Goal: Task Accomplishment & Management: Manage account settings

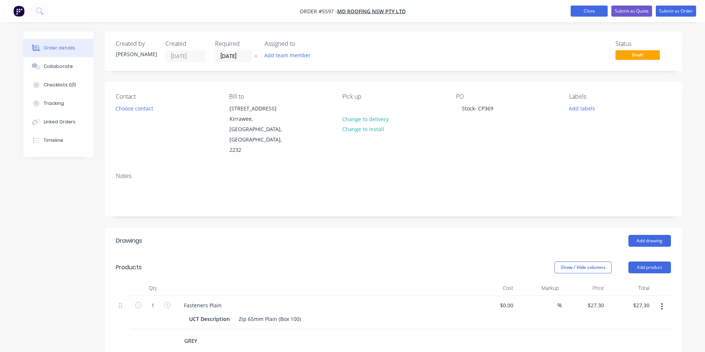
scroll to position [121, 0]
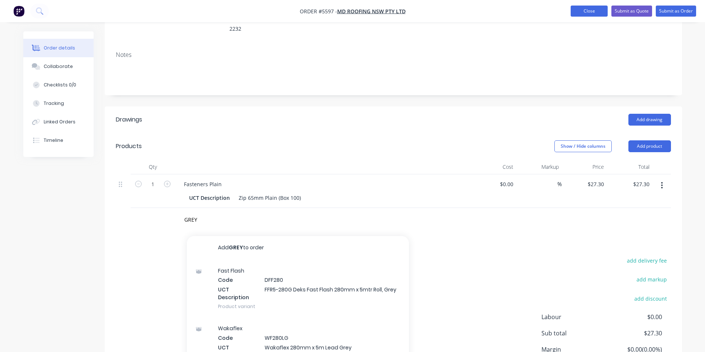
click at [597, 11] on button "Close" at bounding box center [588, 11] width 37 height 11
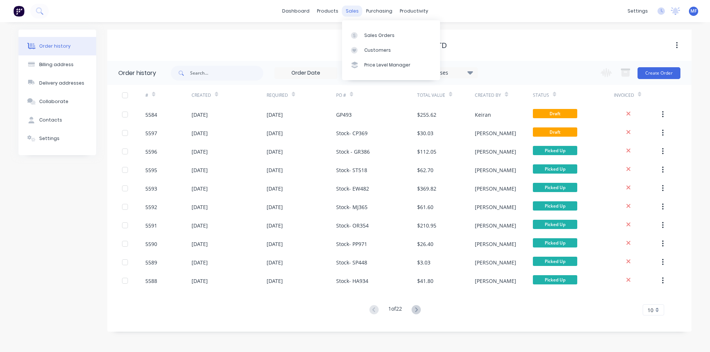
click at [350, 12] on div "sales" at bounding box center [352, 11] width 20 height 11
click at [372, 50] on div "Customers" at bounding box center [377, 50] width 27 height 7
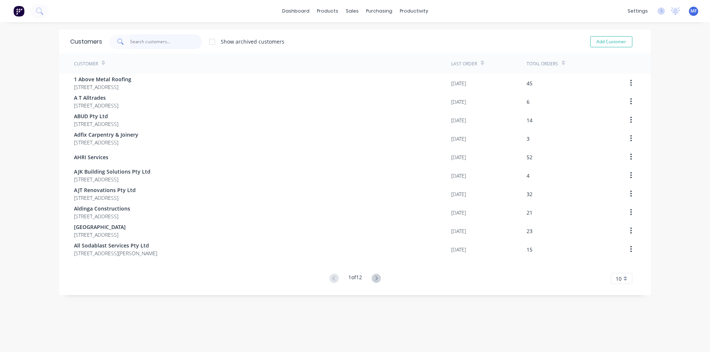
click at [151, 44] on input "text" at bounding box center [166, 41] width 72 height 15
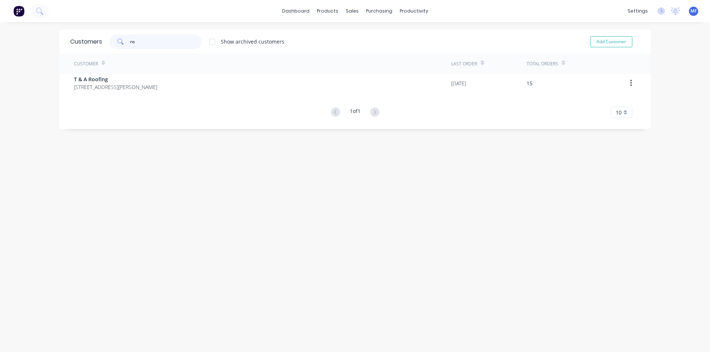
type input "r"
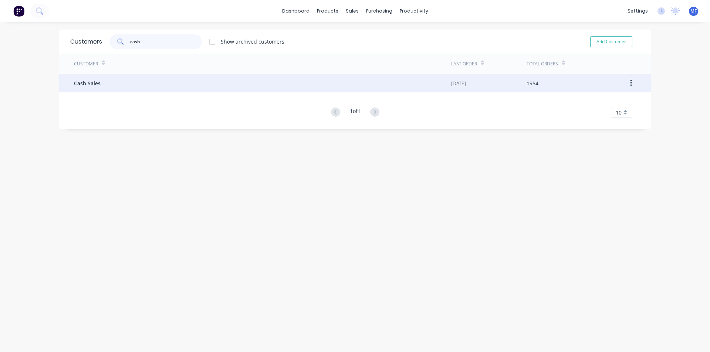
type input "cash"
click at [92, 82] on span "Cash Sales" at bounding box center [87, 84] width 27 height 8
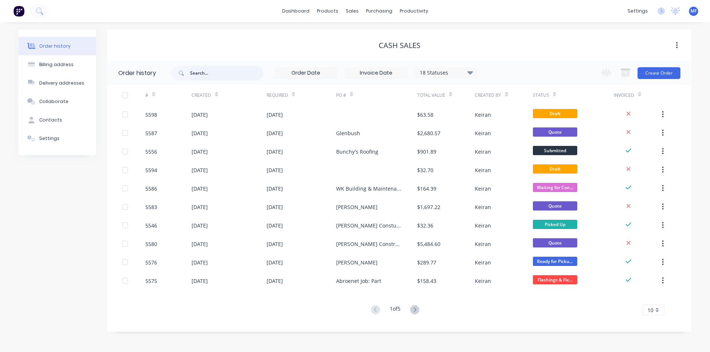
click at [213, 74] on input "text" at bounding box center [226, 73] width 73 height 15
type input "5576"
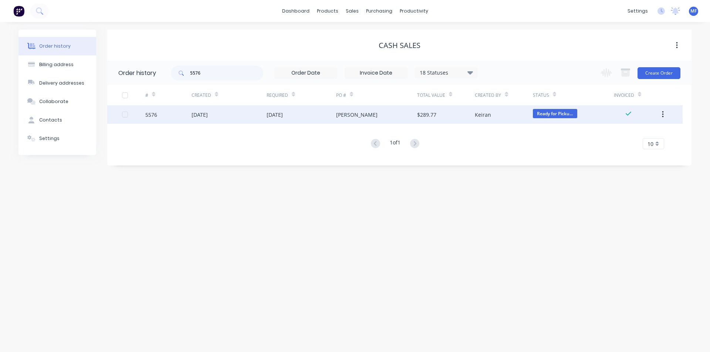
click at [208, 114] on div "[DATE]" at bounding box center [200, 115] width 16 height 8
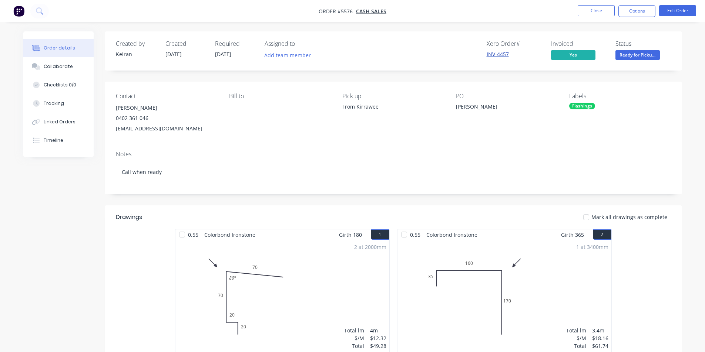
click at [500, 55] on link "INV-4457" at bounding box center [497, 54] width 22 height 7
click at [643, 11] on button "Options" at bounding box center [636, 11] width 37 height 12
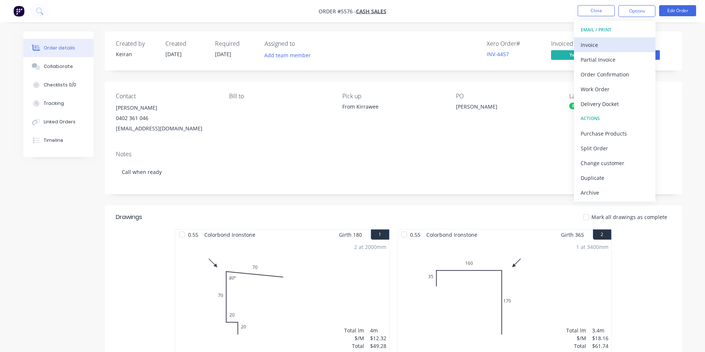
click at [594, 44] on div "Invoice" at bounding box center [614, 45] width 68 height 11
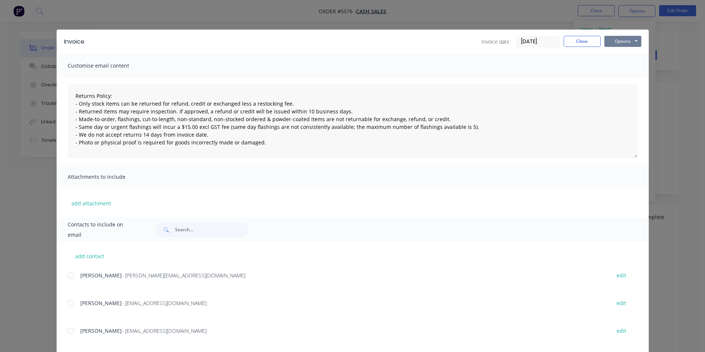
click at [622, 43] on button "Options" at bounding box center [622, 41] width 37 height 11
click at [622, 67] on button "Print" at bounding box center [627, 67] width 47 height 12
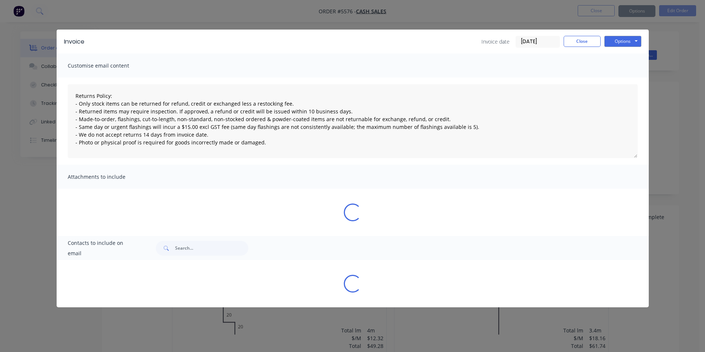
type textarea "Returns Policy: - Only stock items can be returned for refund, credit or exchan…"
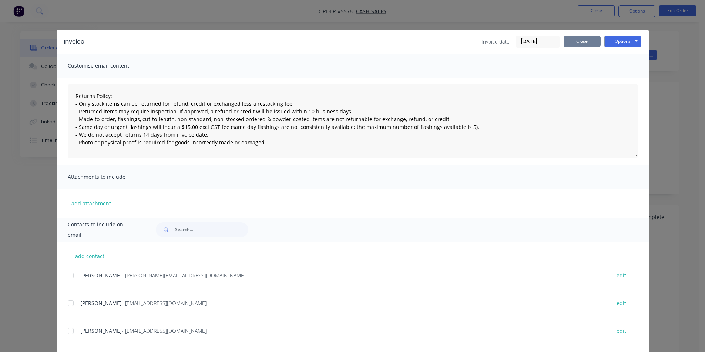
click at [583, 40] on button "Close" at bounding box center [581, 41] width 37 height 11
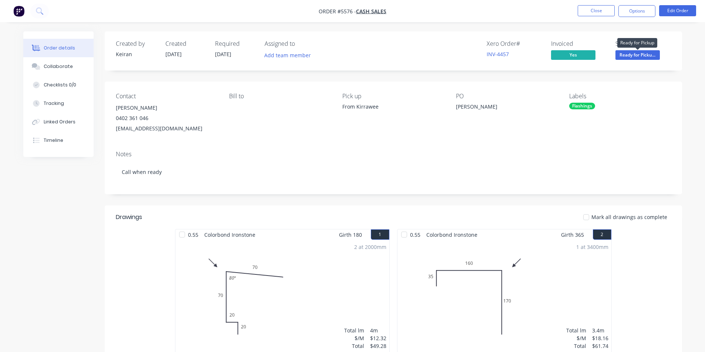
click at [630, 57] on span "Ready for Picku..." at bounding box center [637, 54] width 44 height 9
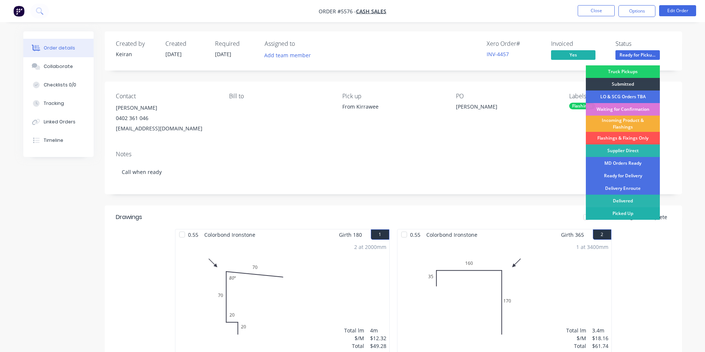
click at [631, 214] on div "Picked Up" at bounding box center [622, 213] width 74 height 13
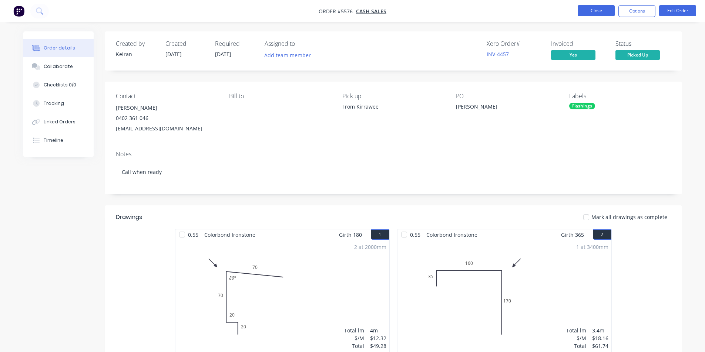
click at [594, 11] on button "Close" at bounding box center [595, 10] width 37 height 11
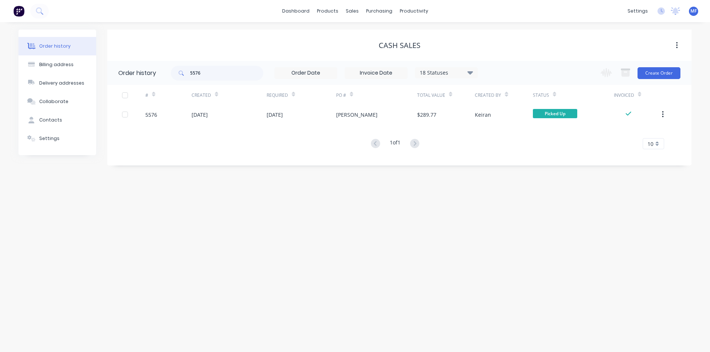
click at [475, 166] on div "Order history Billing address Delivery addresses Collaborate Contacts Settings …" at bounding box center [355, 187] width 710 height 330
click at [355, 9] on div "sales" at bounding box center [352, 11] width 20 height 11
click at [373, 51] on div "Customers" at bounding box center [377, 50] width 27 height 7
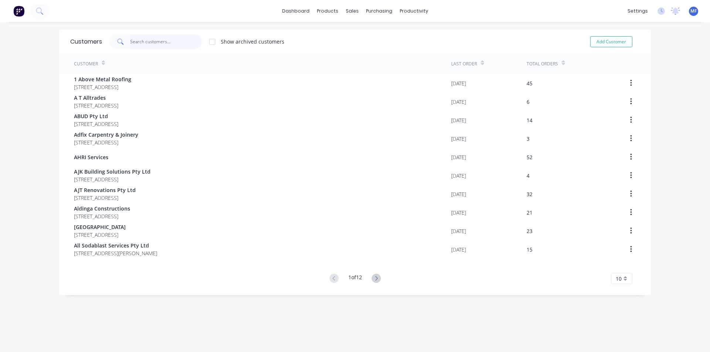
click at [141, 43] on input "text" at bounding box center [166, 41] width 72 height 15
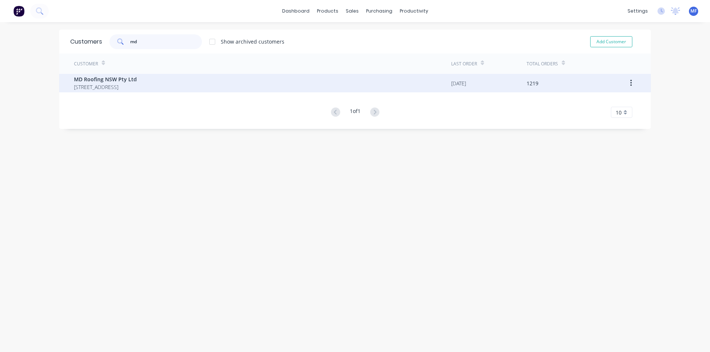
type input "md"
click at [108, 85] on span "[STREET_ADDRESS]" at bounding box center [105, 87] width 63 height 8
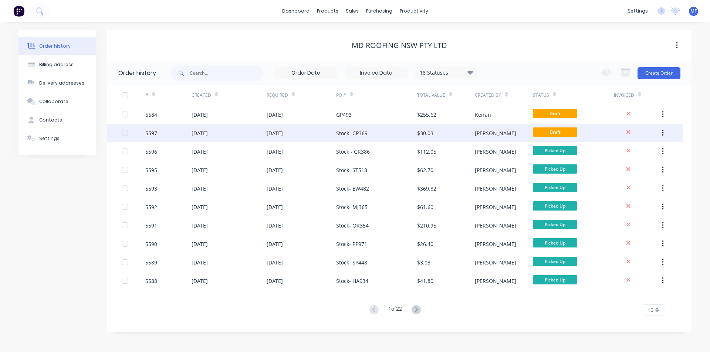
click at [362, 133] on div "Stock- CP369" at bounding box center [351, 133] width 31 height 8
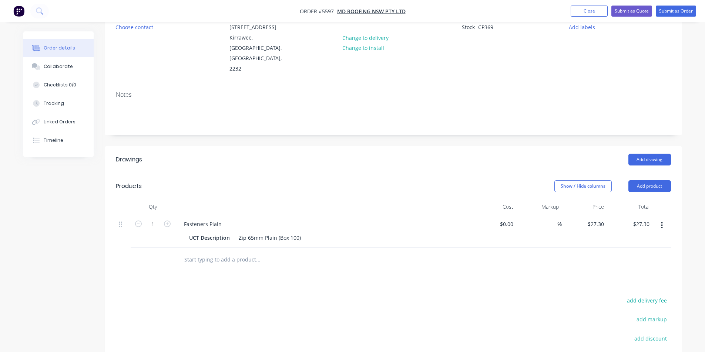
scroll to position [111, 0]
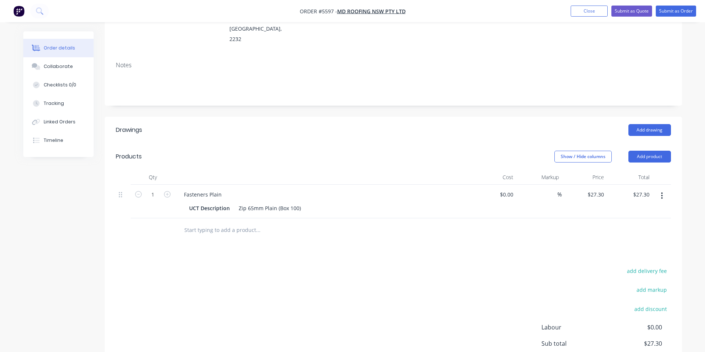
click at [232, 223] on input "text" at bounding box center [258, 230] width 148 height 15
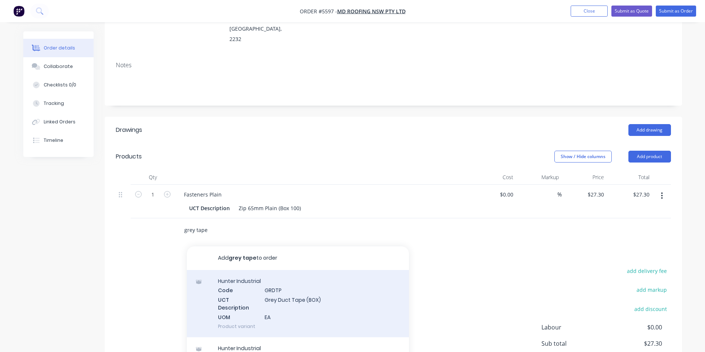
type input "grey tape"
click at [289, 278] on div "Hunter Industrial Code GRDTP UCT Description Grey Duct Tape (BOX) UOM EA Produc…" at bounding box center [298, 303] width 222 height 67
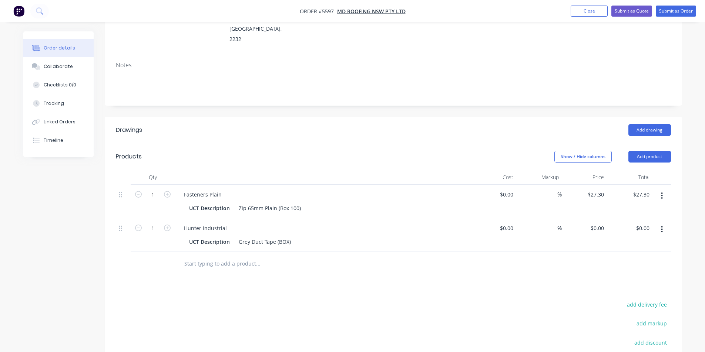
click at [663, 223] on button "button" at bounding box center [661, 229] width 17 height 13
click at [627, 288] on div "Delete" at bounding box center [635, 293] width 57 height 11
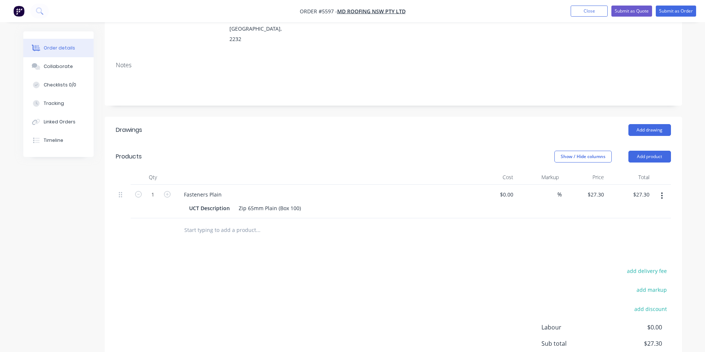
click at [241, 223] on input "text" at bounding box center [258, 230] width 148 height 15
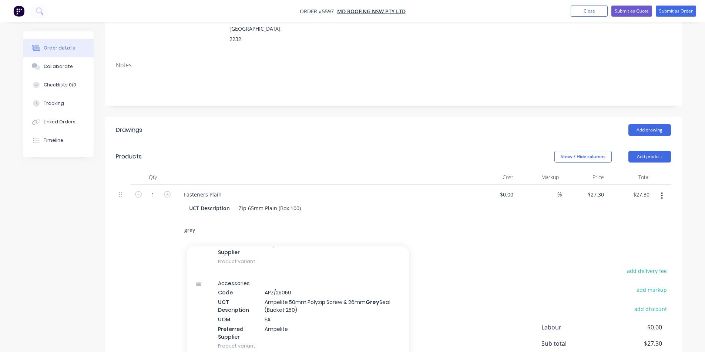
scroll to position [407, 0]
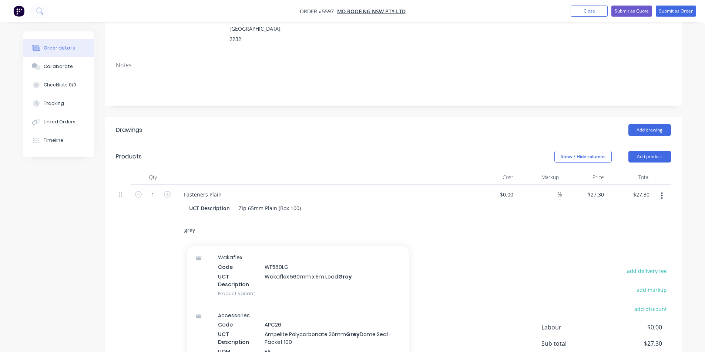
click at [217, 223] on input "grey" at bounding box center [258, 230] width 148 height 15
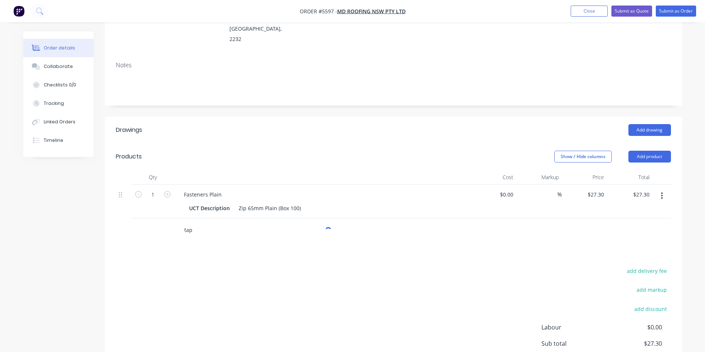
type input "tape"
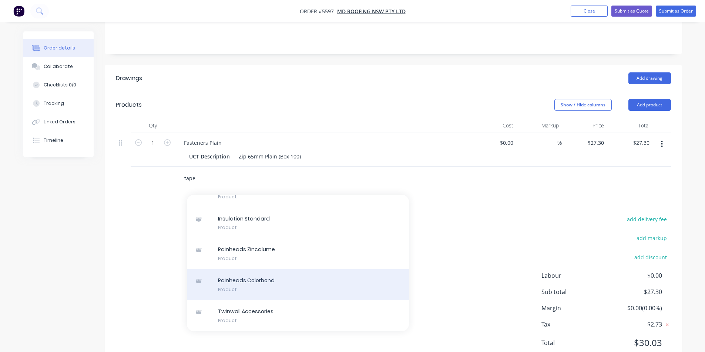
scroll to position [169, 0]
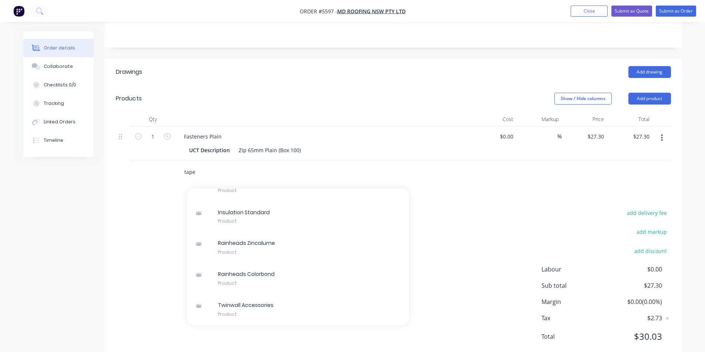
click at [210, 165] on input "tape" at bounding box center [258, 172] width 148 height 15
click at [357, 208] on div "add delivery fee add markup add discount Labour $0.00 Sub total $27.30 Margin $…" at bounding box center [393, 279] width 555 height 143
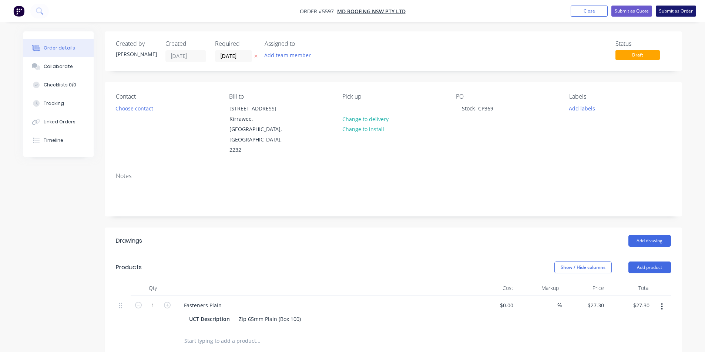
click at [670, 8] on button "Submit as Order" at bounding box center [675, 11] width 40 height 11
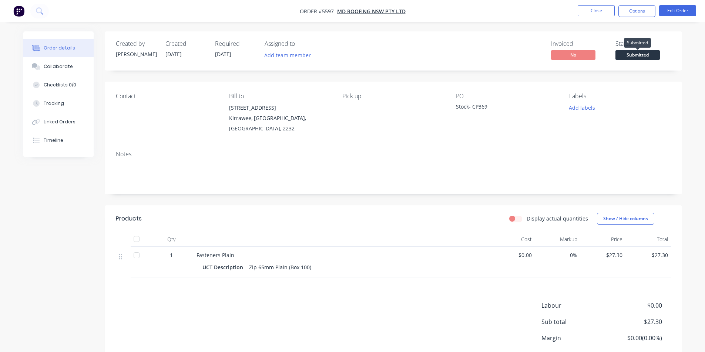
click at [629, 57] on span "Submitted" at bounding box center [637, 54] width 44 height 9
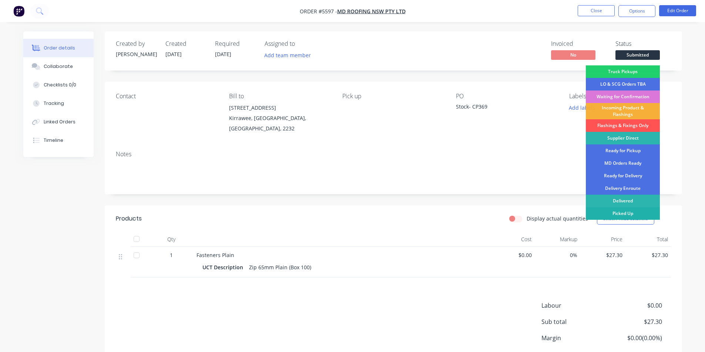
click at [639, 212] on div "Picked Up" at bounding box center [622, 213] width 74 height 13
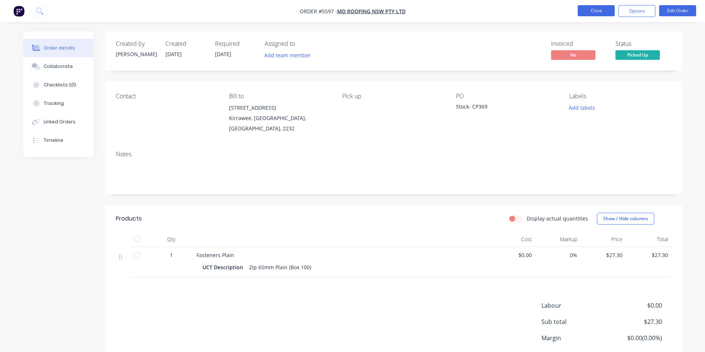
click at [605, 7] on button "Close" at bounding box center [595, 10] width 37 height 11
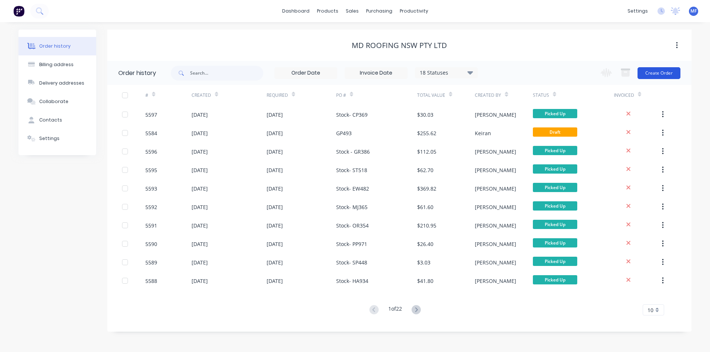
click at [662, 75] on button "Create Order" at bounding box center [659, 73] width 43 height 12
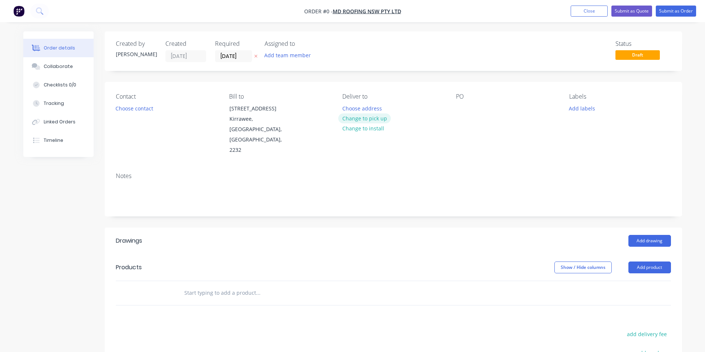
click at [365, 120] on button "Change to pick up" at bounding box center [364, 119] width 53 height 10
click at [463, 111] on div at bounding box center [462, 108] width 12 height 11
click at [423, 258] on header "Products Show / Hide columns Add product" at bounding box center [393, 267] width 577 height 27
click at [509, 105] on div "PO Stock- PP817" at bounding box center [506, 124] width 101 height 63
click at [196, 286] on input "text" at bounding box center [258, 293] width 148 height 15
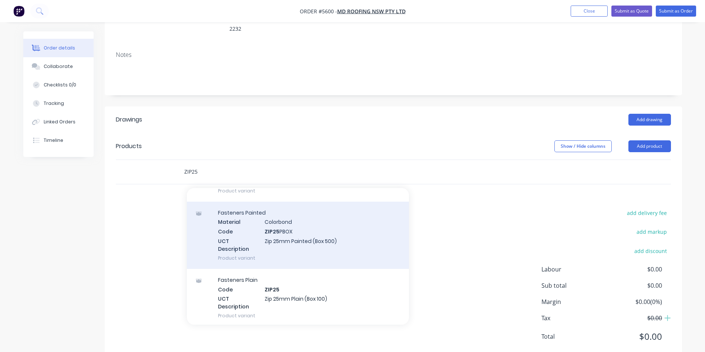
scroll to position [259, 0]
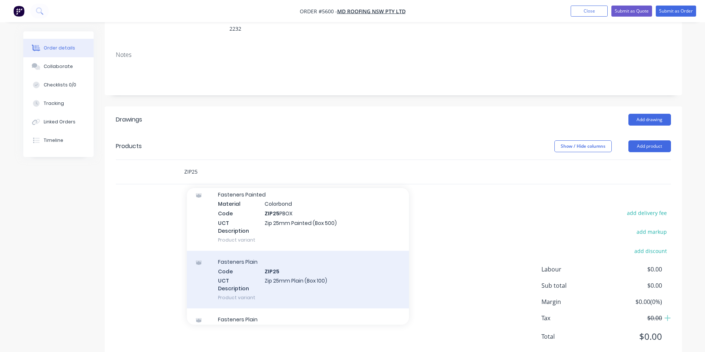
type input "ZIP25"
click at [300, 256] on div "Fasteners Plain Code ZIP25 UCT Description Zip 25mm Plain (Box 100) Product var…" at bounding box center [298, 280] width 222 height 58
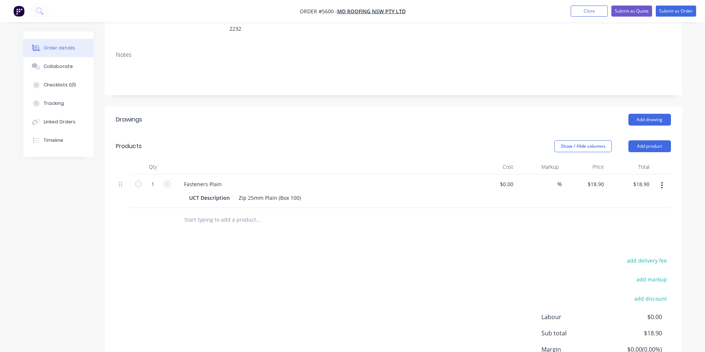
click at [659, 179] on button "button" at bounding box center [661, 185] width 17 height 13
click at [615, 244] on div "Delete" at bounding box center [635, 249] width 57 height 11
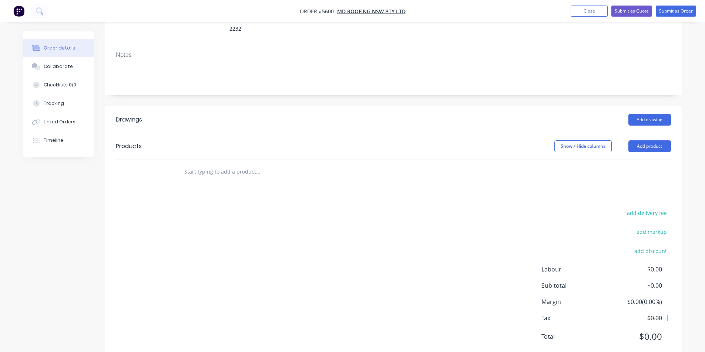
click at [194, 165] on input "text" at bounding box center [258, 172] width 148 height 15
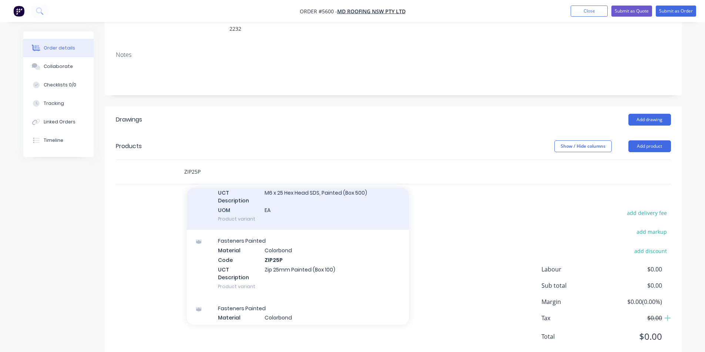
scroll to position [148, 0]
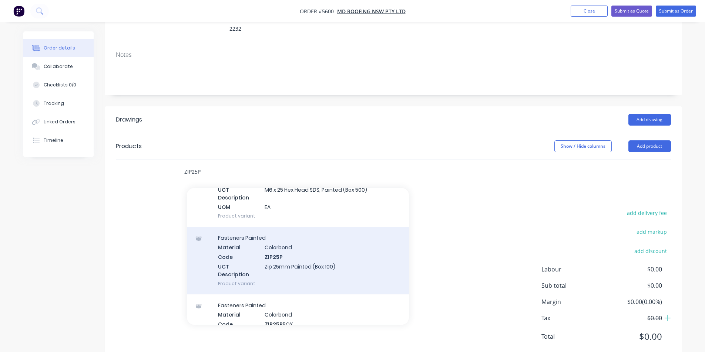
type input "ZIP25P"
click at [287, 241] on div "Fasteners Painted Material Colorbond Code ZIP25P UCT Description Zip 25mm Paint…" at bounding box center [298, 260] width 222 height 67
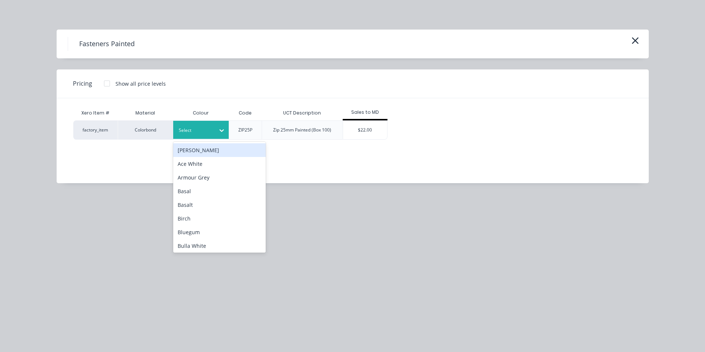
click at [201, 129] on div at bounding box center [195, 130] width 33 height 8
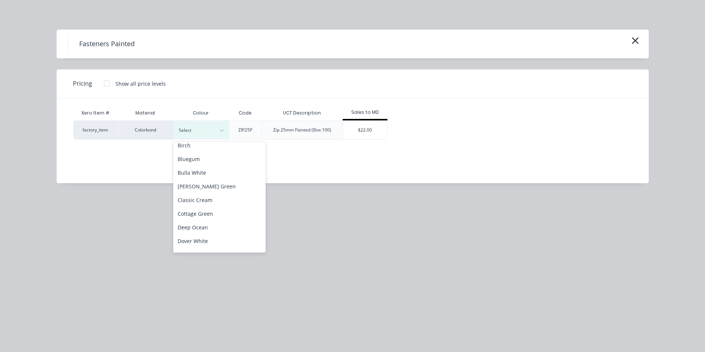
scroll to position [74, 0]
click at [206, 241] on div "Dover White" at bounding box center [219, 241] width 92 height 14
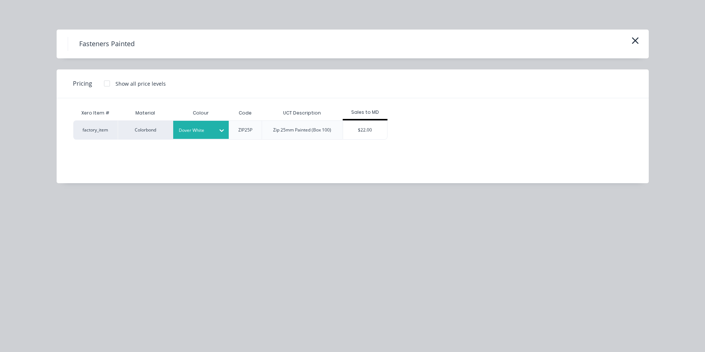
click at [367, 119] on div "Sales to MD" at bounding box center [364, 113] width 45 height 15
click at [362, 132] on div "$22.00" at bounding box center [365, 130] width 44 height 18
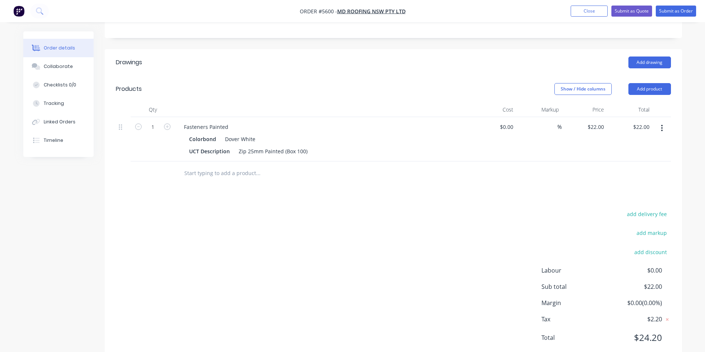
scroll to position [180, 0]
click at [662, 123] on icon "button" at bounding box center [662, 127] width 2 height 8
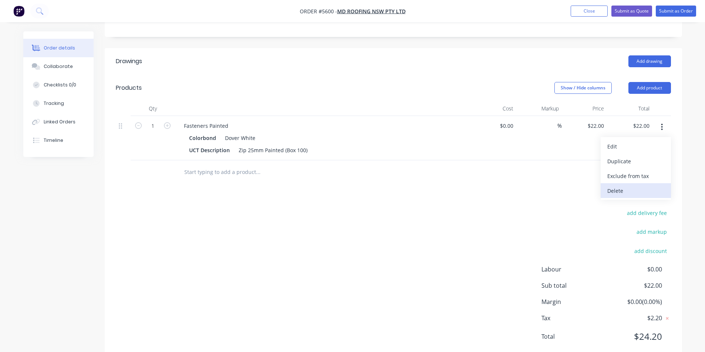
click at [624, 186] on div "Delete" at bounding box center [635, 191] width 57 height 11
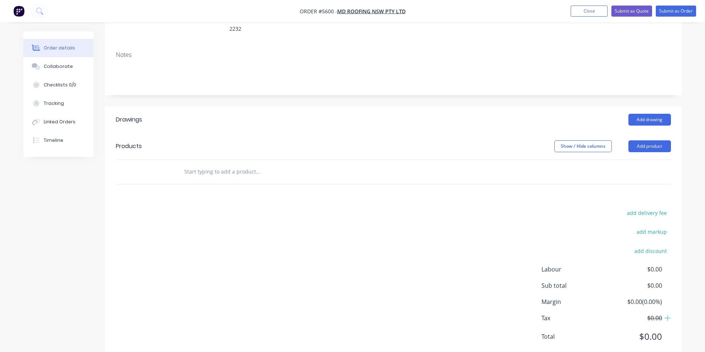
click at [222, 165] on input "text" at bounding box center [258, 172] width 148 height 15
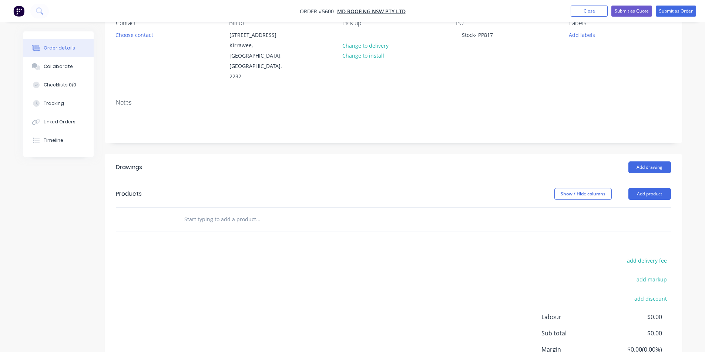
scroll to position [74, 0]
click at [226, 212] on input "text" at bounding box center [258, 219] width 148 height 15
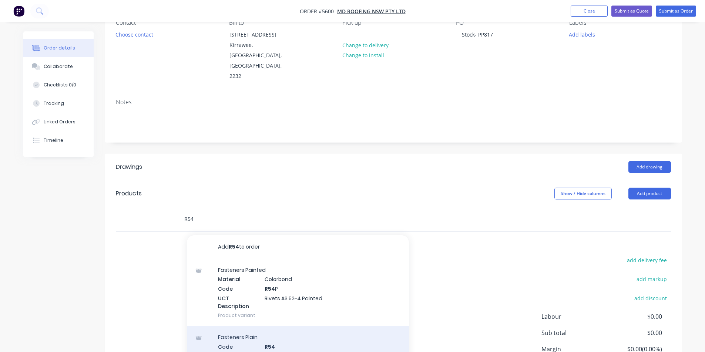
type input "R54"
click at [287, 330] on div "Fasteners Plain Code R54 UCT Description Rivets AS 52-4 Plain Product variant" at bounding box center [298, 356] width 222 height 58
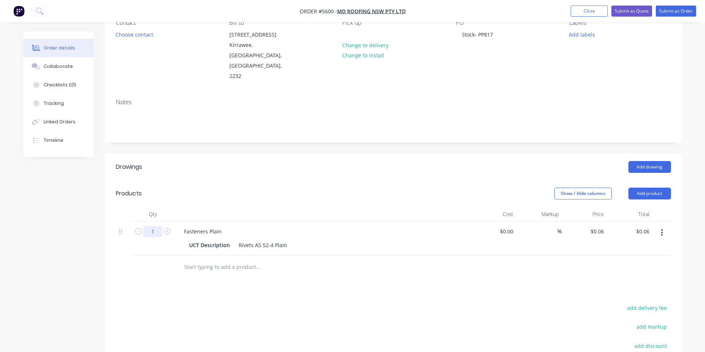
click at [155, 226] on input "1" at bounding box center [152, 231] width 19 height 11
type input "50"
type input "$3.00"
click at [592, 257] on div at bounding box center [393, 268] width 555 height 24
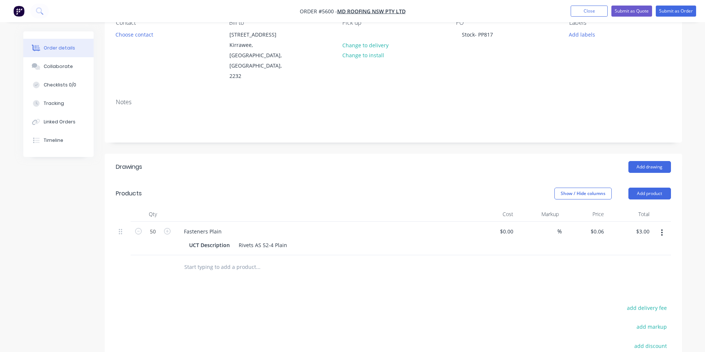
click at [211, 260] on input "text" at bounding box center [258, 267] width 148 height 15
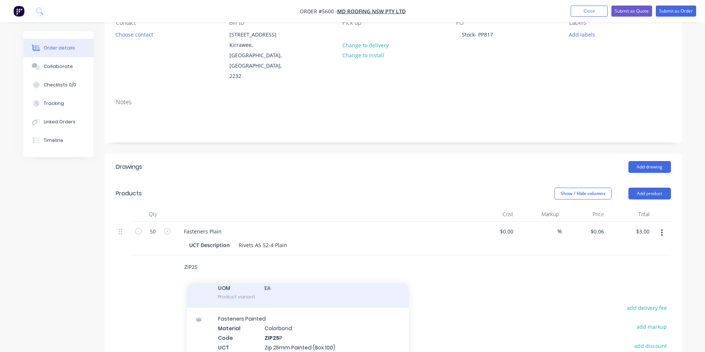
scroll to position [185, 0]
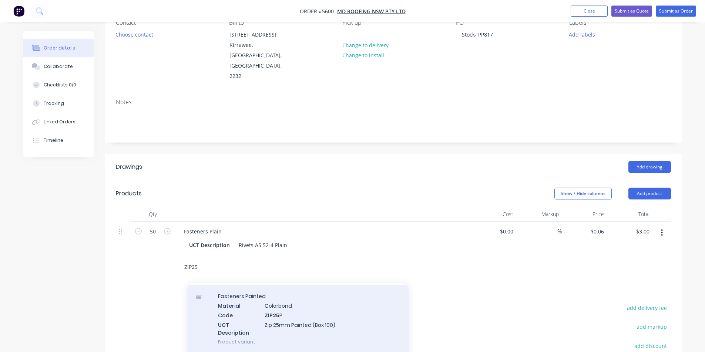
type input "ZIP25"
click at [304, 305] on div "Fasteners Painted Material Colorbond Code ZIP25 P UCT Description Zip 25mm Pain…" at bounding box center [298, 319] width 222 height 67
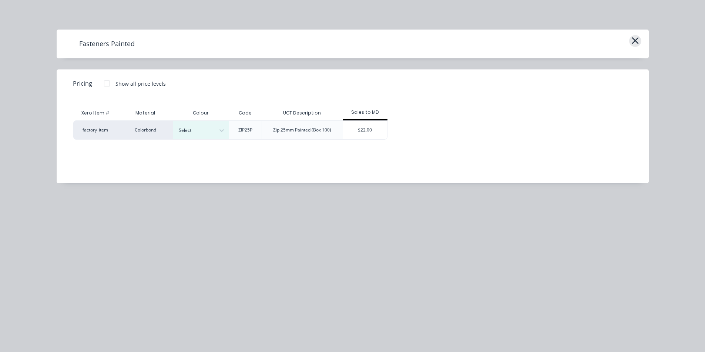
click at [638, 38] on icon "button" at bounding box center [635, 41] width 8 height 10
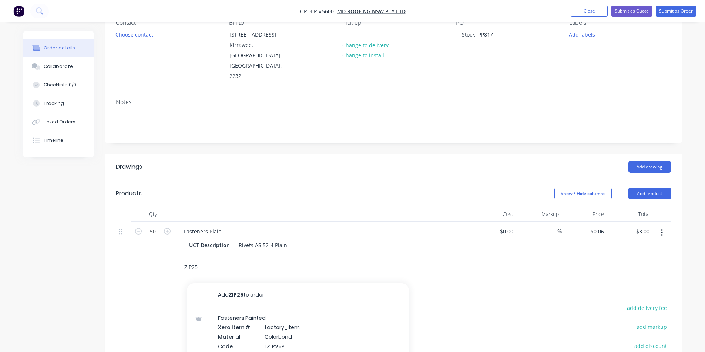
click at [208, 260] on input "ZIP25" at bounding box center [258, 267] width 148 height 15
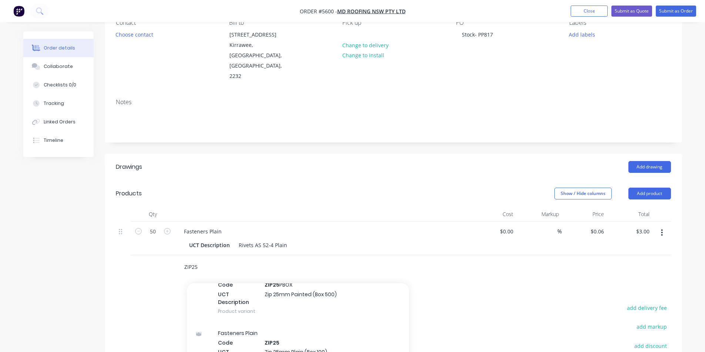
scroll to position [296, 0]
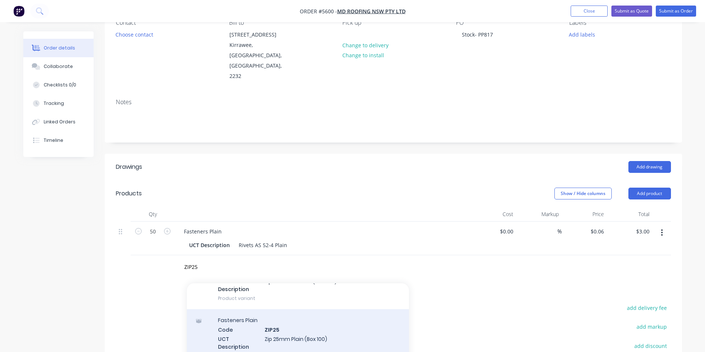
click at [277, 318] on div "Fasteners Plain Code ZIP25 UCT Description Zip 25mm Plain (Box 100) Product var…" at bounding box center [298, 339] width 222 height 58
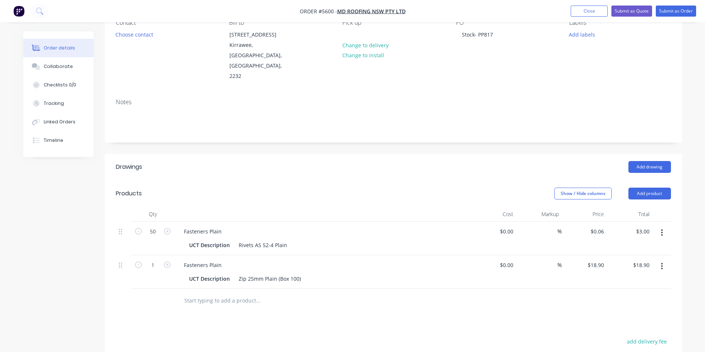
click at [312, 294] on input "text" at bounding box center [258, 301] width 148 height 15
click at [222, 294] on input "text" at bounding box center [258, 301] width 148 height 15
click at [233, 294] on input "text" at bounding box center [258, 301] width 148 height 15
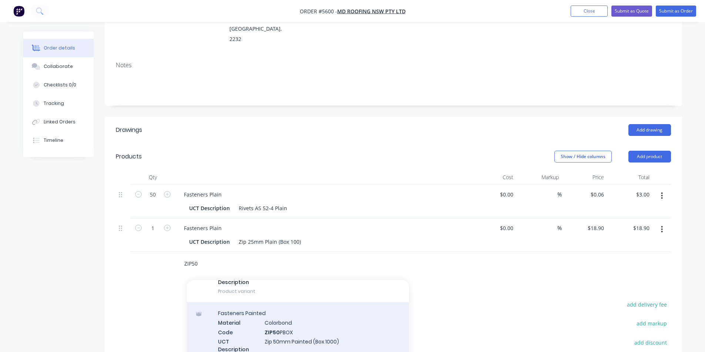
scroll to position [407, 0]
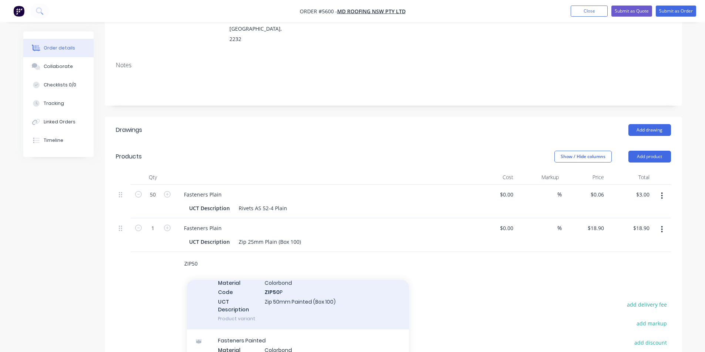
type input "ZIP50"
click at [294, 277] on div "Fasteners Painted Material Colorbond Code ZIP50 P UCT Description Zip 50mm Pain…" at bounding box center [298, 296] width 222 height 67
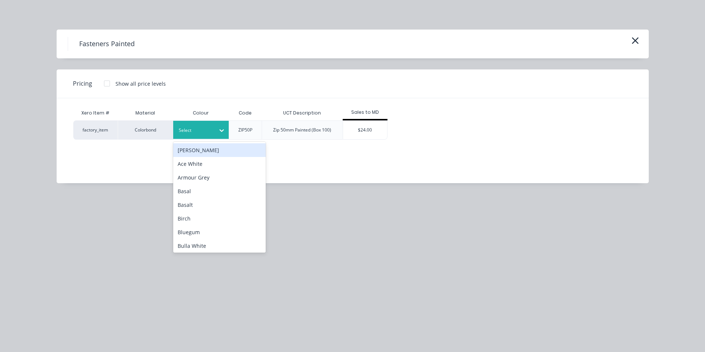
click at [203, 122] on div "Select" at bounding box center [200, 130] width 55 height 18
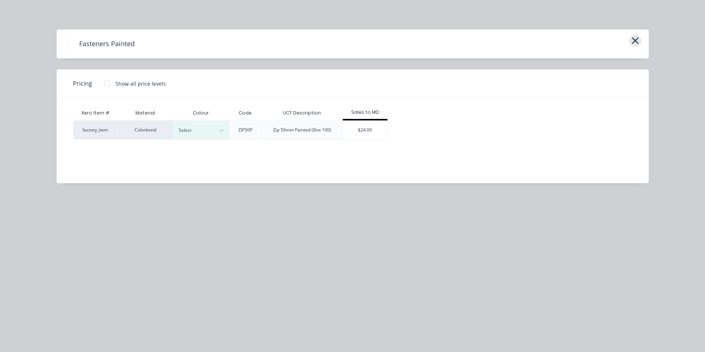
click at [634, 38] on icon "button" at bounding box center [635, 41] width 8 height 10
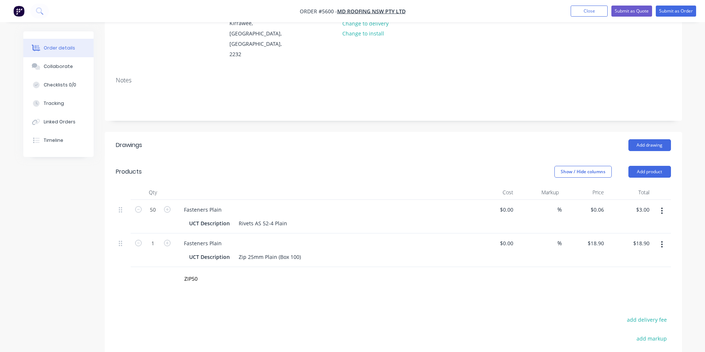
scroll to position [111, 0]
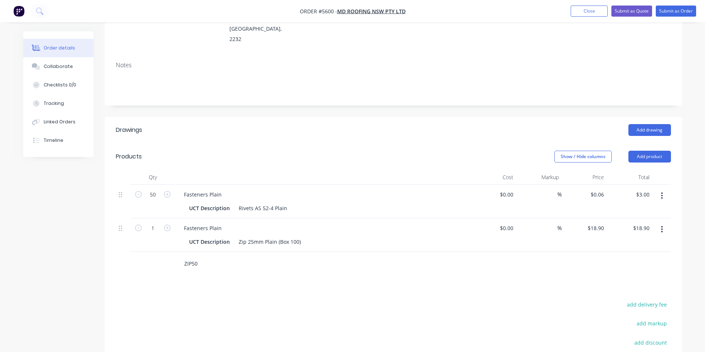
click at [204, 257] on input "ZIP50" at bounding box center [258, 264] width 148 height 15
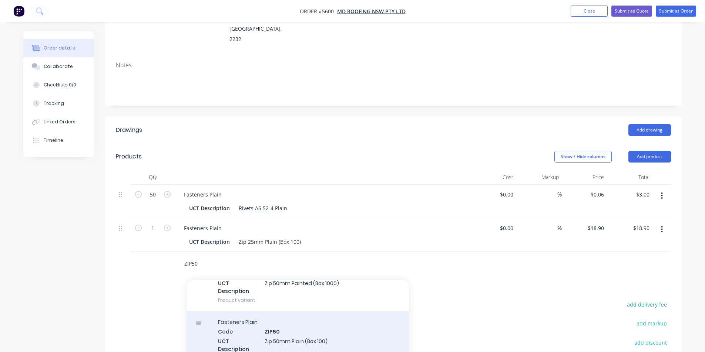
scroll to position [481, 0]
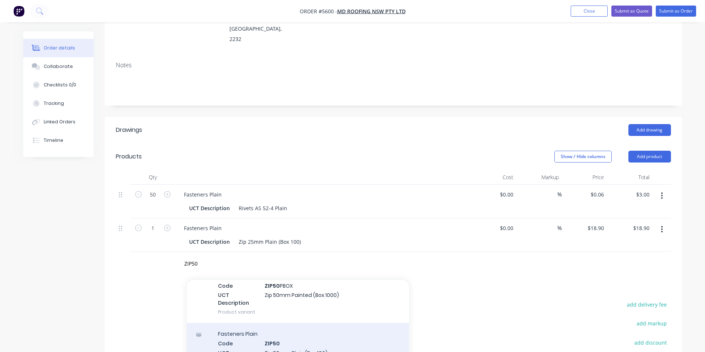
click at [298, 333] on div "Fasteners Plain Code ZIP50 UCT Description Zip 50mm Plain (Box 100) Product var…" at bounding box center [298, 352] width 222 height 58
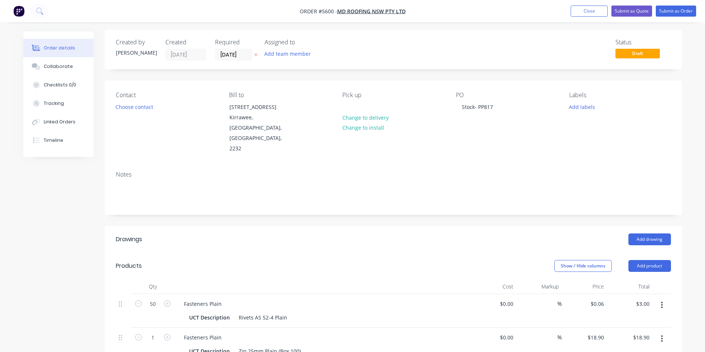
scroll to position [0, 0]
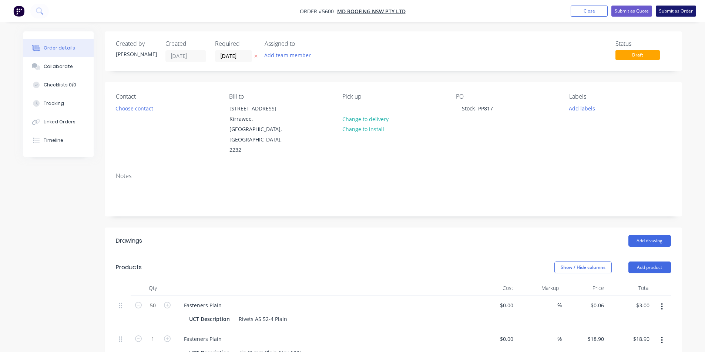
click at [678, 12] on button "Submit as Order" at bounding box center [675, 11] width 40 height 11
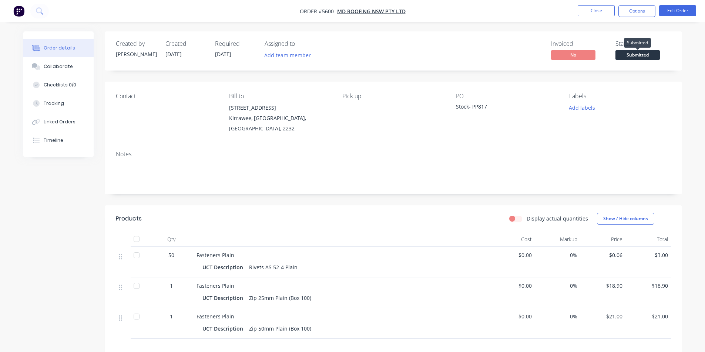
click at [651, 54] on span "Submitted" at bounding box center [637, 54] width 44 height 9
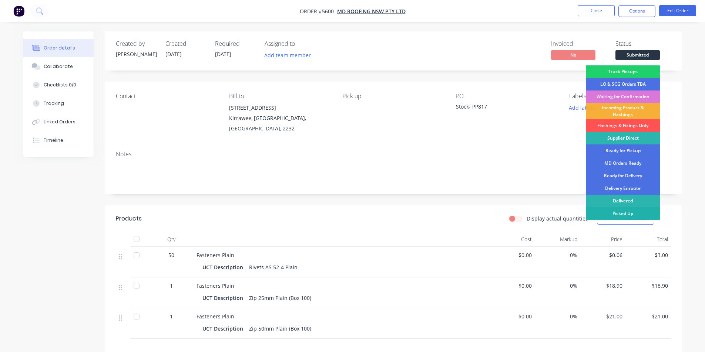
click at [635, 212] on div "Picked Up" at bounding box center [622, 213] width 74 height 13
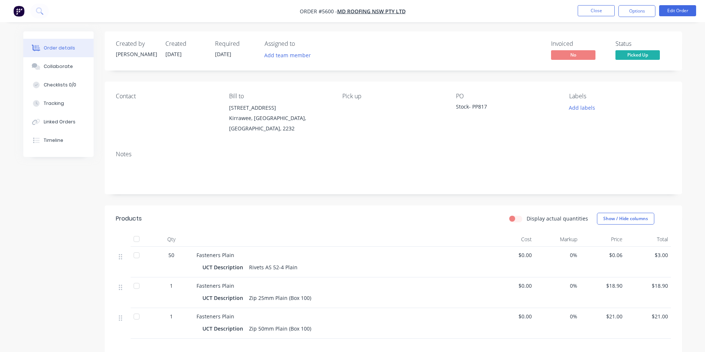
click at [543, 90] on div "Contact Bill to [STREET_ADDRESS] Pick up PO Stock- PP817 Labels Add labels" at bounding box center [393, 113] width 577 height 63
click at [590, 10] on button "Close" at bounding box center [595, 10] width 37 height 11
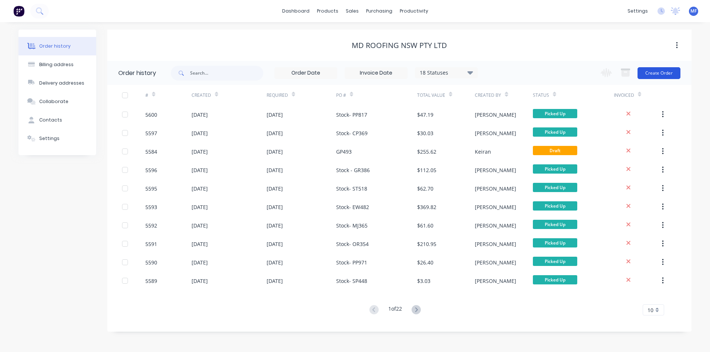
click at [665, 70] on button "Create Order" at bounding box center [659, 73] width 43 height 12
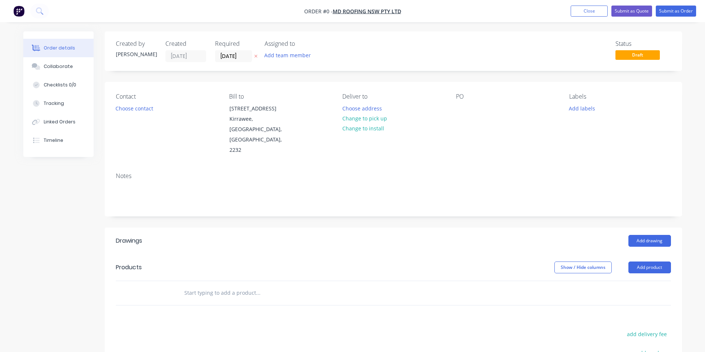
click at [426, 228] on header "Drawings Add drawing" at bounding box center [393, 241] width 577 height 27
click at [315, 235] on div "Add drawing" at bounding box center [451, 241] width 437 height 12
click at [473, 109] on div "PO" at bounding box center [506, 124] width 101 height 63
click at [460, 107] on div at bounding box center [462, 108] width 12 height 11
click at [476, 235] on div "Order details Collaborate Checklists 0/0 Tracking Linked Orders Timeline Order …" at bounding box center [352, 262] width 673 height 463
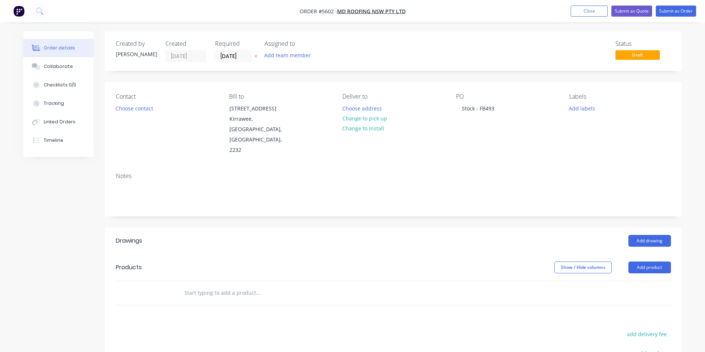
click at [222, 286] on input "text" at bounding box center [258, 293] width 148 height 15
click at [377, 116] on button "Change to pick up" at bounding box center [364, 119] width 53 height 10
click at [222, 286] on input "text" at bounding box center [258, 293] width 148 height 15
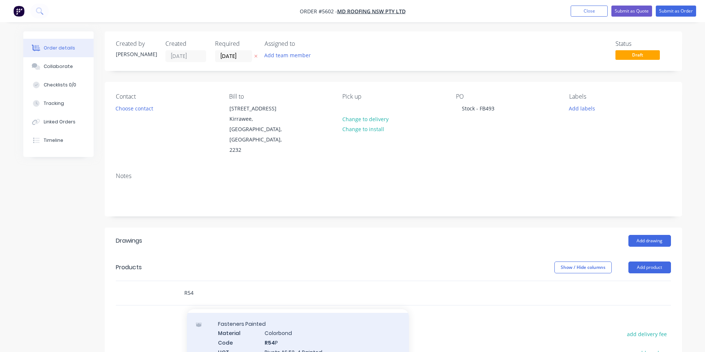
scroll to position [37, 0]
type input "R54"
click at [285, 313] on div "Fasteners Painted Material Colorbond Code R54 P UCT Description Rivets AS 52-4 …" at bounding box center [298, 329] width 222 height 67
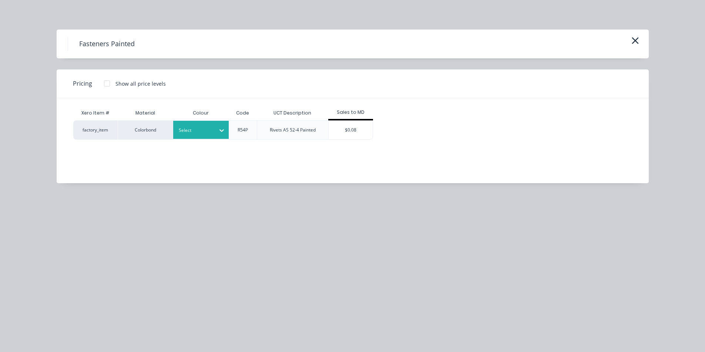
click at [213, 131] on div "Select" at bounding box center [193, 131] width 41 height 10
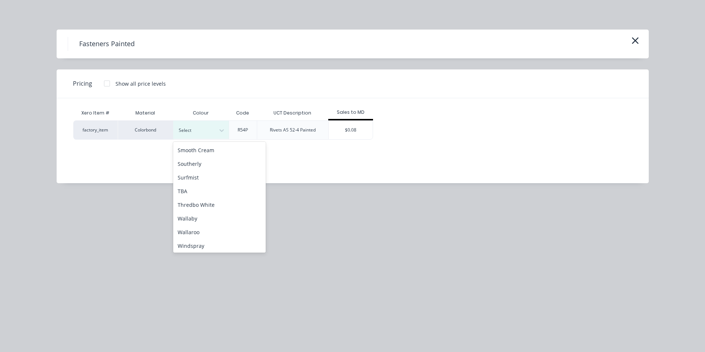
scroll to position [576, 0]
click at [203, 233] on div "Windspray" at bounding box center [219, 231] width 92 height 14
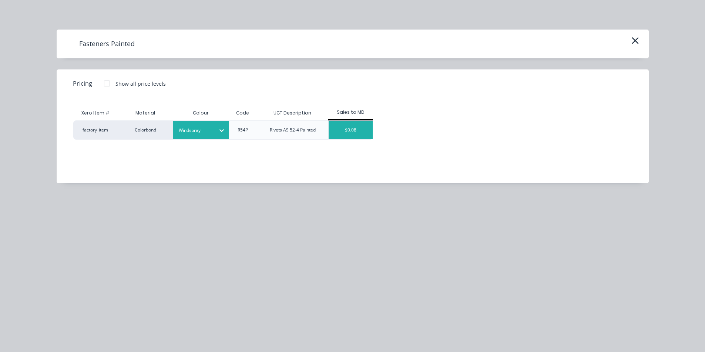
click at [344, 129] on div "$0.08" at bounding box center [350, 130] width 44 height 18
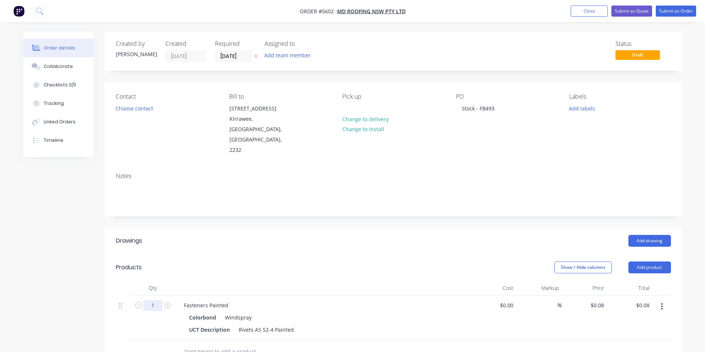
click at [156, 300] on input "1" at bounding box center [152, 305] width 19 height 11
type input "1000"
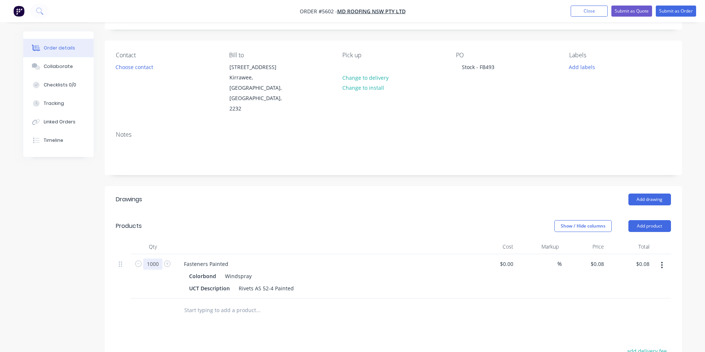
scroll to position [37, 0]
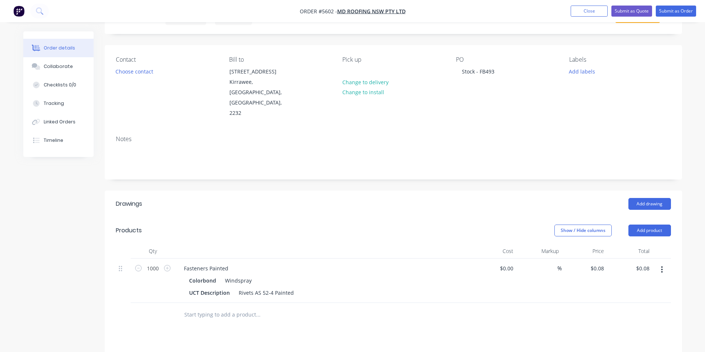
type input "$80.00"
click at [462, 324] on div "Drawings Add drawing Products Show / Hide columns Add product Qty Cost Markup P…" at bounding box center [393, 348] width 577 height 314
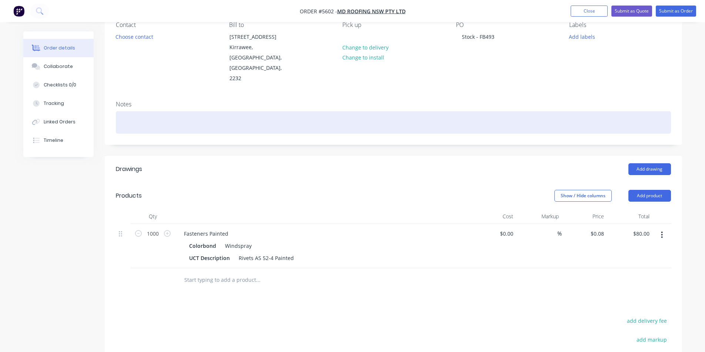
scroll to position [69, 0]
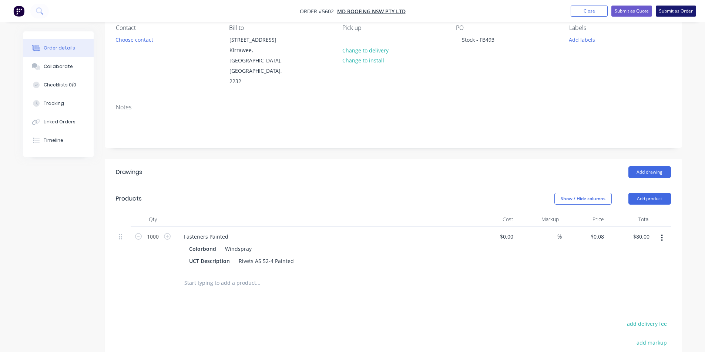
click at [671, 12] on button "Submit as Order" at bounding box center [675, 11] width 40 height 11
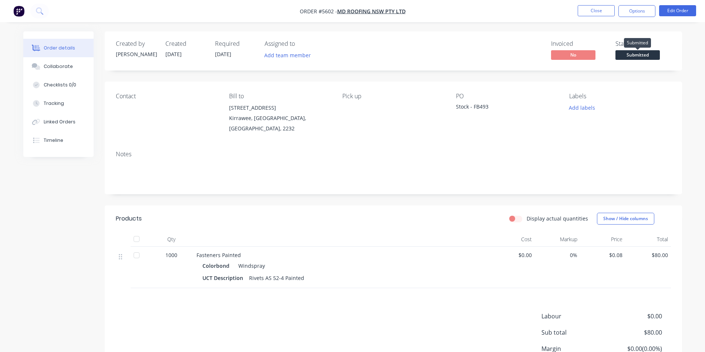
click at [636, 54] on span "Submitted" at bounding box center [637, 54] width 44 height 9
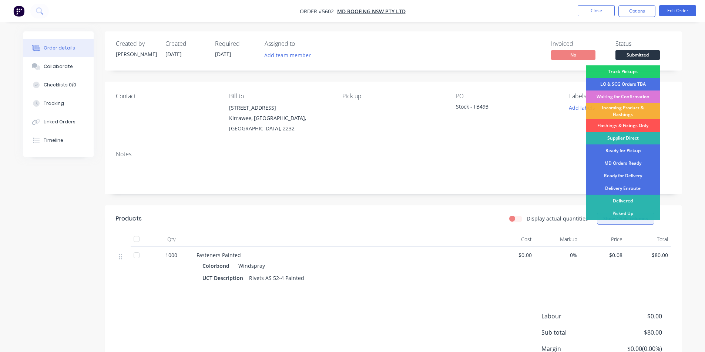
click at [636, 214] on div "Picked Up" at bounding box center [622, 213] width 74 height 13
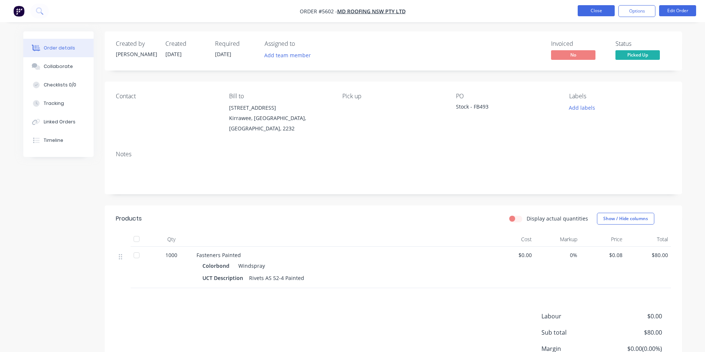
click at [601, 10] on button "Close" at bounding box center [595, 10] width 37 height 11
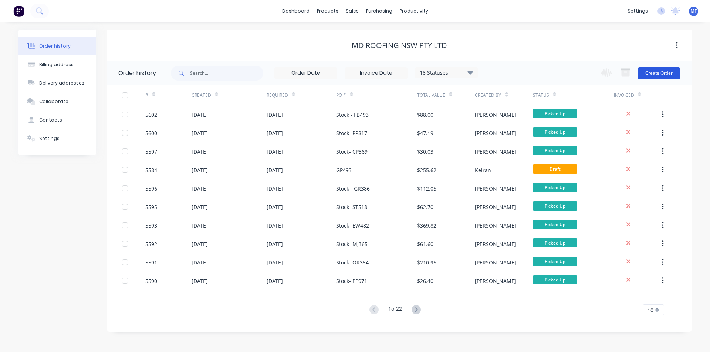
click at [669, 75] on button "Create Order" at bounding box center [659, 73] width 43 height 12
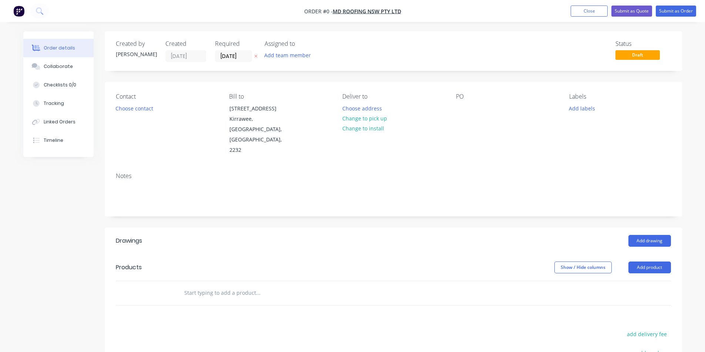
drag, startPoint x: 472, startPoint y: 107, endPoint x: 455, endPoint y: 107, distance: 16.3
click at [469, 107] on div "PO" at bounding box center [506, 124] width 101 height 63
click at [456, 107] on div at bounding box center [462, 108] width 12 height 11
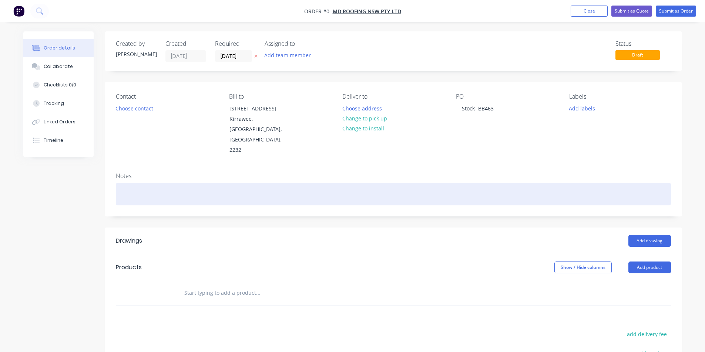
click at [456, 173] on div "Order details Collaborate Checklists 0/0 Tracking Linked Orders Timeline Order …" at bounding box center [352, 262] width 673 height 463
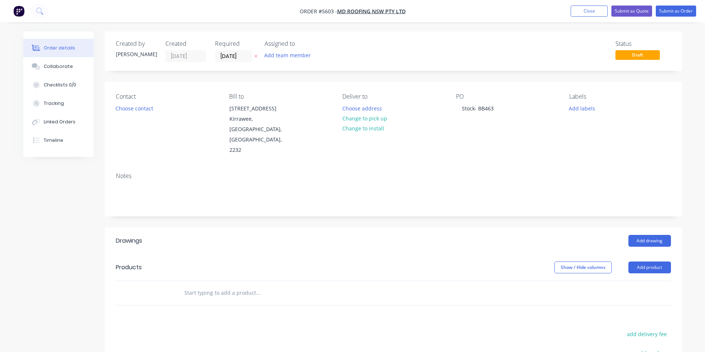
click at [217, 286] on input "text" at bounding box center [258, 293] width 148 height 15
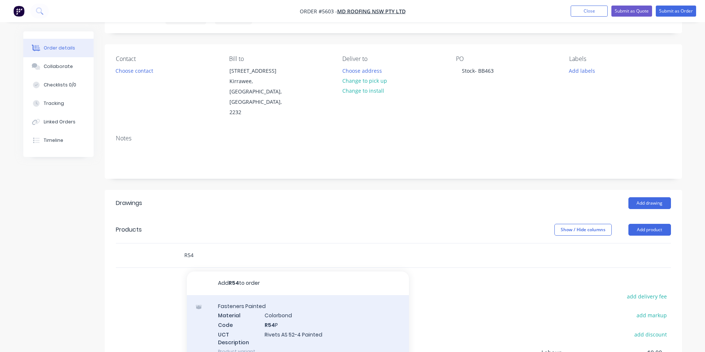
scroll to position [74, 0]
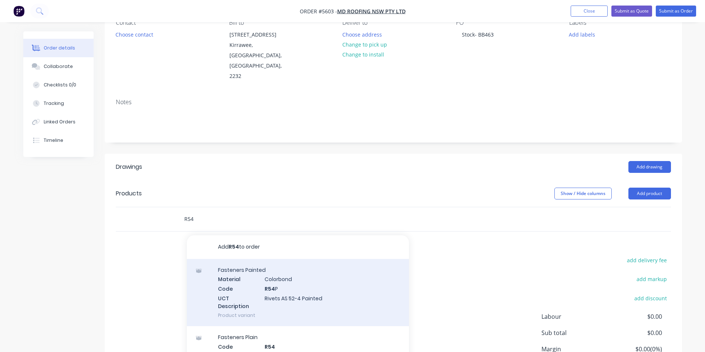
type input "R54"
click at [297, 269] on div "Fasteners Painted Material Colorbond Code R54 P UCT Description Rivets AS 52-4 …" at bounding box center [298, 292] width 222 height 67
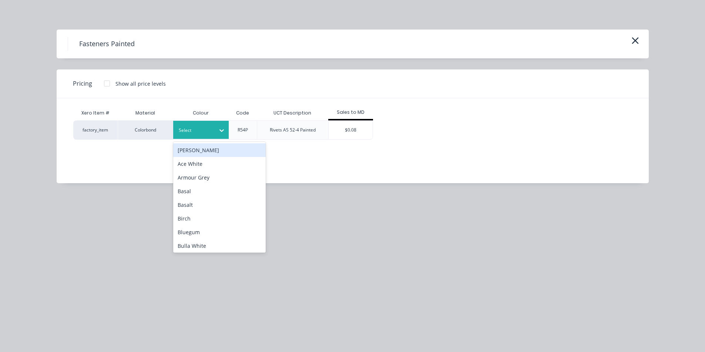
click at [201, 129] on div at bounding box center [195, 130] width 33 height 8
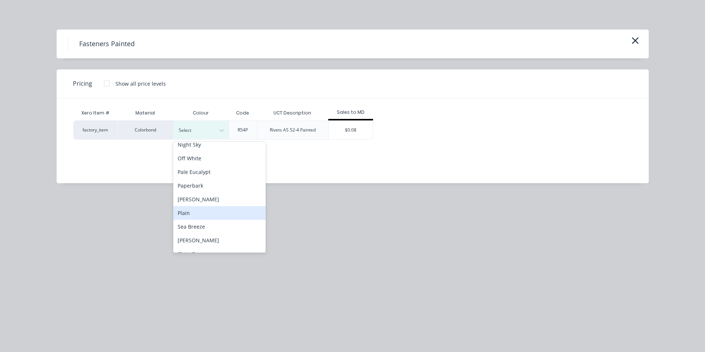
scroll to position [444, 0]
click at [209, 173] on div "Pale Eucalypt" at bounding box center [219, 172] width 92 height 14
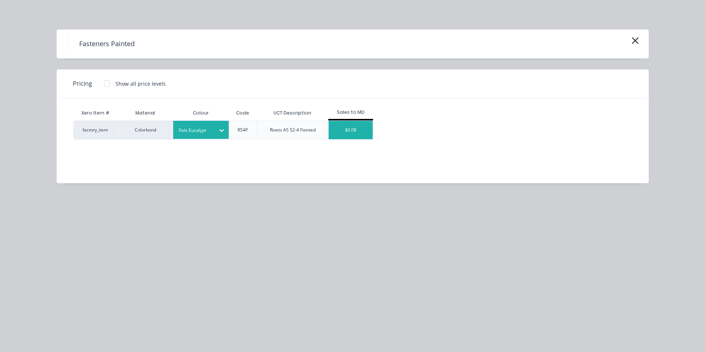
click at [357, 131] on div "$0.08" at bounding box center [350, 130] width 44 height 18
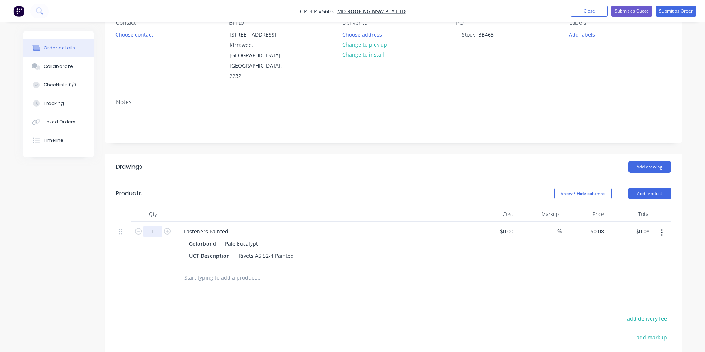
click at [157, 226] on input "1" at bounding box center [152, 231] width 19 height 11
type input "1000"
type input "$80.00"
click at [410, 271] on div at bounding box center [308, 278] width 260 height 15
click at [222, 271] on input "text" at bounding box center [258, 278] width 148 height 15
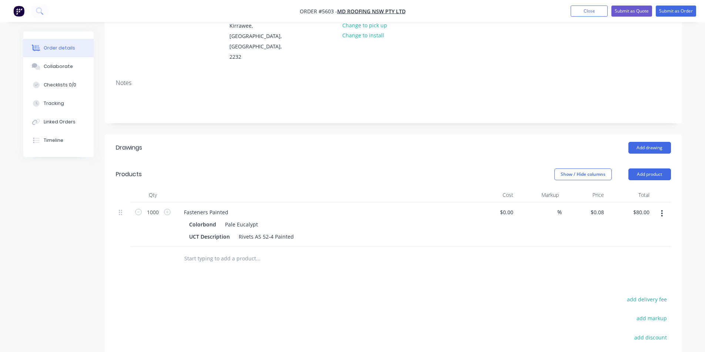
scroll to position [111, 0]
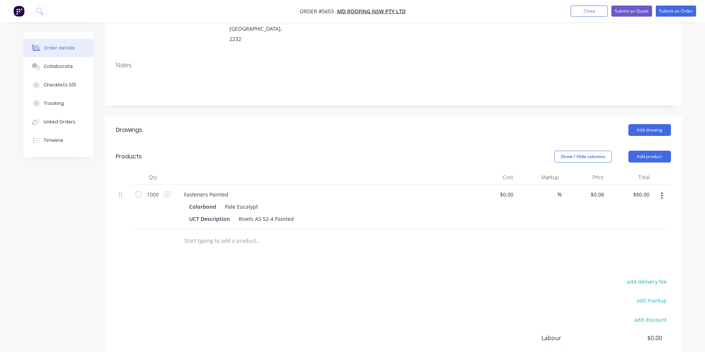
click at [222, 234] on input "text" at bounding box center [258, 241] width 148 height 15
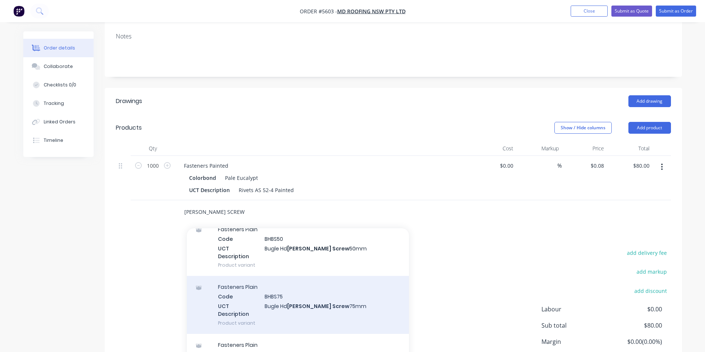
scroll to position [180, 0]
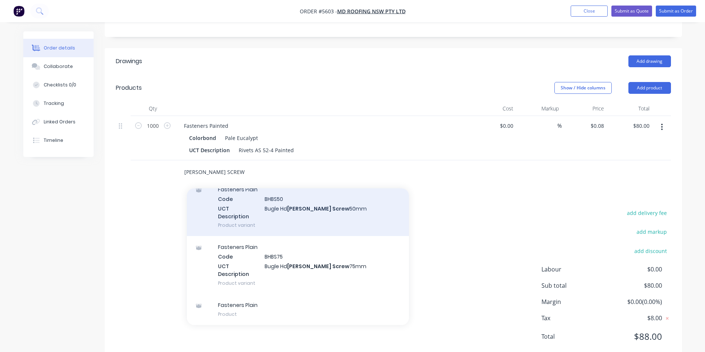
type input "[PERSON_NAME] SCREW"
click at [294, 184] on div "Fasteners Plain Code BHBS50 UCT Description Bugle Hd [PERSON_NAME] Screw 50mm P…" at bounding box center [298, 208] width 222 height 58
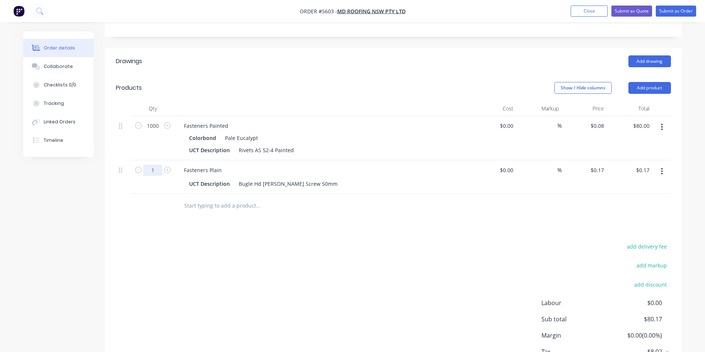
click at [155, 132] on input "1" at bounding box center [152, 126] width 19 height 11
type input "1000"
type input "$170.00"
click at [209, 199] on input "text" at bounding box center [258, 206] width 148 height 15
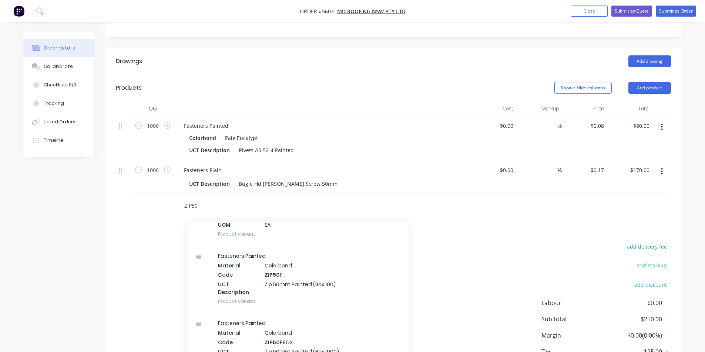
scroll to position [370, 0]
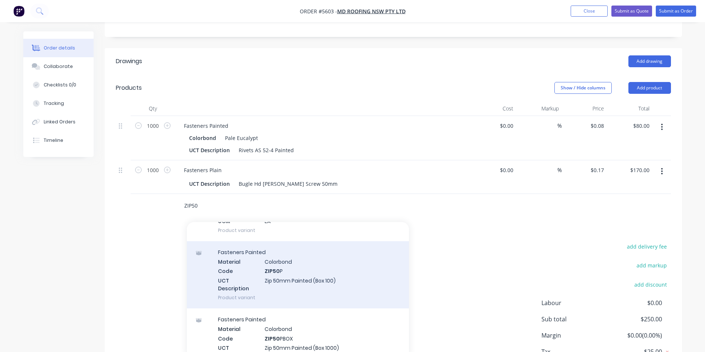
type input "ZIP50"
click at [286, 250] on div "Fasteners Painted Material Colorbond Code ZIP50 P UCT Description Zip 50mm Pain…" at bounding box center [298, 275] width 222 height 67
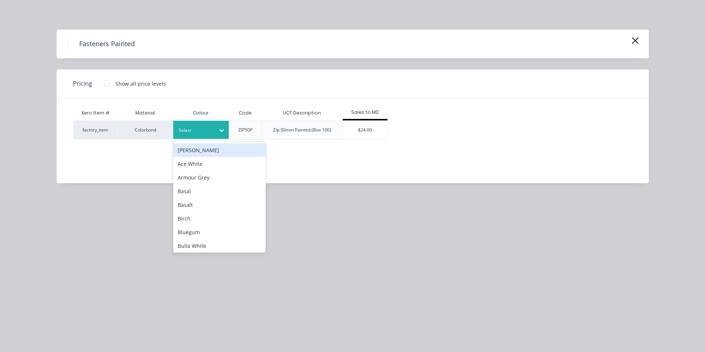
click at [202, 126] on div at bounding box center [195, 130] width 33 height 8
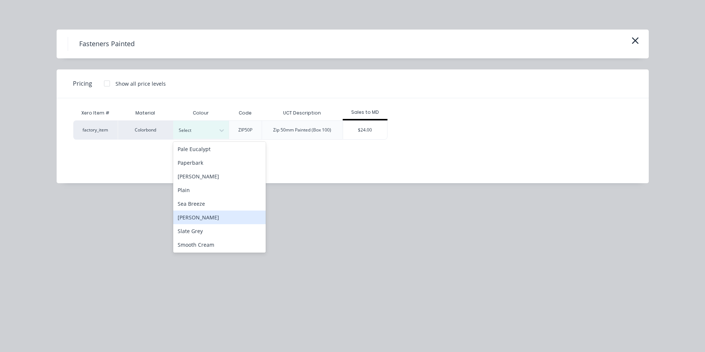
scroll to position [444, 0]
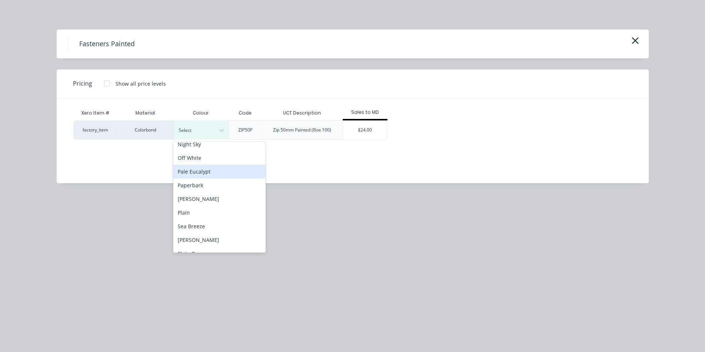
click at [203, 172] on div "Pale Eucalypt" at bounding box center [219, 172] width 92 height 14
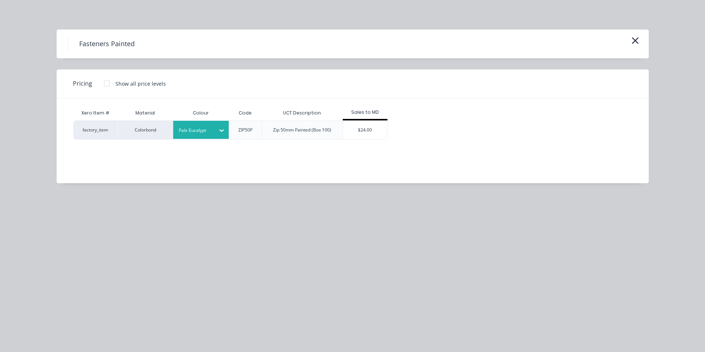
click at [370, 132] on div "$24.00" at bounding box center [365, 130] width 44 height 18
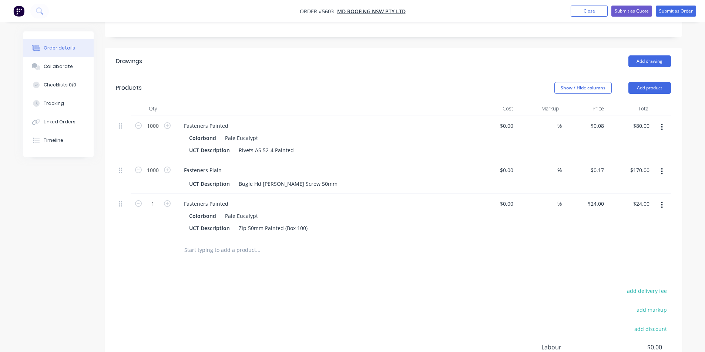
click at [239, 243] on input "text" at bounding box center [258, 250] width 148 height 15
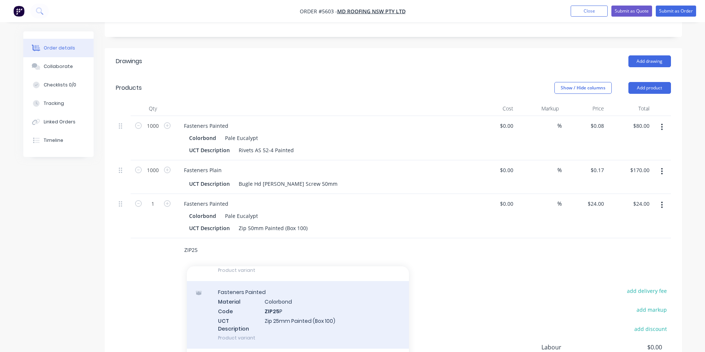
scroll to position [185, 0]
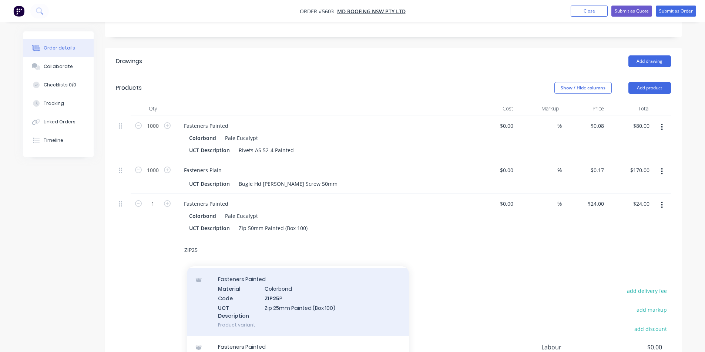
type input "ZIP25"
click at [293, 283] on div "Fasteners Painted Material Colorbond Code ZIP25 P UCT Description Zip 25mm Pain…" at bounding box center [298, 302] width 222 height 67
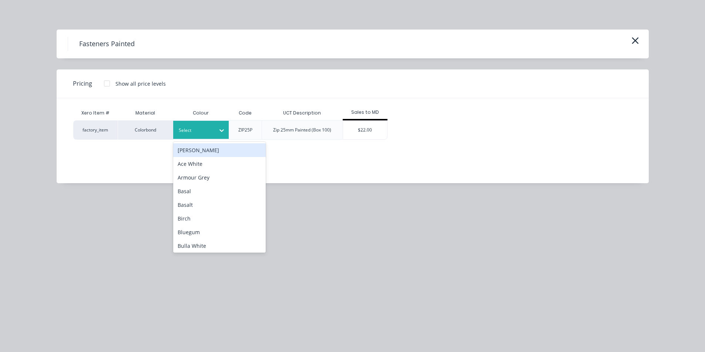
click at [207, 128] on div at bounding box center [195, 130] width 33 height 8
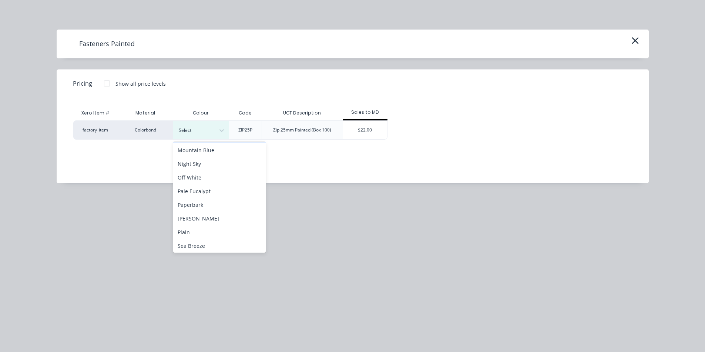
scroll to position [444, 0]
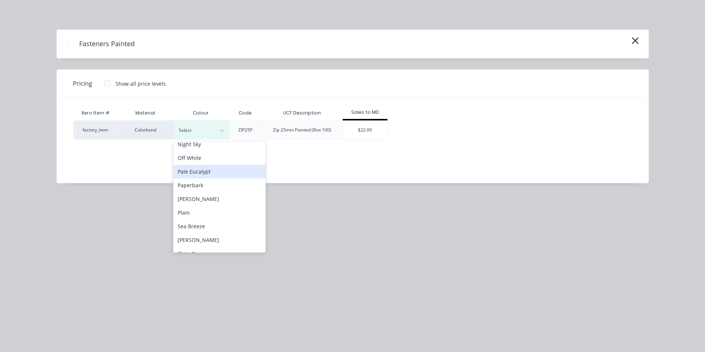
click at [219, 175] on div "Pale Eucalypt" at bounding box center [219, 172] width 92 height 14
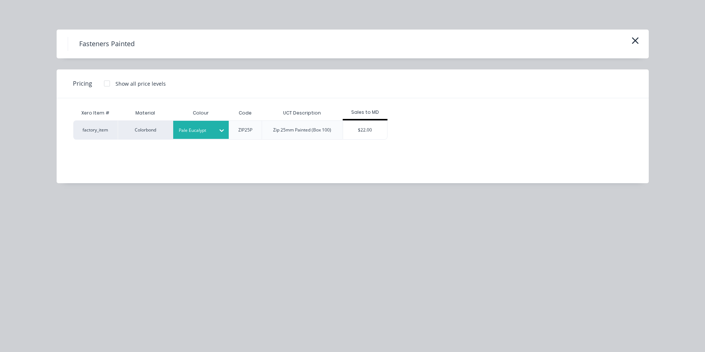
click at [361, 131] on div "$22.00" at bounding box center [365, 130] width 44 height 18
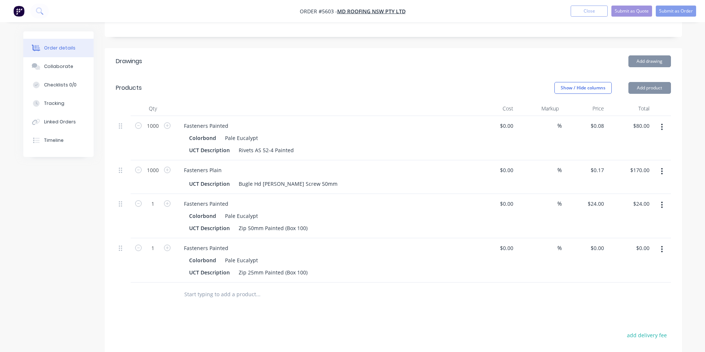
type input "$22.00"
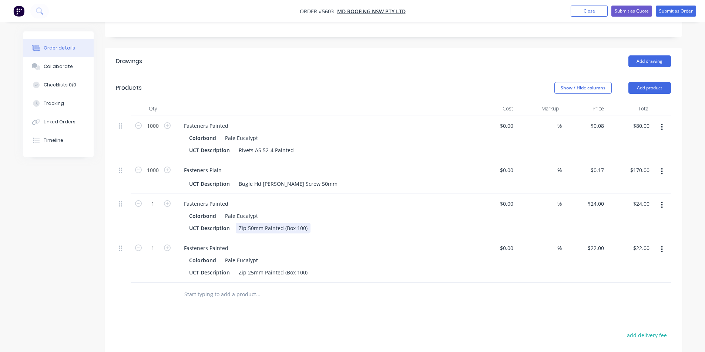
scroll to position [217, 0]
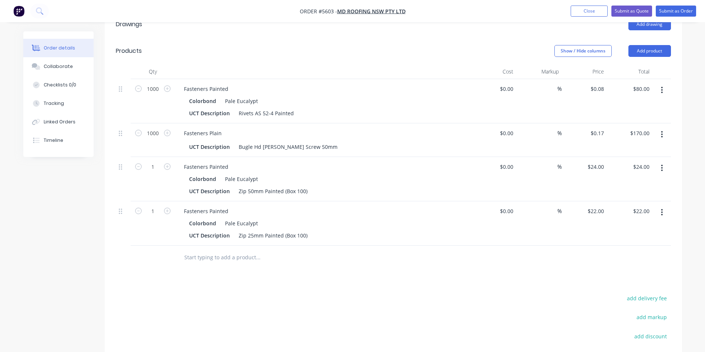
click at [227, 250] on input "text" at bounding box center [258, 257] width 148 height 15
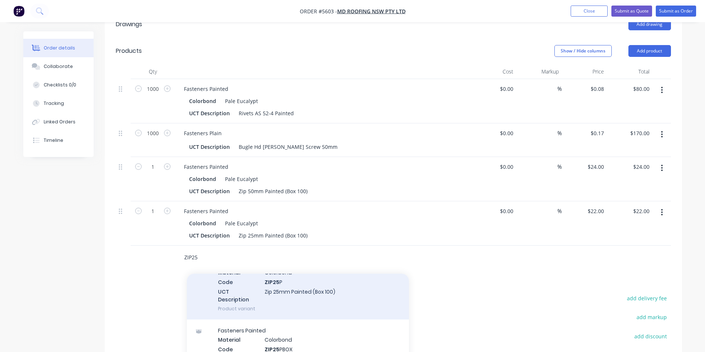
scroll to position [222, 0]
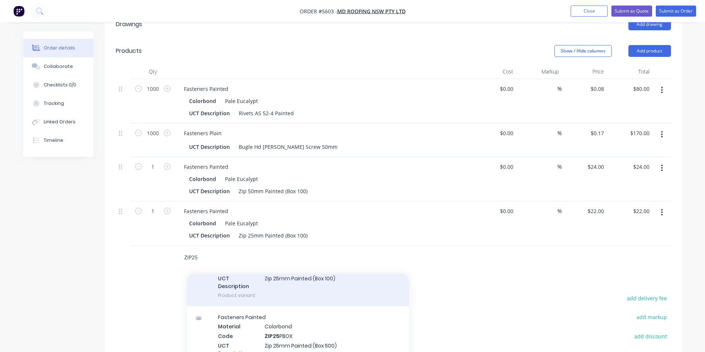
type input "ZIP25"
click at [283, 257] on div "Fasteners Painted Material Colorbond Code ZIP25 P UCT Description Zip 25mm Pain…" at bounding box center [298, 272] width 222 height 67
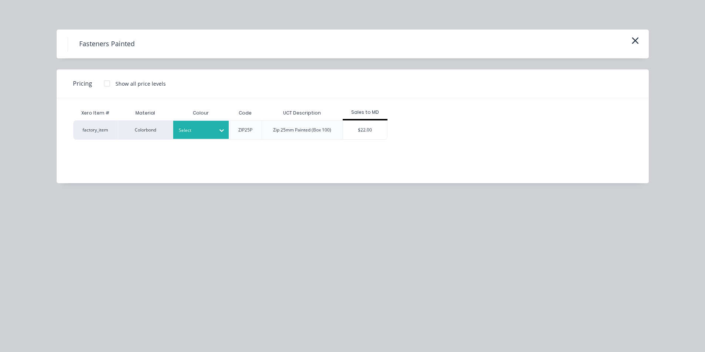
click at [217, 129] on div at bounding box center [221, 131] width 13 height 12
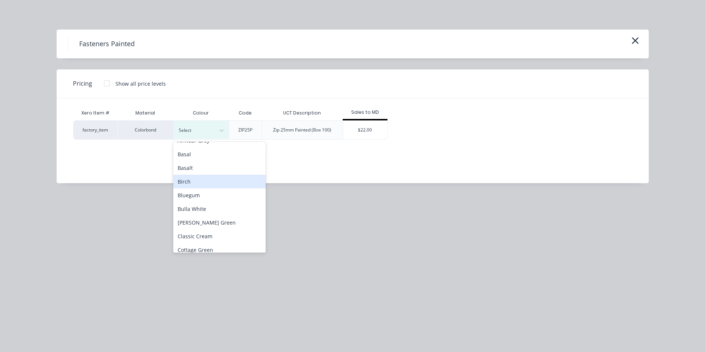
scroll to position [74, 0]
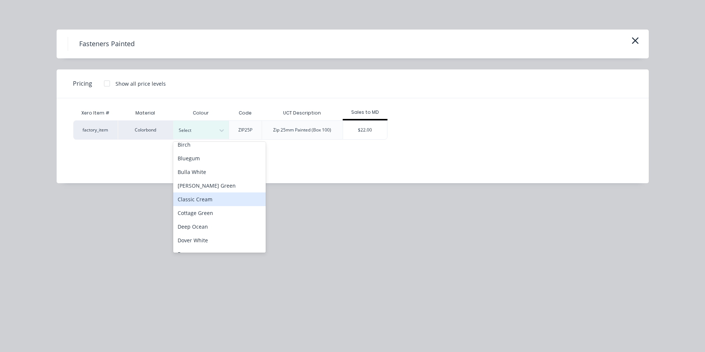
click at [194, 199] on div "Classic Cream" at bounding box center [219, 200] width 92 height 14
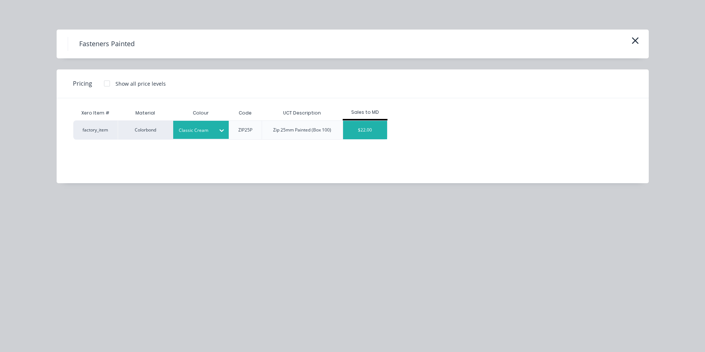
click at [364, 129] on div "$22.00" at bounding box center [365, 130] width 44 height 18
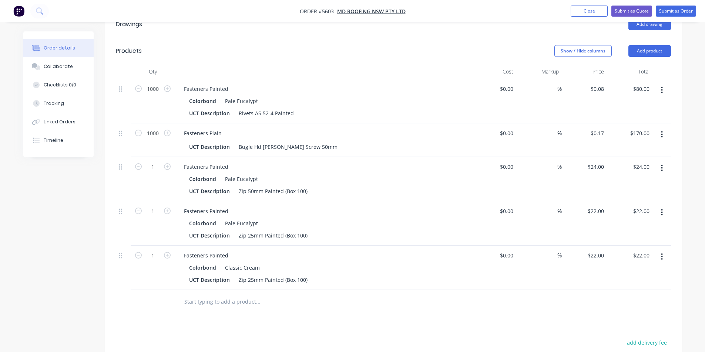
click at [217, 295] on input "text" at bounding box center [258, 302] width 148 height 15
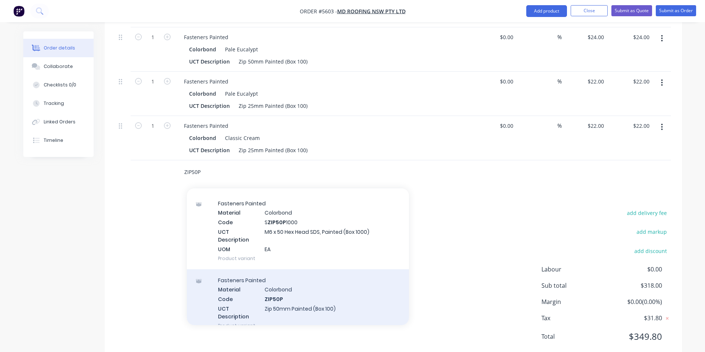
scroll to position [185, 0]
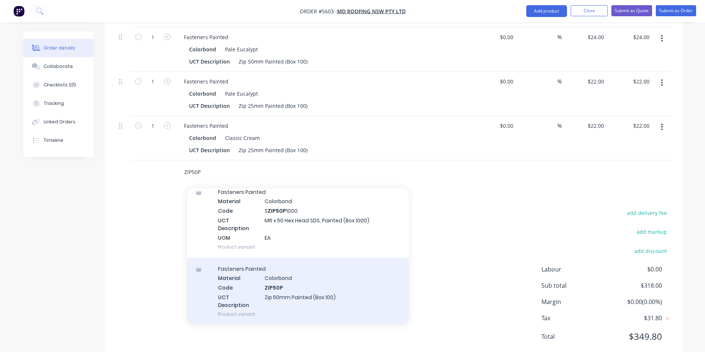
type input "ZIP50P"
click at [312, 270] on div "Fasteners Painted Material Colorbond Code ZIP50P UCT Description Zip 50mm Paint…" at bounding box center [298, 291] width 222 height 67
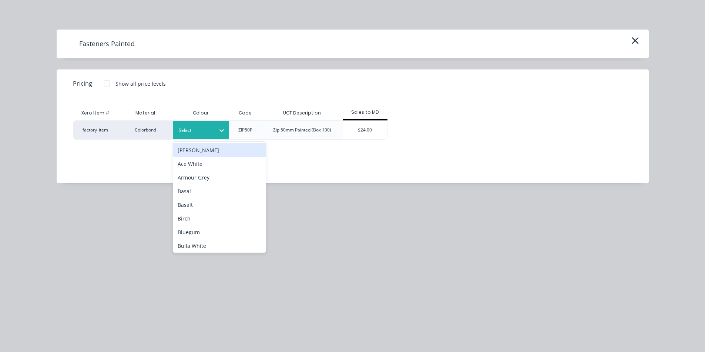
click at [204, 133] on div at bounding box center [195, 130] width 33 height 8
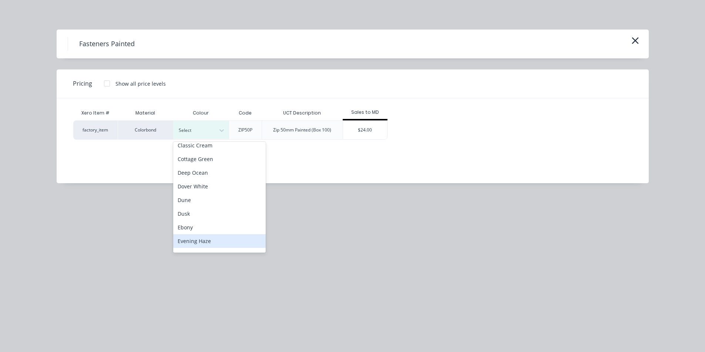
scroll to position [111, 0]
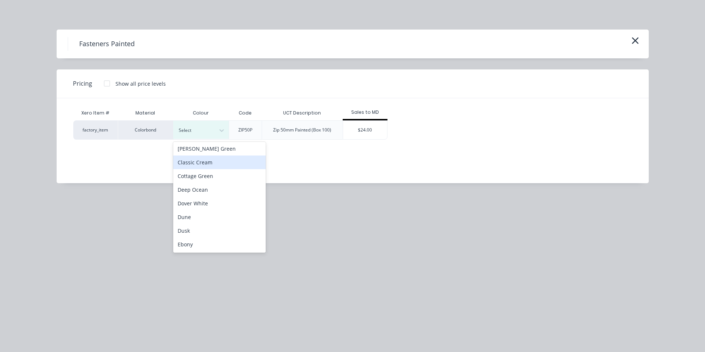
click at [210, 164] on div "Classic Cream" at bounding box center [219, 163] width 92 height 14
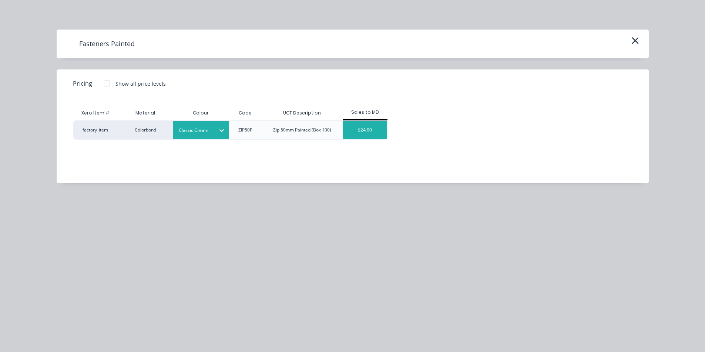
click at [351, 131] on div "$24.00" at bounding box center [365, 130] width 44 height 18
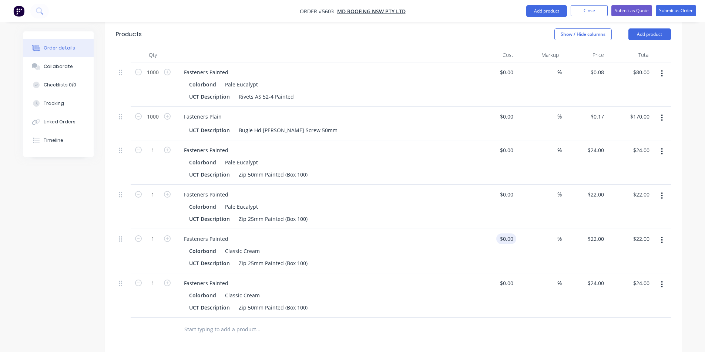
scroll to position [0, 0]
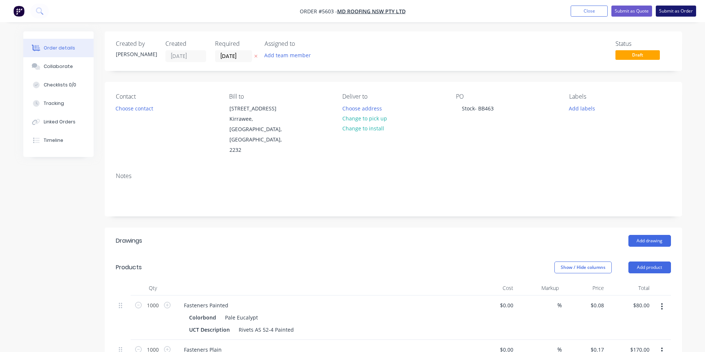
click at [675, 13] on button "Submit as Order" at bounding box center [675, 11] width 40 height 11
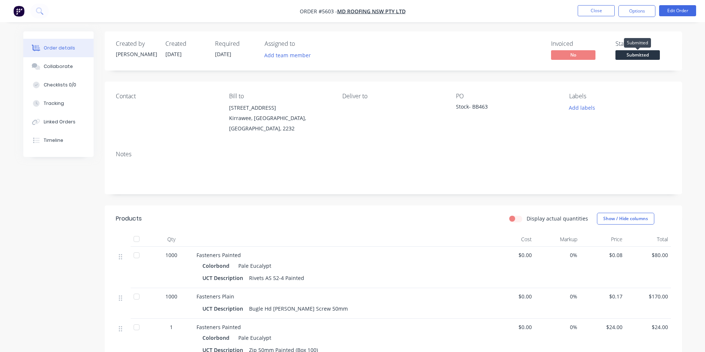
click at [628, 56] on span "Submitted" at bounding box center [637, 54] width 44 height 9
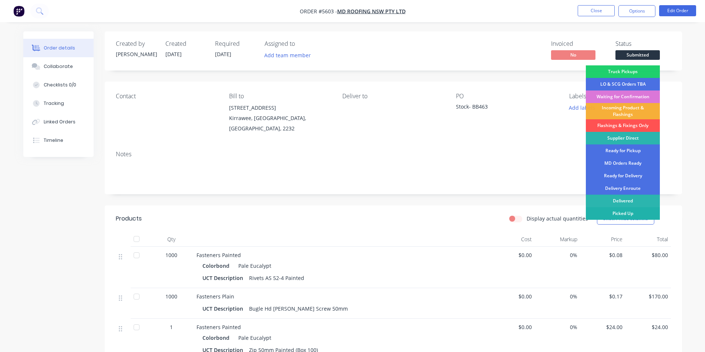
click at [630, 213] on div "Picked Up" at bounding box center [622, 213] width 74 height 13
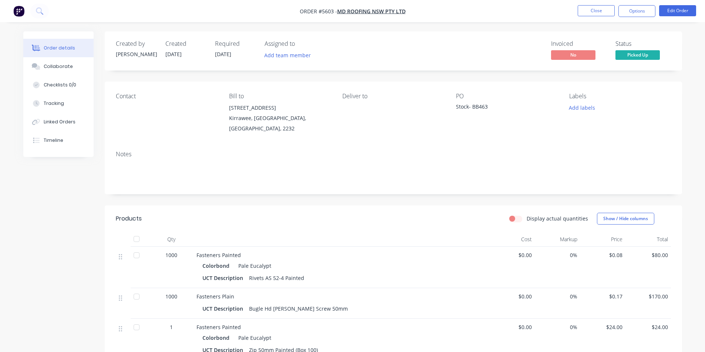
click at [634, 111] on div "Add labels" at bounding box center [619, 108] width 101 height 10
click at [596, 7] on button "Close" at bounding box center [595, 10] width 37 height 11
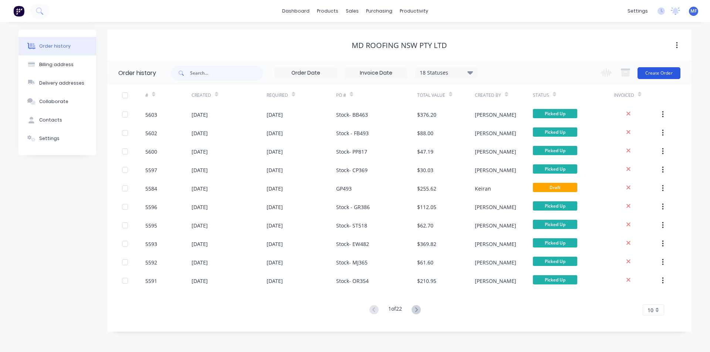
click at [659, 74] on button "Create Order" at bounding box center [659, 73] width 43 height 12
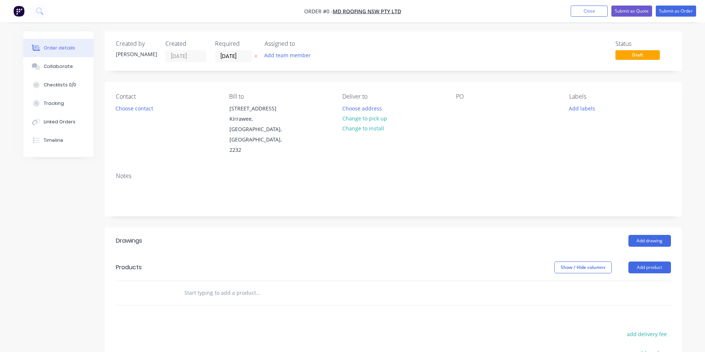
click at [468, 112] on div "PO" at bounding box center [506, 124] width 101 height 63
click at [460, 104] on div at bounding box center [462, 108] width 12 height 11
click at [378, 119] on div "Order details Collaborate Checklists 0/0 Tracking Linked Orders Timeline Order …" at bounding box center [352, 262] width 673 height 463
click at [486, 111] on div "PO Stock-" at bounding box center [506, 124] width 101 height 63
click at [371, 117] on button "Change to pick up" at bounding box center [364, 119] width 53 height 10
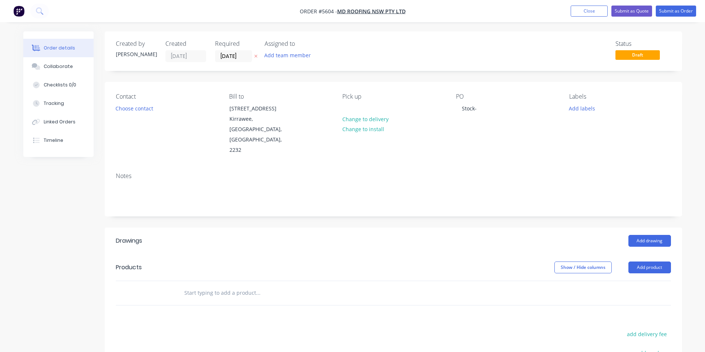
click at [483, 107] on div "PO Stock-" at bounding box center [506, 124] width 101 height 63
click at [482, 110] on div "Stock-" at bounding box center [469, 108] width 27 height 11
click at [210, 286] on input "text" at bounding box center [258, 293] width 148 height 15
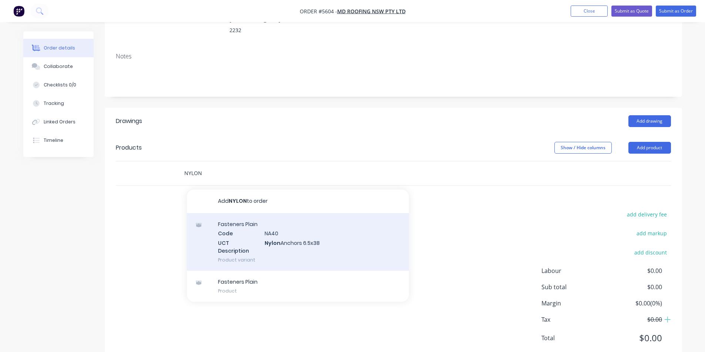
scroll to position [121, 0]
type input "NYLON"
click at [294, 212] on div "Fasteners Plain Code NA40 UCT Description Nylon Anchors 6.5x38 Product variant" at bounding box center [298, 241] width 222 height 58
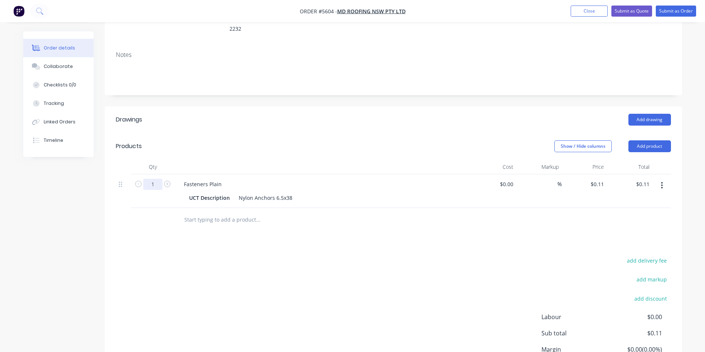
click at [156, 179] on input "1" at bounding box center [152, 184] width 19 height 11
click at [159, 179] on input "1" at bounding box center [152, 184] width 19 height 11
type input "100"
type input "$11.00"
drag, startPoint x: 293, startPoint y: 231, endPoint x: 300, endPoint y: 235, distance: 8.4
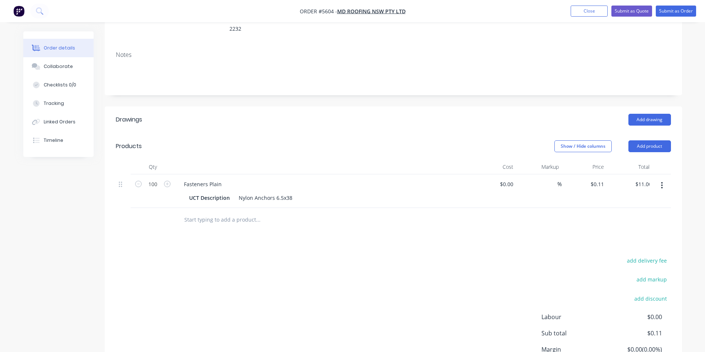
click at [293, 232] on div "Drawings Add drawing Products Show / Hide columns Add product Qty Cost Markup P…" at bounding box center [393, 258] width 577 height 303
click at [237, 213] on input "text" at bounding box center [258, 220] width 148 height 15
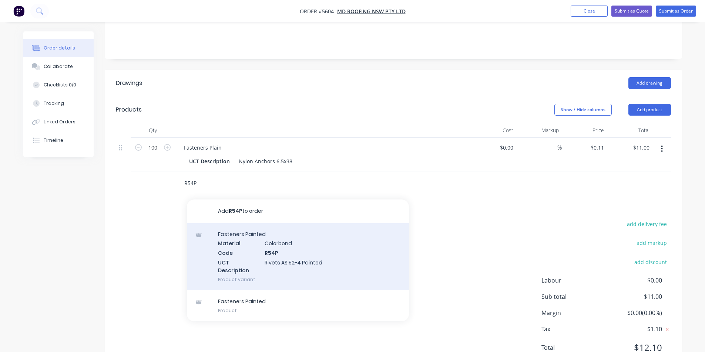
scroll to position [158, 0]
type input "R54P"
click at [279, 261] on div "Fasteners Painted Material Colorbond Code R54P UCT Description Rivets AS 52-4 P…" at bounding box center [298, 256] width 222 height 67
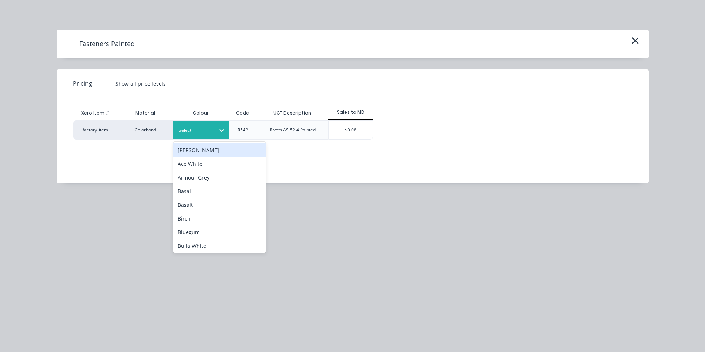
click at [209, 126] on div at bounding box center [195, 130] width 33 height 8
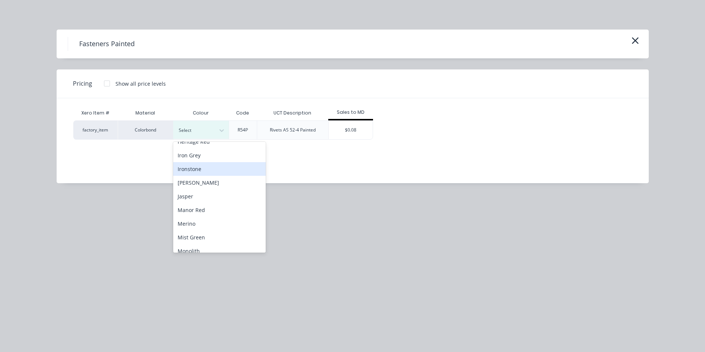
scroll to position [333, 0]
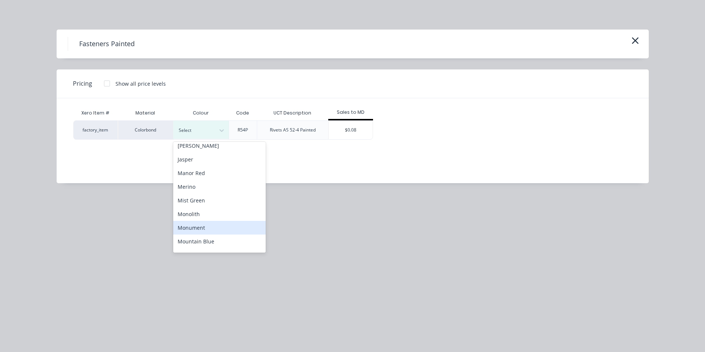
click at [202, 229] on div "Monument" at bounding box center [219, 228] width 92 height 14
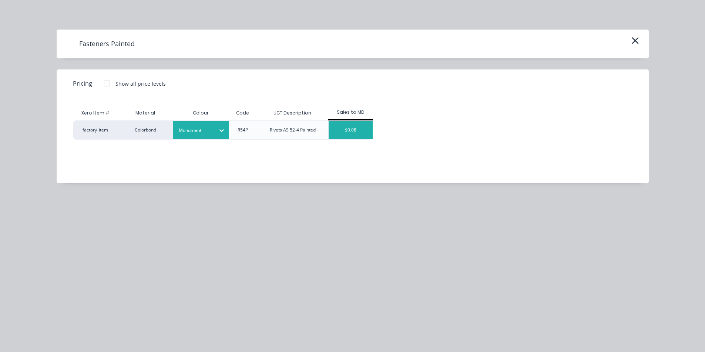
click at [340, 128] on div "$0.08" at bounding box center [350, 130] width 44 height 18
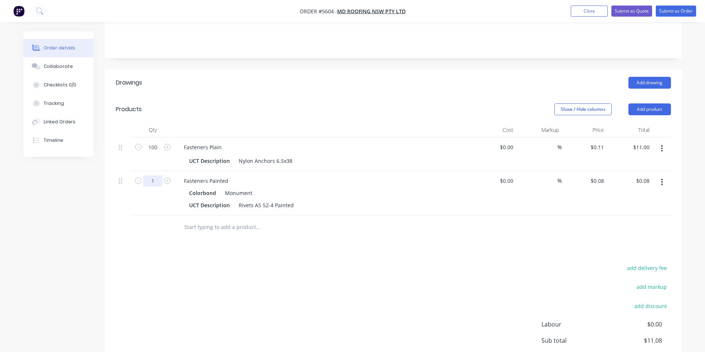
click at [153, 153] on input "1" at bounding box center [152, 147] width 19 height 11
type input "1000"
type input "$80.00"
click at [572, 216] on div at bounding box center [393, 228] width 555 height 24
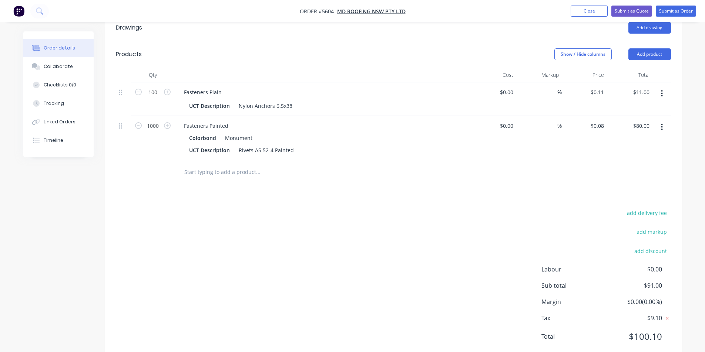
click at [458, 227] on div "add delivery fee add markup add discount Labour $0.00 Sub total $91.00 Margin $…" at bounding box center [393, 279] width 555 height 143
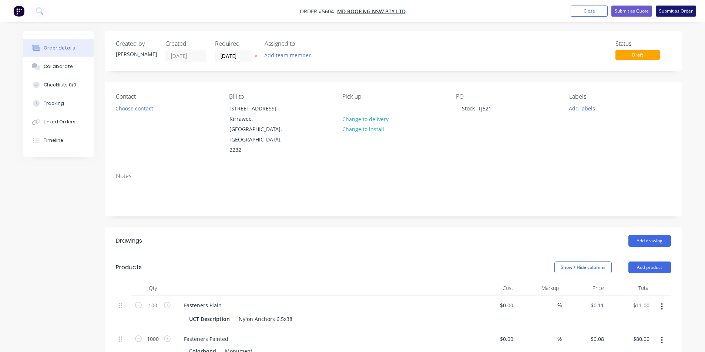
click at [682, 10] on button "Submit as Order" at bounding box center [675, 11] width 40 height 11
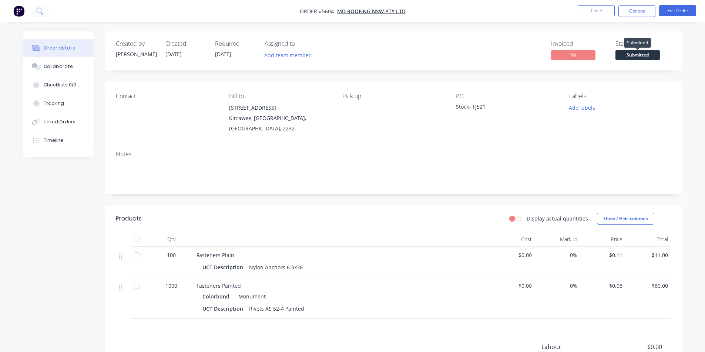
click at [628, 54] on span "Submitted" at bounding box center [637, 54] width 44 height 9
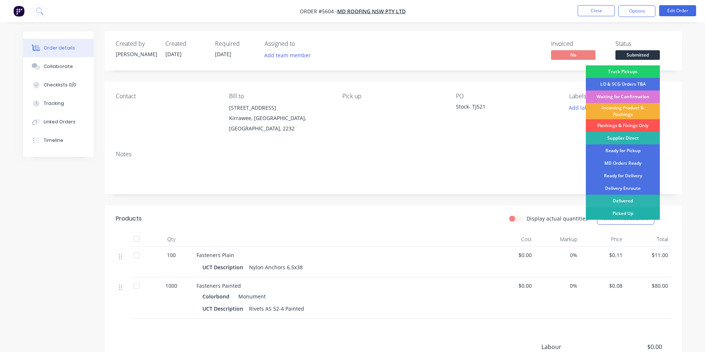
click at [638, 212] on div "Picked Up" at bounding box center [622, 213] width 74 height 13
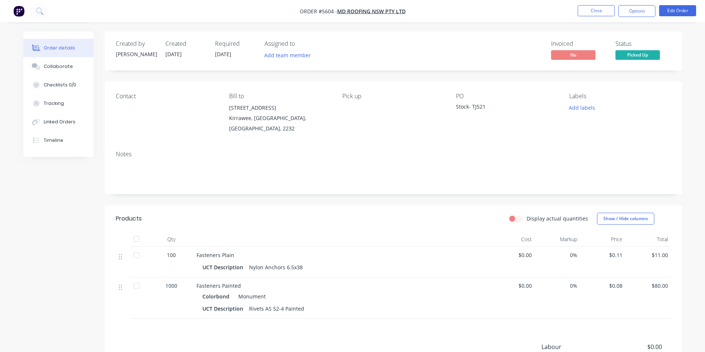
click at [651, 135] on div "Contact Bill to [STREET_ADDRESS] Pick up PO Stock- TJ521 Labels Add labels" at bounding box center [393, 113] width 577 height 63
click at [601, 10] on button "Close" at bounding box center [595, 10] width 37 height 11
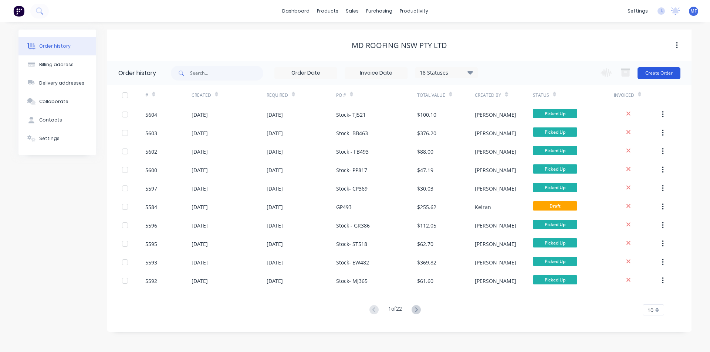
click at [658, 71] on button "Create Order" at bounding box center [659, 73] width 43 height 12
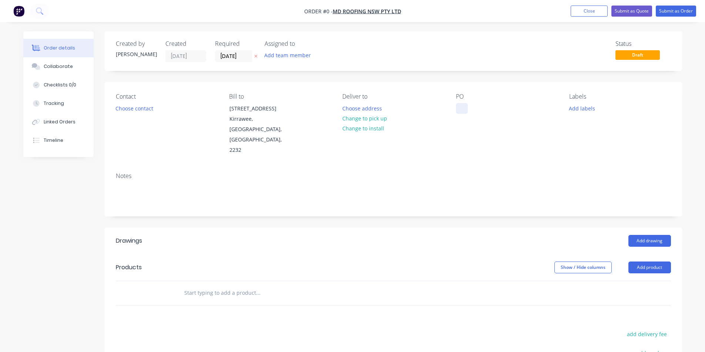
click at [463, 108] on div at bounding box center [462, 108] width 12 height 11
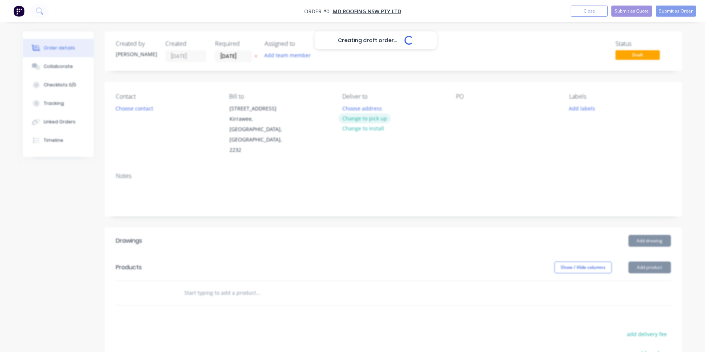
click at [377, 118] on div "Creating draft order... Loading... Order details Collaborate Checklists 0/0 Tra…" at bounding box center [352, 262] width 673 height 463
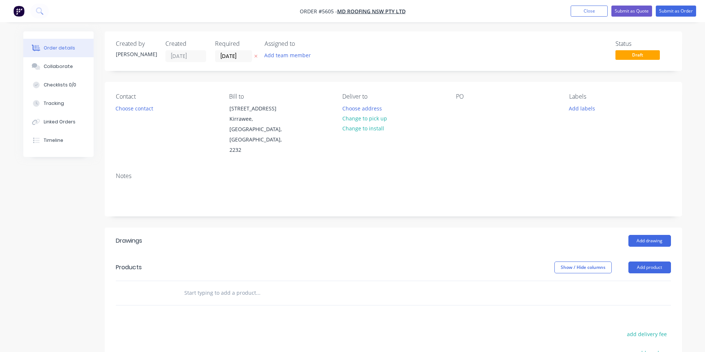
drag, startPoint x: 473, startPoint y: 109, endPoint x: 464, endPoint y: 110, distance: 9.0
click at [473, 109] on div "PO" at bounding box center [506, 124] width 101 height 63
click at [463, 110] on div at bounding box center [462, 108] width 12 height 11
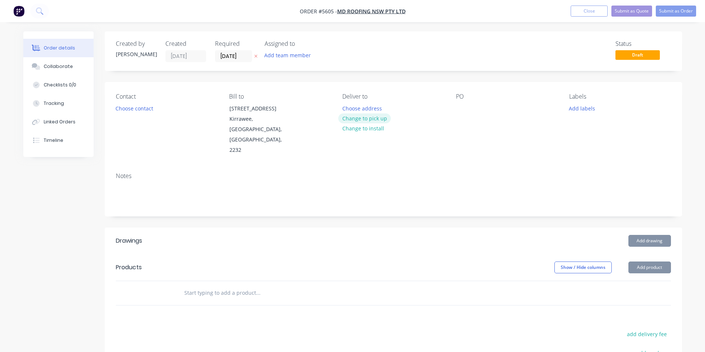
click at [381, 119] on button "Change to pick up" at bounding box center [364, 119] width 53 height 10
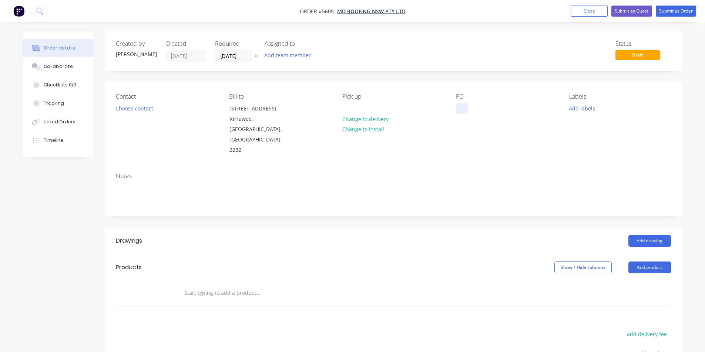
click at [458, 109] on div at bounding box center [462, 108] width 12 height 11
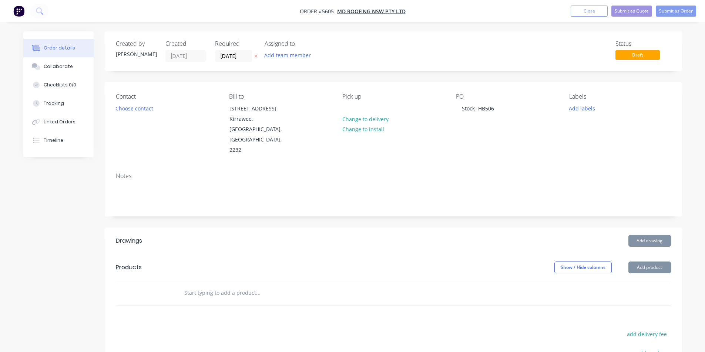
click at [438, 235] on div "Add drawing" at bounding box center [451, 241] width 437 height 12
click at [221, 286] on input "text" at bounding box center [258, 293] width 148 height 15
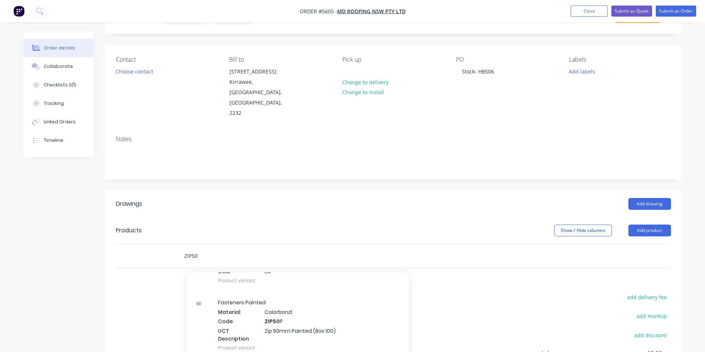
scroll to position [407, 0]
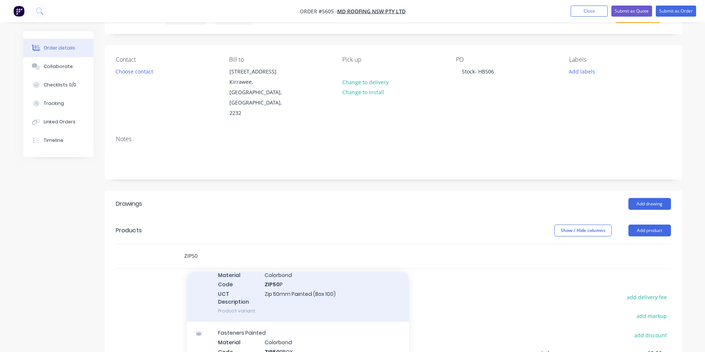
type input "ZIP50"
click at [311, 274] on div "Fasteners Painted Material Colorbond Code ZIP50 P UCT Description Zip 50mm Pain…" at bounding box center [298, 288] width 222 height 67
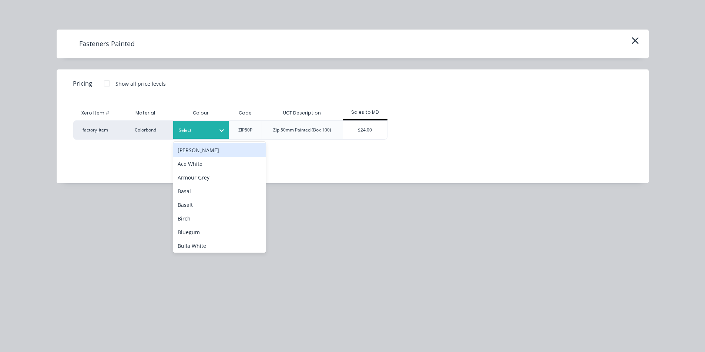
click at [202, 132] on div at bounding box center [195, 130] width 33 height 8
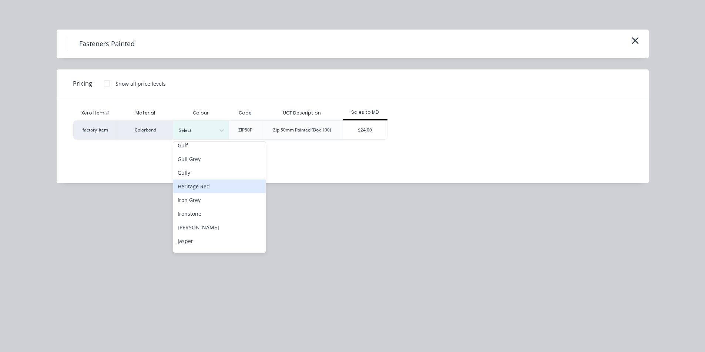
scroll to position [333, 0]
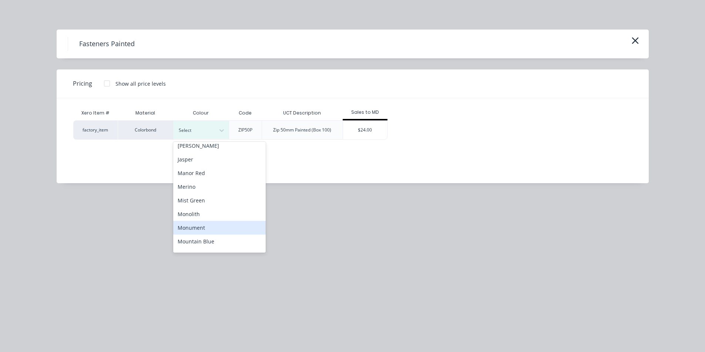
click at [210, 229] on div "Monument" at bounding box center [219, 228] width 92 height 14
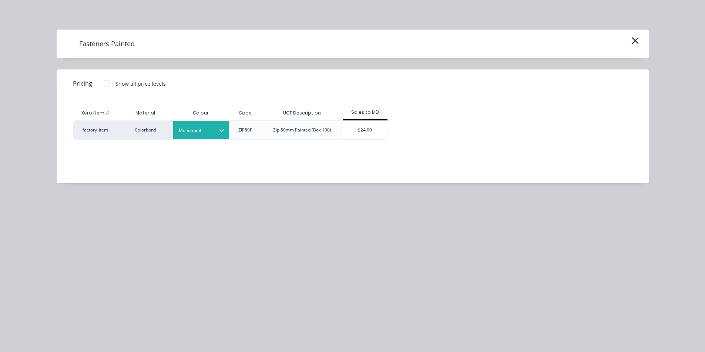
drag, startPoint x: 378, startPoint y: 132, endPoint x: 371, endPoint y: 134, distance: 6.9
click at [377, 132] on div "$24.00" at bounding box center [365, 130] width 44 height 18
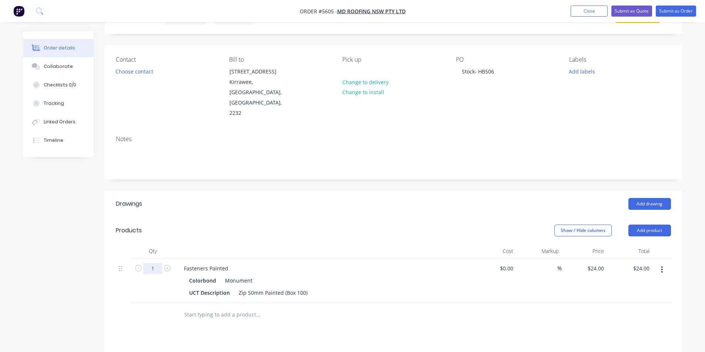
click at [158, 263] on input "1" at bounding box center [152, 268] width 19 height 11
type input "100"
type input "$2,400.00"
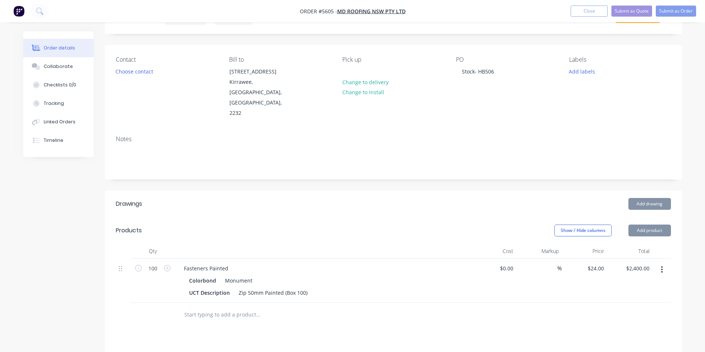
click at [429, 303] on div at bounding box center [308, 315] width 266 height 24
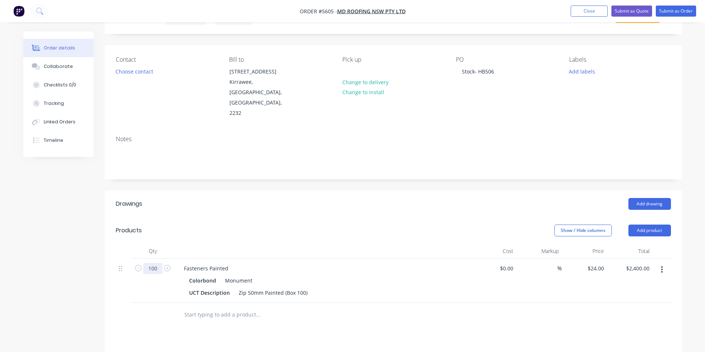
click at [157, 263] on input "100" at bounding box center [152, 268] width 19 height 11
type input "1"
type input "$24.00"
click at [251, 217] on header "Products Show / Hide columns Add product" at bounding box center [393, 230] width 577 height 27
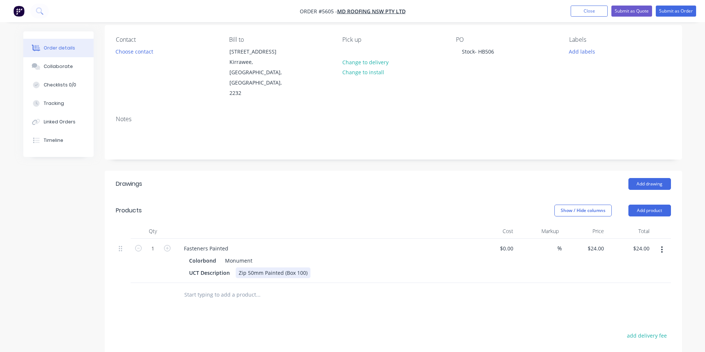
scroll to position [74, 0]
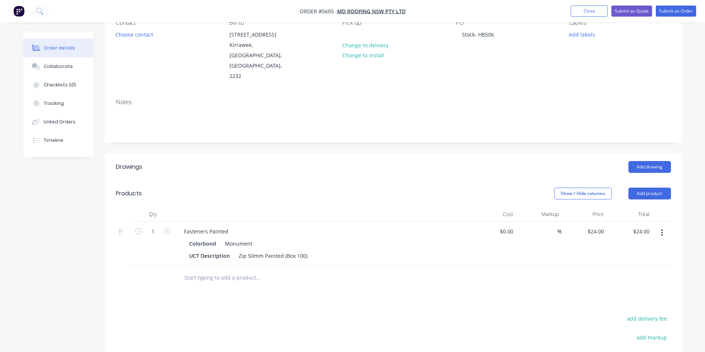
click at [224, 271] on input "text" at bounding box center [258, 278] width 148 height 15
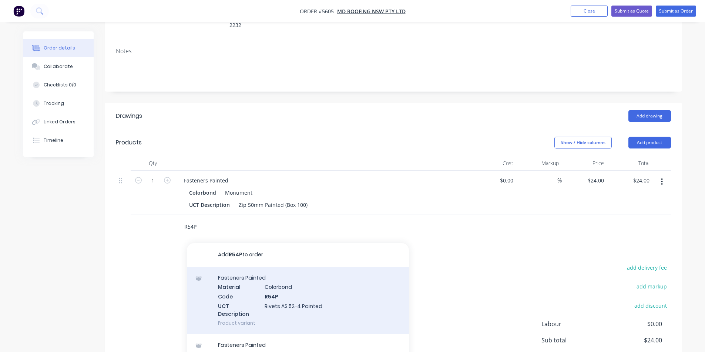
scroll to position [148, 0]
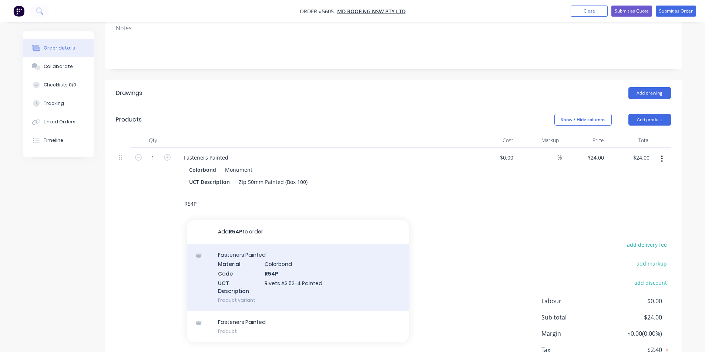
type input "R54P"
click at [280, 261] on div "Fasteners Painted Material Colorbond Code R54P UCT Description Rivets AS 52-4 P…" at bounding box center [298, 277] width 222 height 67
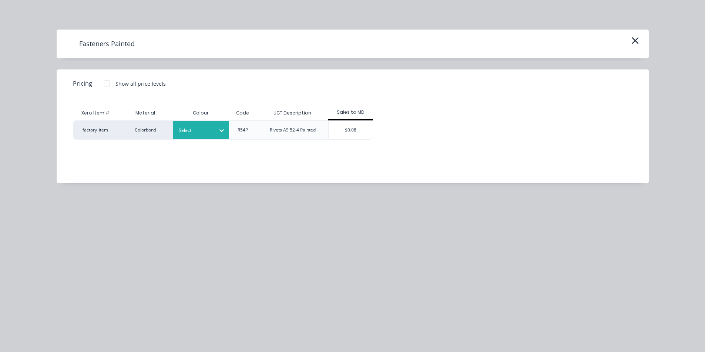
click at [207, 126] on div at bounding box center [195, 130] width 33 height 8
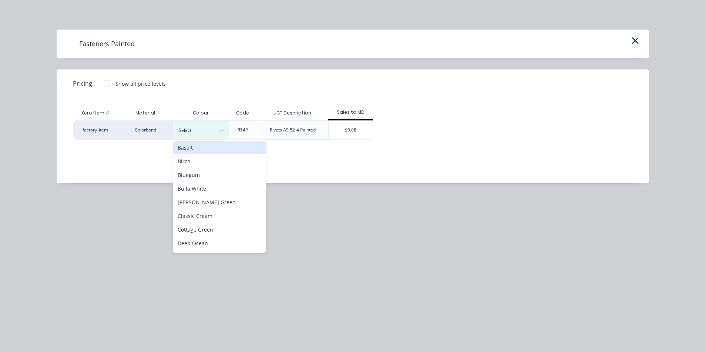
scroll to position [74, 0]
click at [201, 241] on div "Dover White" at bounding box center [219, 241] width 92 height 14
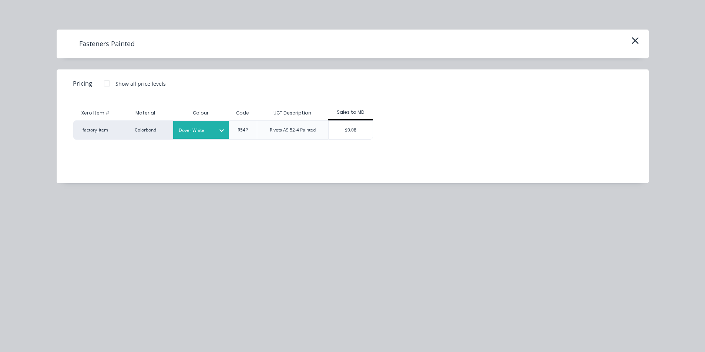
click at [352, 131] on div "$0.08" at bounding box center [350, 130] width 44 height 18
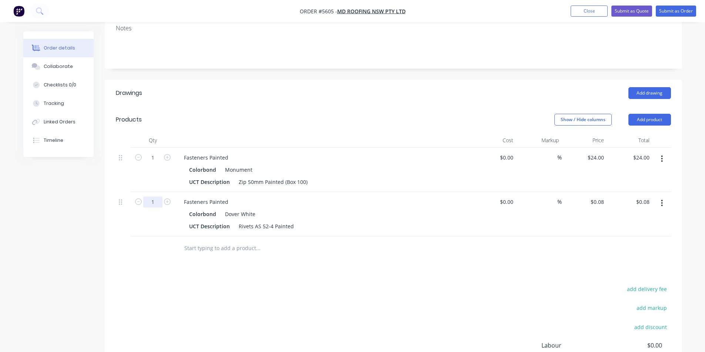
click at [152, 163] on input "1" at bounding box center [152, 157] width 19 height 11
type input "20"
type input "$1.60"
click at [271, 284] on div "add delivery fee add markup add discount Labour $0.00 Sub total $24.08 Margin $…" at bounding box center [393, 355] width 555 height 143
click at [486, 247] on div "Drawings Add drawing Products Show / Hide columns Add product Qty Cost Markup P…" at bounding box center [393, 259] width 577 height 358
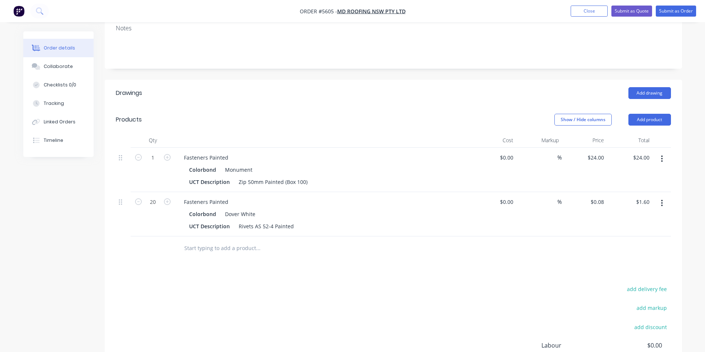
click at [229, 241] on input "text" at bounding box center [258, 248] width 148 height 15
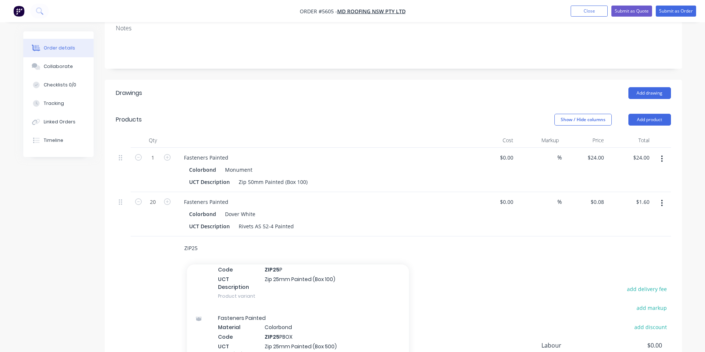
scroll to position [185, 0]
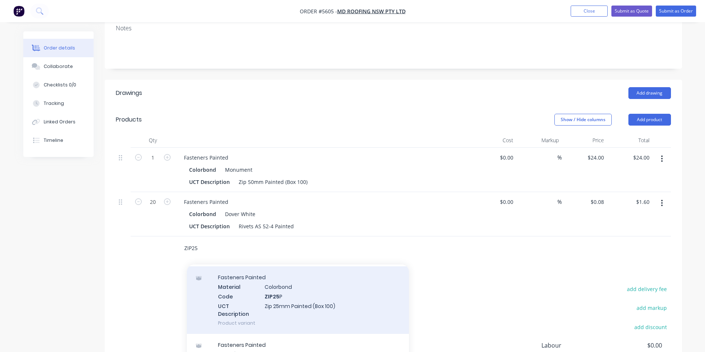
type input "ZIP25"
click at [293, 277] on div "Fasteners Painted Material Colorbond Code ZIP25 P UCT Description Zip 25mm Pain…" at bounding box center [298, 300] width 222 height 67
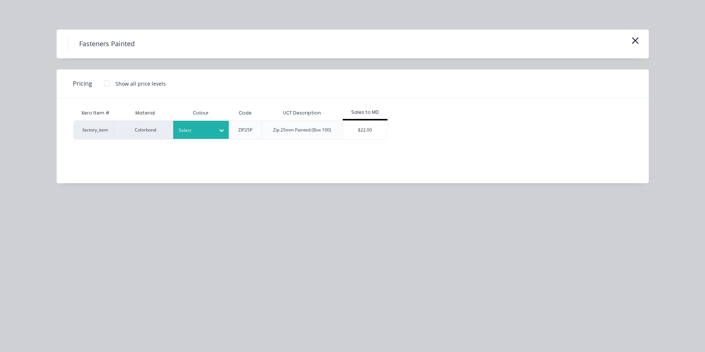
click at [217, 130] on div at bounding box center [221, 131] width 13 height 12
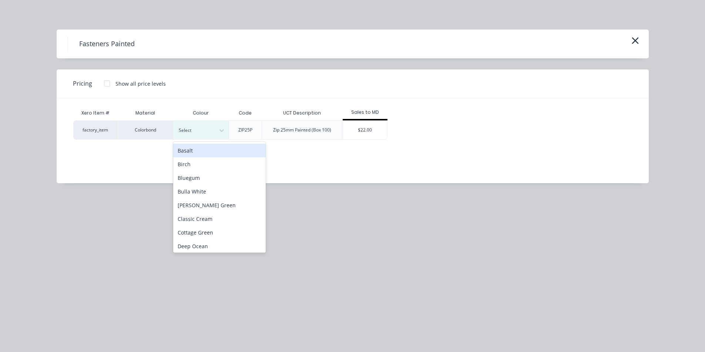
scroll to position [74, 0]
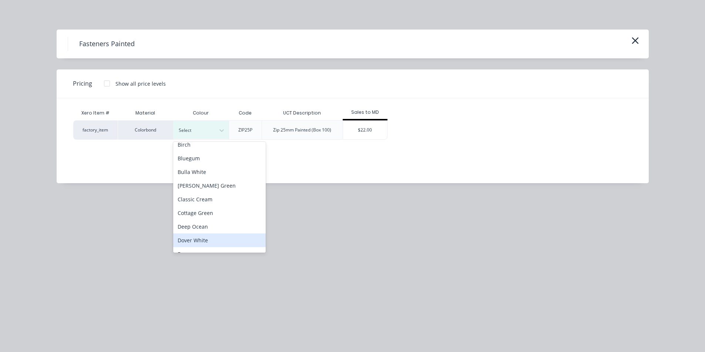
click at [210, 242] on div "Dover White" at bounding box center [219, 241] width 92 height 14
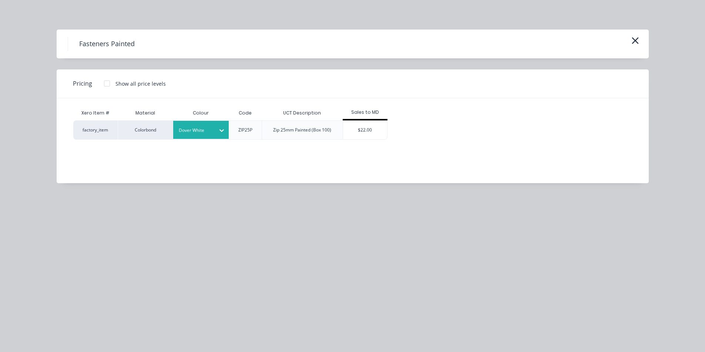
click at [369, 128] on div "$22.00" at bounding box center [365, 130] width 44 height 18
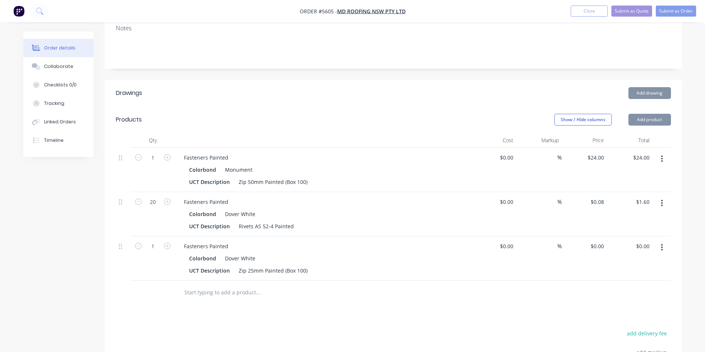
type input "$22.00"
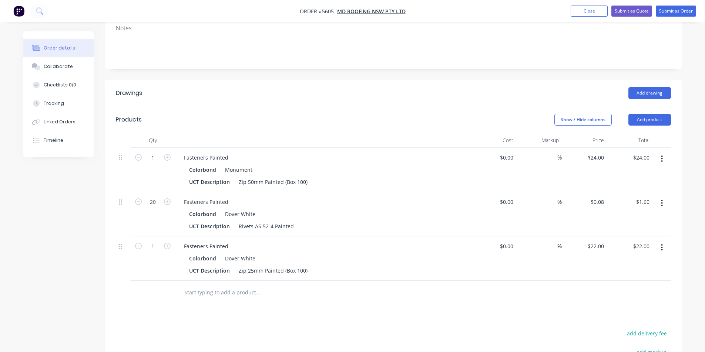
scroll to position [185, 0]
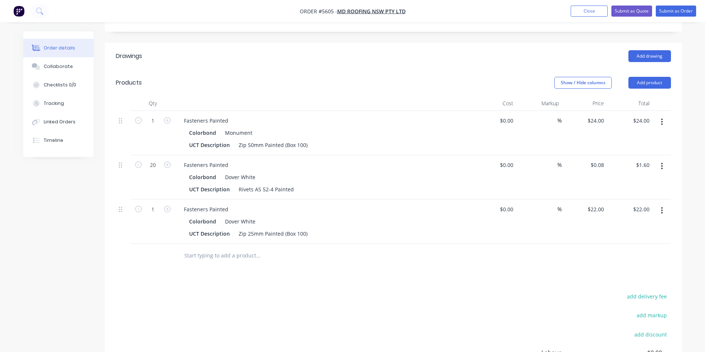
click at [222, 249] on input "text" at bounding box center [258, 256] width 148 height 15
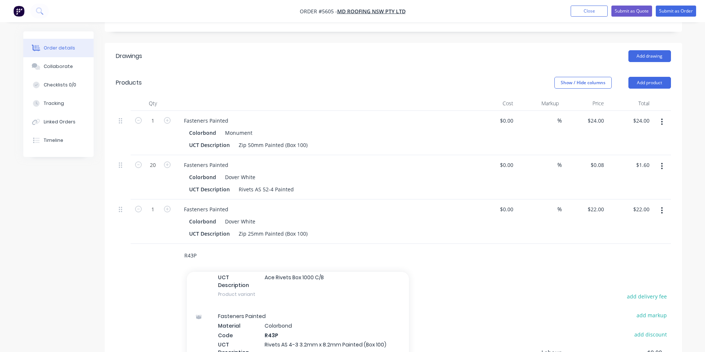
scroll to position [222, 0]
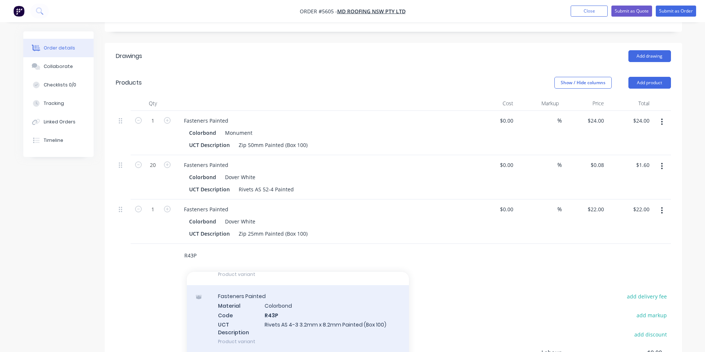
type input "R43P"
click at [285, 297] on div "Fasteners Painted Material Colorbond Code R43P UCT Description Rivets AS 4-3 3.…" at bounding box center [298, 319] width 222 height 67
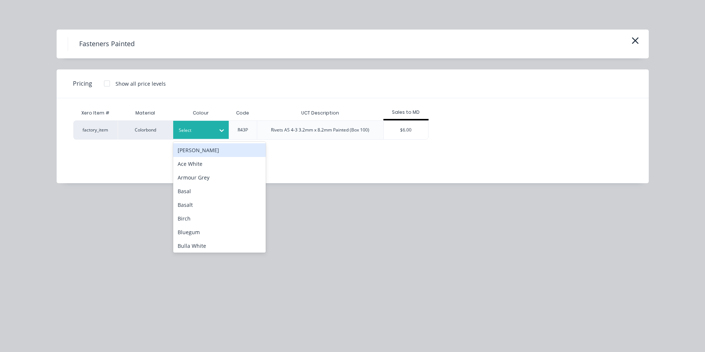
click at [216, 127] on div at bounding box center [221, 131] width 13 height 12
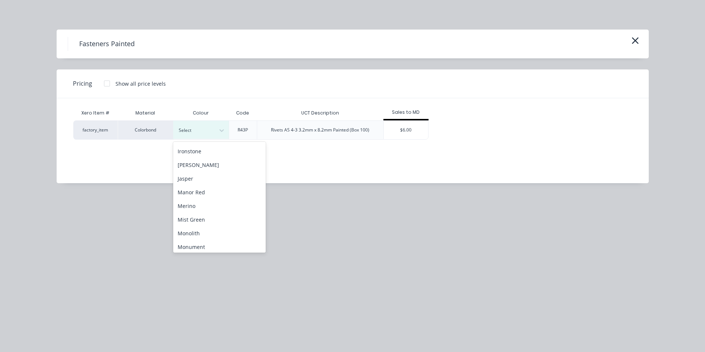
scroll to position [333, 0]
click at [195, 229] on div "Monument" at bounding box center [219, 228] width 92 height 14
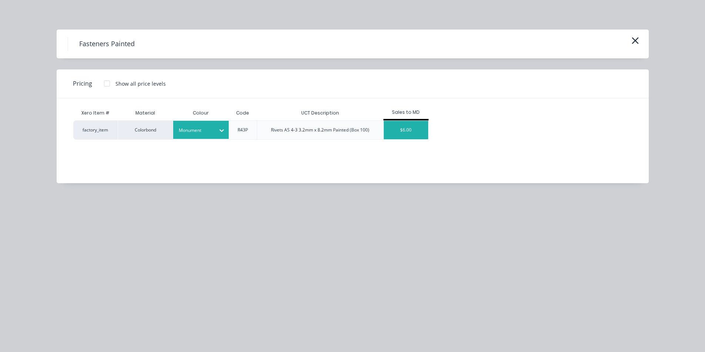
click at [403, 129] on div "$6.00" at bounding box center [406, 130] width 44 height 18
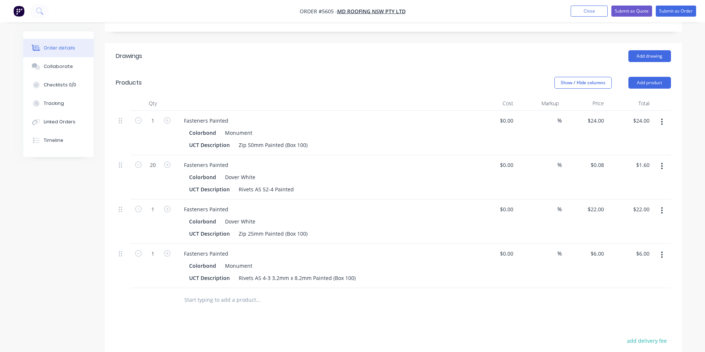
click at [222, 293] on input "text" at bounding box center [258, 300] width 148 height 15
click at [661, 162] on icon "button" at bounding box center [662, 166] width 2 height 8
click at [616, 180] on div "Edit" at bounding box center [635, 185] width 57 height 11
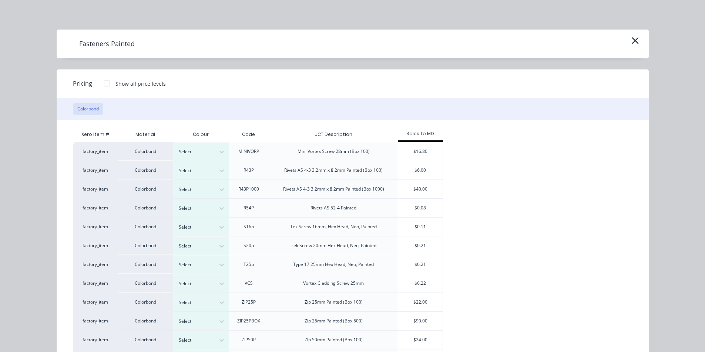
click at [334, 168] on div "Rivets AS 4-3 3.2mm x 8.2mm Painted (Box 100)" at bounding box center [333, 170] width 98 height 7
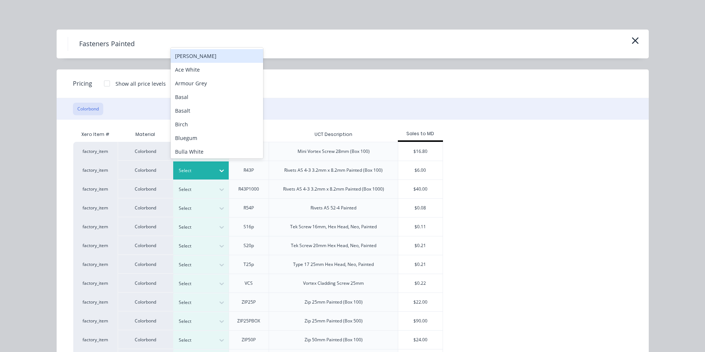
click at [218, 167] on icon at bounding box center [221, 170] width 7 height 7
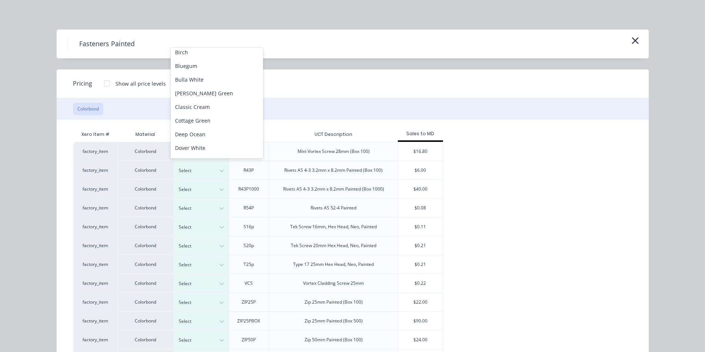
scroll to position [78, 0]
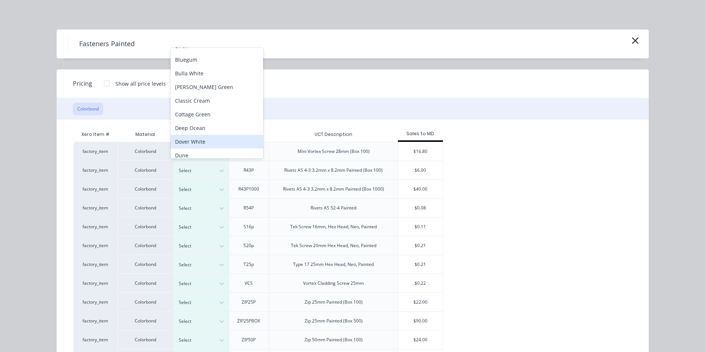
click at [199, 142] on div "Dover White" at bounding box center [216, 142] width 92 height 14
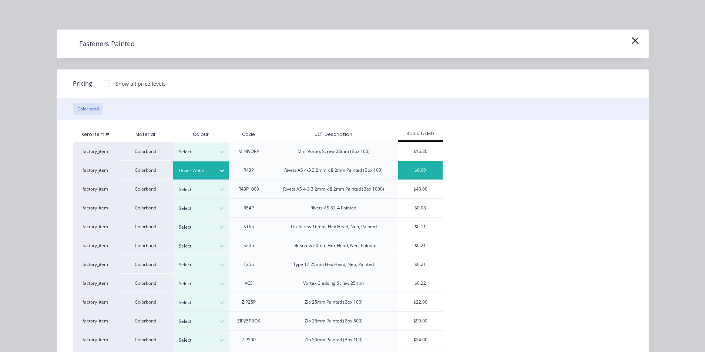
click at [420, 171] on div "$6.00" at bounding box center [420, 170] width 44 height 18
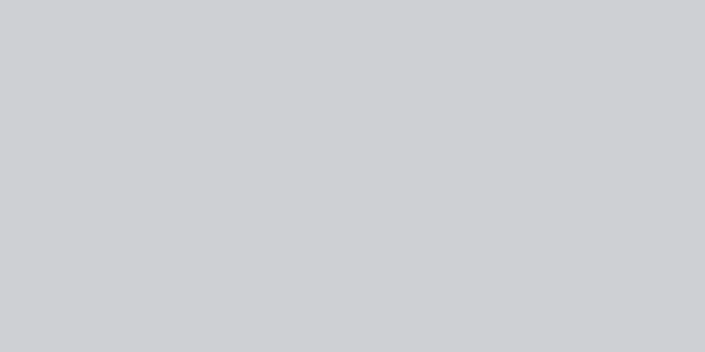
type input "$6.00"
type input "$120.00"
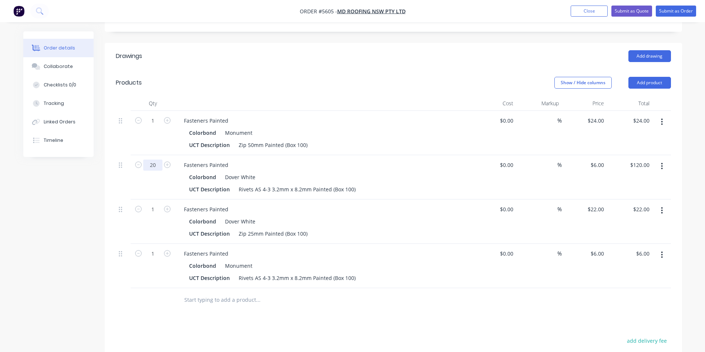
click at [153, 126] on input "20" at bounding box center [152, 120] width 19 height 11
type input "1"
type input "$6.00"
click at [290, 184] on div "Rivets AS 4-3 3.2mm x 8.2mm Painted (Box 100)" at bounding box center [297, 189] width 123 height 11
click at [672, 10] on button "Submit as Order" at bounding box center [675, 11] width 40 height 11
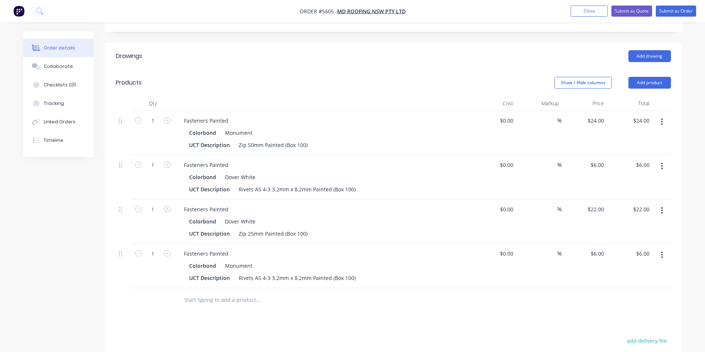
scroll to position [0, 0]
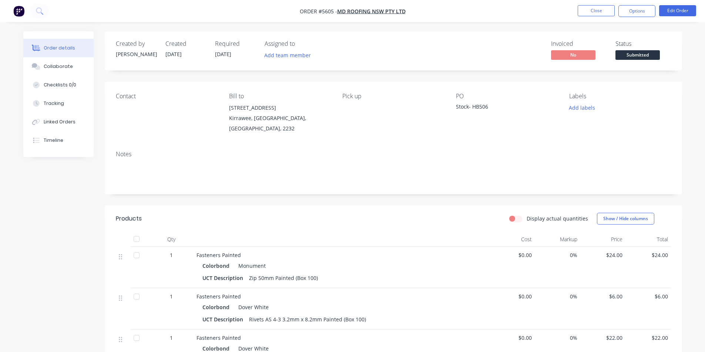
click at [651, 53] on span "Submitted" at bounding box center [637, 54] width 44 height 9
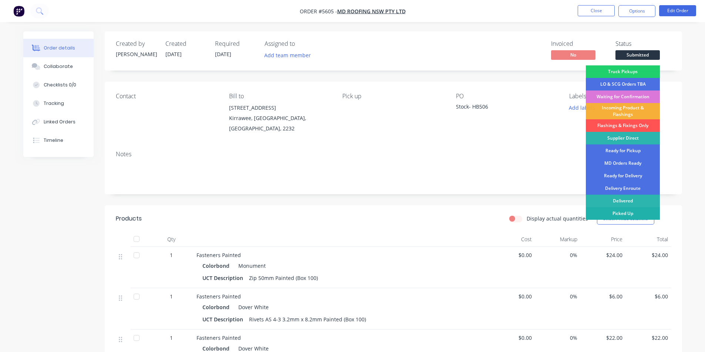
click at [634, 214] on div "Picked Up" at bounding box center [622, 213] width 74 height 13
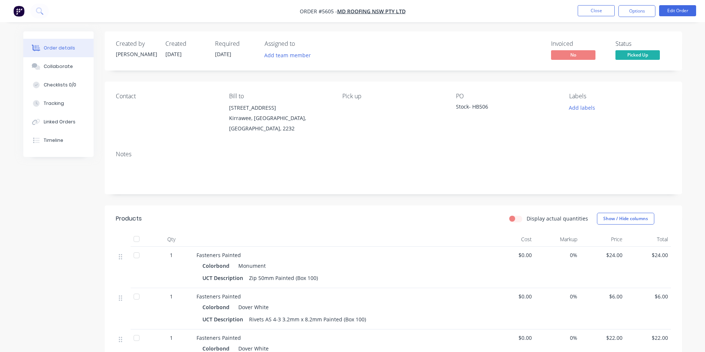
click at [669, 128] on div "Labels Add labels" at bounding box center [619, 113] width 101 height 41
click at [597, 7] on button "Close" at bounding box center [595, 10] width 37 height 11
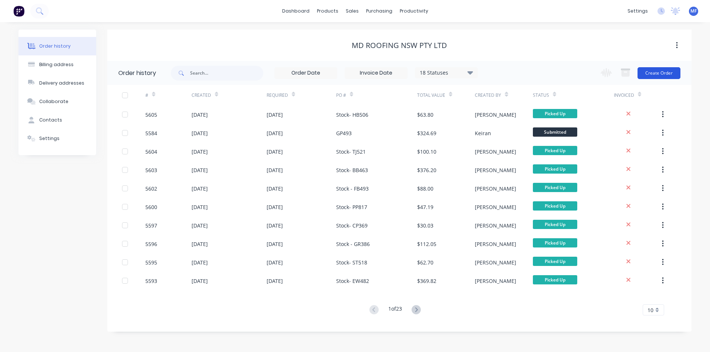
click at [665, 71] on button "Create Order" at bounding box center [659, 73] width 43 height 12
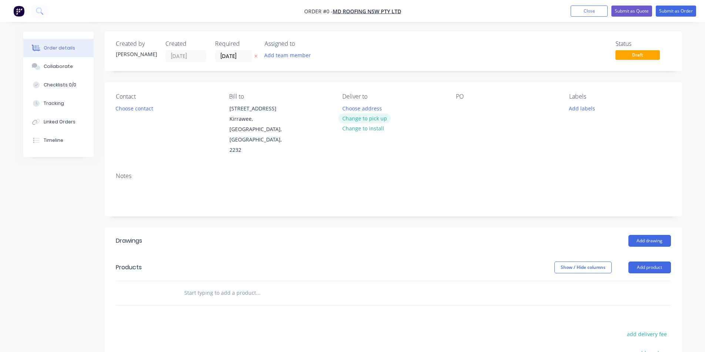
click at [382, 118] on button "Change to pick up" at bounding box center [364, 119] width 53 height 10
click at [464, 111] on div at bounding box center [462, 108] width 12 height 11
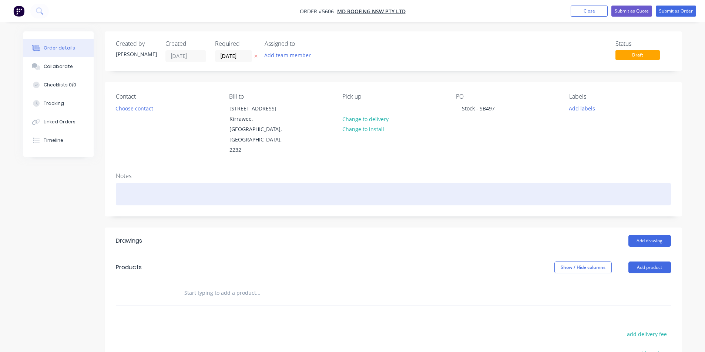
click at [479, 183] on div at bounding box center [393, 194] width 555 height 23
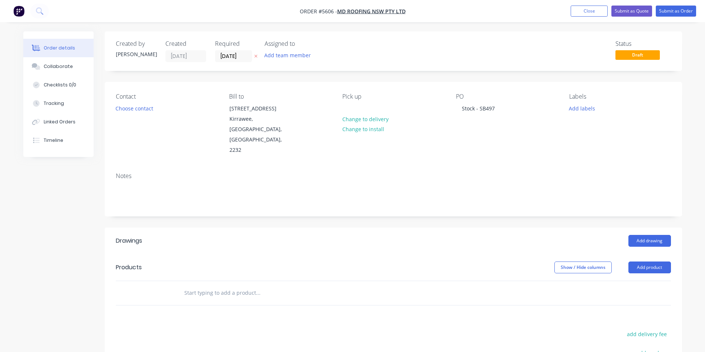
click at [227, 286] on input "text" at bounding box center [258, 293] width 148 height 15
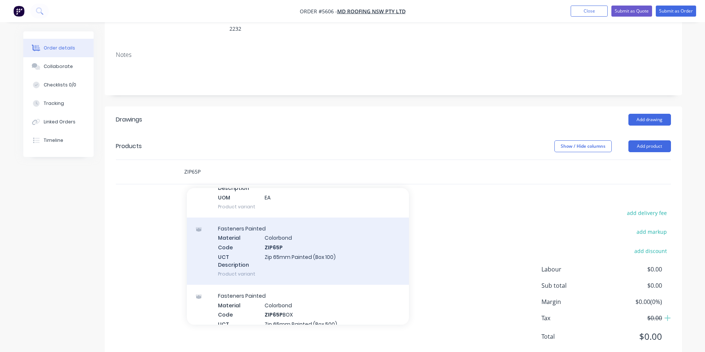
scroll to position [185, 0]
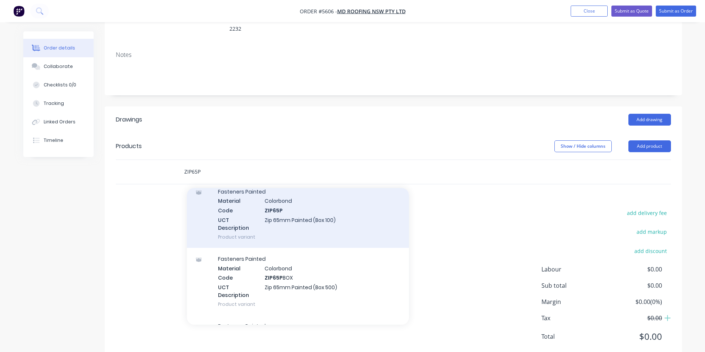
type input "ZIP65P"
click at [280, 193] on div "Fasteners Painted Material Colorbond Code ZIP65P UCT Description Zip 65mm Paint…" at bounding box center [298, 214] width 222 height 67
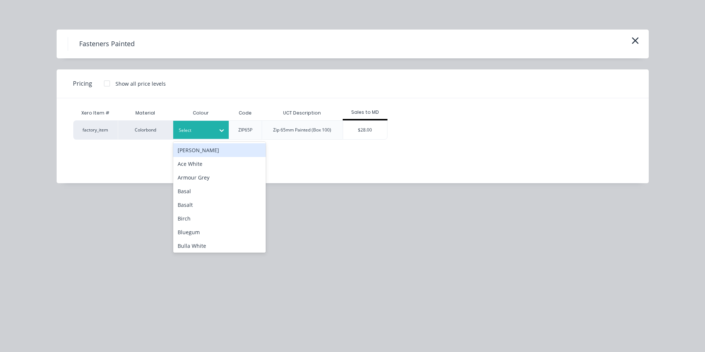
click at [200, 126] on div at bounding box center [195, 130] width 33 height 8
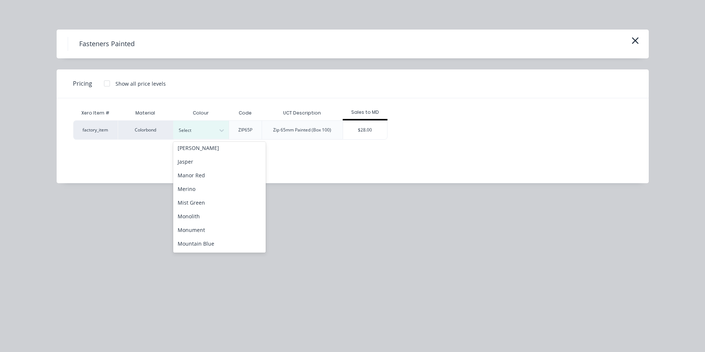
scroll to position [333, 0]
click at [205, 227] on div "Monument" at bounding box center [219, 228] width 92 height 14
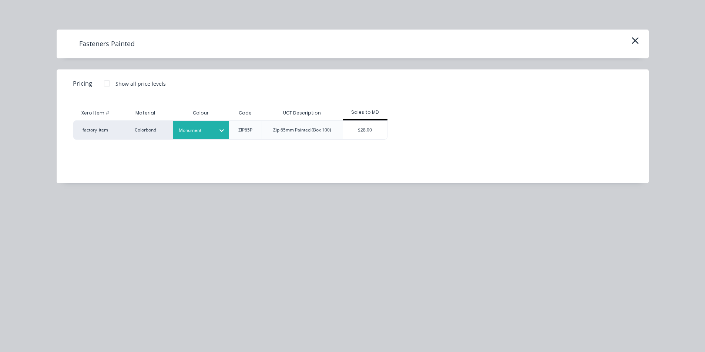
click at [354, 131] on div "$28.00" at bounding box center [365, 130] width 44 height 18
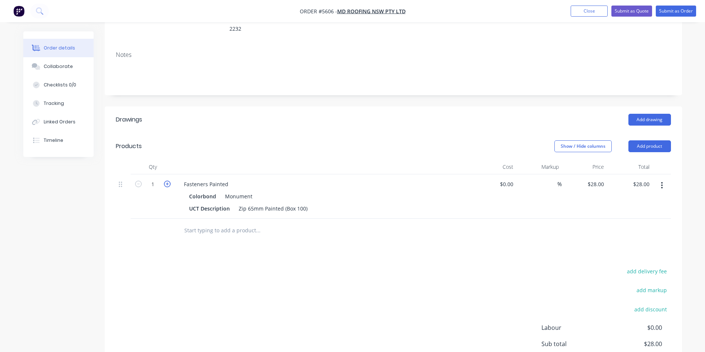
click at [168, 181] on icon "button" at bounding box center [167, 184] width 7 height 7
type input "2"
type input "$56.00"
click at [199, 223] on input "text" at bounding box center [258, 230] width 148 height 15
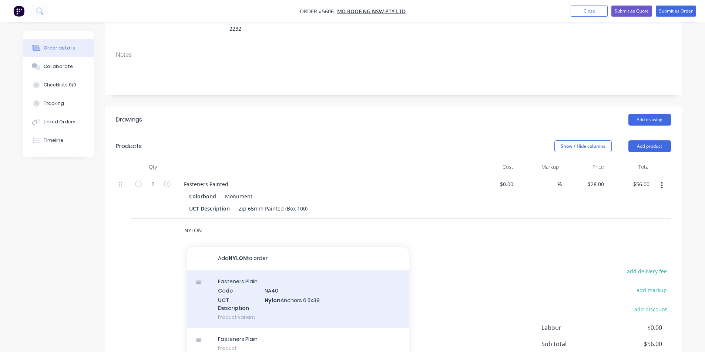
type input "NYLON"
click at [264, 274] on div "Fasteners Plain Code NA40 UCT Description Nylon Anchors 6.5x38 Product variant" at bounding box center [298, 300] width 222 height 58
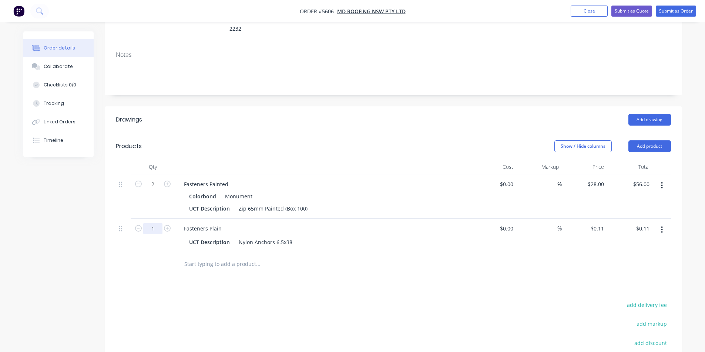
click at [159, 190] on input "1" at bounding box center [152, 184] width 19 height 11
type input "100"
type input "$11.00"
click at [292, 231] on div "Fasteners Plain UCT Description Nylon Anchors 6.5x38" at bounding box center [323, 236] width 296 height 34
click at [236, 257] on input "text" at bounding box center [258, 264] width 148 height 15
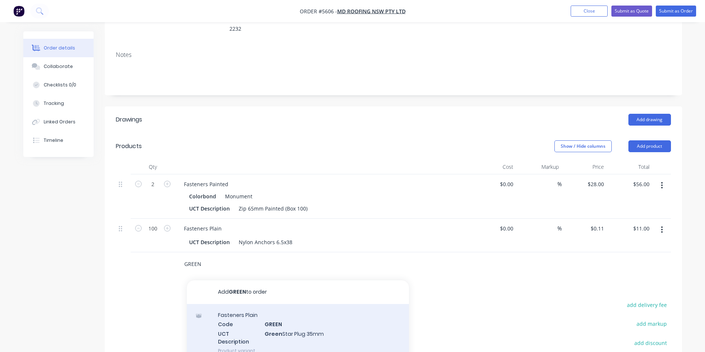
type input "GREEN"
click at [284, 305] on div "Fasteners Plain Code GREEN UCT Description Green Star Plug 35mm Product variant" at bounding box center [298, 333] width 222 height 58
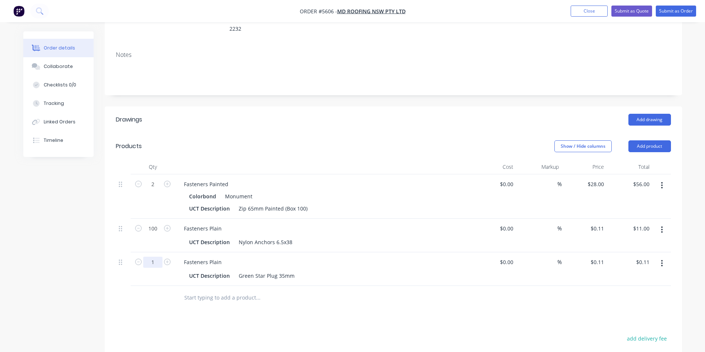
click at [157, 190] on input "1" at bounding box center [152, 184] width 19 height 11
type input "50"
type input "$5.50"
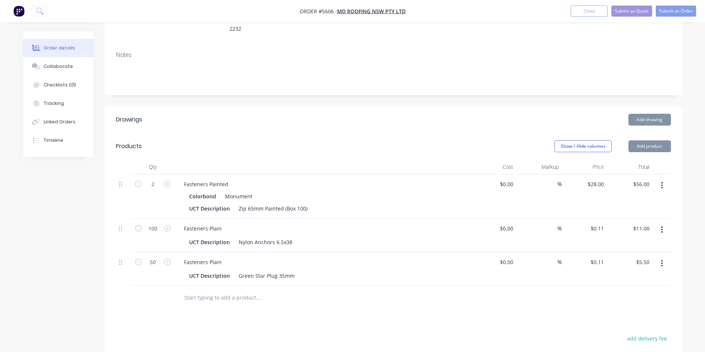
click at [320, 291] on input "text" at bounding box center [258, 298] width 148 height 15
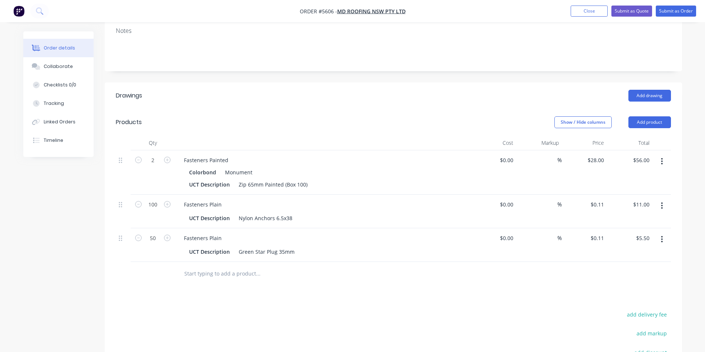
scroll to position [158, 0]
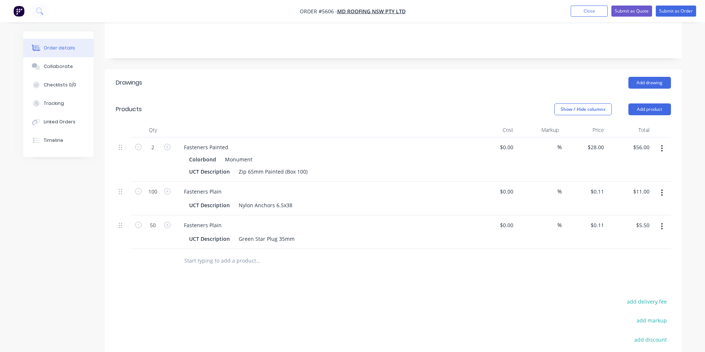
click at [211, 254] on input "text" at bounding box center [258, 261] width 148 height 15
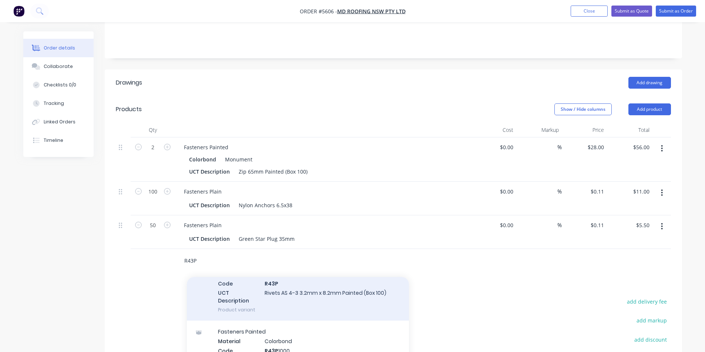
scroll to position [222, 0]
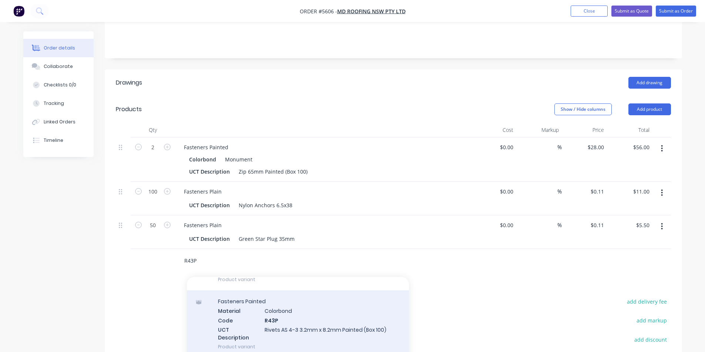
type input "R43P"
click at [276, 299] on div "Fasteners Painted Material Colorbond Code R43P UCT Description Rivets AS 4-3 3.…" at bounding box center [298, 324] width 222 height 67
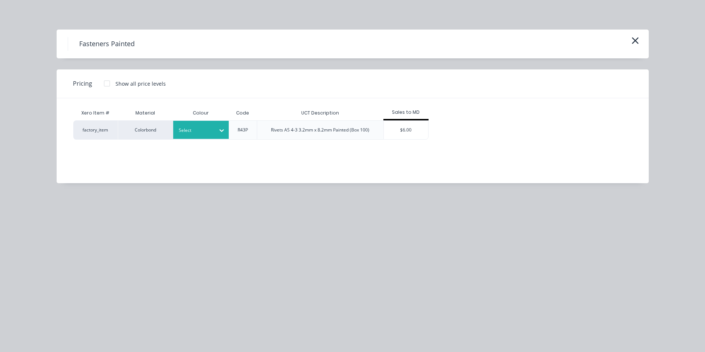
click at [190, 132] on div at bounding box center [195, 130] width 33 height 8
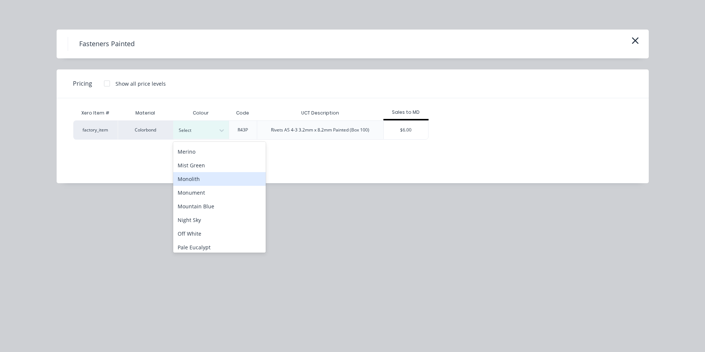
scroll to position [370, 0]
click at [195, 192] on div "Monument" at bounding box center [219, 191] width 92 height 14
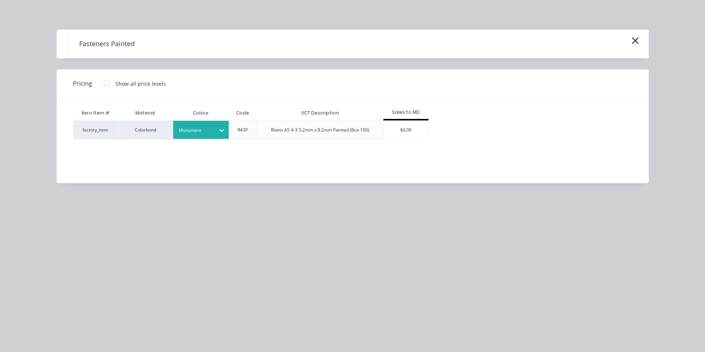
drag, startPoint x: 414, startPoint y: 128, endPoint x: 416, endPoint y: 132, distance: 4.5
click at [414, 128] on div "$6.00" at bounding box center [406, 130] width 44 height 18
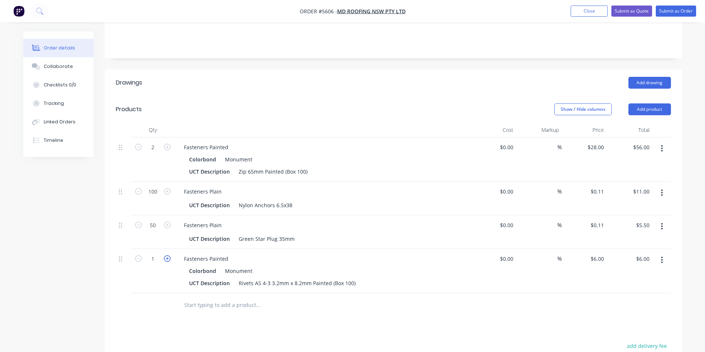
click at [166, 256] on icon "button" at bounding box center [167, 259] width 7 height 7
type input "2"
type input "$12.00"
click at [216, 298] on input "text" at bounding box center [258, 305] width 148 height 15
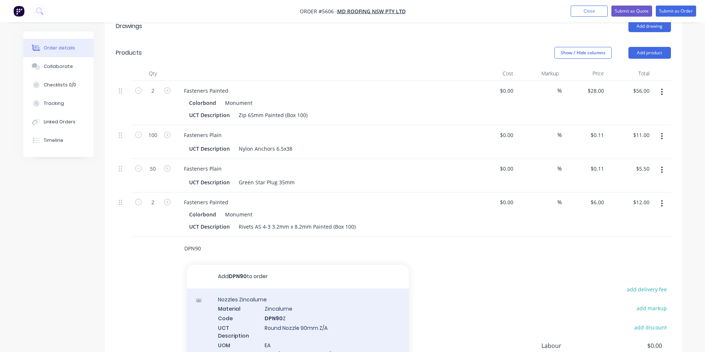
scroll to position [232, 0]
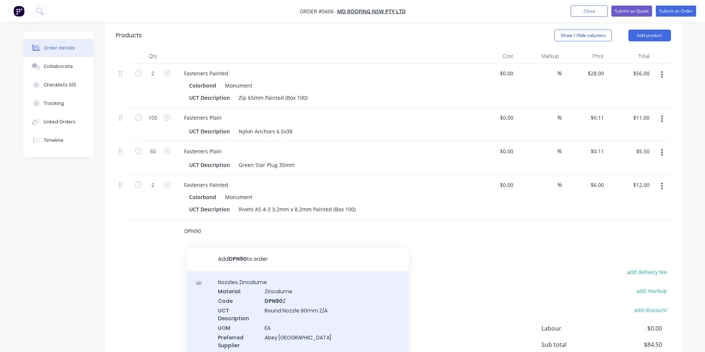
type input "DPN90"
click at [297, 291] on div "Nozzles Zincalume Material Zincalume Code DPN90 Z UCT Description Round Nozzle …" at bounding box center [298, 318] width 222 height 94
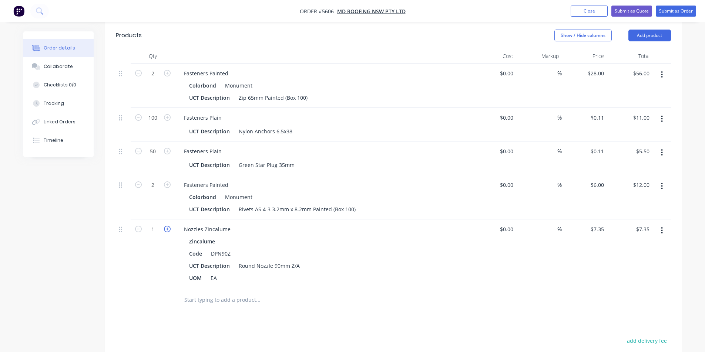
click at [168, 226] on icon "button" at bounding box center [167, 229] width 7 height 7
type input "2"
type input "$14.70"
click at [409, 293] on div at bounding box center [308, 300] width 260 height 15
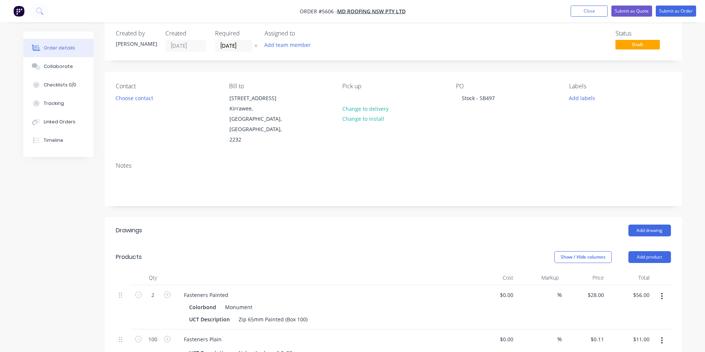
scroll to position [0, 0]
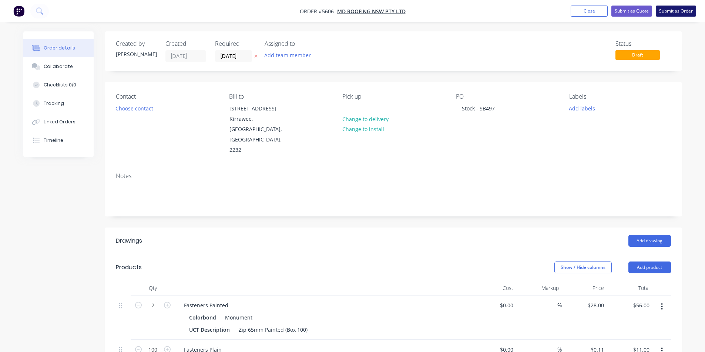
click at [678, 13] on button "Submit as Order" at bounding box center [675, 11] width 40 height 11
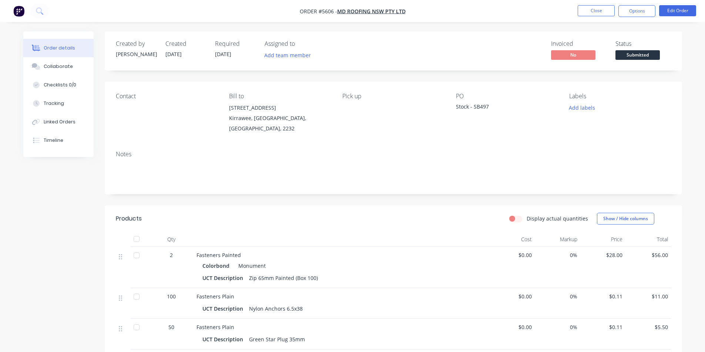
click at [646, 55] on span "Submitted" at bounding box center [637, 54] width 44 height 9
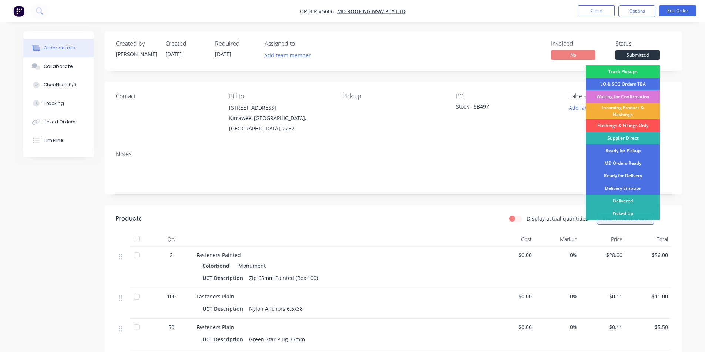
click at [626, 215] on div "Picked Up" at bounding box center [622, 213] width 74 height 13
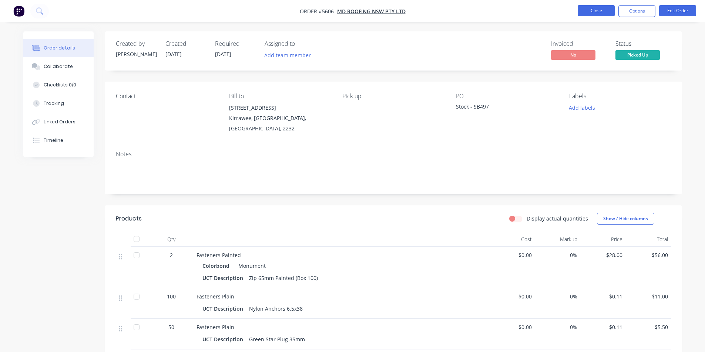
click at [599, 12] on button "Close" at bounding box center [595, 10] width 37 height 11
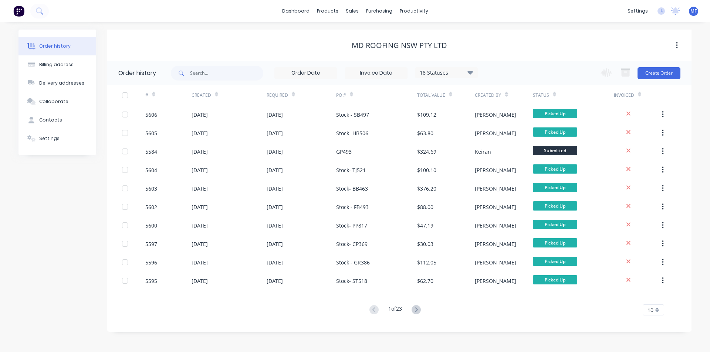
click at [654, 310] on div "10" at bounding box center [653, 310] width 21 height 11
click at [655, 301] on div "35" at bounding box center [653, 297] width 21 height 13
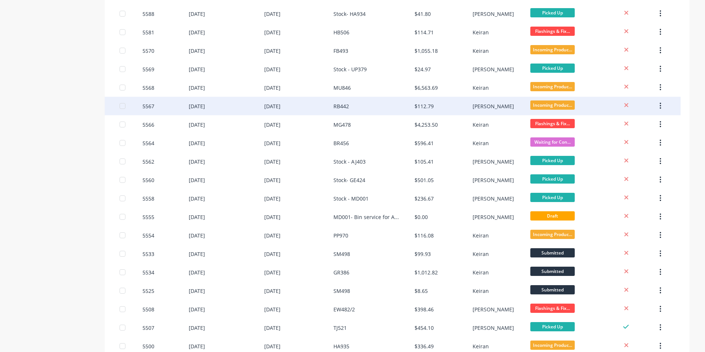
scroll to position [375, 0]
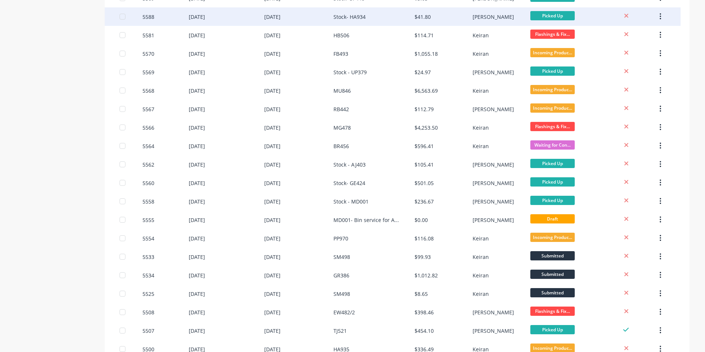
click at [360, 16] on div "Stock- HA934" at bounding box center [349, 17] width 32 height 8
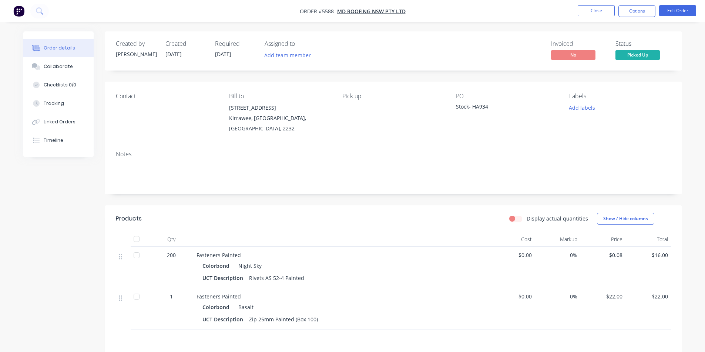
click at [492, 106] on div "Stock- HA934" at bounding box center [502, 108] width 92 height 10
click at [488, 107] on div "Stock- HA934" at bounding box center [502, 108] width 92 height 10
click at [673, 10] on button "Edit Order" at bounding box center [677, 10] width 37 height 11
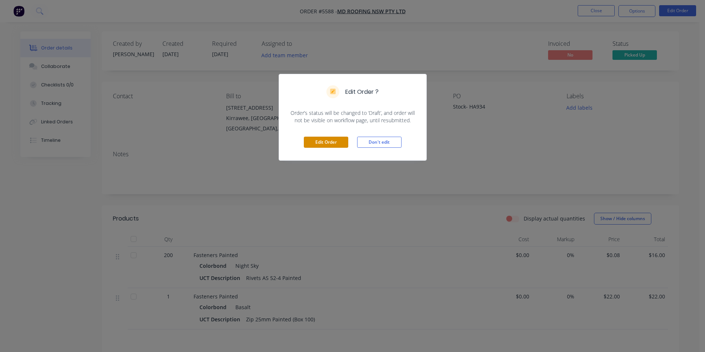
drag, startPoint x: 326, startPoint y: 142, endPoint x: 367, endPoint y: 163, distance: 46.0
click at [326, 142] on button "Edit Order" at bounding box center [326, 142] width 44 height 11
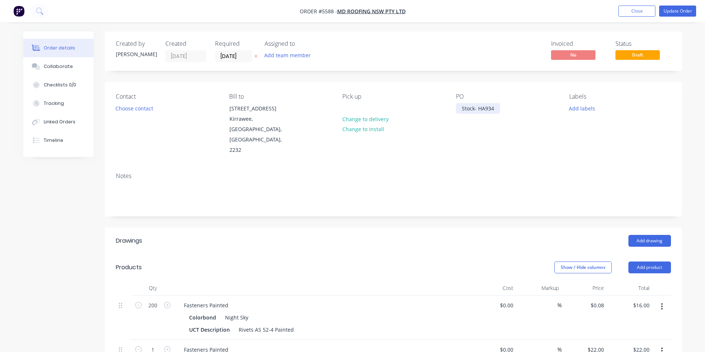
click at [494, 108] on div "Stock- HA934" at bounding box center [478, 108] width 44 height 11
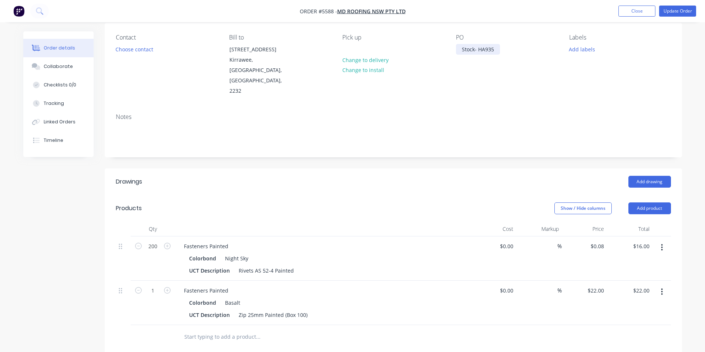
scroll to position [74, 0]
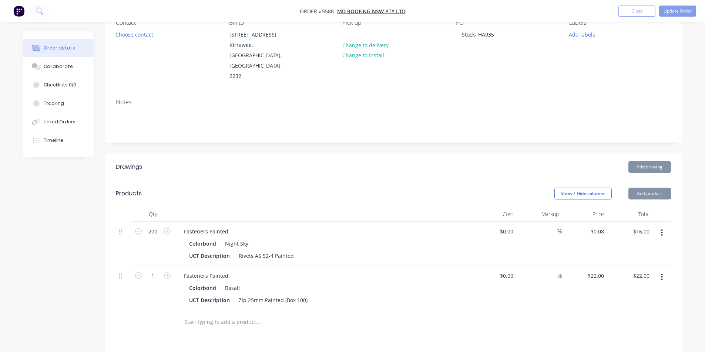
click at [241, 315] on input "text" at bounding box center [258, 322] width 148 height 15
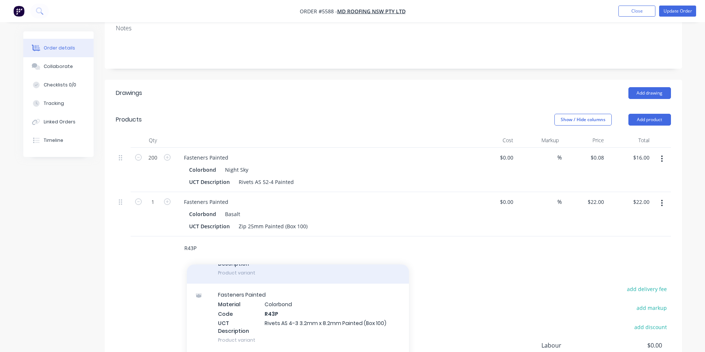
scroll to position [222, 0]
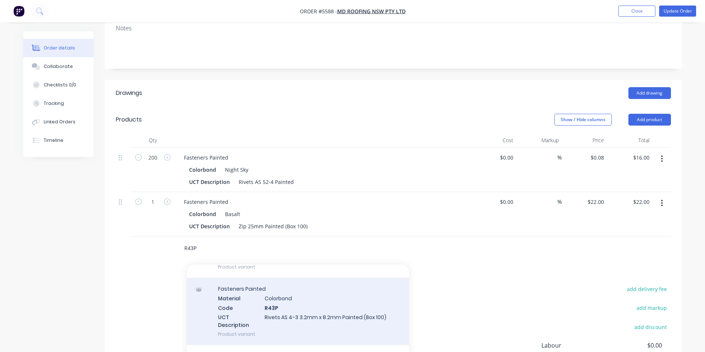
type input "R43P"
click at [335, 296] on div "Fasteners Painted Material Colorbond Code R43P UCT Description Rivets AS 4-3 3.…" at bounding box center [298, 311] width 222 height 67
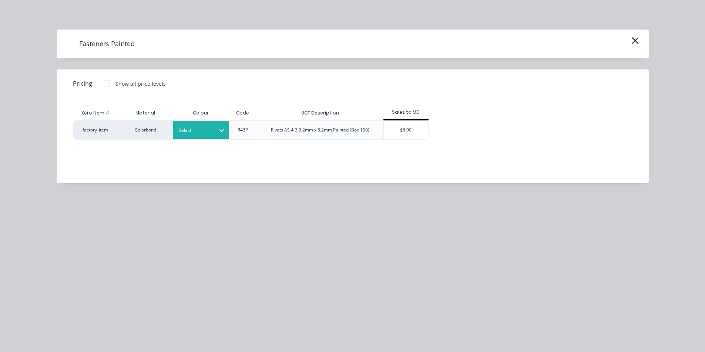
click at [204, 126] on div "Select" at bounding box center [193, 131] width 41 height 10
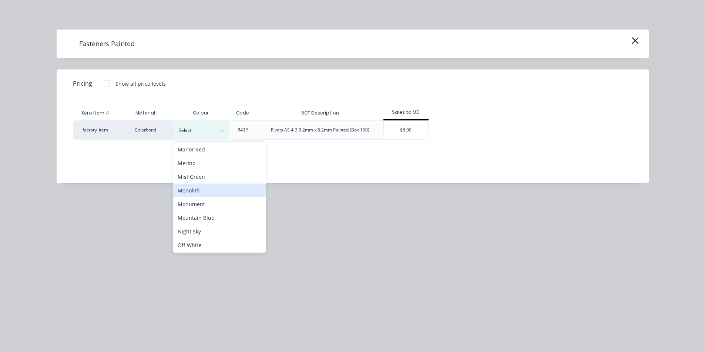
scroll to position [370, 0]
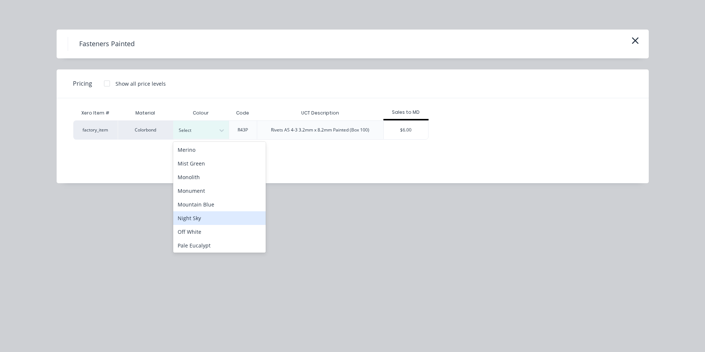
click at [207, 219] on div "Night Sky" at bounding box center [219, 219] width 92 height 14
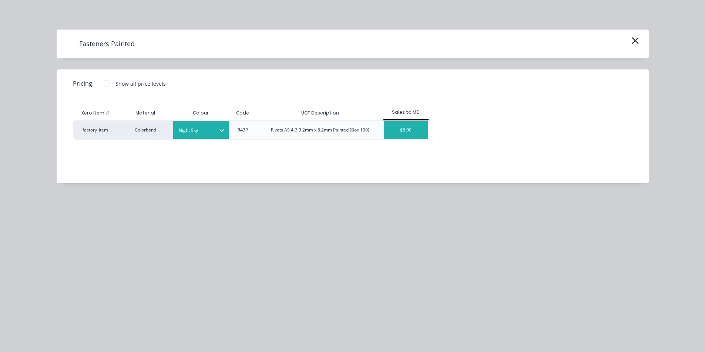
click at [402, 128] on div "$6.00" at bounding box center [406, 130] width 44 height 18
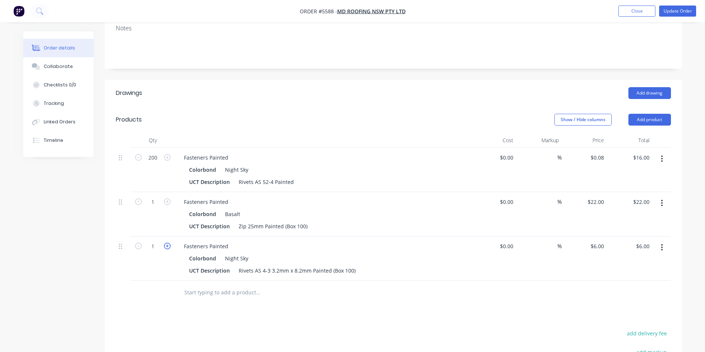
click at [166, 243] on icon "button" at bounding box center [167, 246] width 7 height 7
type input "2"
type input "$12.00"
click at [157, 152] on input "200" at bounding box center [152, 157] width 19 height 11
type input "1000"
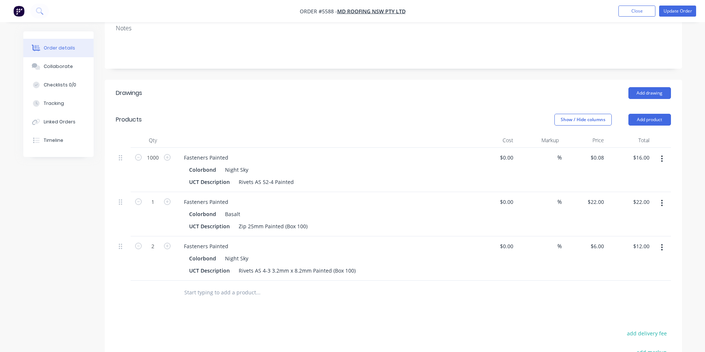
type input "$80.00"
click at [310, 107] on header "Products Show / Hide columns Add product" at bounding box center [393, 120] width 577 height 27
click at [394, 286] on div at bounding box center [289, 293] width 222 height 15
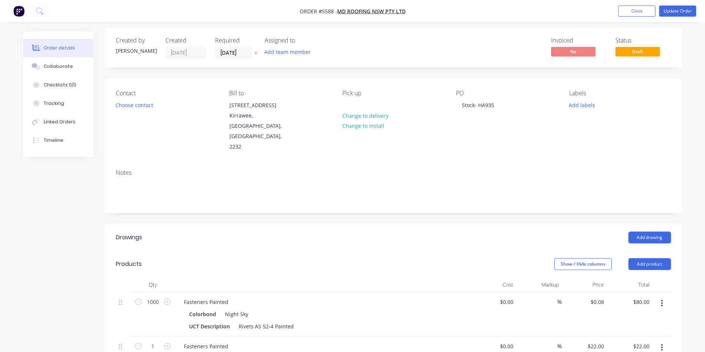
scroll to position [0, 0]
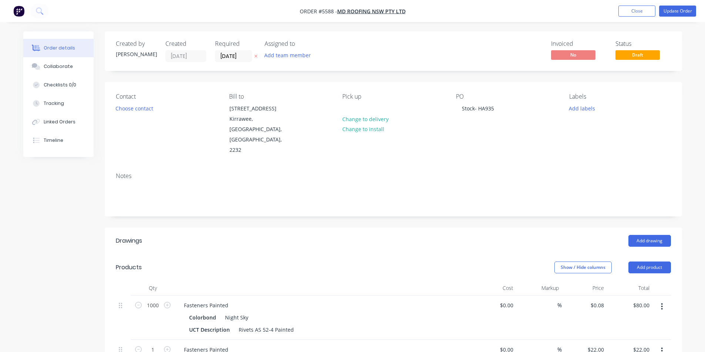
click at [540, 191] on div "Notes" at bounding box center [393, 192] width 577 height 50
click at [515, 235] on div "Add drawing" at bounding box center [451, 241] width 437 height 12
click at [640, 54] on span "Draft" at bounding box center [637, 54] width 44 height 9
click at [681, 10] on button "Update Order" at bounding box center [677, 11] width 37 height 11
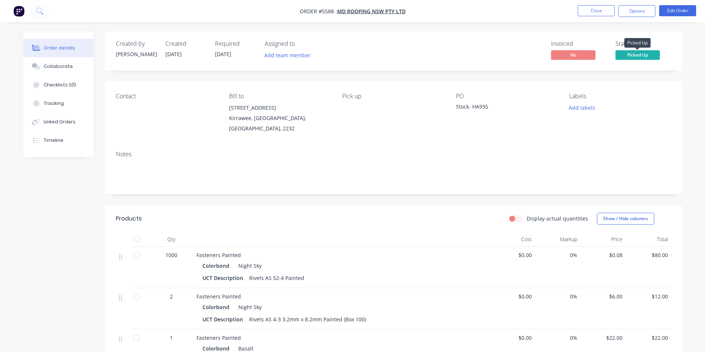
click at [642, 54] on span "Picked Up" at bounding box center [637, 54] width 44 height 9
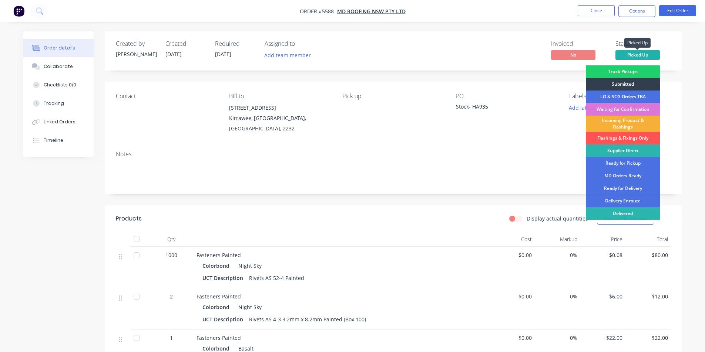
click at [642, 54] on span "Picked Up" at bounding box center [637, 54] width 44 height 9
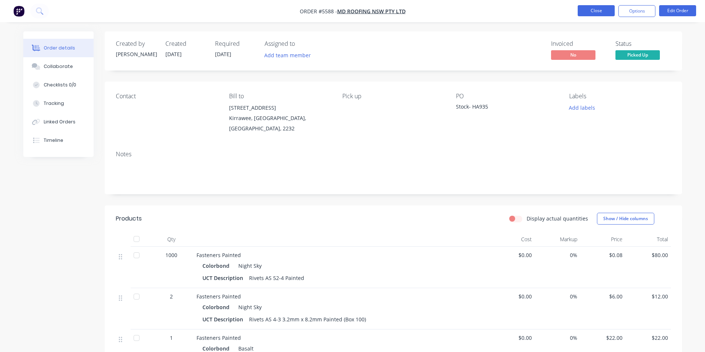
click at [604, 7] on button "Close" at bounding box center [595, 10] width 37 height 11
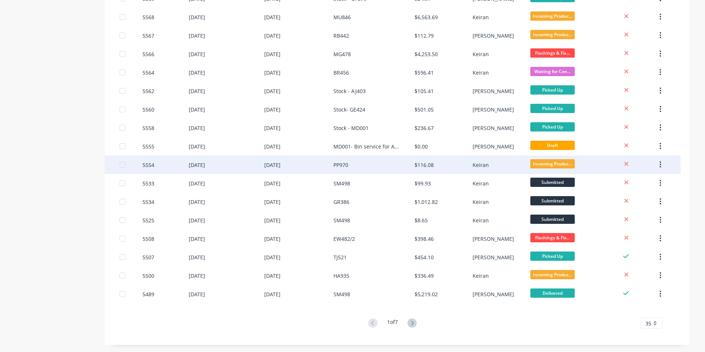
scroll to position [449, 0]
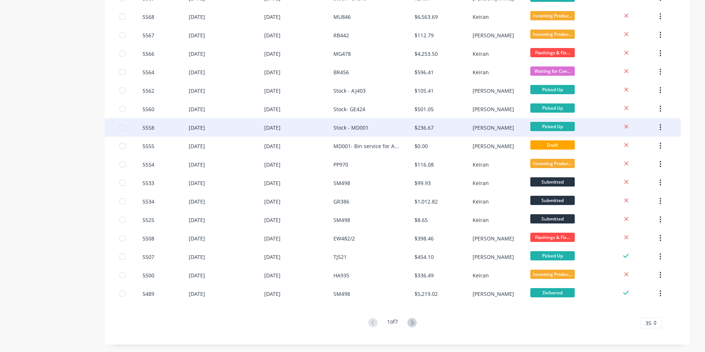
click at [347, 128] on div "Stock - MD001" at bounding box center [350, 128] width 35 height 8
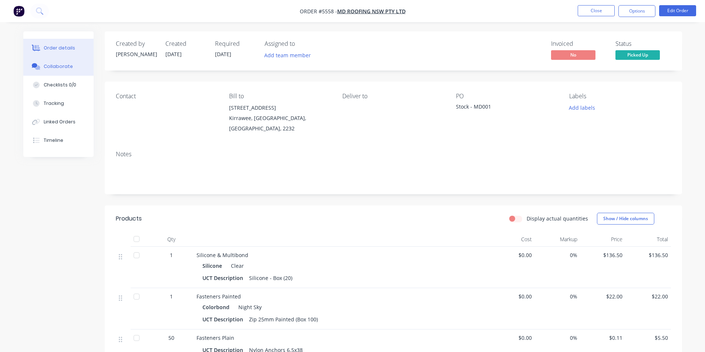
click at [57, 63] on div "Collaborate" at bounding box center [58, 66] width 29 height 7
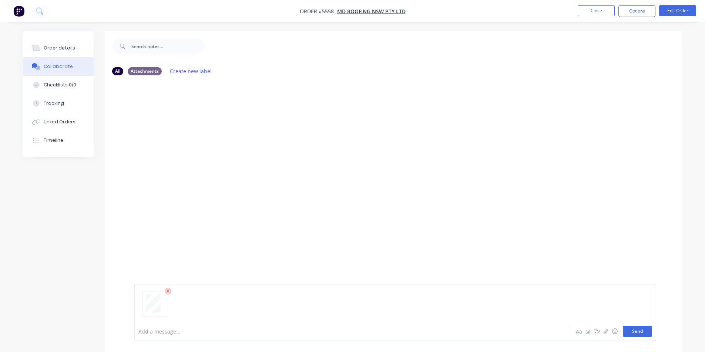
click at [644, 332] on button "Send" at bounding box center [636, 331] width 29 height 11
click at [480, 190] on div "MF You 12:36pm [DATE] 3823_001.pdf Labels Download Delete" at bounding box center [393, 201] width 577 height 241
click at [598, 7] on button "Close" at bounding box center [595, 10] width 37 height 11
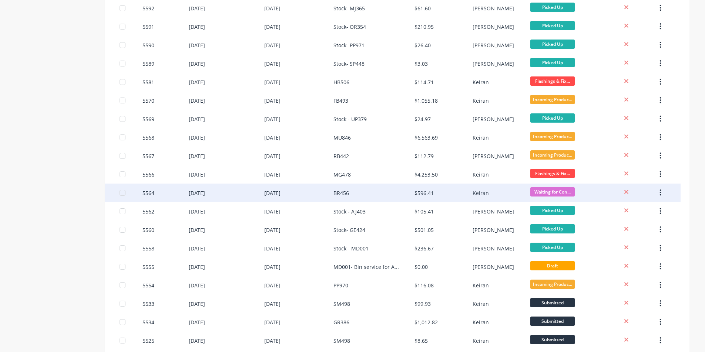
scroll to position [370, 0]
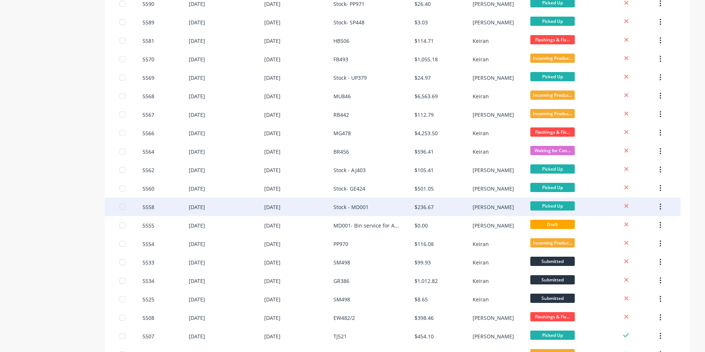
click at [347, 206] on div "Stock - MD001" at bounding box center [350, 207] width 35 height 8
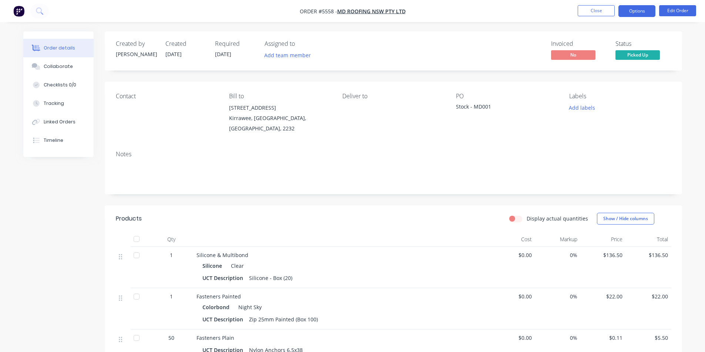
click at [640, 9] on button "Options" at bounding box center [636, 11] width 37 height 12
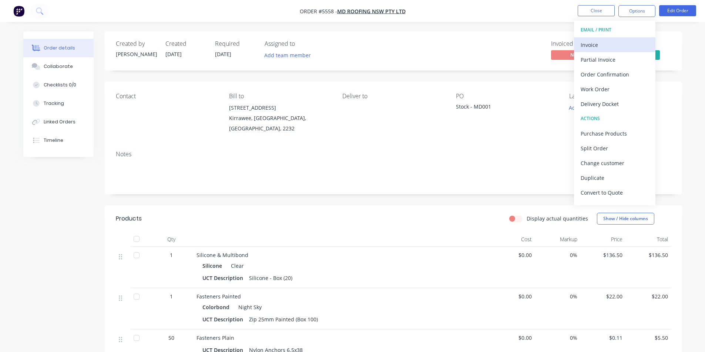
click at [591, 44] on div "Invoice" at bounding box center [614, 45] width 68 height 11
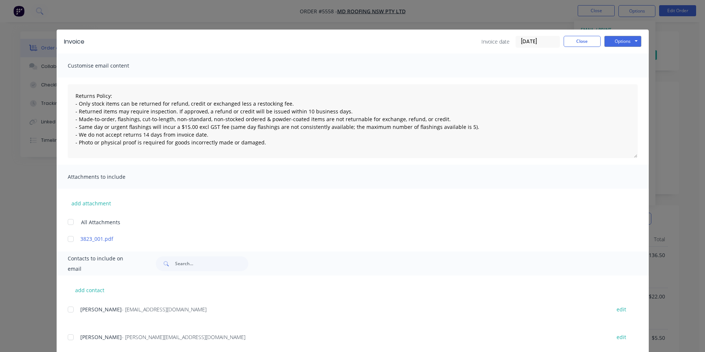
click at [69, 312] on div at bounding box center [70, 310] width 15 height 15
click at [619, 43] on button "Options" at bounding box center [622, 41] width 37 height 11
click at [626, 80] on button "Email" at bounding box center [627, 79] width 47 height 12
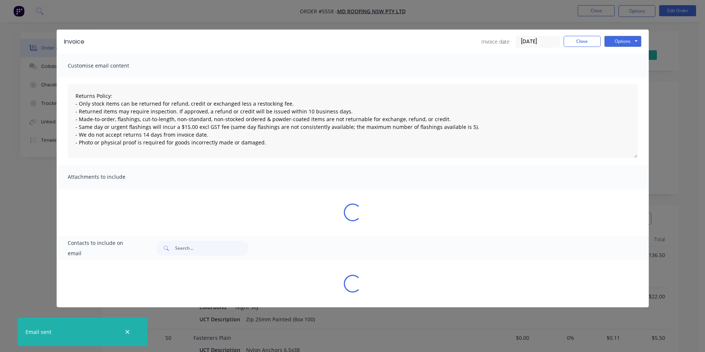
type textarea "Returns Policy: - Only stock items can be returned for refund, credit or exchan…"
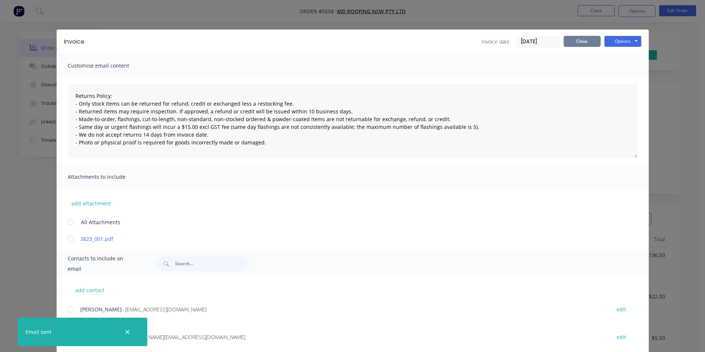
click at [586, 43] on button "Close" at bounding box center [581, 41] width 37 height 11
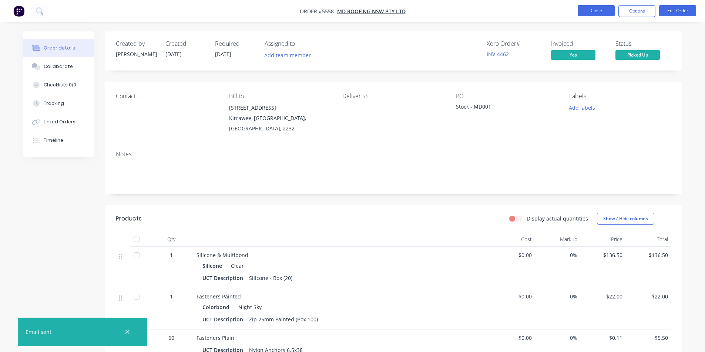
click at [590, 10] on button "Close" at bounding box center [595, 10] width 37 height 11
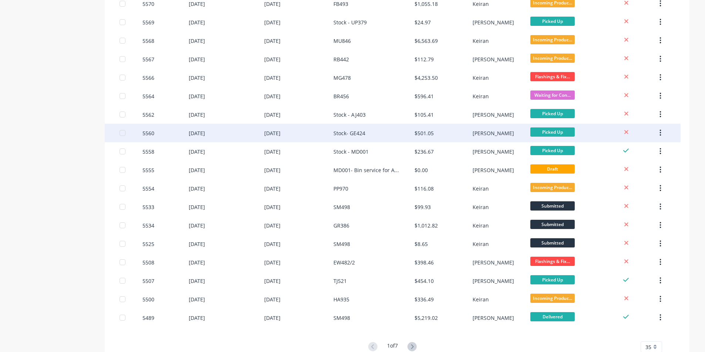
scroll to position [375, 0]
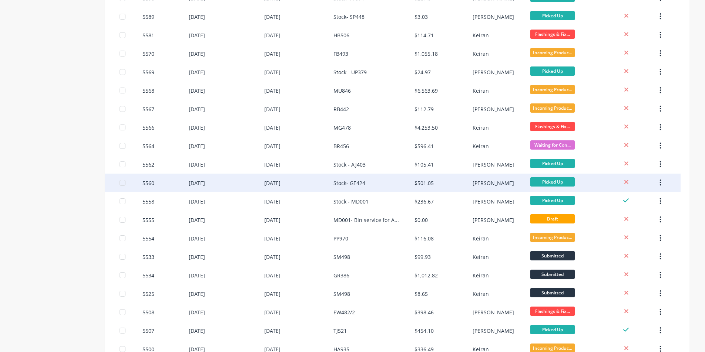
click at [350, 183] on div "Stock- GE424" at bounding box center [349, 183] width 32 height 8
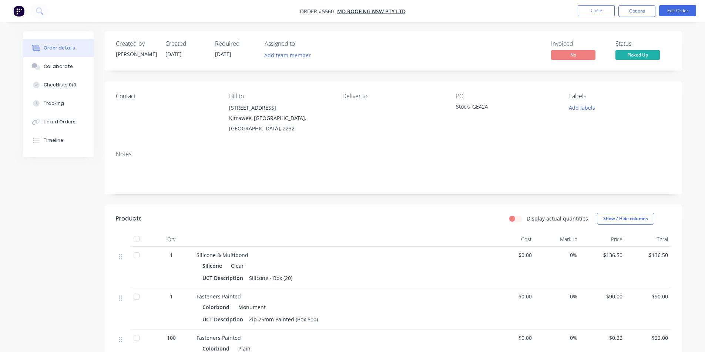
drag, startPoint x: 54, startPoint y: 65, endPoint x: 7, endPoint y: 69, distance: 47.5
click at [54, 65] on div "Collaborate" at bounding box center [58, 66] width 29 height 7
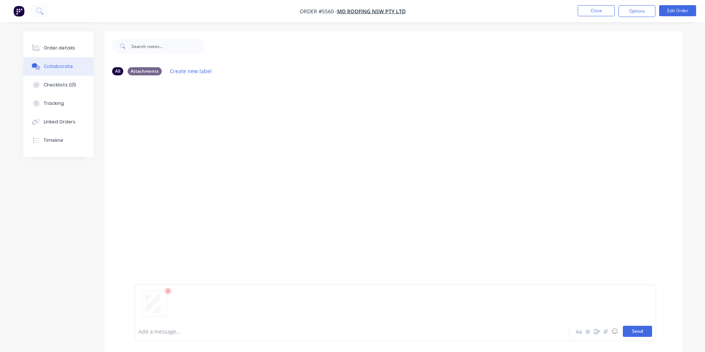
click at [639, 334] on button "Send" at bounding box center [636, 331] width 29 height 11
click at [582, 223] on div "MF You 12:38pm [DATE] 3823_001.pdf Labels Download Delete" at bounding box center [393, 201] width 577 height 241
click at [596, 9] on button "Close" at bounding box center [595, 10] width 37 height 11
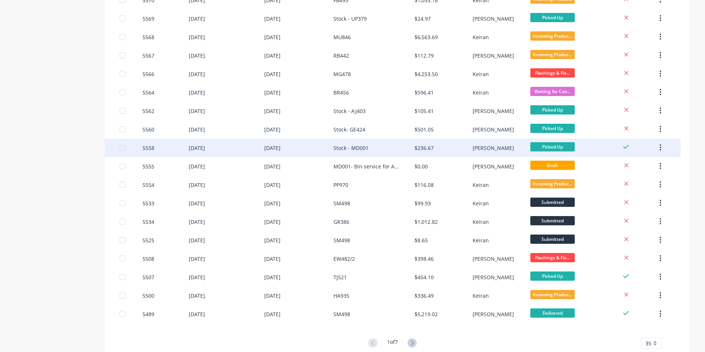
scroll to position [449, 0]
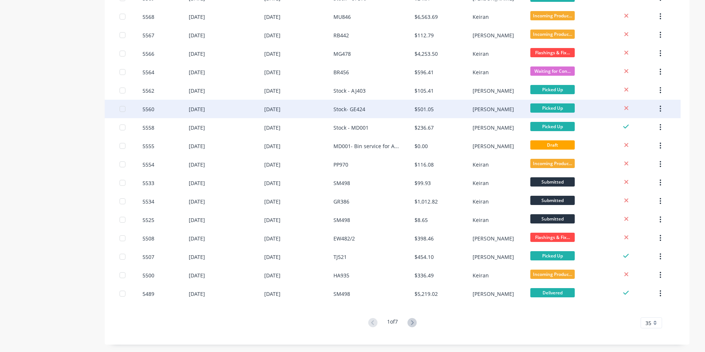
click at [356, 108] on div "Stock- GE424" at bounding box center [349, 109] width 32 height 8
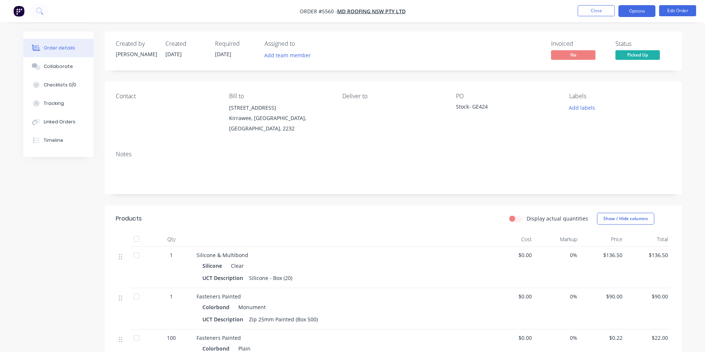
click at [632, 11] on button "Options" at bounding box center [636, 11] width 37 height 12
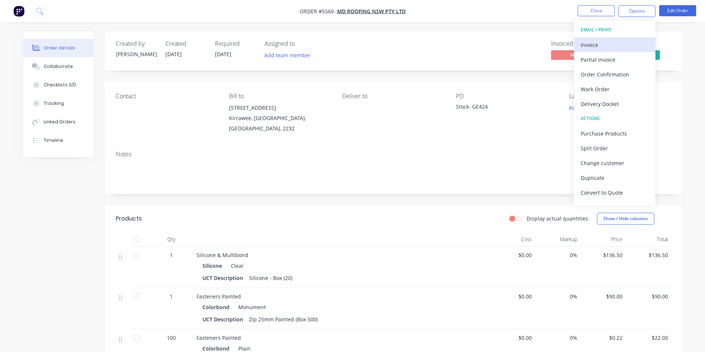
click at [598, 44] on div "Invoice" at bounding box center [614, 45] width 68 height 11
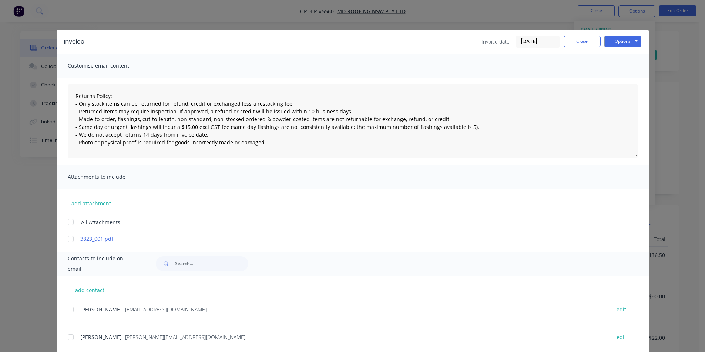
click at [65, 310] on div at bounding box center [70, 310] width 15 height 15
click at [623, 40] on button "Options" at bounding box center [622, 41] width 37 height 11
click at [629, 79] on button "Email" at bounding box center [627, 79] width 47 height 12
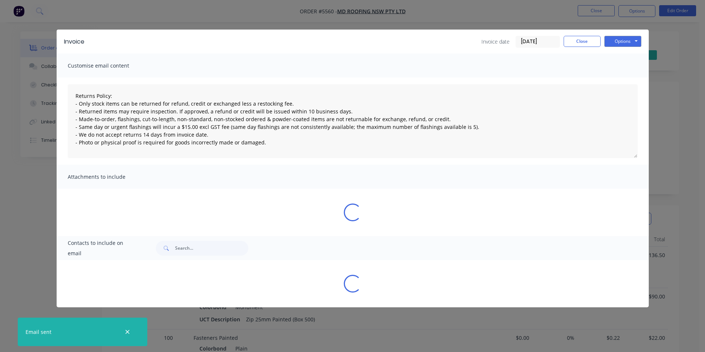
type textarea "Returns Policy: - Only stock items can be returned for refund, credit or exchan…"
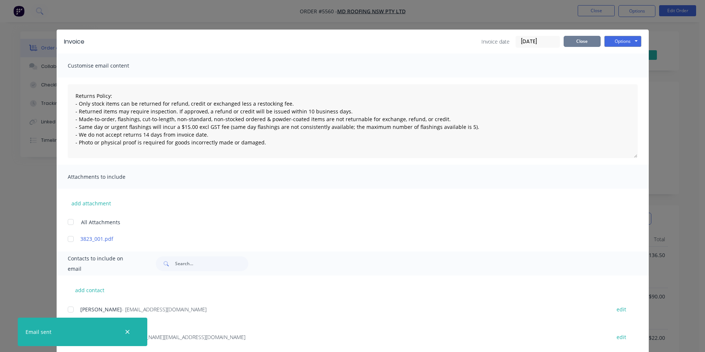
click at [587, 41] on button "Close" at bounding box center [581, 41] width 37 height 11
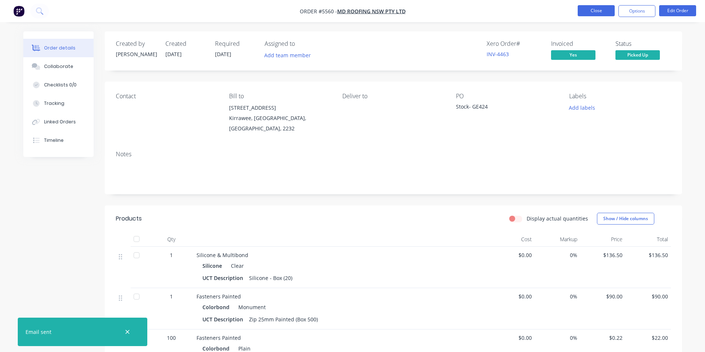
click at [605, 13] on button "Close" at bounding box center [595, 10] width 37 height 11
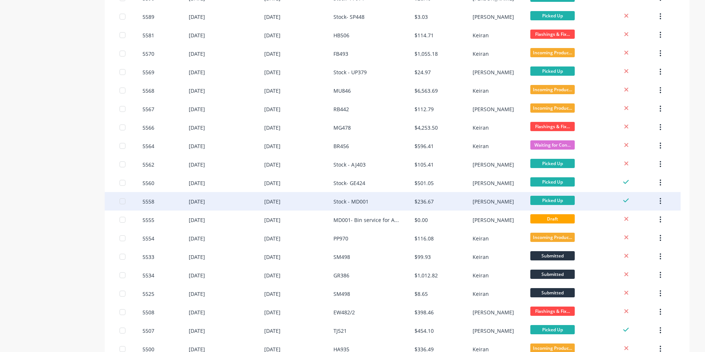
scroll to position [407, 0]
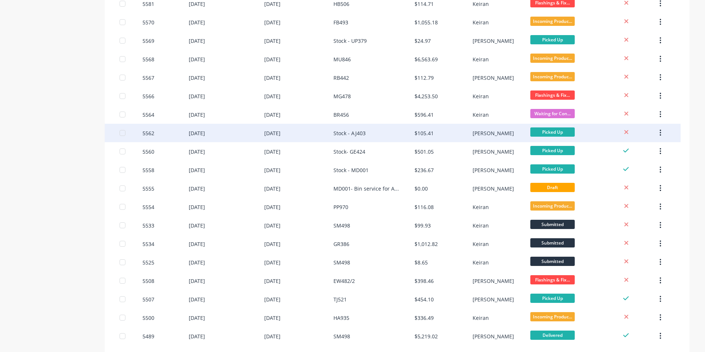
click at [349, 130] on div "Stock - AJ403" at bounding box center [349, 133] width 32 height 8
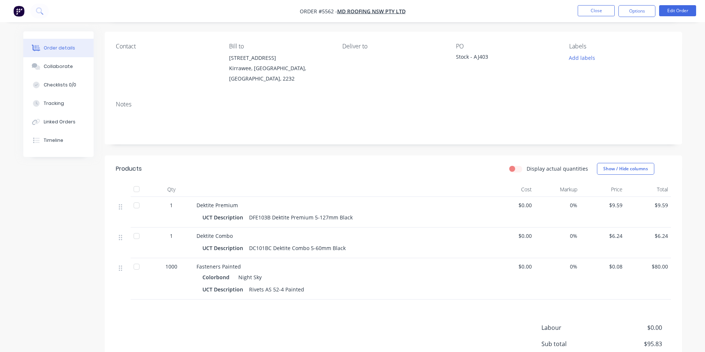
scroll to position [37, 0]
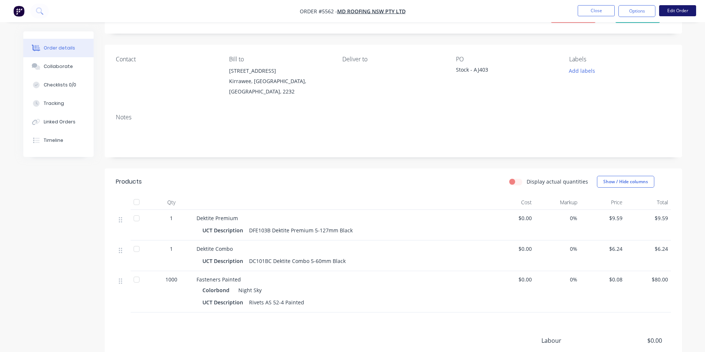
click at [687, 11] on button "Edit Order" at bounding box center [677, 10] width 37 height 11
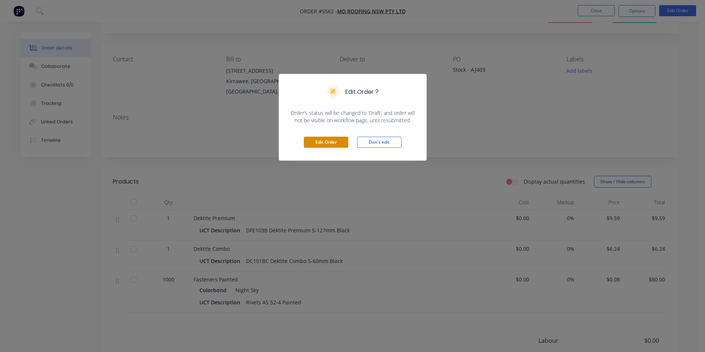
click at [330, 143] on button "Edit Order" at bounding box center [326, 142] width 44 height 11
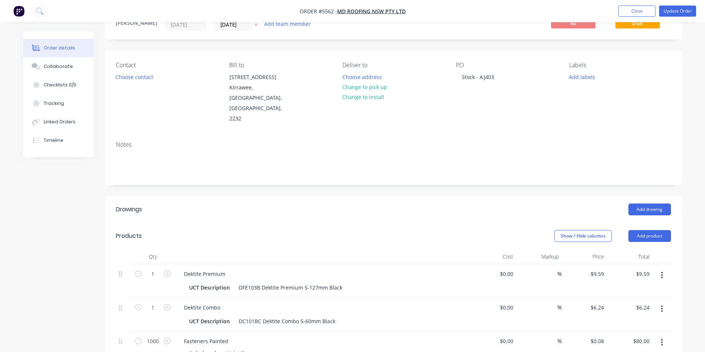
scroll to position [74, 0]
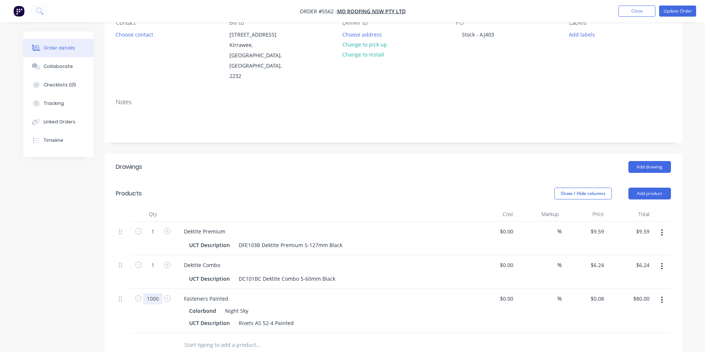
click at [154, 237] on input "1000" at bounding box center [152, 231] width 19 height 11
type input "100"
type input "$8.00"
click at [294, 207] on div at bounding box center [323, 214] width 296 height 15
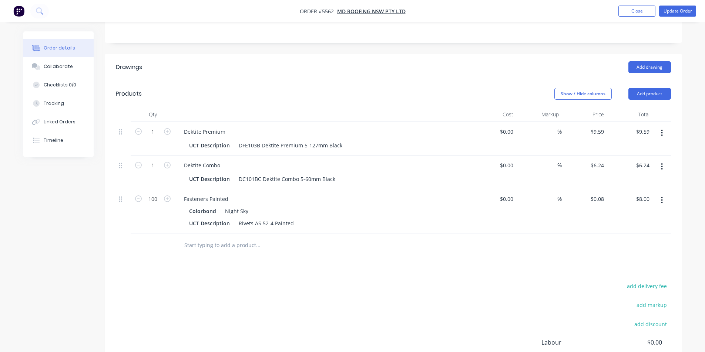
scroll to position [185, 0]
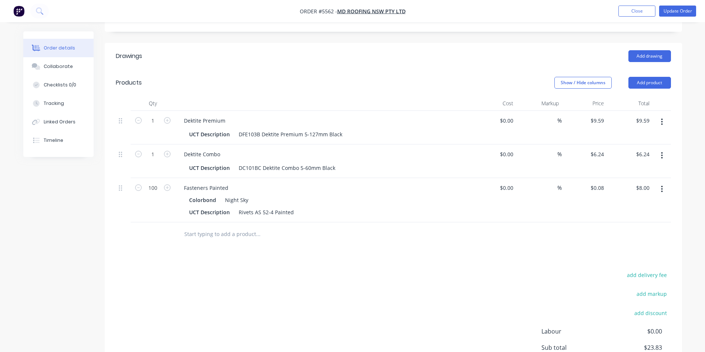
click at [389, 270] on div "add delivery fee add markup add discount Labour $0.00 Sub total $23.83 Margin $…" at bounding box center [393, 341] width 555 height 143
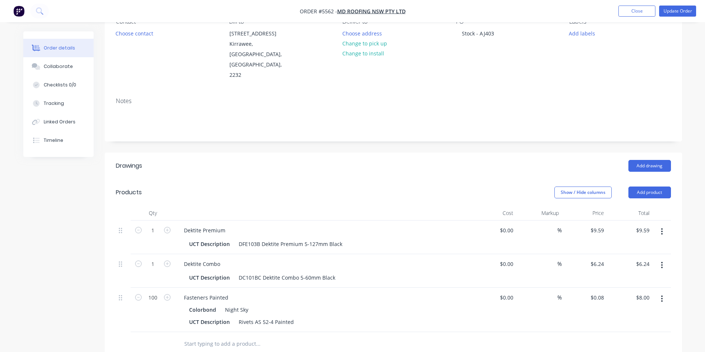
scroll to position [0, 0]
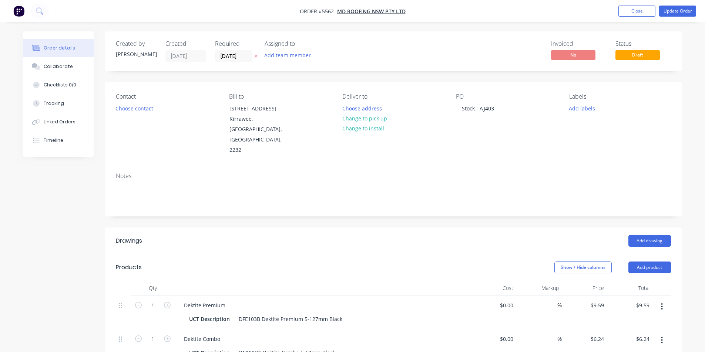
drag, startPoint x: 534, startPoint y: 149, endPoint x: 581, endPoint y: 129, distance: 51.3
click at [535, 146] on div "Contact Choose contact Bill to [STREET_ADDRESS] Deliver to Choose address Chang…" at bounding box center [393, 149] width 577 height 134
click at [683, 11] on button "Update Order" at bounding box center [677, 11] width 37 height 11
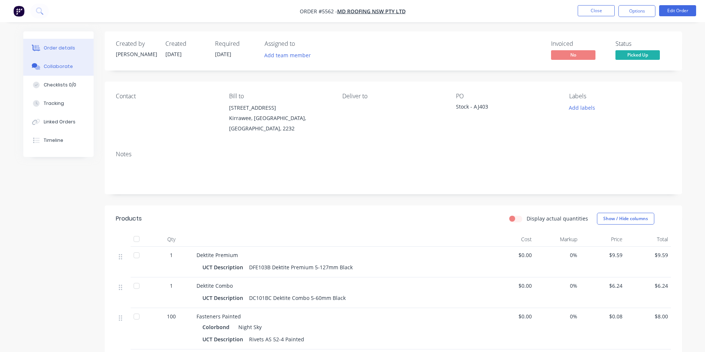
drag, startPoint x: 65, startPoint y: 64, endPoint x: 59, endPoint y: 66, distance: 6.6
click at [65, 64] on div "Collaborate" at bounding box center [58, 66] width 29 height 7
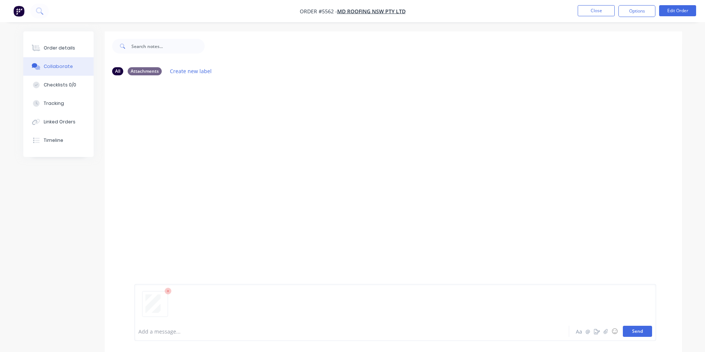
click at [643, 332] on button "Send" at bounding box center [636, 331] width 29 height 11
click at [594, 224] on div "MF You 12:40pm [DATE] 3823_001.pdf Labels Download Delete" at bounding box center [393, 201] width 577 height 241
click at [55, 49] on div "Order details" at bounding box center [59, 48] width 31 height 7
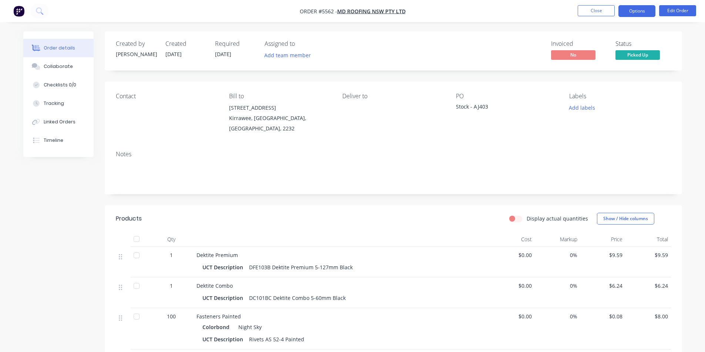
click at [641, 11] on button "Options" at bounding box center [636, 11] width 37 height 12
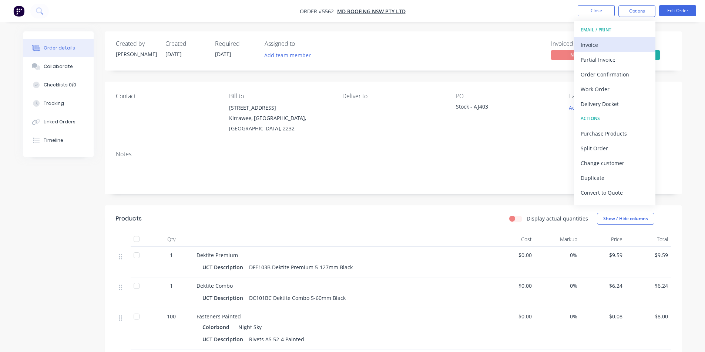
click at [594, 41] on div "Invoice" at bounding box center [614, 45] width 68 height 11
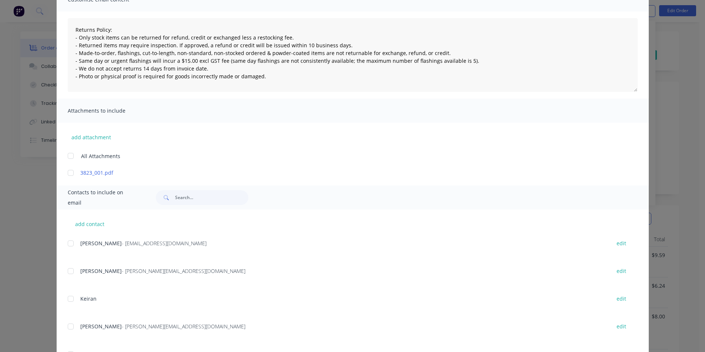
scroll to position [74, 0]
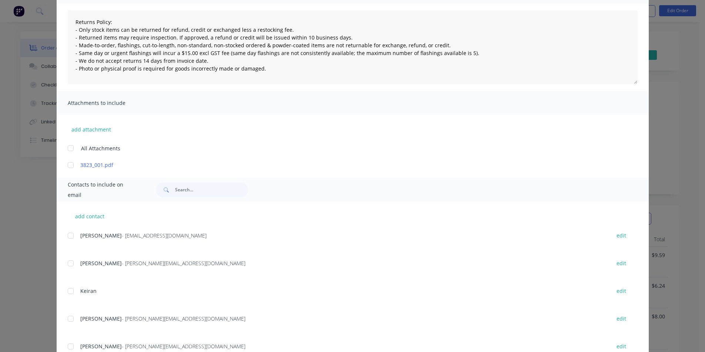
drag, startPoint x: 69, startPoint y: 236, endPoint x: 80, endPoint y: 238, distance: 11.2
click at [69, 236] on div at bounding box center [70, 236] width 15 height 15
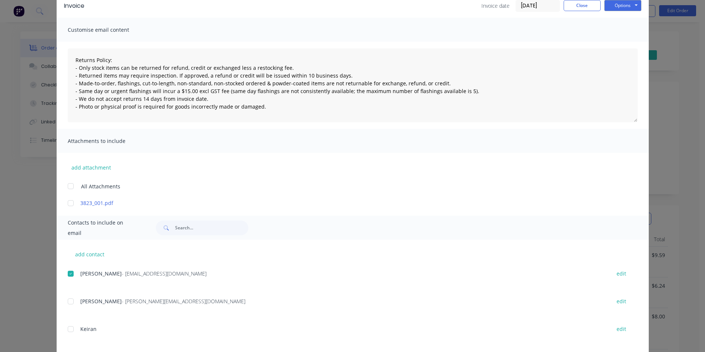
scroll to position [0, 0]
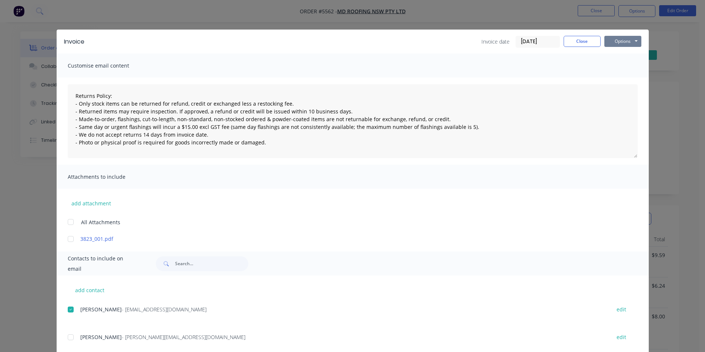
click at [627, 41] on button "Options" at bounding box center [622, 41] width 37 height 11
click at [629, 80] on button "Email" at bounding box center [627, 79] width 47 height 12
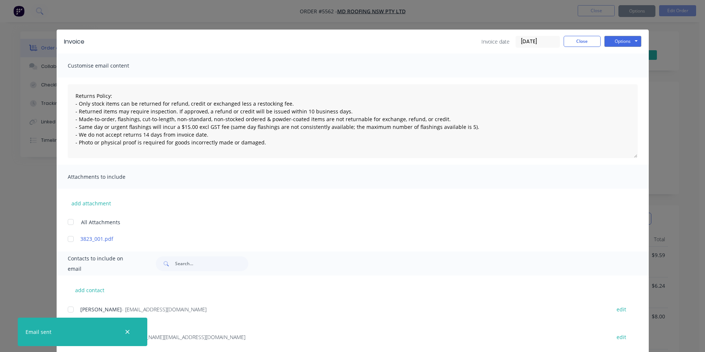
type textarea "Returns Policy: - Only stock items can be returned for refund, credit or exchan…"
click at [577, 45] on button "Close" at bounding box center [581, 41] width 37 height 11
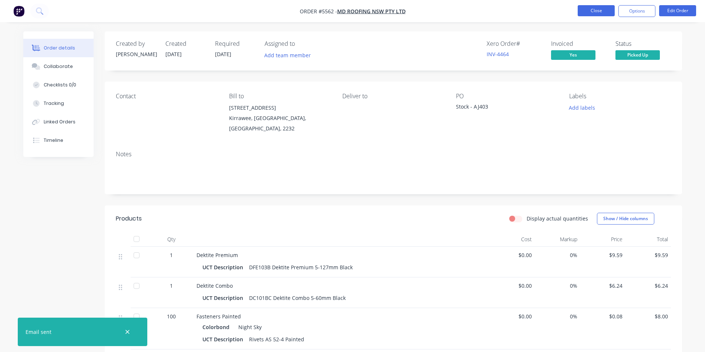
click at [591, 13] on button "Close" at bounding box center [595, 10] width 37 height 11
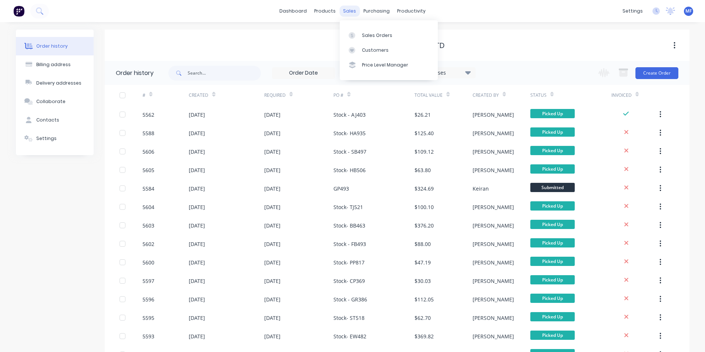
click at [345, 8] on div "sales" at bounding box center [349, 11] width 20 height 11
click at [369, 51] on div "Customers" at bounding box center [375, 50] width 27 height 7
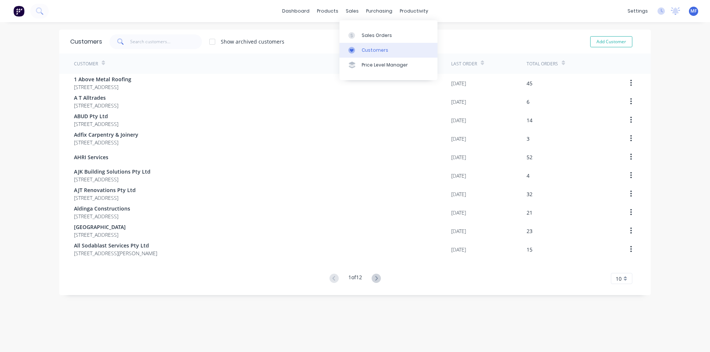
click at [374, 48] on div "Customers" at bounding box center [375, 50] width 27 height 7
click at [160, 44] on input "text" at bounding box center [166, 41] width 72 height 15
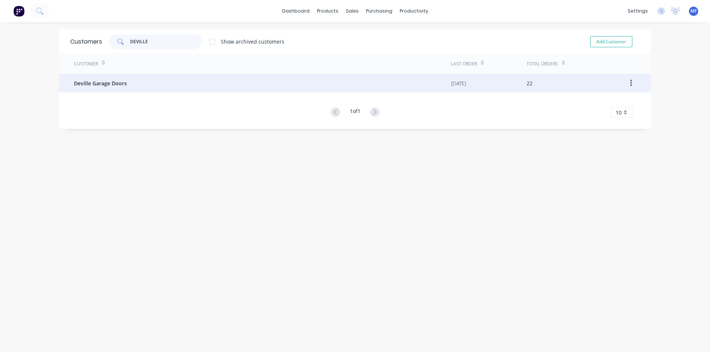
type input "DEVILLE"
click at [122, 82] on span "Deville Garage Doors" at bounding box center [100, 84] width 53 height 8
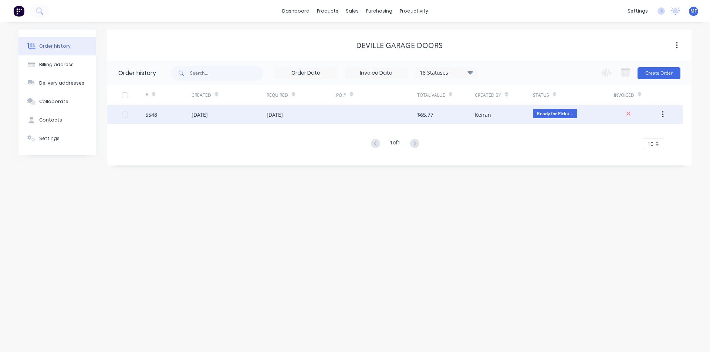
click at [281, 111] on div "[DATE]" at bounding box center [275, 115] width 16 height 8
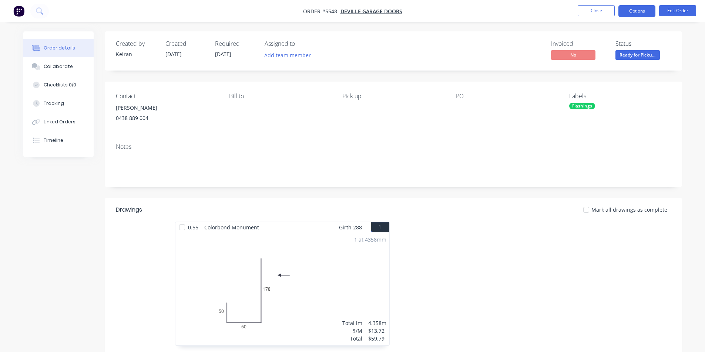
click at [634, 10] on button "Options" at bounding box center [636, 11] width 37 height 12
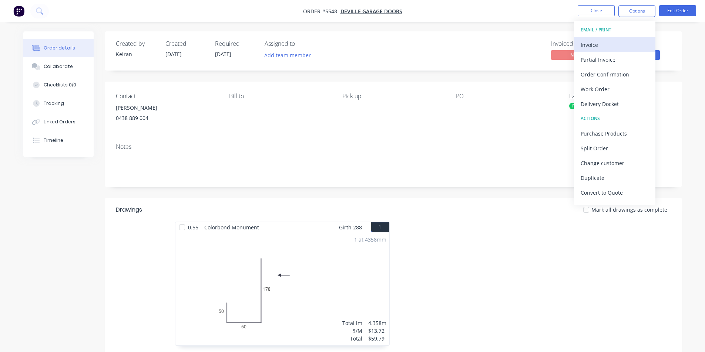
click at [604, 44] on div "Invoice" at bounding box center [614, 45] width 68 height 11
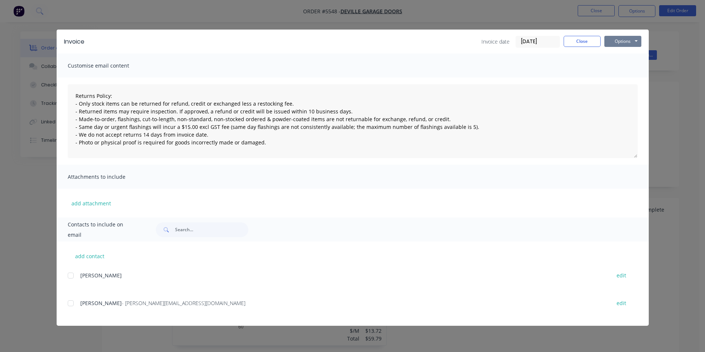
click at [619, 41] on button "Options" at bounding box center [622, 41] width 37 height 11
click at [625, 66] on button "Print" at bounding box center [627, 67] width 47 height 12
type textarea "Returns Policy: - Only stock items can be returned for refund, credit or exchan…"
click at [583, 42] on button "Close" at bounding box center [581, 41] width 37 height 11
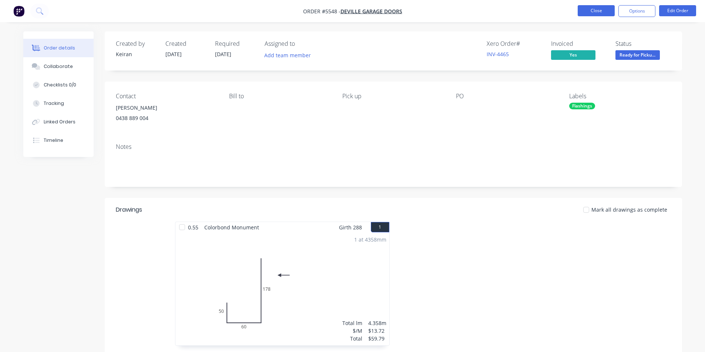
click at [603, 10] on button "Close" at bounding box center [595, 10] width 37 height 11
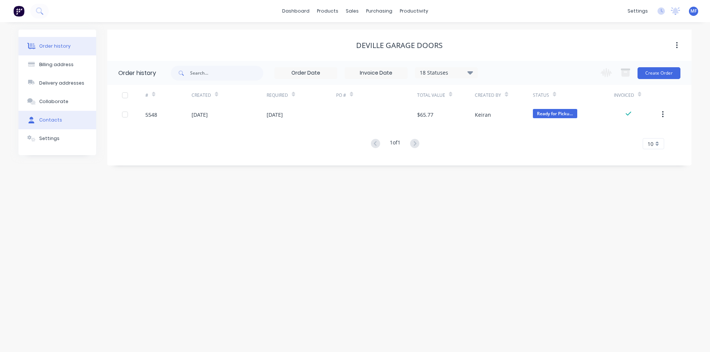
click at [53, 118] on div "Contacts" at bounding box center [50, 120] width 23 height 7
select select "AU"
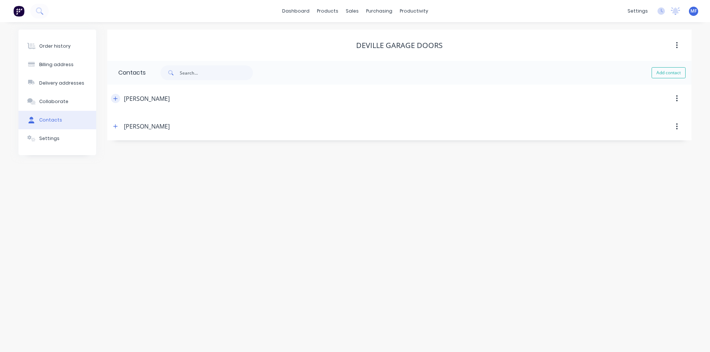
click at [115, 100] on icon "button" at bounding box center [116, 99] width 4 height 4
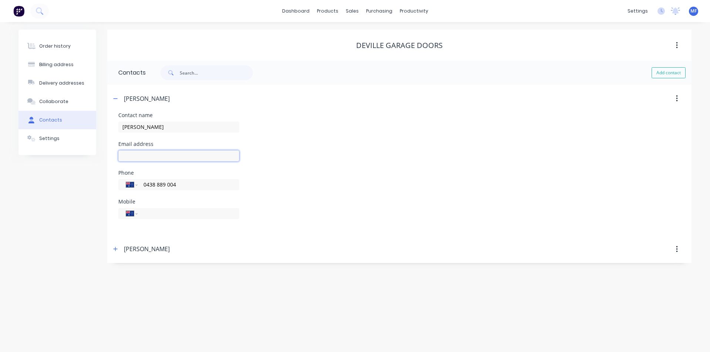
click at [145, 157] on input "text" at bounding box center [178, 156] width 121 height 11
type input "[EMAIL_ADDRESS][DOMAIN_NAME]"
click at [301, 284] on div "Order history Billing address Delivery addresses Collaborate Contacts Settings …" at bounding box center [355, 187] width 710 height 330
click at [405, 170] on div "Phone International [GEOGRAPHIC_DATA] [GEOGRAPHIC_DATA] [GEOGRAPHIC_DATA] [GEOG…" at bounding box center [399, 184] width 562 height 29
click at [306, 7] on link "dashboard" at bounding box center [295, 11] width 35 height 11
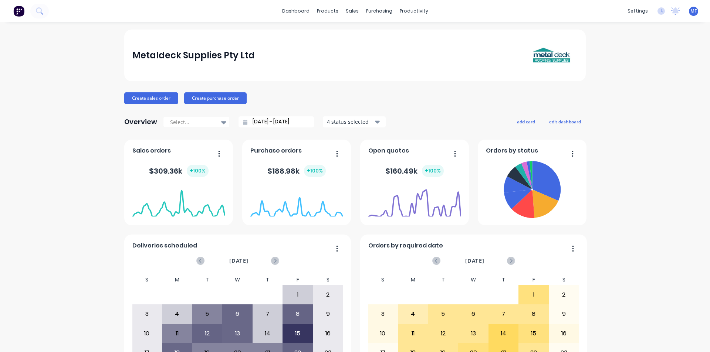
drag, startPoint x: 378, startPoint y: 11, endPoint x: 380, endPoint y: 18, distance: 7.6
click at [378, 11] on div "purchasing" at bounding box center [379, 11] width 34 height 11
click at [386, 32] on div "Purchase Orders" at bounding box center [400, 35] width 39 height 7
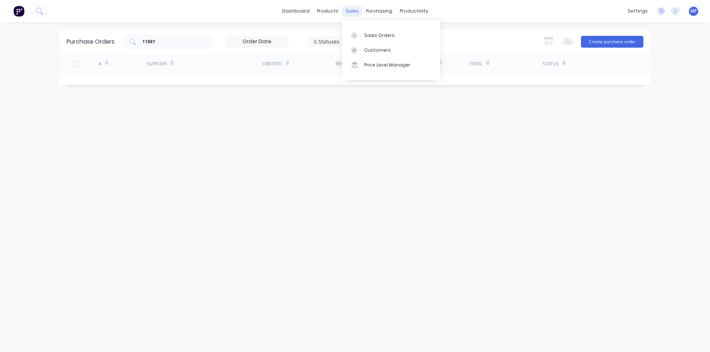
click at [351, 7] on div "sales" at bounding box center [352, 11] width 20 height 11
click at [365, 47] on div "Customers" at bounding box center [377, 50] width 27 height 7
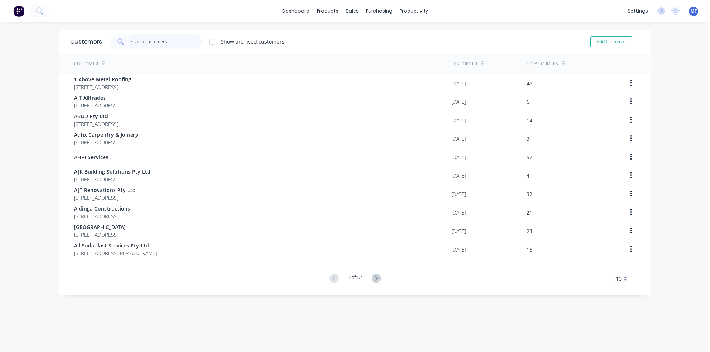
click at [164, 41] on input "text" at bounding box center [166, 41] width 72 height 15
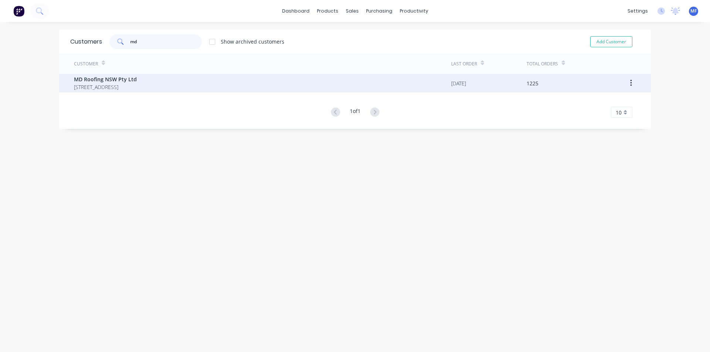
type input "md"
click at [129, 80] on span "MD Roofing NSW Pty Ltd" at bounding box center [105, 79] width 63 height 8
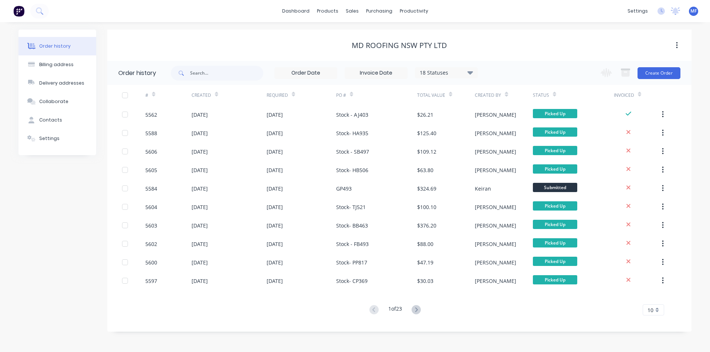
click at [656, 310] on div "10" at bounding box center [653, 310] width 21 height 11
click at [655, 294] on div "35" at bounding box center [653, 297] width 21 height 13
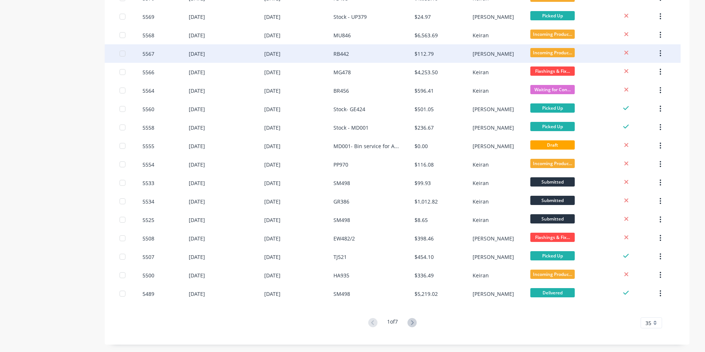
scroll to position [412, 0]
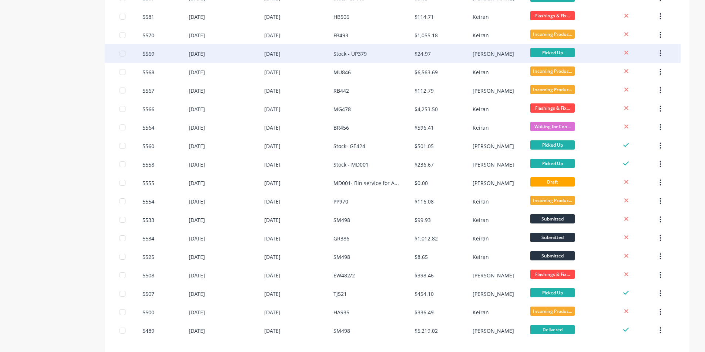
click at [350, 53] on div "Stock - UP379" at bounding box center [349, 54] width 33 height 8
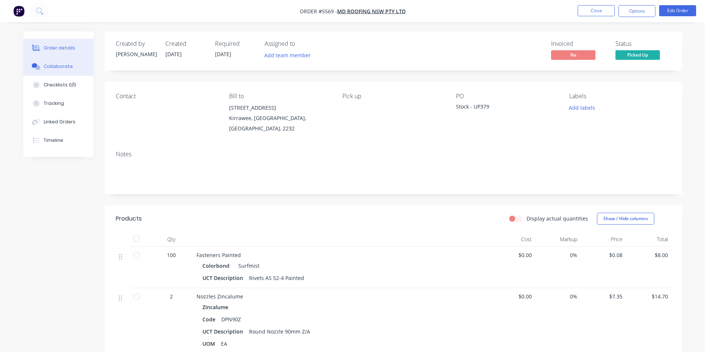
click at [63, 65] on div "Collaborate" at bounding box center [58, 66] width 29 height 7
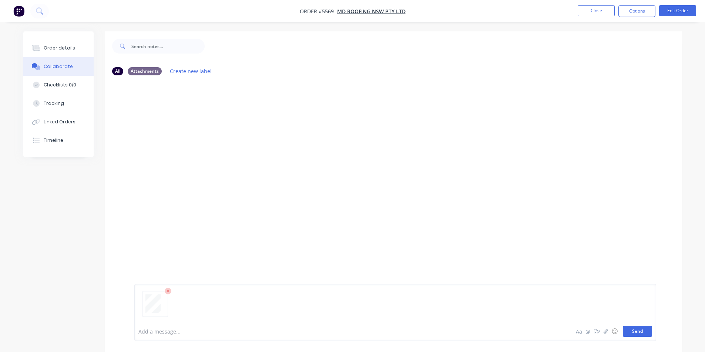
click at [638, 334] on button "Send" at bounding box center [636, 331] width 29 height 11
click at [53, 44] on button "Order details" at bounding box center [58, 48] width 70 height 18
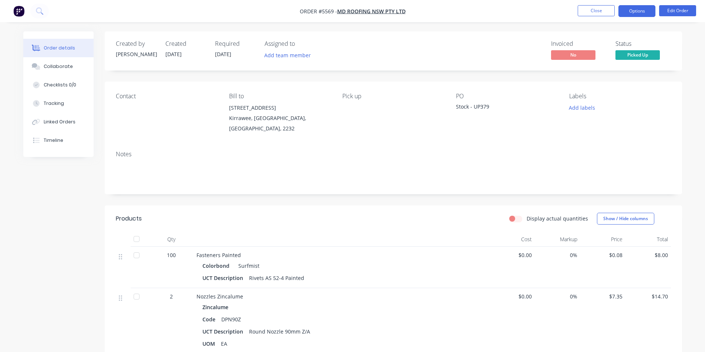
click at [639, 11] on button "Options" at bounding box center [636, 11] width 37 height 12
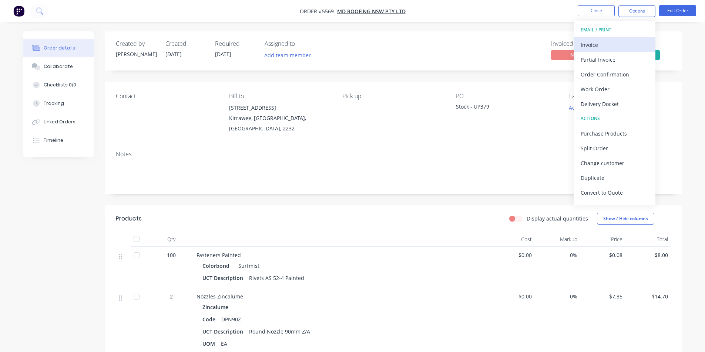
click at [597, 45] on div "Invoice" at bounding box center [614, 45] width 68 height 11
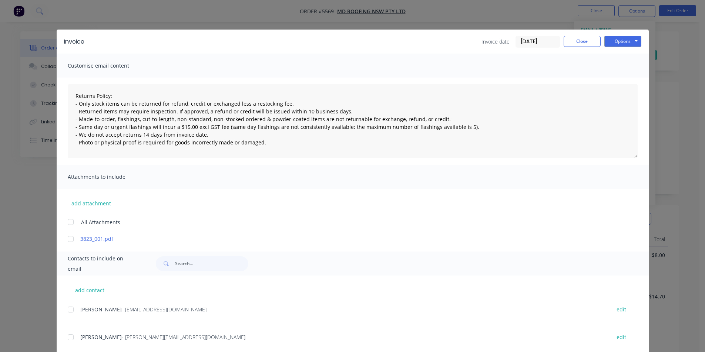
click at [69, 310] on div at bounding box center [70, 310] width 15 height 15
click at [622, 45] on button "Options" at bounding box center [622, 41] width 37 height 11
click at [625, 78] on button "Email" at bounding box center [627, 79] width 47 height 12
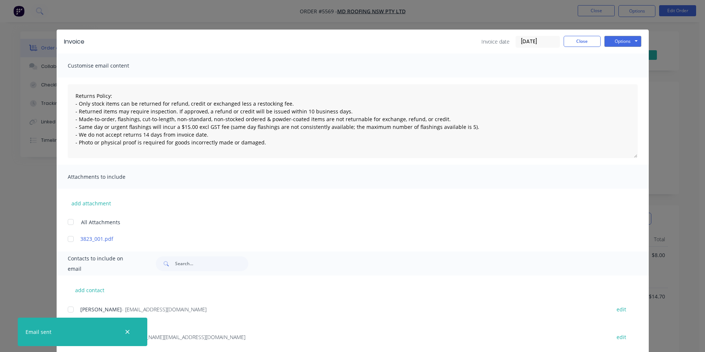
type textarea "Returns Policy: - Only stock items can be returned for refund, credit or exchan…"
click at [589, 40] on button "Close" at bounding box center [581, 41] width 37 height 11
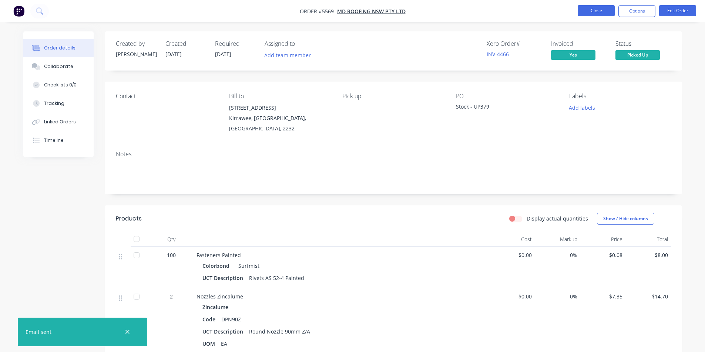
click at [599, 10] on button "Close" at bounding box center [595, 10] width 37 height 11
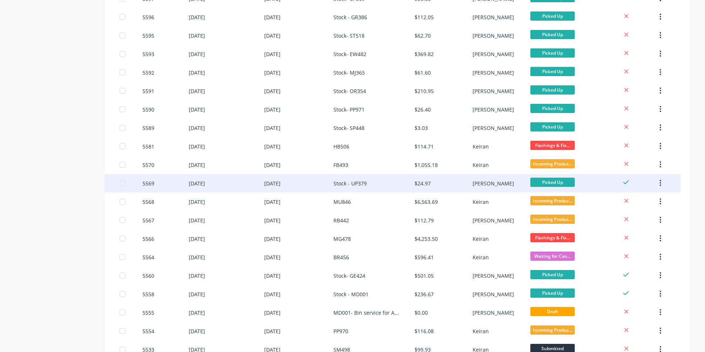
scroll to position [296, 0]
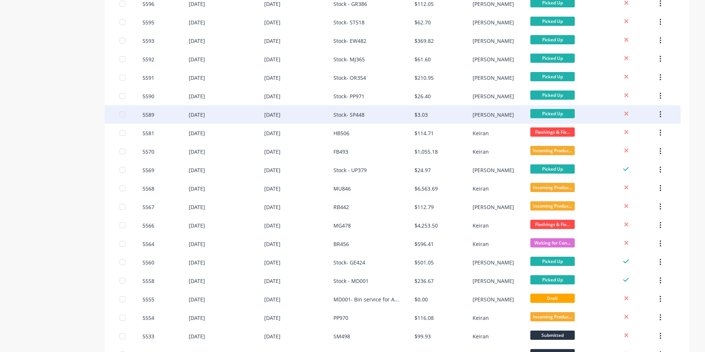
click at [358, 113] on div "Stock- SP448" at bounding box center [348, 115] width 31 height 8
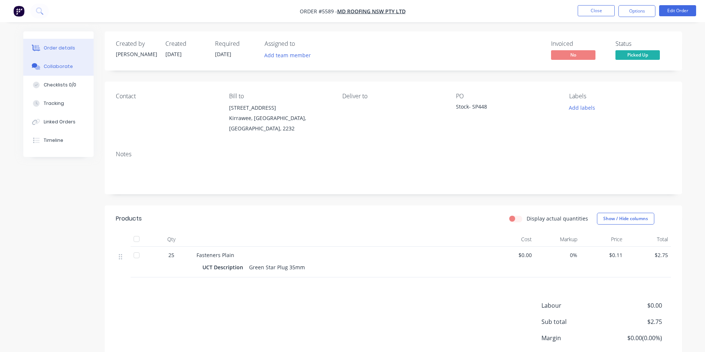
click at [57, 62] on button "Collaborate" at bounding box center [58, 66] width 70 height 18
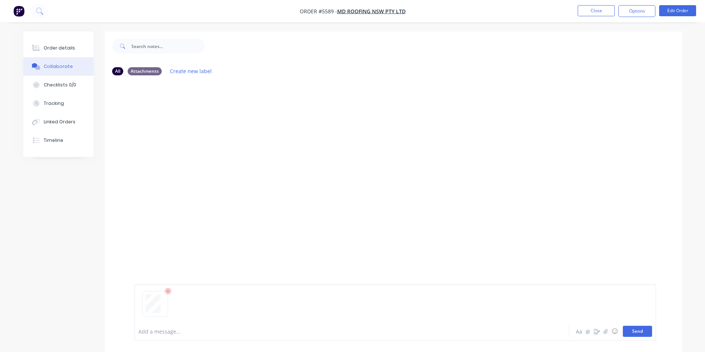
click at [632, 329] on button "Send" at bounding box center [636, 331] width 29 height 11
click at [544, 154] on div "MF You 01:13pm [DATE] 3823_001.pdf Labels Download Delete" at bounding box center [393, 125] width 577 height 67
click at [600, 13] on button "Close" at bounding box center [595, 10] width 37 height 11
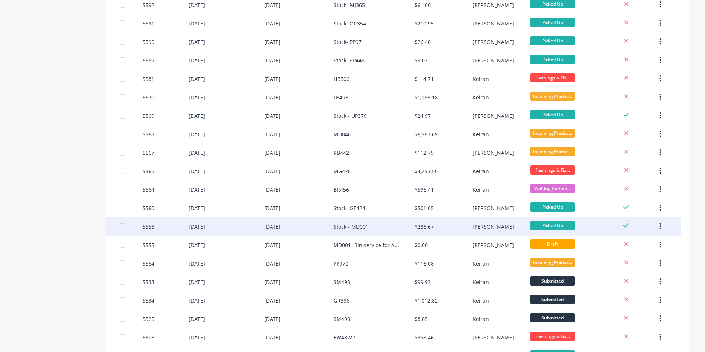
scroll to position [333, 0]
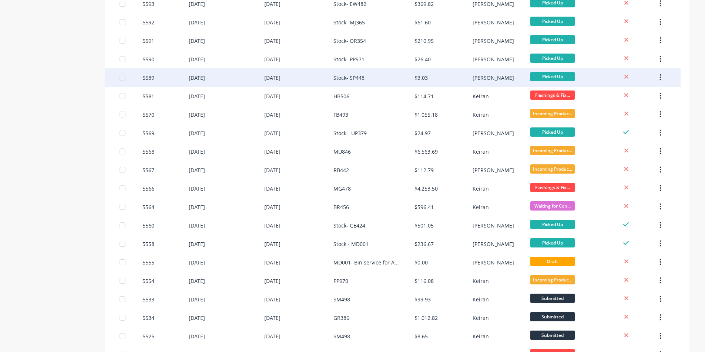
click at [350, 77] on div "Stock- SP448" at bounding box center [348, 78] width 31 height 8
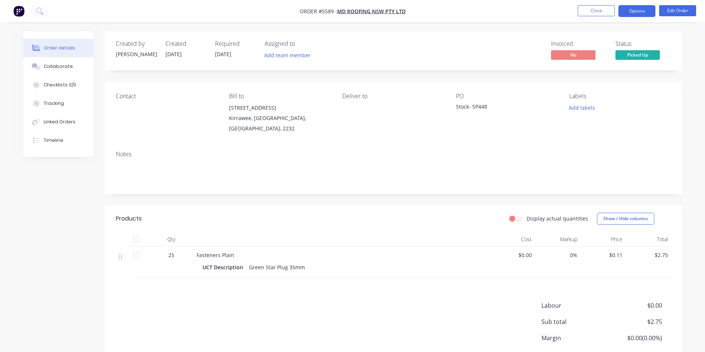
click at [638, 9] on button "Options" at bounding box center [636, 11] width 37 height 12
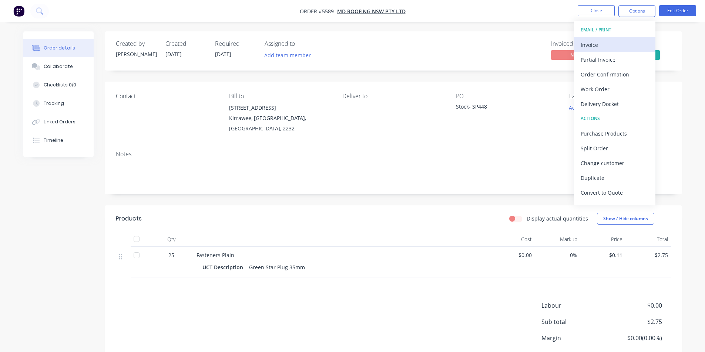
click at [597, 46] on div "Invoice" at bounding box center [614, 45] width 68 height 11
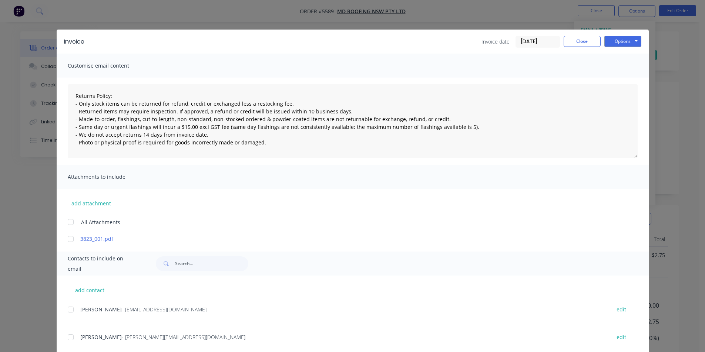
click at [66, 311] on div at bounding box center [70, 310] width 15 height 15
click at [617, 42] on button "Options" at bounding box center [622, 41] width 37 height 11
click at [618, 82] on button "Email" at bounding box center [627, 79] width 47 height 12
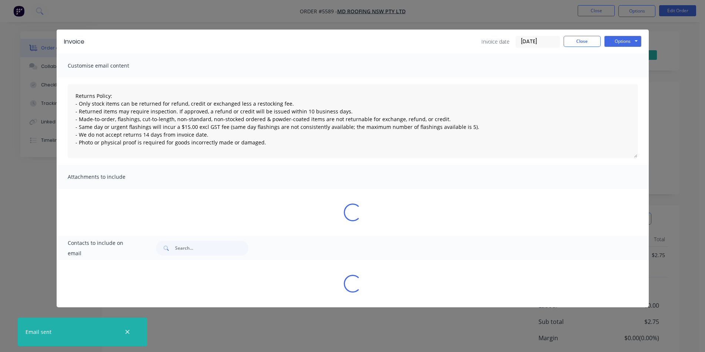
type textarea "Returns Policy: - Only stock items can be returned for refund, credit or exchan…"
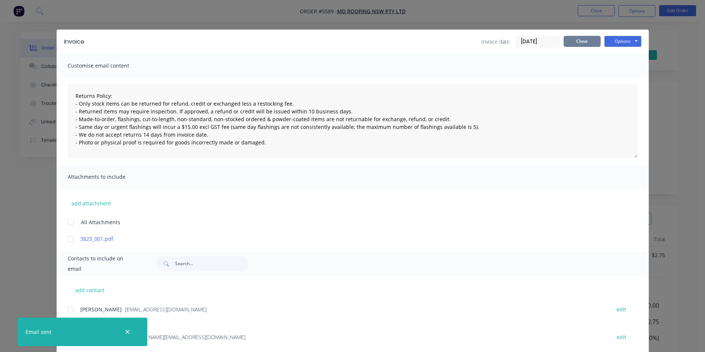
click at [574, 42] on button "Close" at bounding box center [581, 41] width 37 height 11
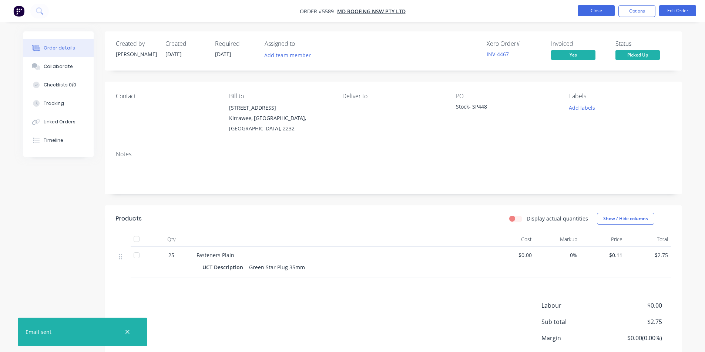
click at [601, 10] on button "Close" at bounding box center [595, 10] width 37 height 11
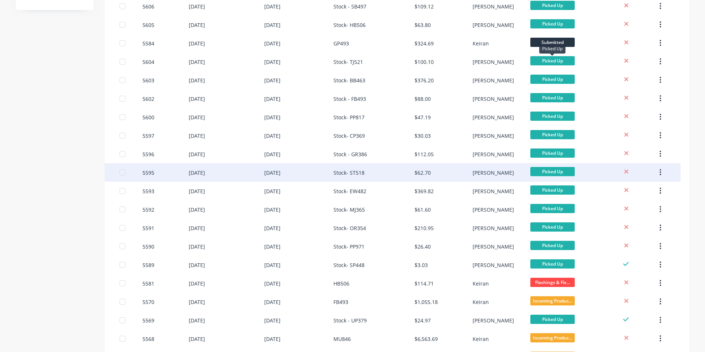
scroll to position [148, 0]
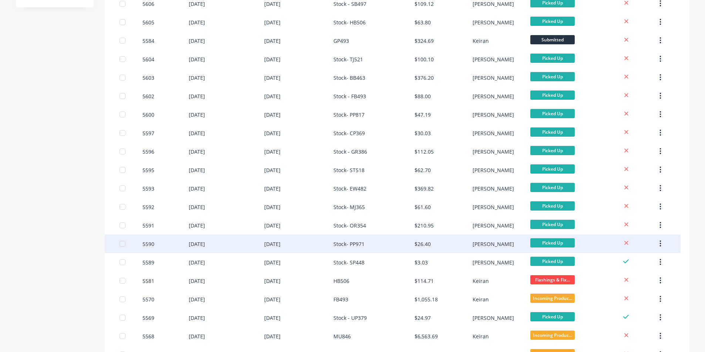
click at [351, 244] on div "Stock- PP971" at bounding box center [348, 244] width 31 height 8
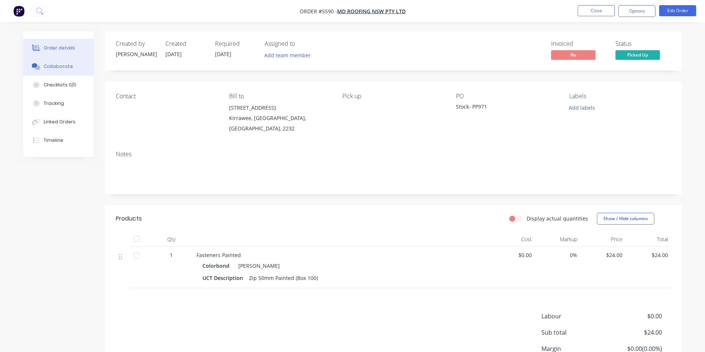
click at [51, 66] on div "Collaborate" at bounding box center [58, 66] width 29 height 7
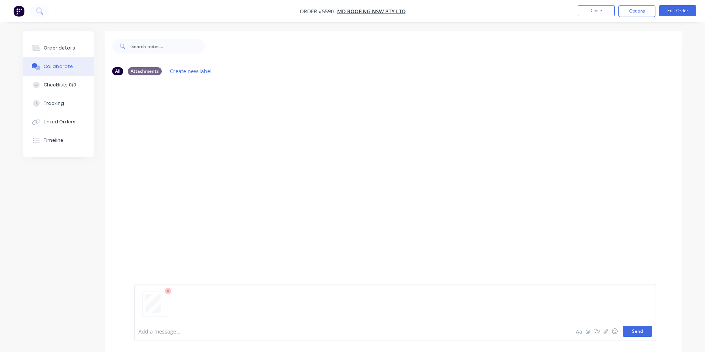
click at [642, 335] on button "Send" at bounding box center [636, 331] width 29 height 11
click at [58, 46] on div "Order details" at bounding box center [59, 48] width 31 height 7
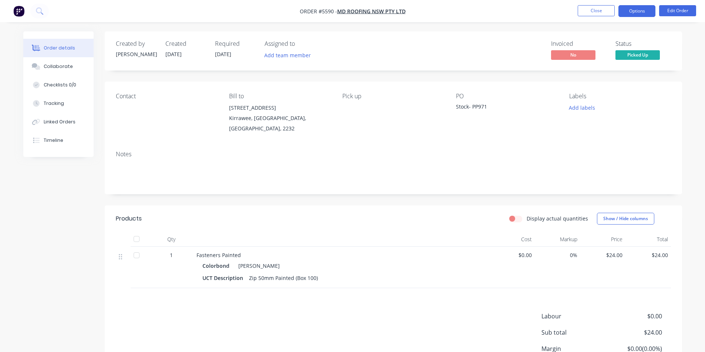
click at [638, 12] on button "Options" at bounding box center [636, 11] width 37 height 12
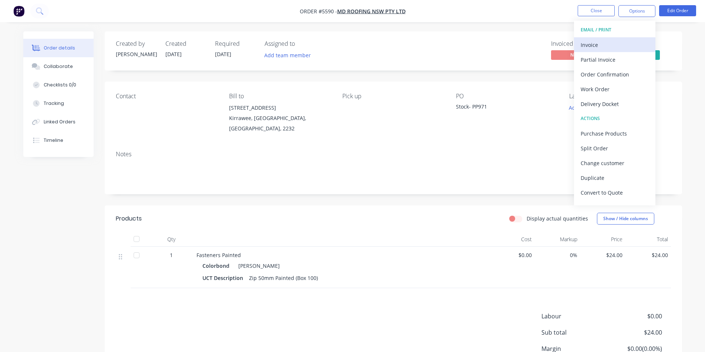
click at [592, 46] on div "Invoice" at bounding box center [614, 45] width 68 height 11
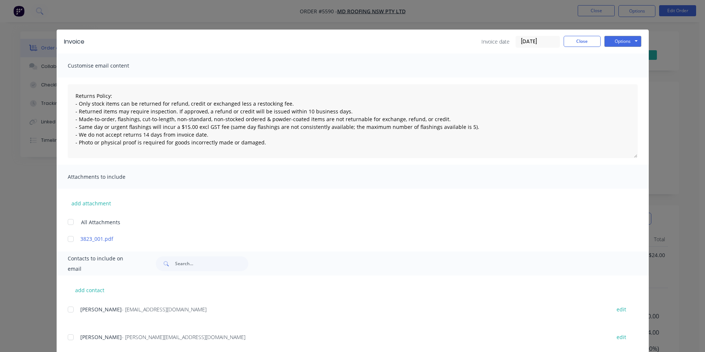
click at [68, 310] on div at bounding box center [70, 310] width 15 height 15
click at [624, 45] on button "Options" at bounding box center [622, 41] width 37 height 11
click at [625, 81] on button "Email" at bounding box center [627, 79] width 47 height 12
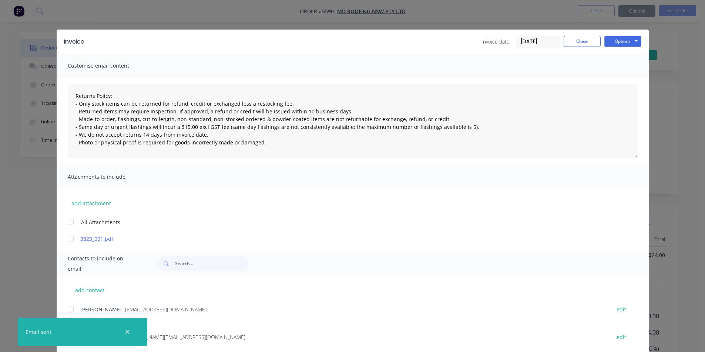
type textarea "Returns Policy: - Only stock items can be returned for refund, credit or exchan…"
click at [580, 43] on button "Close" at bounding box center [581, 41] width 37 height 11
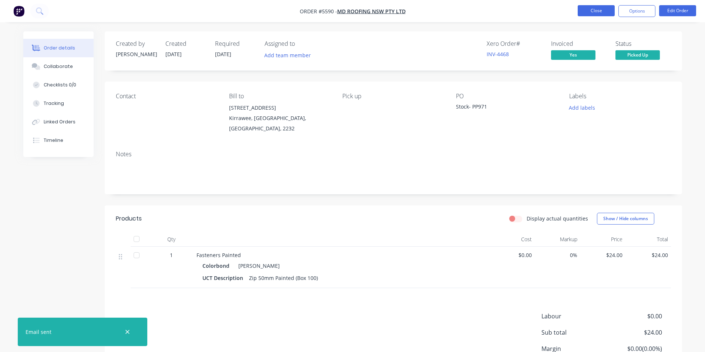
click at [594, 13] on button "Close" at bounding box center [595, 10] width 37 height 11
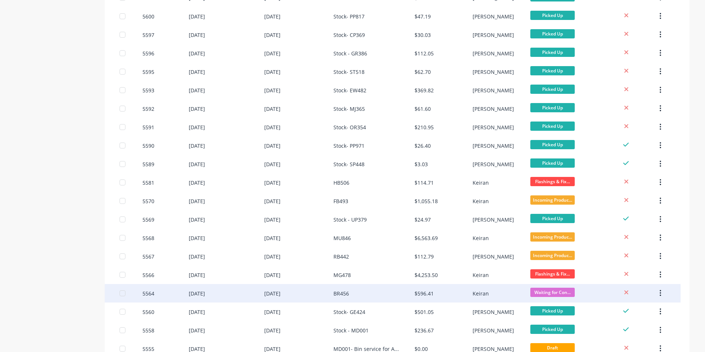
scroll to position [264, 0]
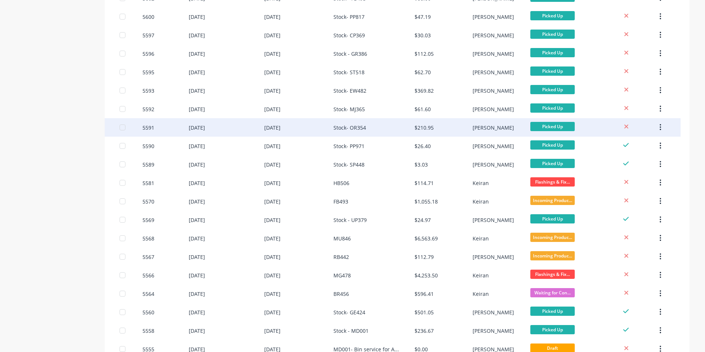
click at [347, 126] on div "Stock- OR354" at bounding box center [349, 128] width 33 height 8
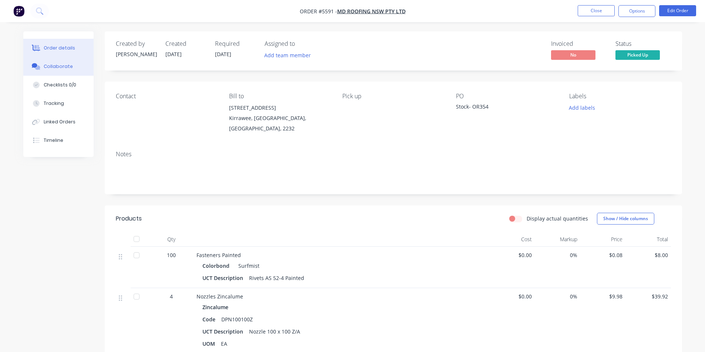
click at [60, 63] on div "Collaborate" at bounding box center [58, 66] width 29 height 7
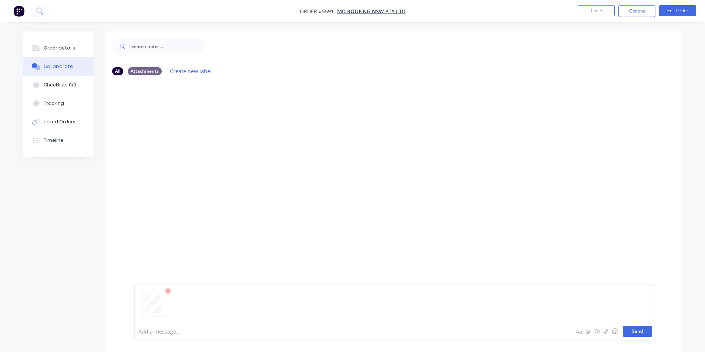
click at [639, 333] on button "Send" at bounding box center [636, 331] width 29 height 11
click at [588, 186] on div "MF You 01:15pm [DATE] 3823_001.pdf Labels Download Delete" at bounding box center [393, 201] width 577 height 241
click at [588, 9] on button "Close" at bounding box center [595, 10] width 37 height 11
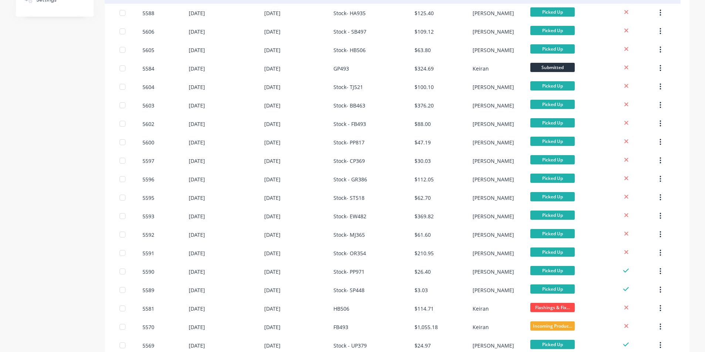
scroll to position [185, 0]
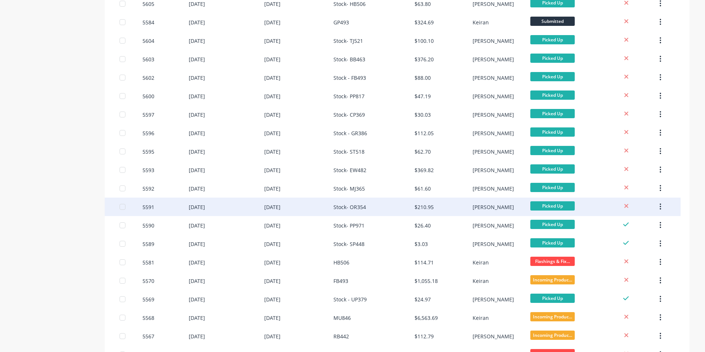
click at [426, 207] on div "$210.95" at bounding box center [423, 207] width 19 height 8
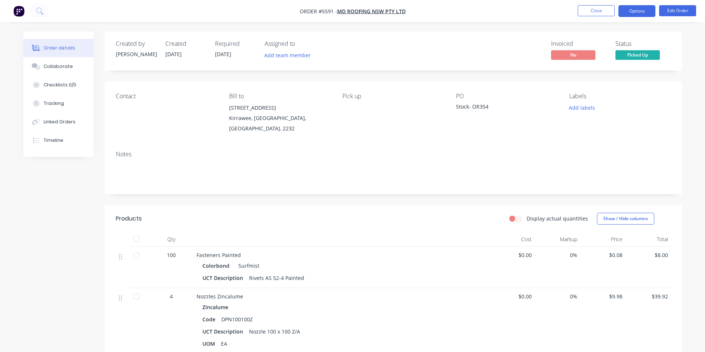
click at [642, 11] on button "Options" at bounding box center [636, 11] width 37 height 12
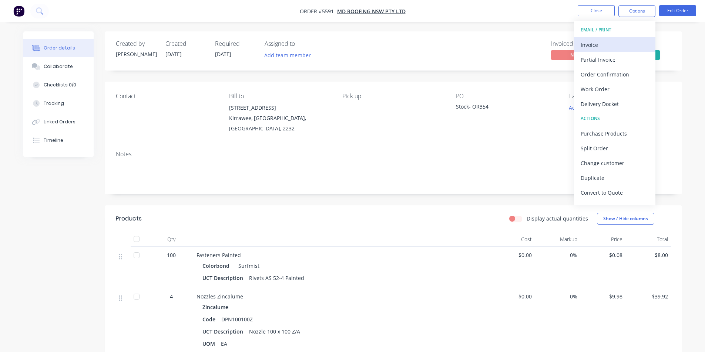
click at [590, 44] on div "Invoice" at bounding box center [614, 45] width 68 height 11
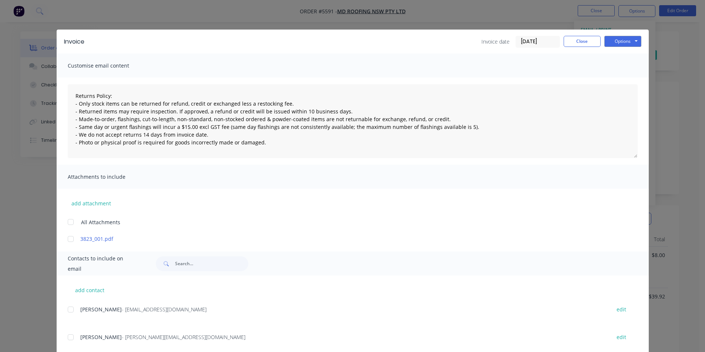
click at [70, 311] on div at bounding box center [70, 310] width 15 height 15
click at [618, 37] on button "Options" at bounding box center [622, 41] width 37 height 11
click at [626, 81] on button "Email" at bounding box center [627, 79] width 47 height 12
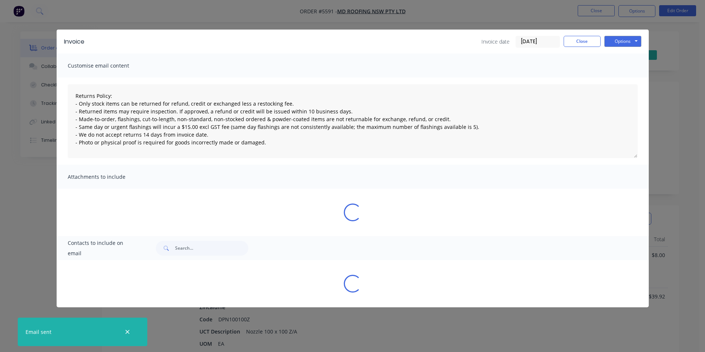
type textarea "Returns Policy: - Only stock items can be returned for refund, credit or exchan…"
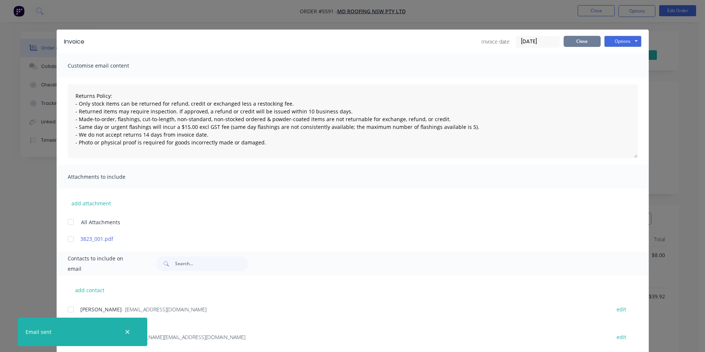
click at [578, 41] on button "Close" at bounding box center [581, 41] width 37 height 11
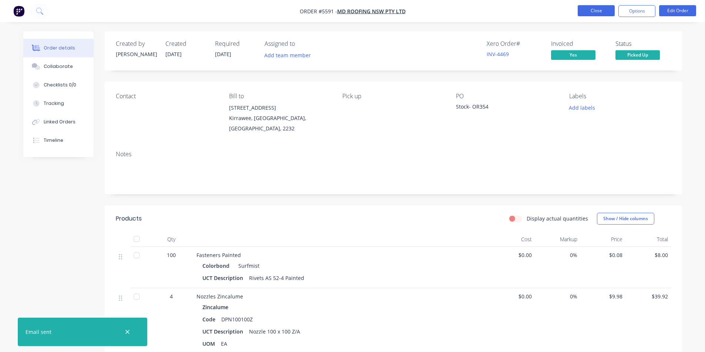
click at [599, 12] on button "Close" at bounding box center [595, 10] width 37 height 11
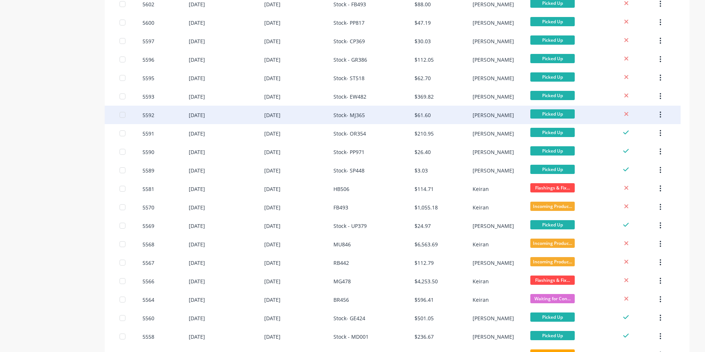
scroll to position [259, 0]
click at [423, 114] on div "$61.60" at bounding box center [422, 115] width 16 height 8
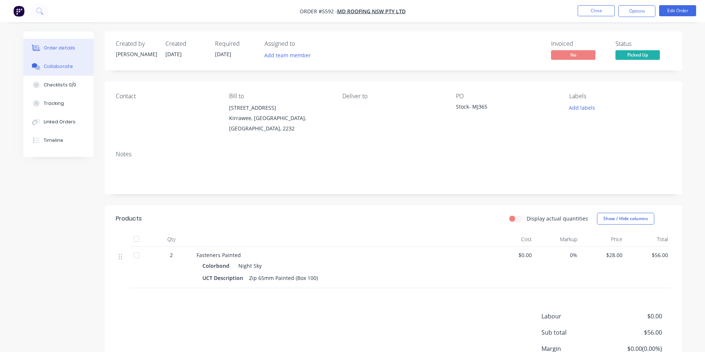
click at [48, 64] on div "Collaborate" at bounding box center [58, 66] width 29 height 7
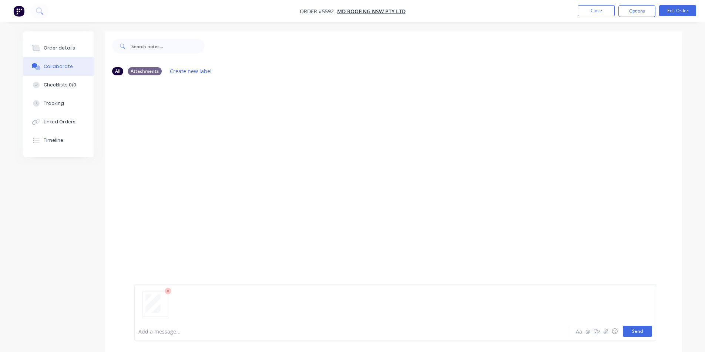
click at [637, 330] on button "Send" at bounding box center [636, 331] width 29 height 11
click at [452, 257] on div "MF You 01:16pm [DATE] 3823_001.pdf Labels Download Delete" at bounding box center [393, 201] width 577 height 241
click at [592, 10] on button "Close" at bounding box center [595, 10] width 37 height 11
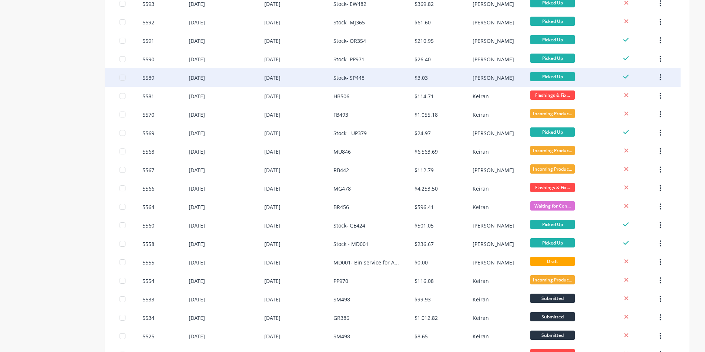
scroll to position [338, 0]
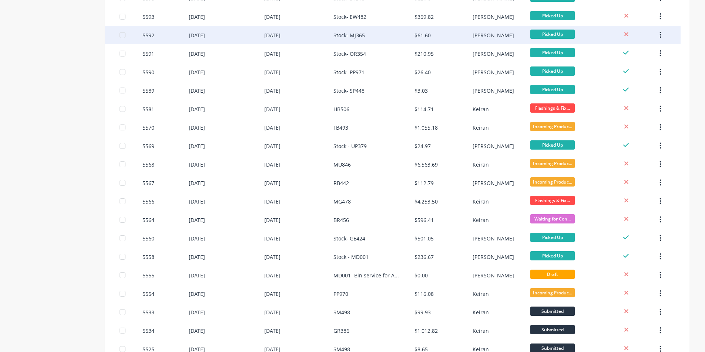
click at [352, 34] on div "Stock- MJ365" at bounding box center [348, 35] width 31 height 8
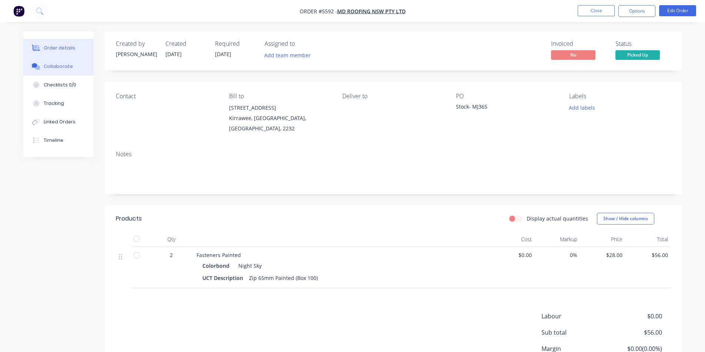
click at [60, 67] on div "Collaborate" at bounding box center [58, 66] width 29 height 7
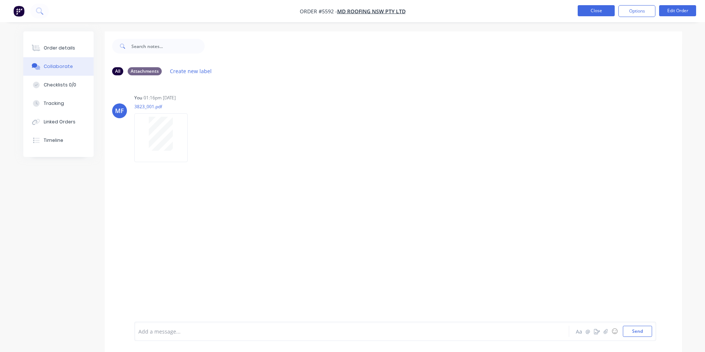
click at [597, 9] on button "Close" at bounding box center [595, 10] width 37 height 11
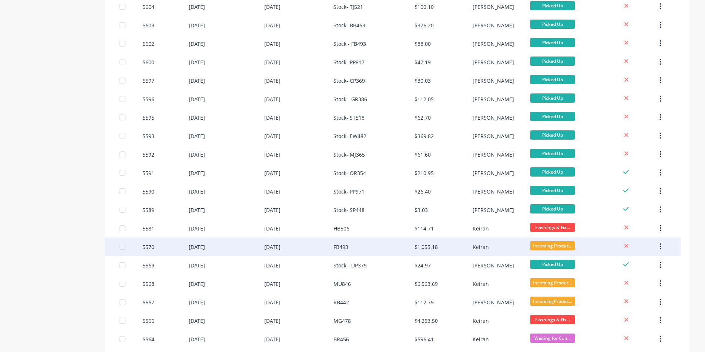
scroll to position [222, 0]
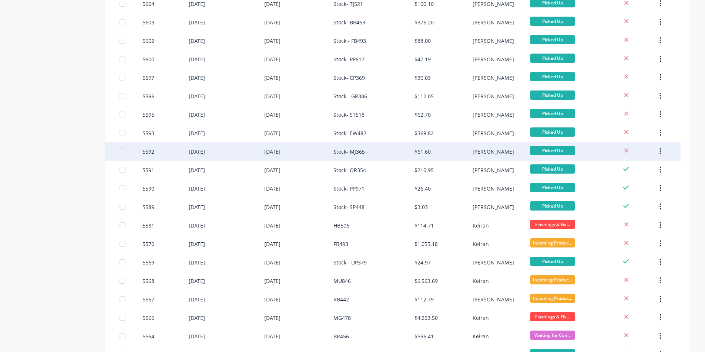
click at [350, 152] on div "Stock- MJ365" at bounding box center [348, 152] width 31 height 8
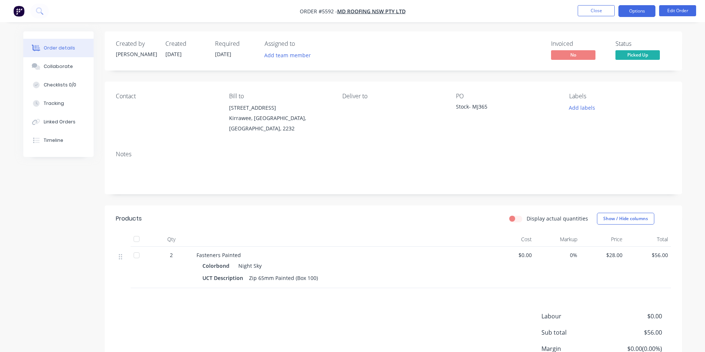
click at [634, 13] on button "Options" at bounding box center [636, 11] width 37 height 12
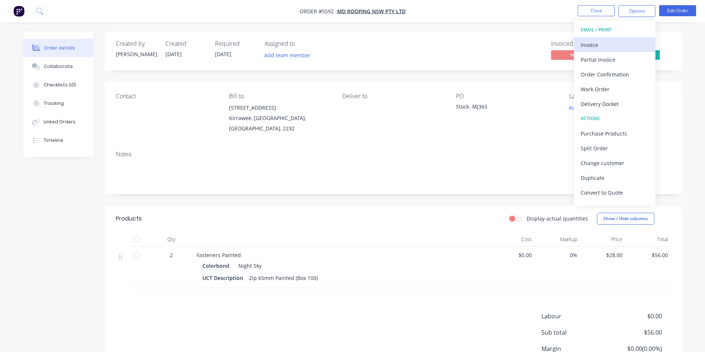
click at [592, 44] on div "Invoice" at bounding box center [614, 45] width 68 height 11
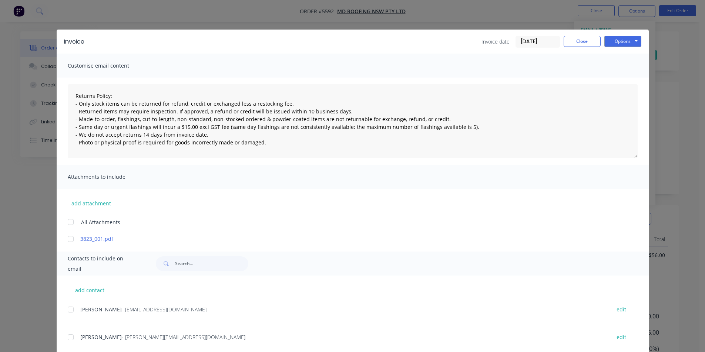
click at [68, 310] on div at bounding box center [70, 310] width 15 height 15
click at [614, 39] on button "Options" at bounding box center [622, 41] width 37 height 11
click at [627, 80] on button "Email" at bounding box center [627, 79] width 47 height 12
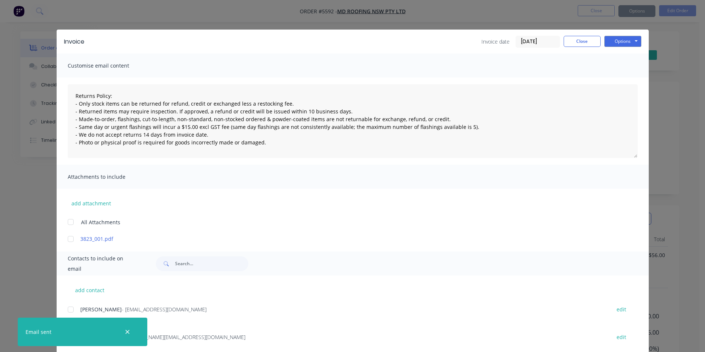
type textarea "Returns Policy: - Only stock items can be returned for refund, credit or exchan…"
click at [573, 44] on button "Close" at bounding box center [581, 41] width 37 height 11
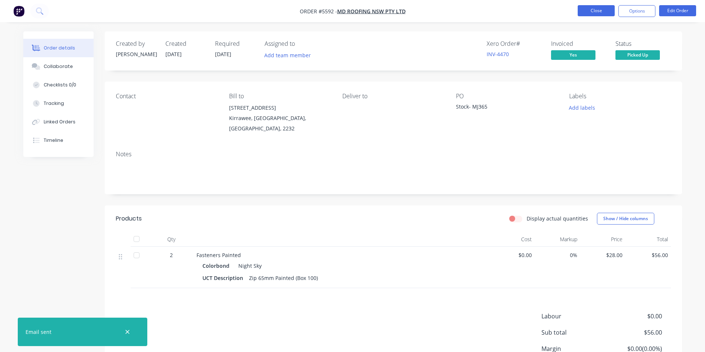
click at [601, 10] on button "Close" at bounding box center [595, 10] width 37 height 11
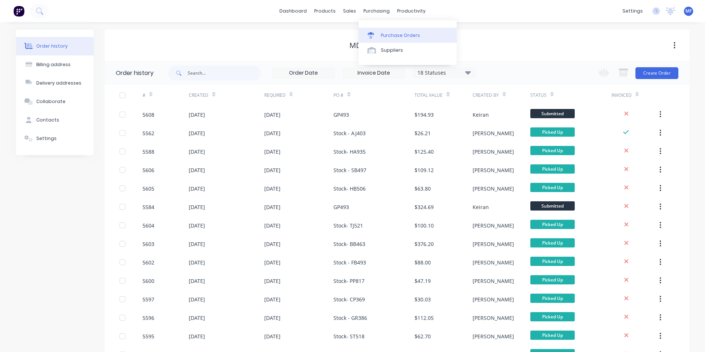
drag, startPoint x: 375, startPoint y: 10, endPoint x: 396, endPoint y: 33, distance: 31.9
click at [375, 10] on div "purchasing" at bounding box center [376, 11] width 34 height 11
click at [397, 34] on div "Purchase Orders" at bounding box center [400, 35] width 39 height 7
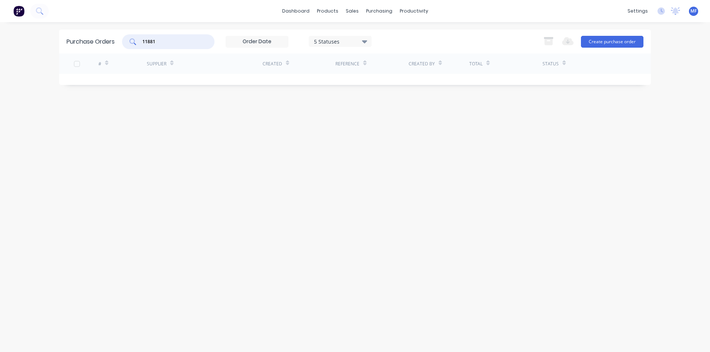
click at [166, 43] on input "11881" at bounding box center [172, 41] width 61 height 7
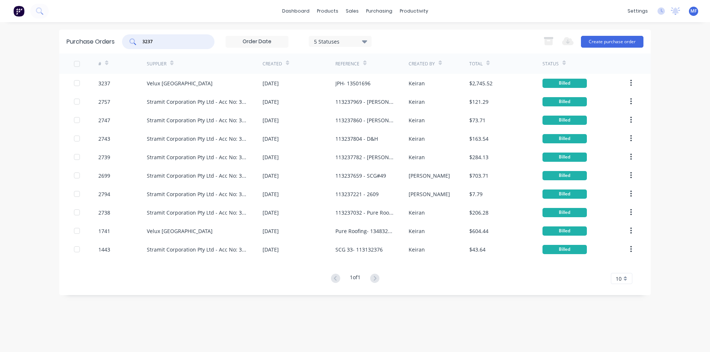
click at [155, 40] on input "3237" at bounding box center [172, 41] width 61 height 7
type input "3237"
drag, startPoint x: 352, startPoint y: 8, endPoint x: 354, endPoint y: 14, distance: 6.2
click at [352, 8] on div "sales" at bounding box center [352, 11] width 20 height 11
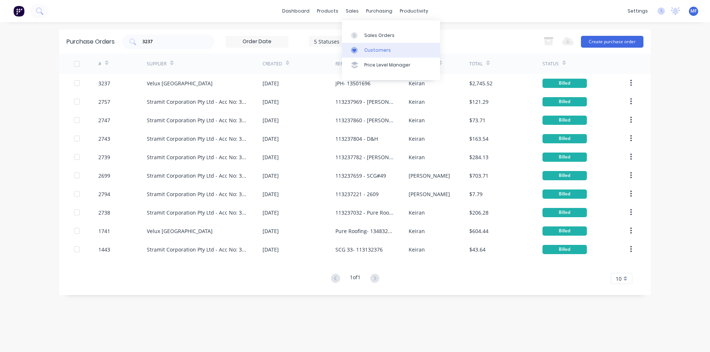
click at [376, 50] on div "Customers" at bounding box center [377, 50] width 27 height 7
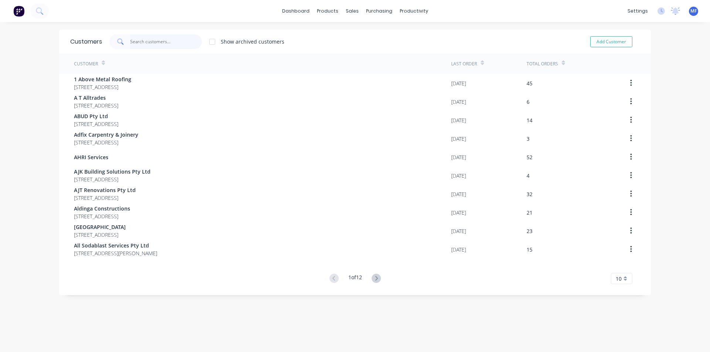
click at [143, 40] on input "text" at bounding box center [166, 41] width 72 height 15
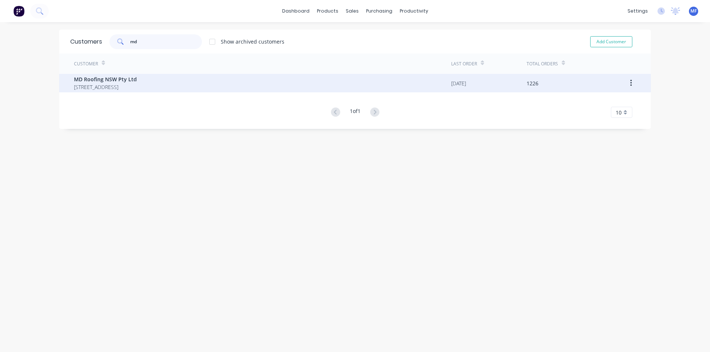
type input "md"
click at [120, 85] on span "[STREET_ADDRESS]" at bounding box center [105, 87] width 63 height 8
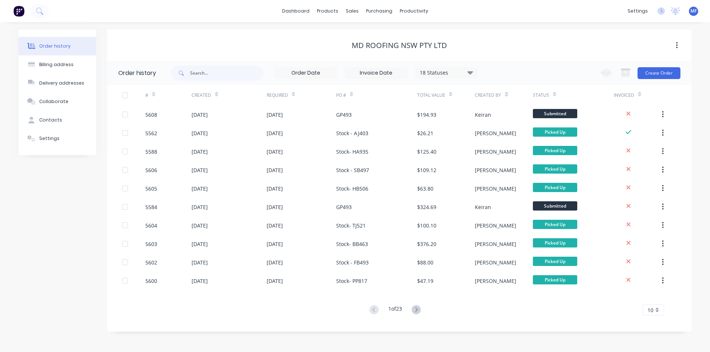
click at [658, 309] on div "10" at bounding box center [653, 310] width 21 height 11
click at [658, 295] on div "35" at bounding box center [653, 297] width 21 height 13
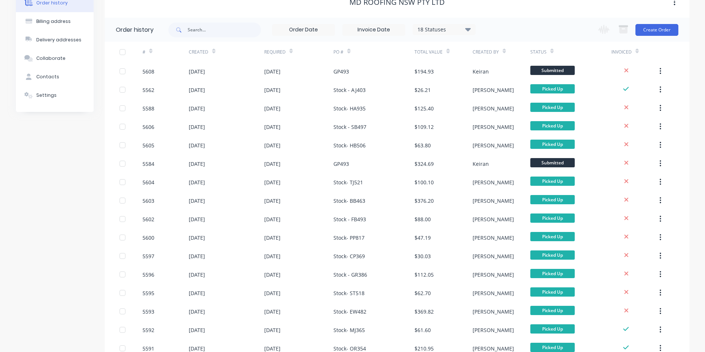
scroll to position [185, 0]
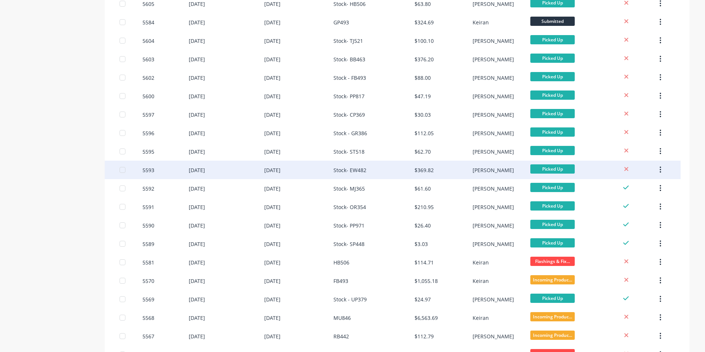
click at [429, 169] on div "$369.82" at bounding box center [423, 170] width 19 height 8
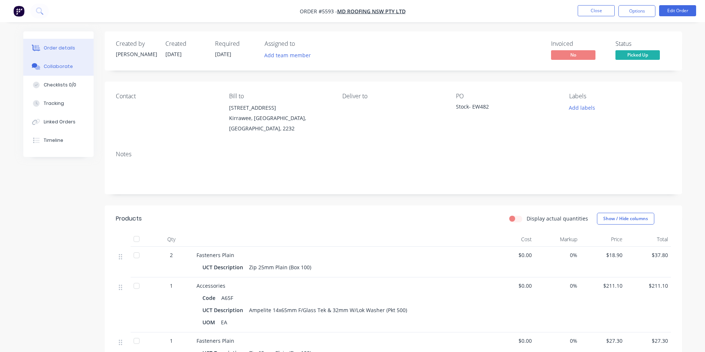
click at [64, 68] on div "Collaborate" at bounding box center [58, 66] width 29 height 7
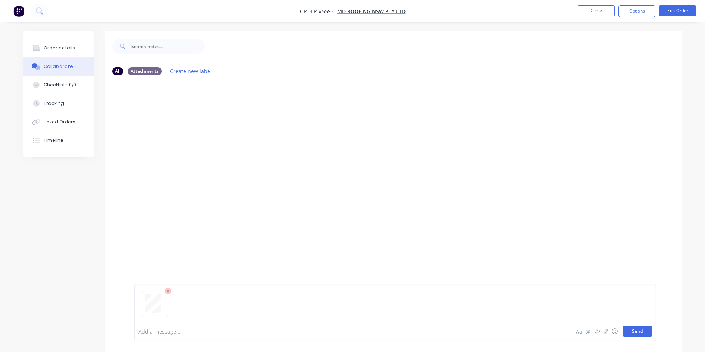
click at [638, 332] on button "Send" at bounding box center [636, 331] width 29 height 11
drag, startPoint x: 580, startPoint y: 209, endPoint x: 573, endPoint y: 183, distance: 26.8
click at [580, 209] on div "MF You 01:23pm [DATE] 3823_001.pdf Labels Download Delete" at bounding box center [393, 201] width 577 height 241
click at [590, 9] on button "Close" at bounding box center [595, 10] width 37 height 11
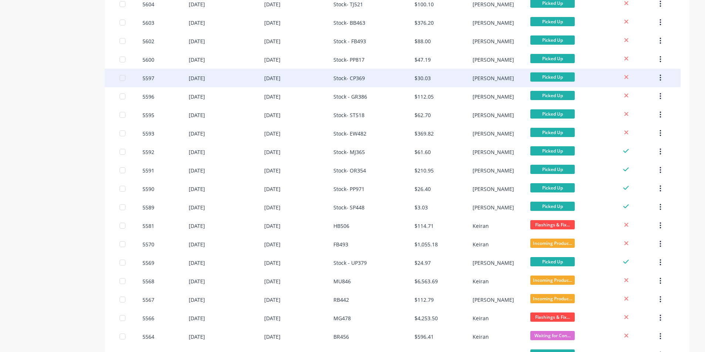
scroll to position [222, 0]
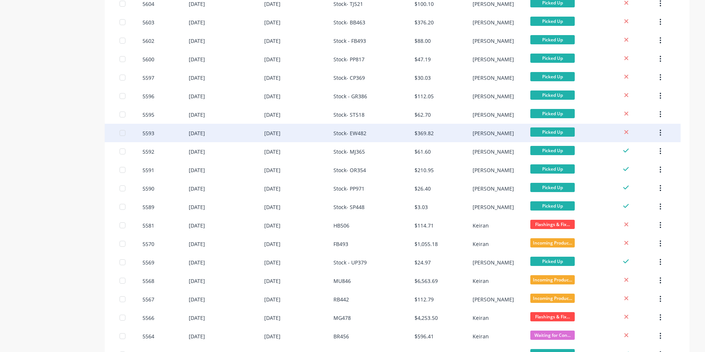
click at [423, 133] on div "$369.82" at bounding box center [423, 133] width 19 height 8
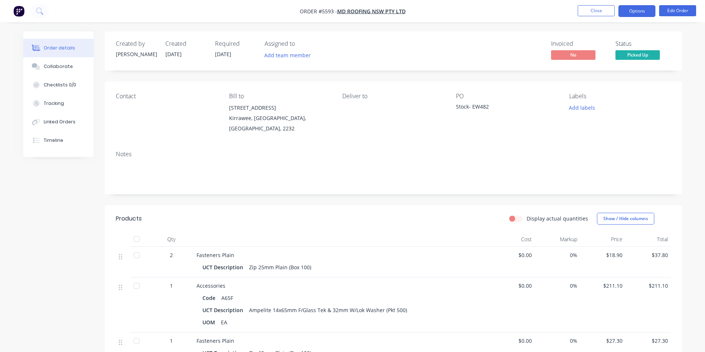
click at [637, 12] on button "Options" at bounding box center [636, 11] width 37 height 12
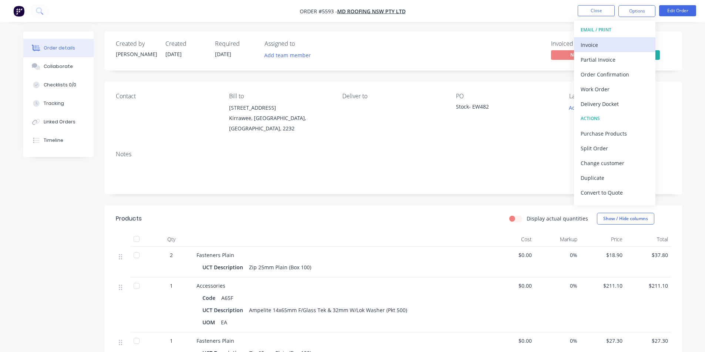
click at [586, 43] on div "Invoice" at bounding box center [614, 45] width 68 height 11
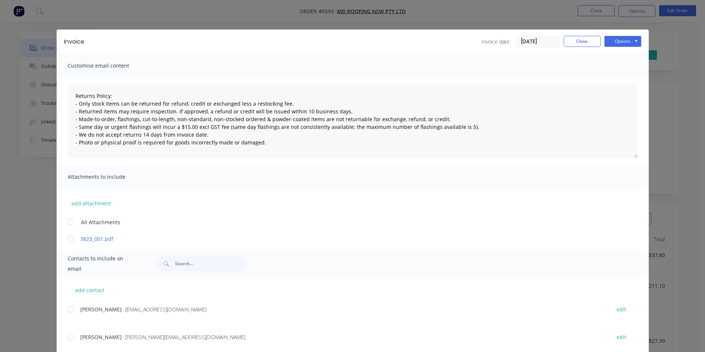
click at [69, 311] on div at bounding box center [70, 310] width 15 height 15
click at [622, 39] on button "Options" at bounding box center [622, 41] width 37 height 11
click at [624, 78] on button "Email" at bounding box center [627, 79] width 47 height 12
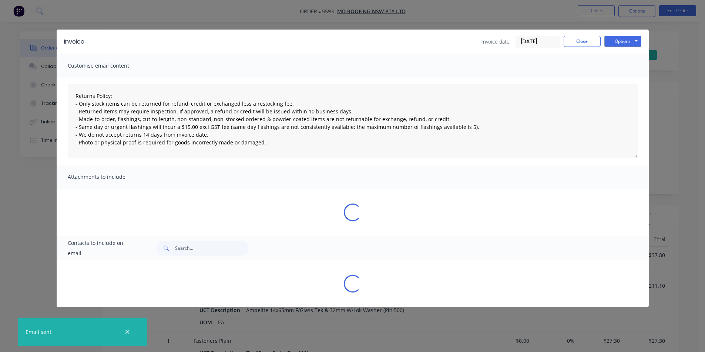
type textarea "Returns Policy: - Only stock items can be returned for refund, credit or exchan…"
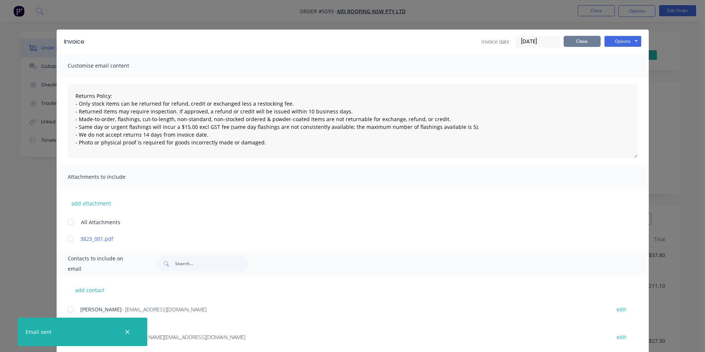
click at [584, 41] on button "Close" at bounding box center [581, 41] width 37 height 11
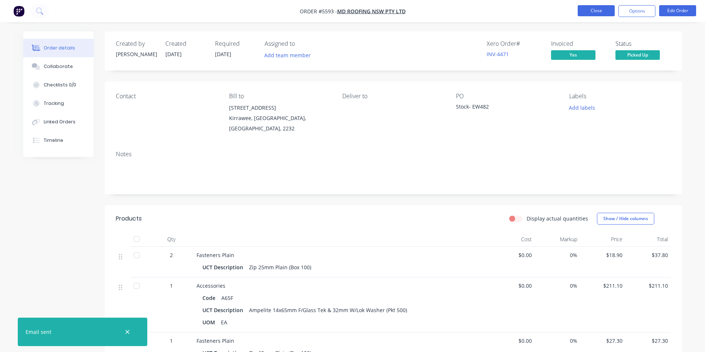
click at [601, 10] on button "Close" at bounding box center [595, 10] width 37 height 11
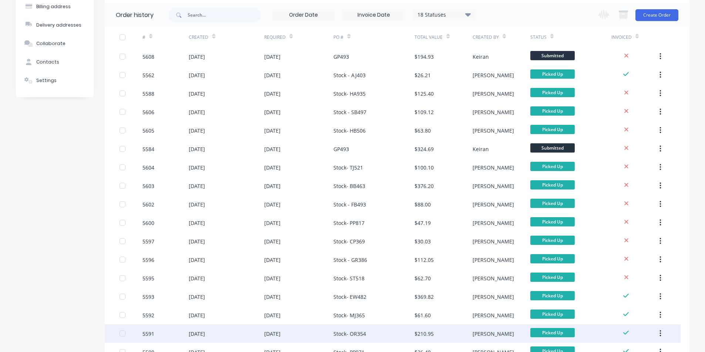
scroll to position [185, 0]
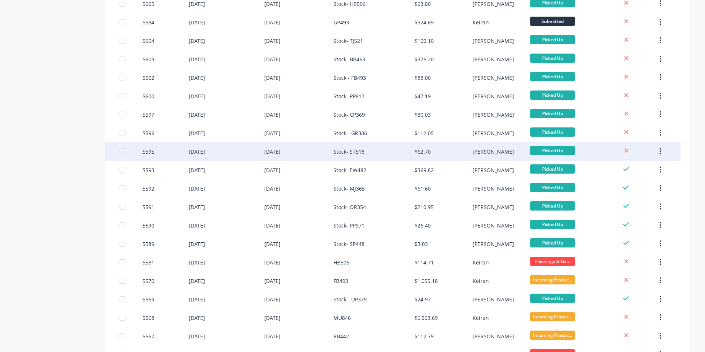
click at [486, 150] on div "[PERSON_NAME]" at bounding box center [492, 152] width 41 height 8
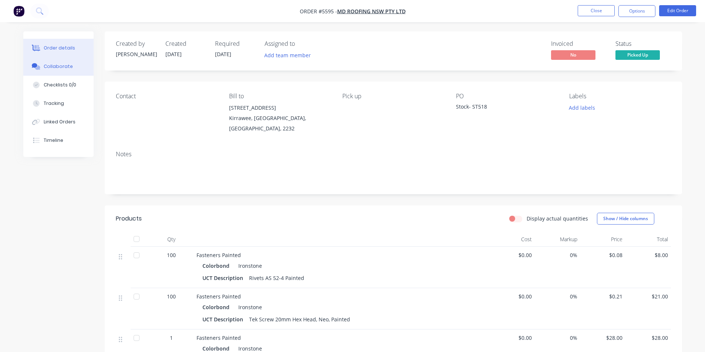
click at [58, 66] on div "Collaborate" at bounding box center [58, 66] width 29 height 7
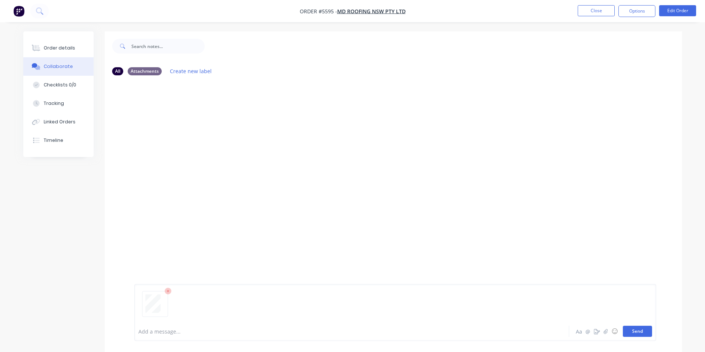
click at [639, 331] on button "Send" at bounding box center [636, 331] width 29 height 11
click at [54, 48] on div "Order details" at bounding box center [59, 48] width 31 height 7
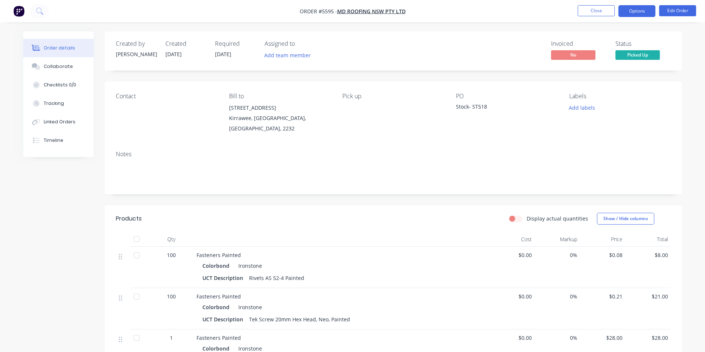
click at [632, 13] on button "Options" at bounding box center [636, 11] width 37 height 12
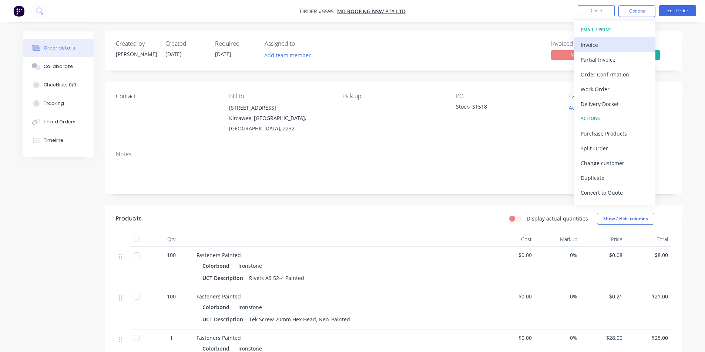
click at [602, 43] on div "Invoice" at bounding box center [614, 45] width 68 height 11
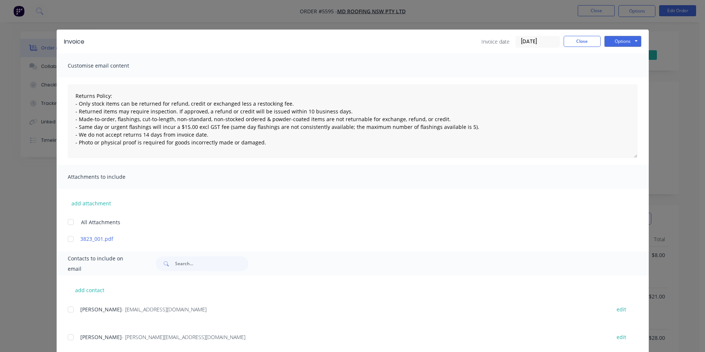
click at [67, 310] on div at bounding box center [70, 310] width 15 height 15
click at [622, 39] on button "Options" at bounding box center [622, 41] width 37 height 11
click at [623, 77] on button "Email" at bounding box center [627, 79] width 47 height 12
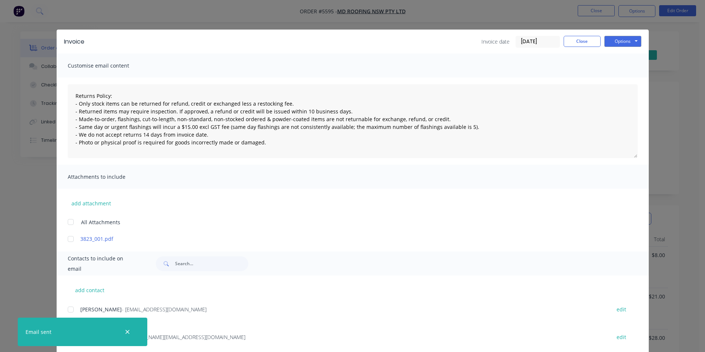
type textarea "Returns Policy: - Only stock items can be returned for refund, credit or exchan…"
click at [578, 40] on button "Close" at bounding box center [581, 41] width 37 height 11
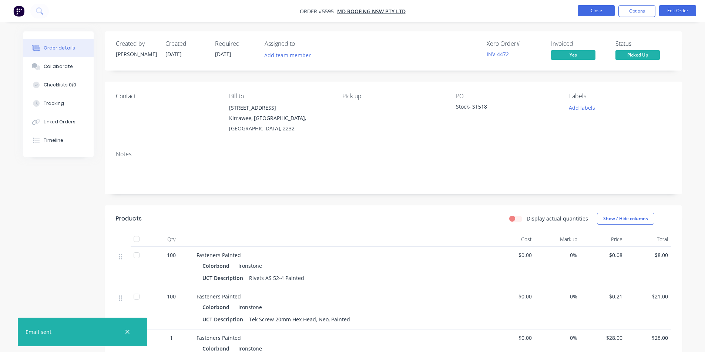
click at [595, 10] on button "Close" at bounding box center [595, 10] width 37 height 11
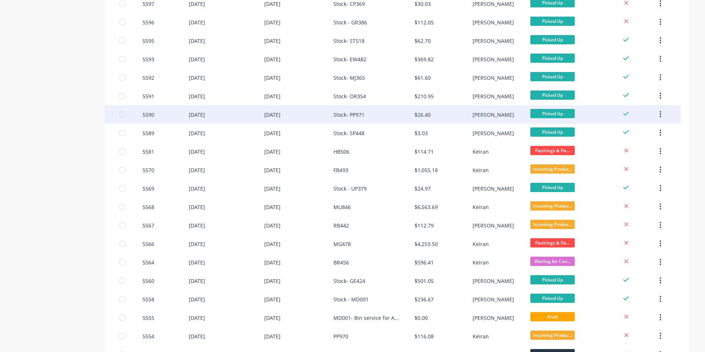
scroll to position [259, 0]
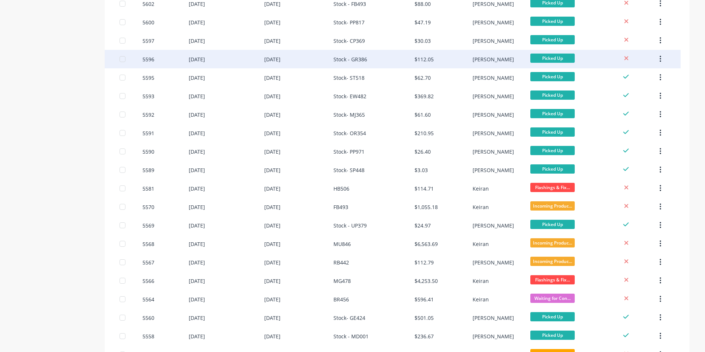
click at [425, 58] on div "$112.05" at bounding box center [423, 59] width 19 height 8
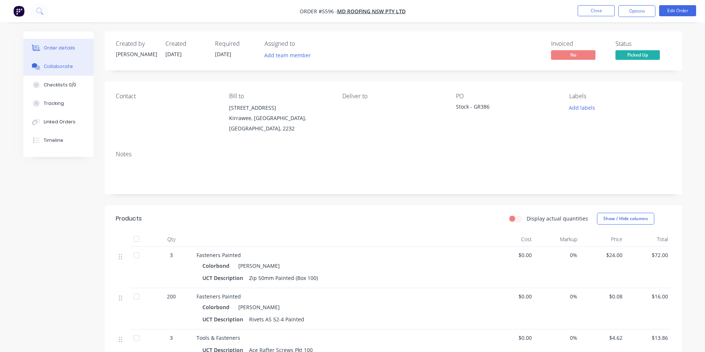
click at [64, 65] on div "Collaborate" at bounding box center [58, 66] width 29 height 7
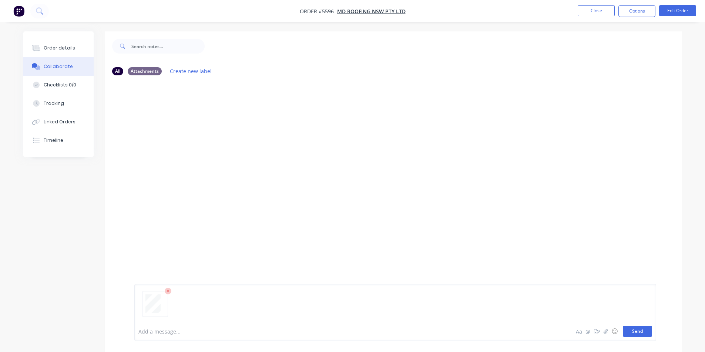
click at [647, 331] on button "Send" at bounding box center [636, 331] width 29 height 11
click at [542, 192] on div "MF You 01:25pm [DATE] 3823_001.pdf Labels Download Delete" at bounding box center [393, 201] width 577 height 241
click at [64, 46] on div "Order details" at bounding box center [59, 48] width 31 height 7
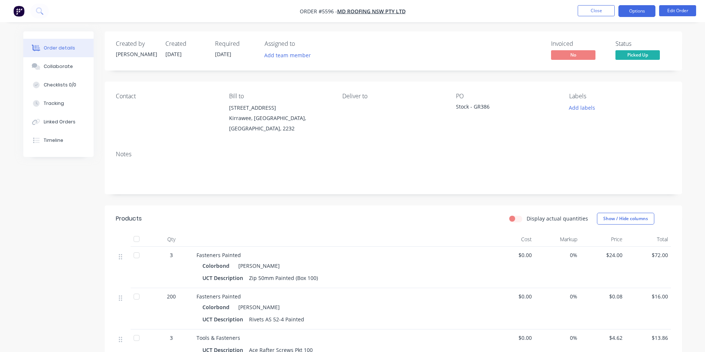
click at [642, 10] on button "Options" at bounding box center [636, 11] width 37 height 12
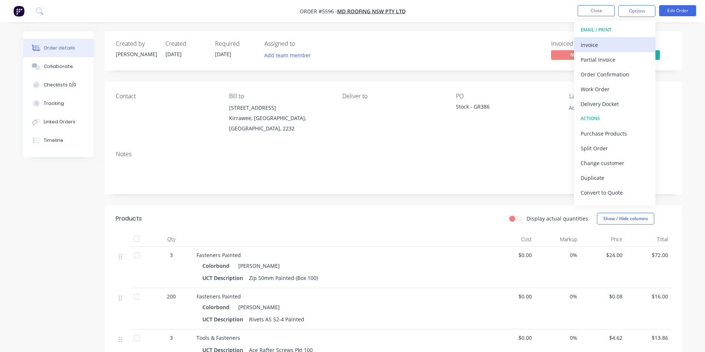
click at [585, 45] on div "Invoice" at bounding box center [614, 45] width 68 height 11
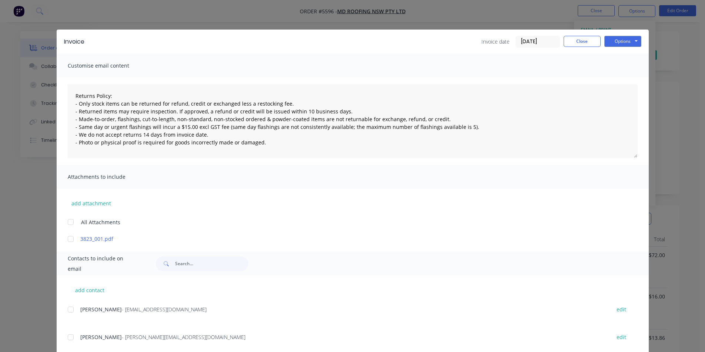
click at [67, 309] on div at bounding box center [70, 310] width 15 height 15
click at [622, 42] on button "Options" at bounding box center [622, 41] width 37 height 11
click at [627, 78] on button "Email" at bounding box center [627, 79] width 47 height 12
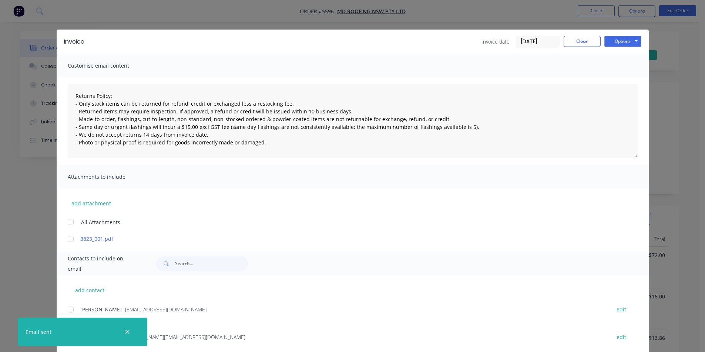
type textarea "Returns Policy: - Only stock items can be returned for refund, credit or exchan…"
click at [476, 223] on div "All Attachments" at bounding box center [358, 222] width 581 height 9
click at [581, 40] on button "Close" at bounding box center [581, 41] width 37 height 11
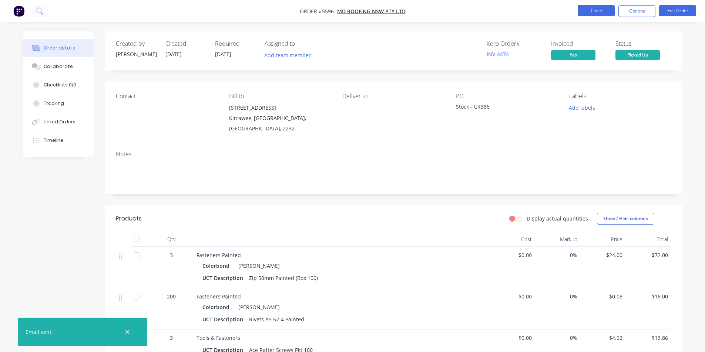
click at [590, 10] on button "Close" at bounding box center [595, 10] width 37 height 11
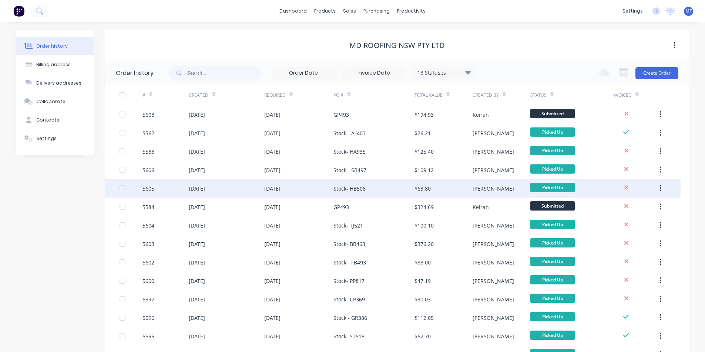
scroll to position [185, 0]
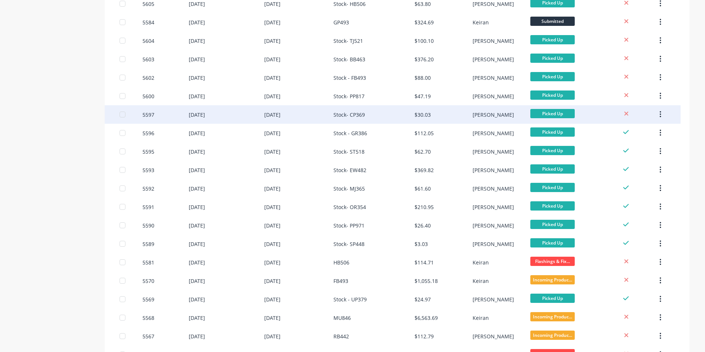
click at [424, 113] on div "$30.03" at bounding box center [422, 115] width 16 height 8
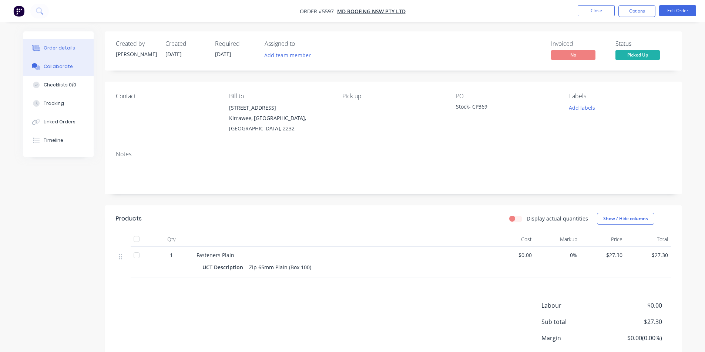
click at [55, 65] on div "Collaborate" at bounding box center [58, 66] width 29 height 7
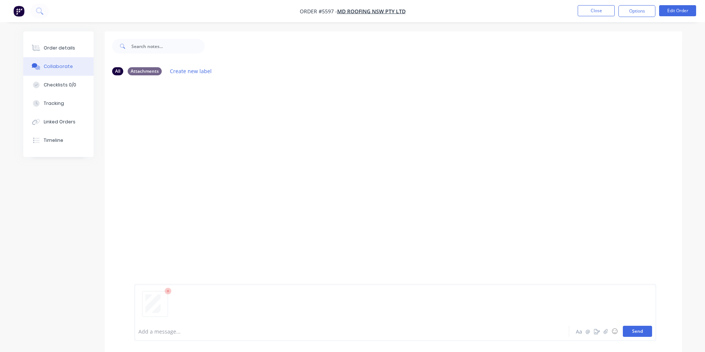
click at [642, 330] on button "Send" at bounding box center [636, 331] width 29 height 11
click at [507, 126] on div "MF You 01:26pm [DATE] 3823_001.pdf Labels Download Delete" at bounding box center [393, 125] width 577 height 67
click at [54, 48] on div "Order details" at bounding box center [59, 48] width 31 height 7
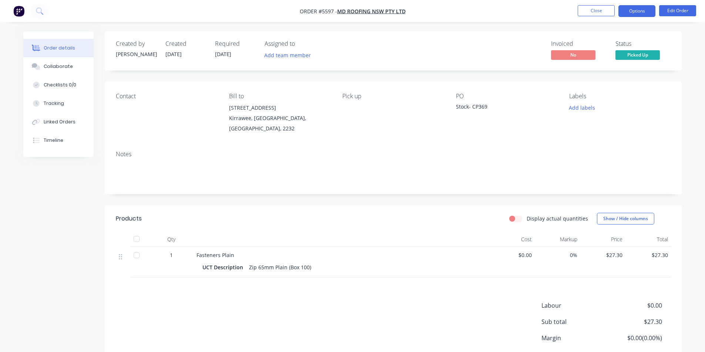
click at [637, 9] on button "Options" at bounding box center [636, 11] width 37 height 12
click at [55, 66] on div "Collaborate" at bounding box center [58, 66] width 29 height 7
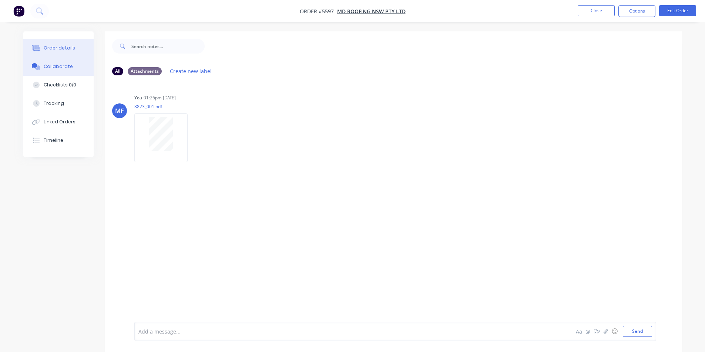
click at [56, 47] on div "Order details" at bounding box center [59, 48] width 31 height 7
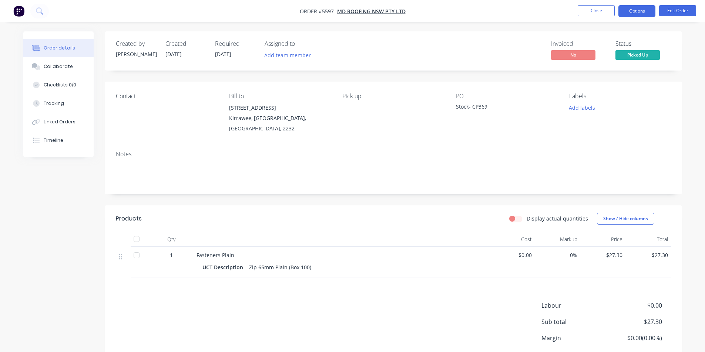
click at [629, 10] on button "Options" at bounding box center [636, 11] width 37 height 12
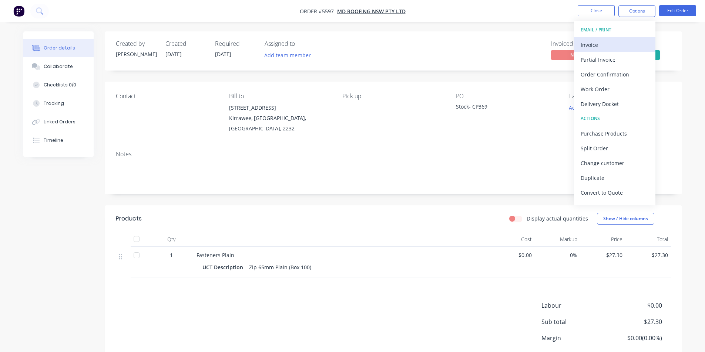
click at [602, 43] on div "Invoice" at bounding box center [614, 45] width 68 height 11
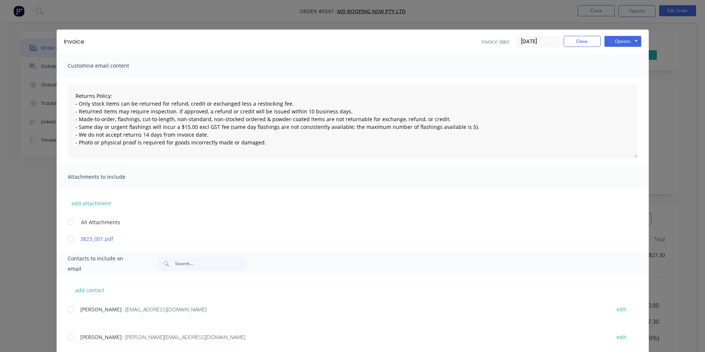
click at [68, 310] on div at bounding box center [70, 310] width 15 height 15
click at [620, 44] on button "Options" at bounding box center [622, 41] width 37 height 11
click at [622, 81] on button "Email" at bounding box center [627, 79] width 47 height 12
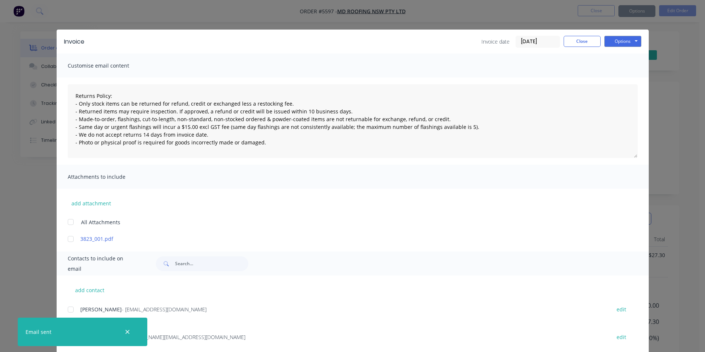
type textarea "Returns Policy: - Only stock items can be returned for refund, credit or exchan…"
click at [567, 39] on button "Close" at bounding box center [581, 41] width 37 height 11
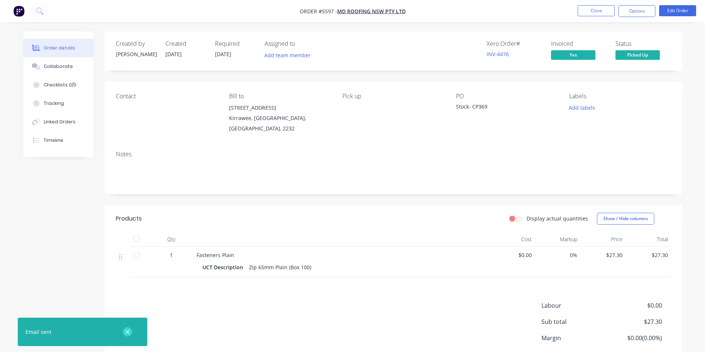
click at [126, 331] on icon "button" at bounding box center [127, 332] width 4 height 4
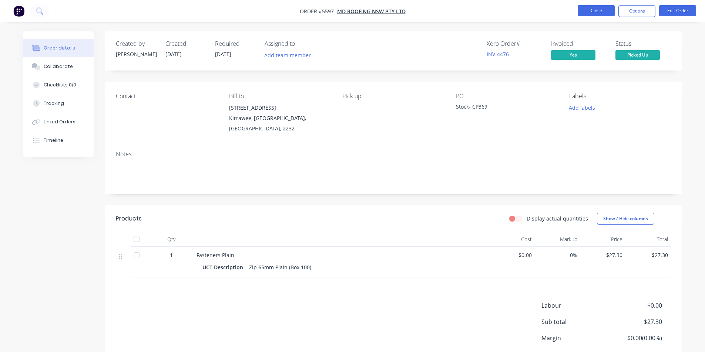
click at [600, 9] on button "Close" at bounding box center [595, 10] width 37 height 11
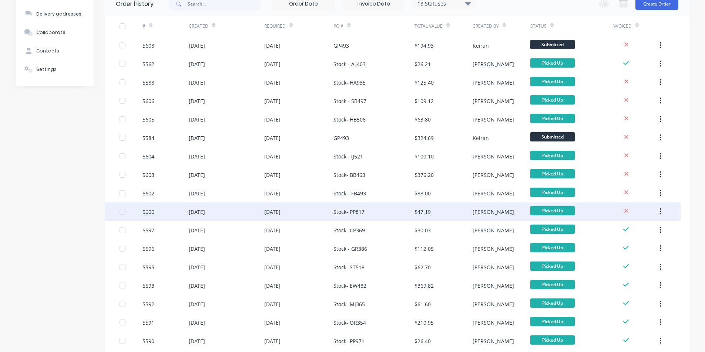
scroll to position [148, 0]
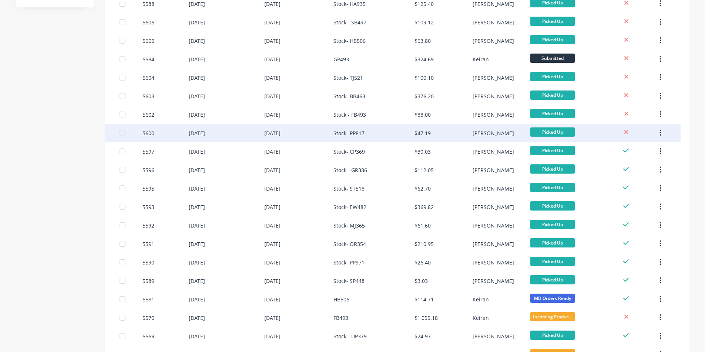
click at [352, 132] on div "Stock- PP817" at bounding box center [348, 133] width 31 height 8
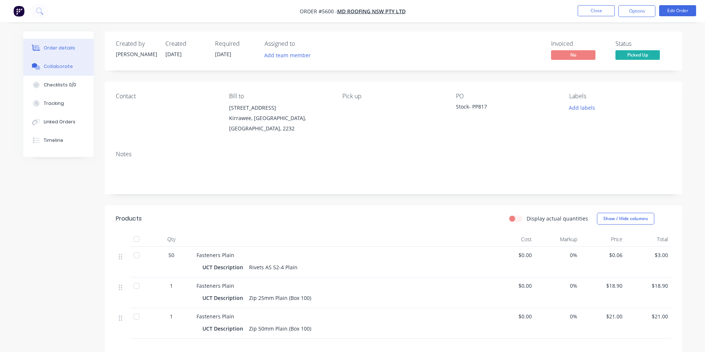
click at [56, 64] on div "Collaborate" at bounding box center [58, 66] width 29 height 7
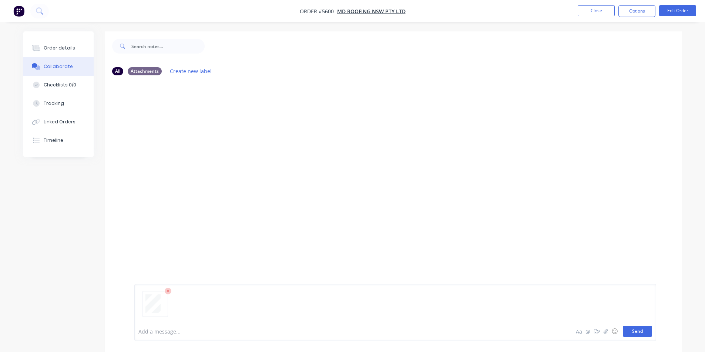
click at [639, 332] on button "Send" at bounding box center [636, 331] width 29 height 11
click at [70, 44] on button "Order details" at bounding box center [58, 48] width 70 height 18
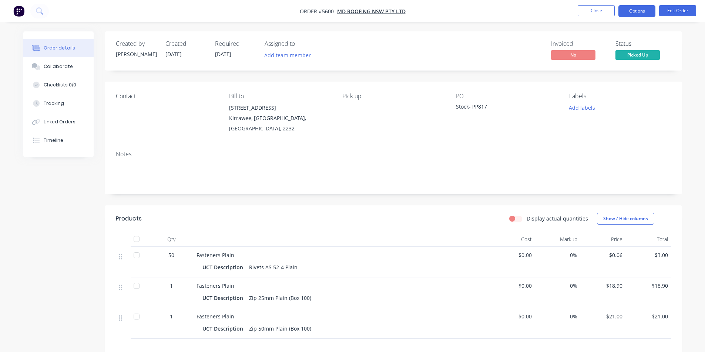
click at [633, 10] on button "Options" at bounding box center [636, 11] width 37 height 12
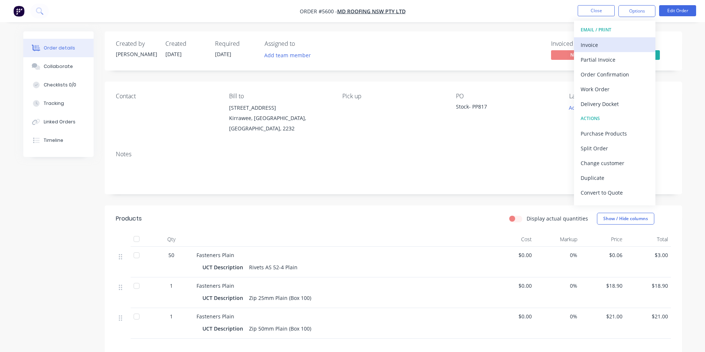
click at [600, 45] on div "Invoice" at bounding box center [614, 45] width 68 height 11
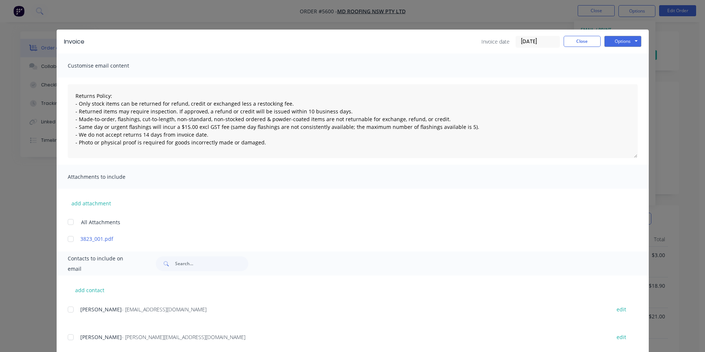
click at [68, 311] on div at bounding box center [70, 310] width 15 height 15
click at [619, 37] on button "Options" at bounding box center [622, 41] width 37 height 11
click at [619, 79] on button "Email" at bounding box center [627, 79] width 47 height 12
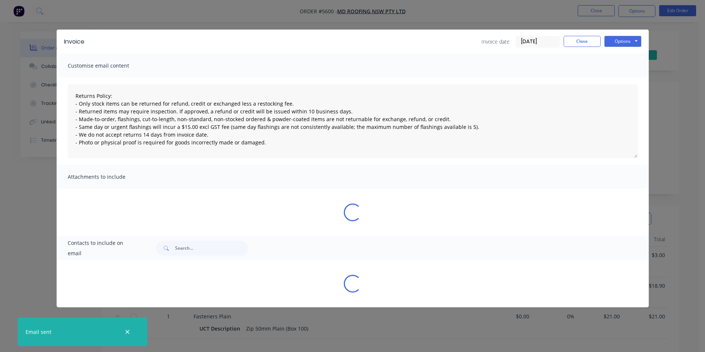
type textarea "Returns Policy: - Only stock items can be returned for refund, credit or exchan…"
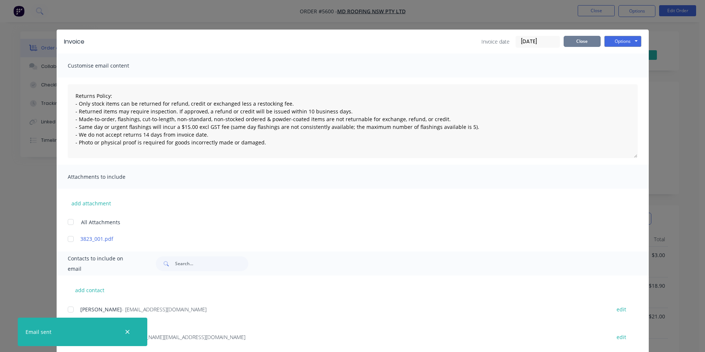
click at [578, 38] on button "Close" at bounding box center [581, 41] width 37 height 11
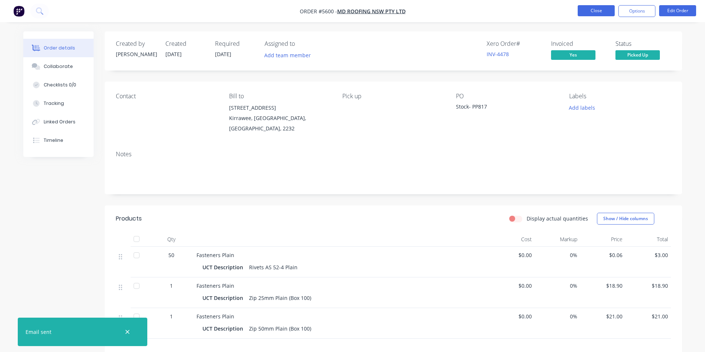
click at [598, 9] on button "Close" at bounding box center [595, 10] width 37 height 11
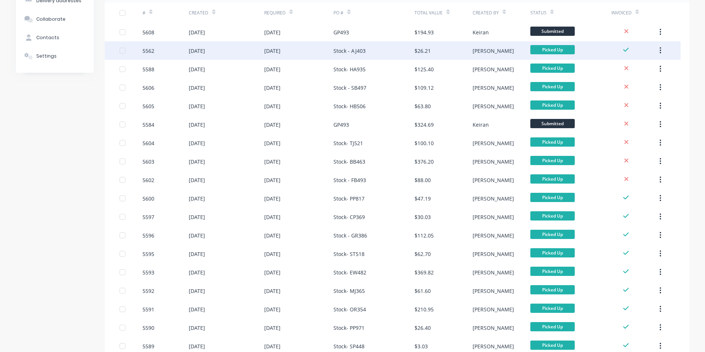
scroll to position [111, 0]
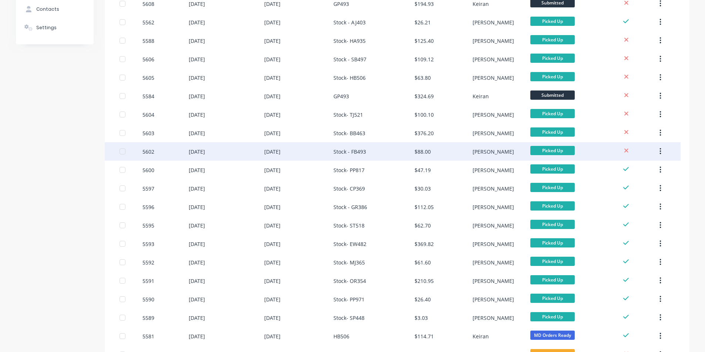
click at [353, 151] on div "Stock - FB493" at bounding box center [349, 152] width 33 height 8
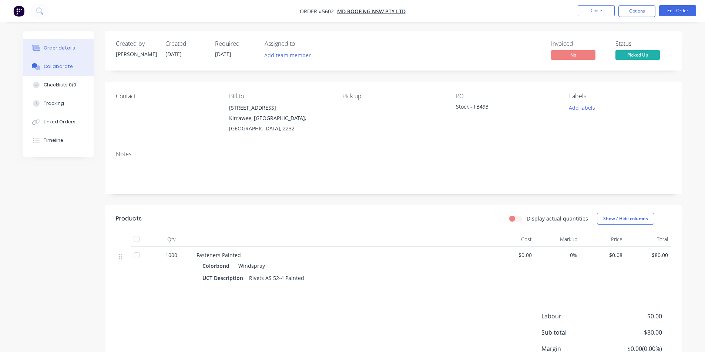
click at [56, 67] on div "Collaborate" at bounding box center [58, 66] width 29 height 7
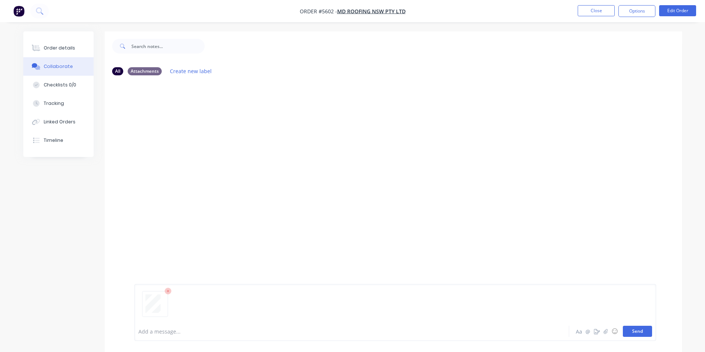
click at [638, 329] on button "Send" at bounding box center [636, 331] width 29 height 11
click at [55, 44] on button "Order details" at bounding box center [58, 48] width 70 height 18
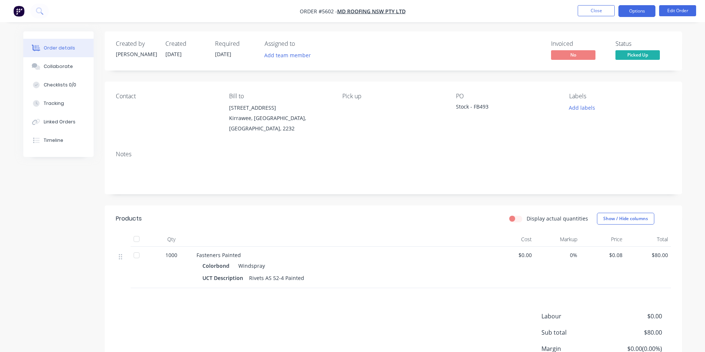
click at [641, 11] on button "Options" at bounding box center [636, 11] width 37 height 12
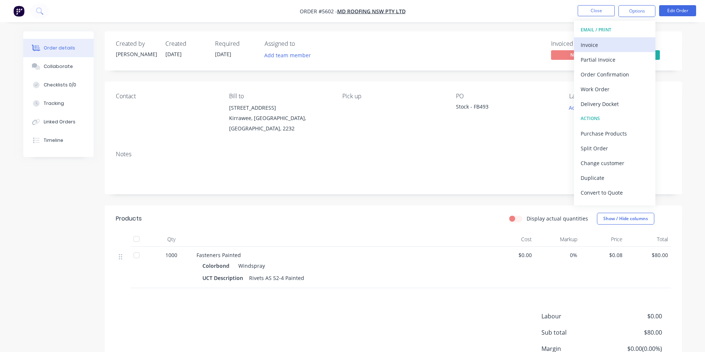
click at [588, 43] on div "Invoice" at bounding box center [614, 45] width 68 height 11
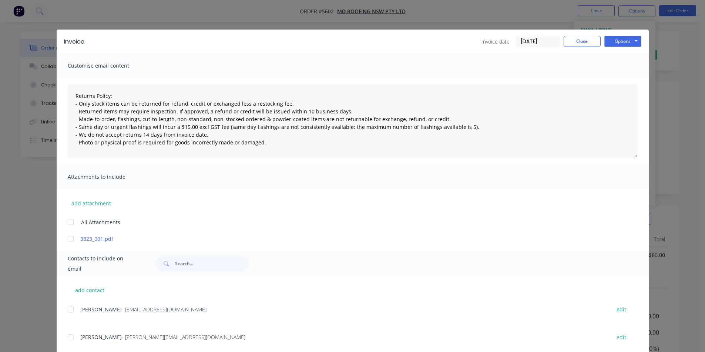
click at [66, 308] on div at bounding box center [70, 310] width 15 height 15
click at [622, 40] on button "Options" at bounding box center [622, 41] width 37 height 11
click at [629, 79] on button "Email" at bounding box center [627, 79] width 47 height 12
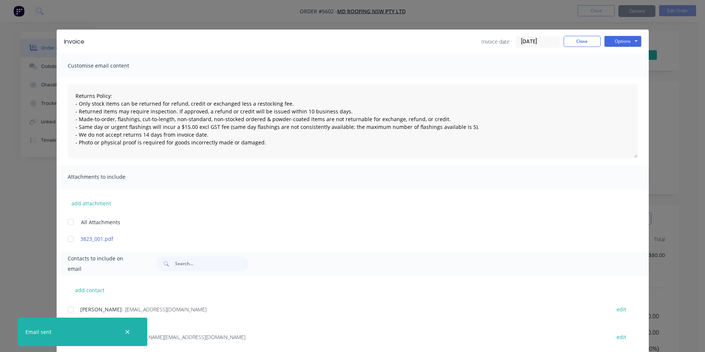
type textarea "Returns Policy: - Only stock items can be returned for refund, credit or exchan…"
click at [575, 41] on button "Close" at bounding box center [581, 41] width 37 height 11
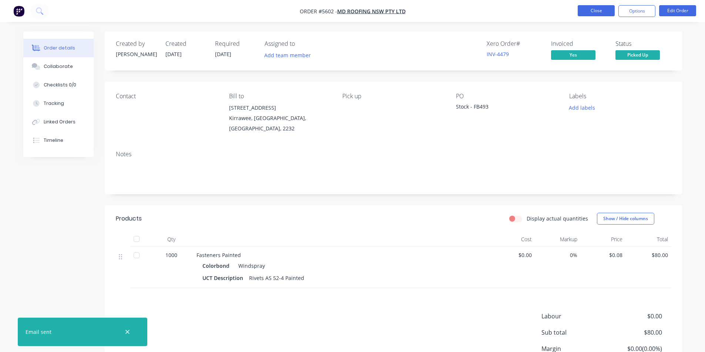
click at [602, 9] on button "Close" at bounding box center [595, 10] width 37 height 11
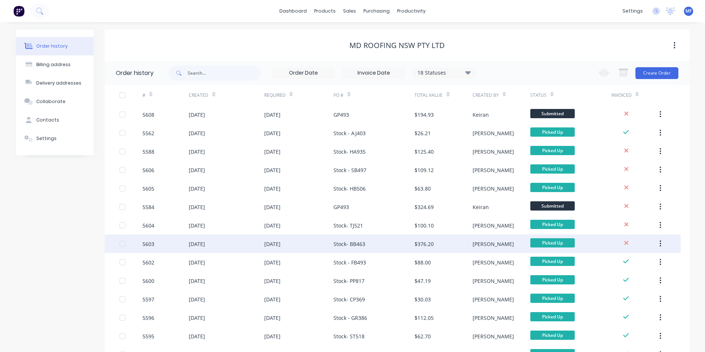
click at [422, 241] on div "$376.20" at bounding box center [423, 244] width 19 height 8
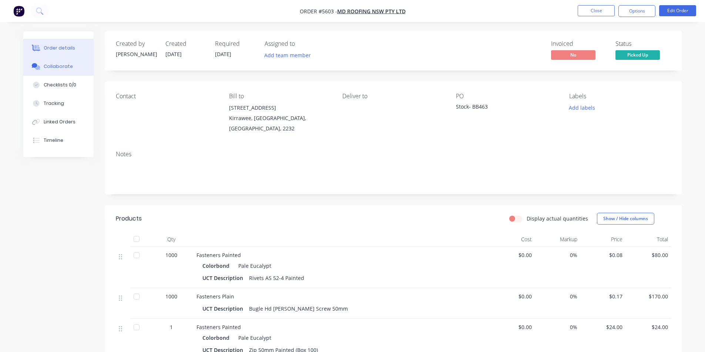
click at [67, 67] on div "Collaborate" at bounding box center [58, 66] width 29 height 7
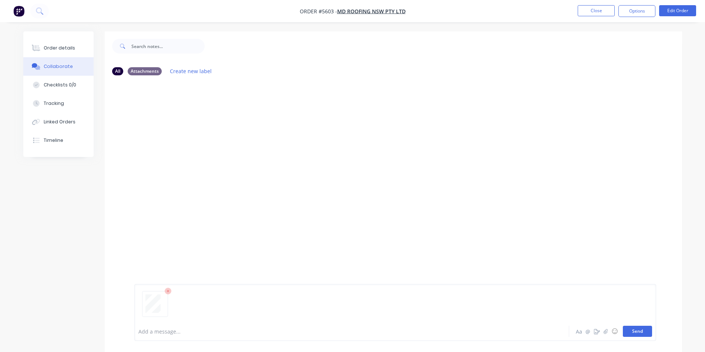
click at [640, 332] on button "Send" at bounding box center [636, 331] width 29 height 11
click at [55, 47] on div "Order details" at bounding box center [59, 48] width 31 height 7
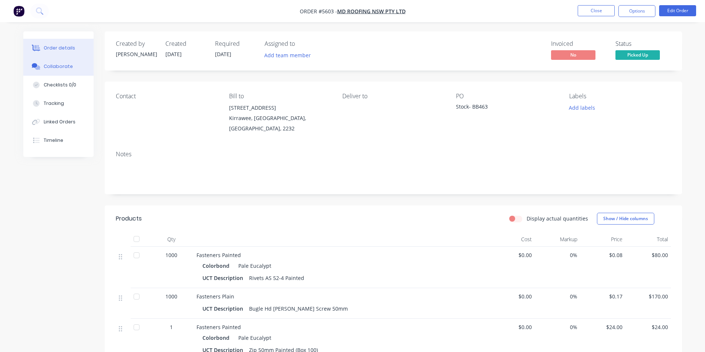
click at [53, 63] on button "Collaborate" at bounding box center [58, 66] width 70 height 18
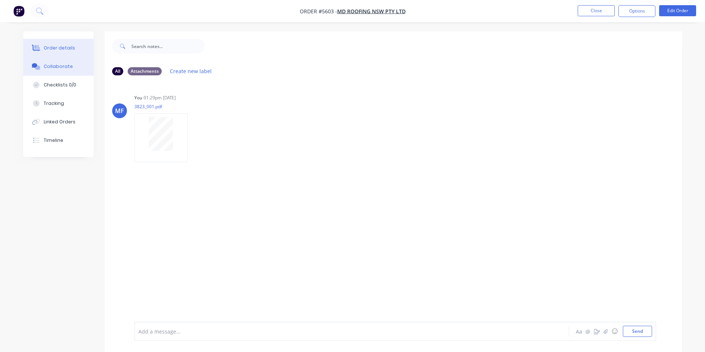
click at [55, 47] on div "Order details" at bounding box center [59, 48] width 31 height 7
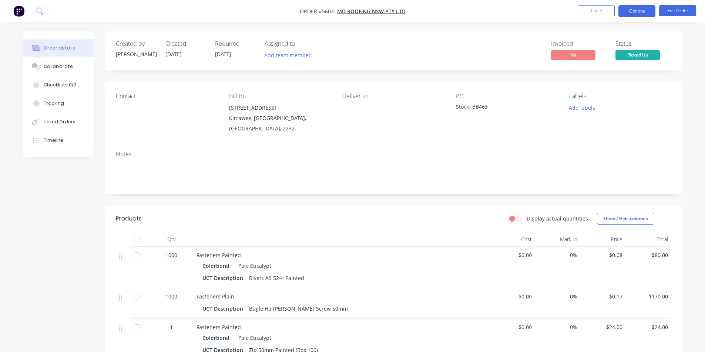
click at [641, 9] on button "Options" at bounding box center [636, 11] width 37 height 12
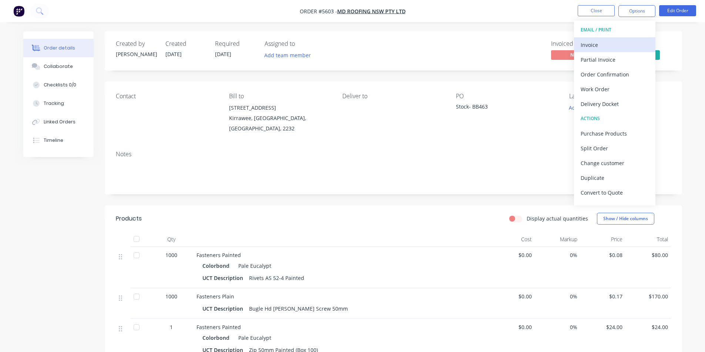
click at [594, 43] on div "Invoice" at bounding box center [614, 45] width 68 height 11
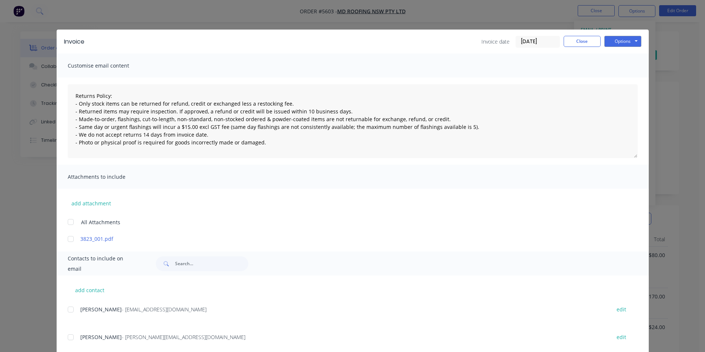
click at [67, 310] on div at bounding box center [70, 310] width 15 height 15
click at [621, 40] on button "Options" at bounding box center [622, 41] width 37 height 11
click at [634, 78] on button "Email" at bounding box center [627, 79] width 47 height 12
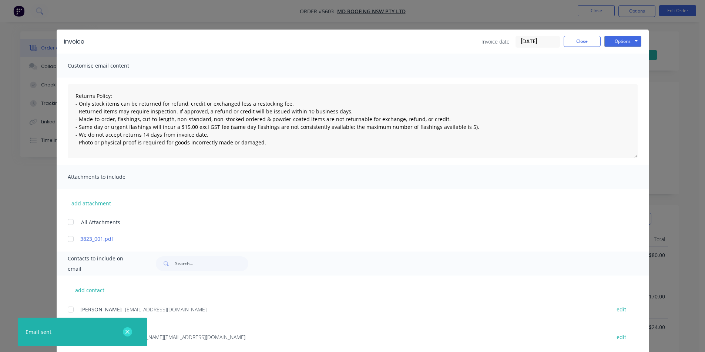
click at [129, 330] on icon "button" at bounding box center [127, 332] width 5 height 7
type textarea "Returns Policy: - Only stock items can be returned for refund, credit or exchan…"
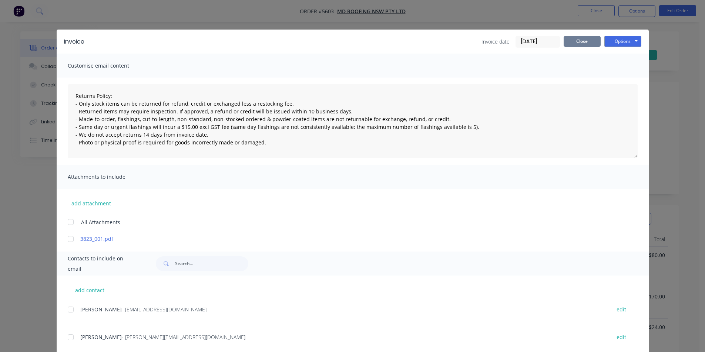
click at [579, 41] on button "Close" at bounding box center [581, 41] width 37 height 11
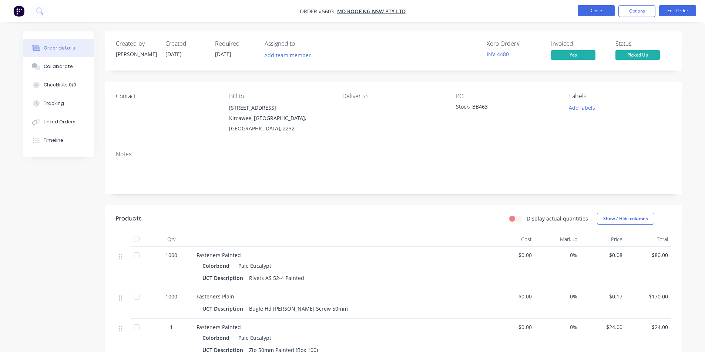
click at [602, 11] on button "Close" at bounding box center [595, 10] width 37 height 11
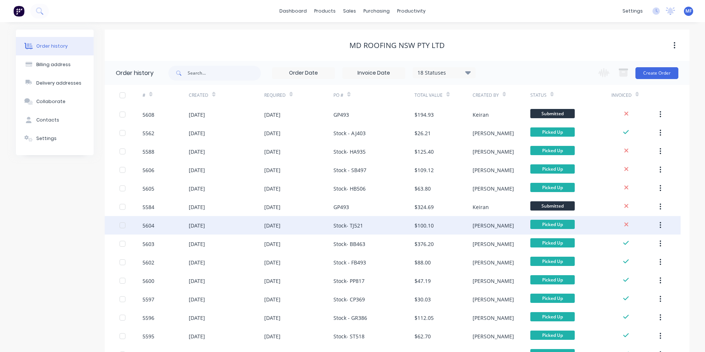
click at [354, 224] on div "Stock- TJ521" at bounding box center [348, 226] width 30 height 8
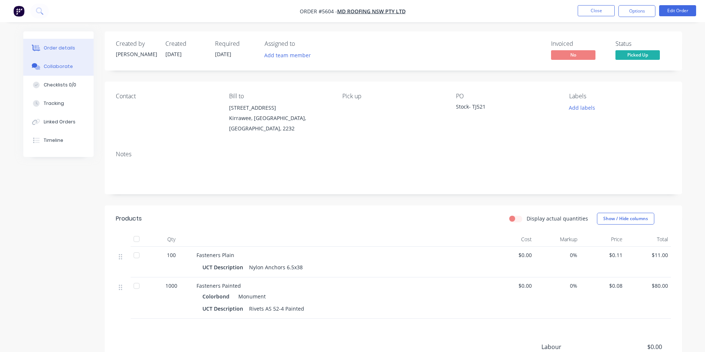
click at [63, 66] on div "Collaborate" at bounding box center [58, 66] width 29 height 7
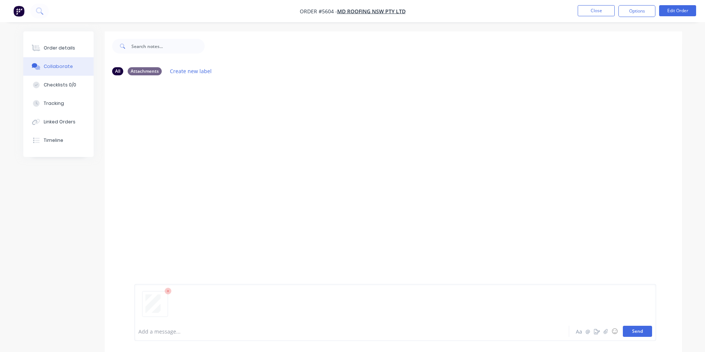
click at [642, 331] on button "Send" at bounding box center [636, 331] width 29 height 11
click at [64, 45] on div "Order details" at bounding box center [59, 48] width 31 height 7
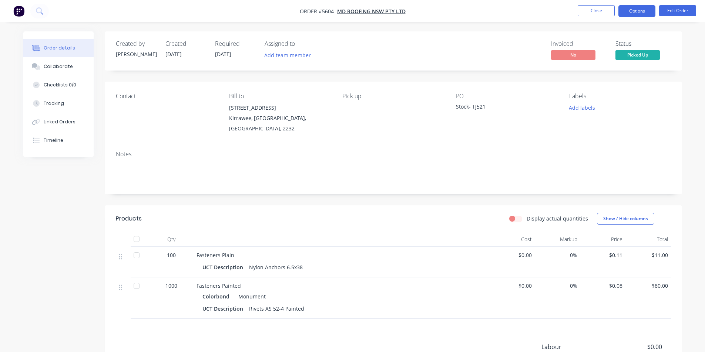
click at [638, 9] on button "Options" at bounding box center [636, 11] width 37 height 12
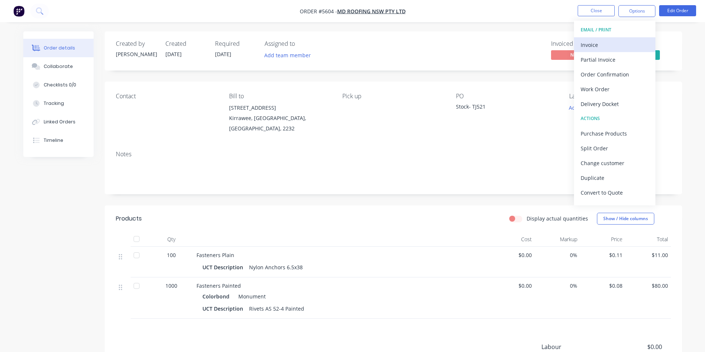
click at [596, 43] on div "Invoice" at bounding box center [614, 45] width 68 height 11
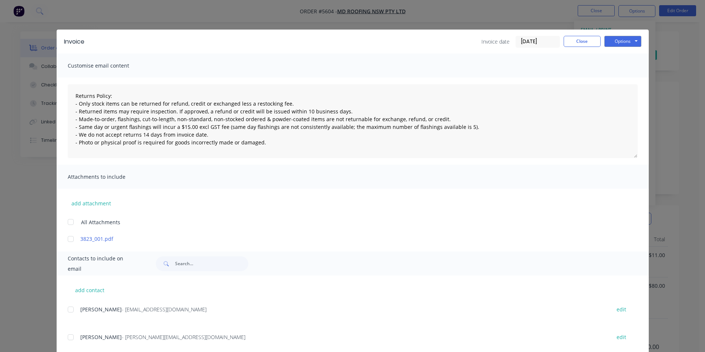
click at [70, 309] on div at bounding box center [70, 310] width 15 height 15
drag, startPoint x: 619, startPoint y: 41, endPoint x: 620, endPoint y: 45, distance: 4.9
click at [619, 41] on button "Options" at bounding box center [622, 41] width 37 height 11
click at [619, 80] on button "Email" at bounding box center [627, 79] width 47 height 12
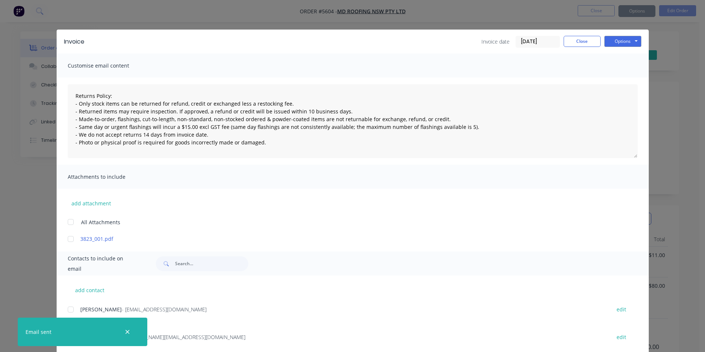
type textarea "Returns Policy: - Only stock items can be returned for refund, credit or exchan…"
click at [572, 43] on button "Close" at bounding box center [581, 41] width 37 height 11
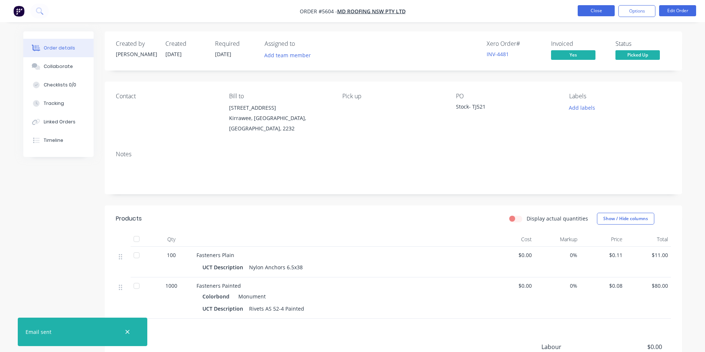
click at [588, 13] on button "Close" at bounding box center [595, 10] width 37 height 11
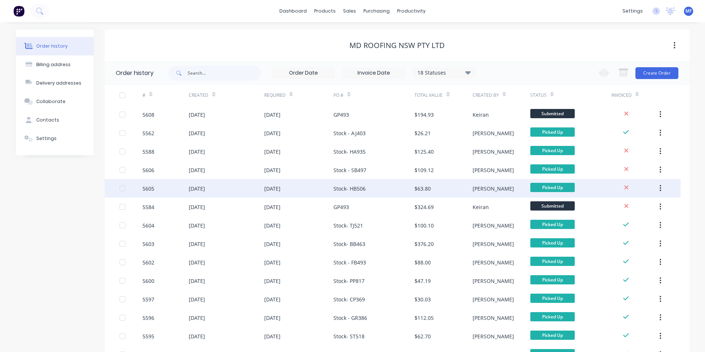
click at [352, 187] on div "Stock- HB506" at bounding box center [349, 189] width 32 height 8
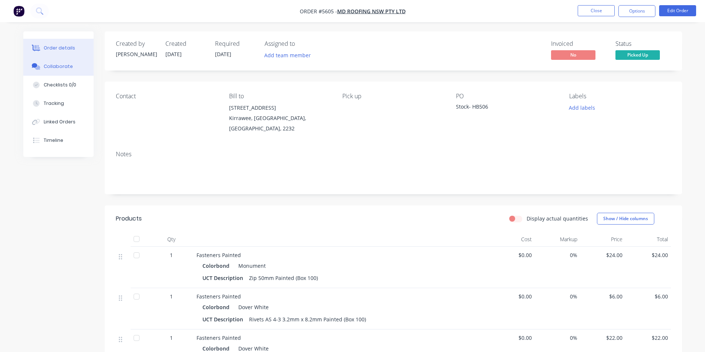
click at [52, 67] on div "Collaborate" at bounding box center [58, 66] width 29 height 7
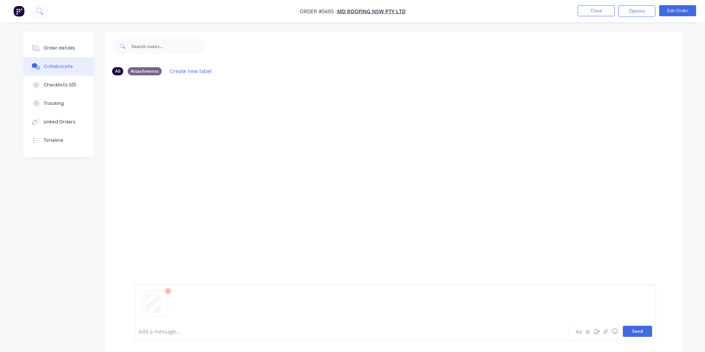
click at [642, 334] on button "Send" at bounding box center [636, 331] width 29 height 11
click at [67, 48] on div "Order details" at bounding box center [59, 48] width 31 height 7
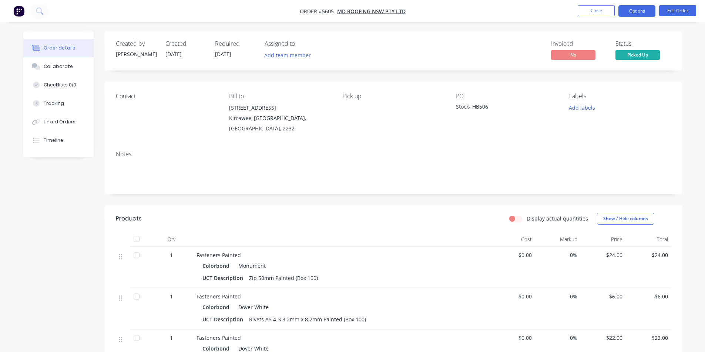
click at [636, 10] on button "Options" at bounding box center [636, 11] width 37 height 12
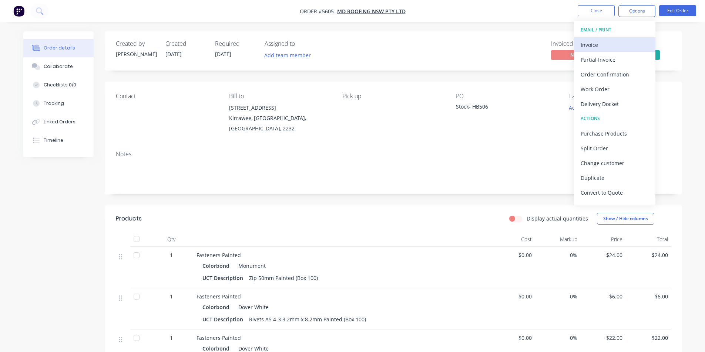
click at [588, 44] on div "Invoice" at bounding box center [614, 45] width 68 height 11
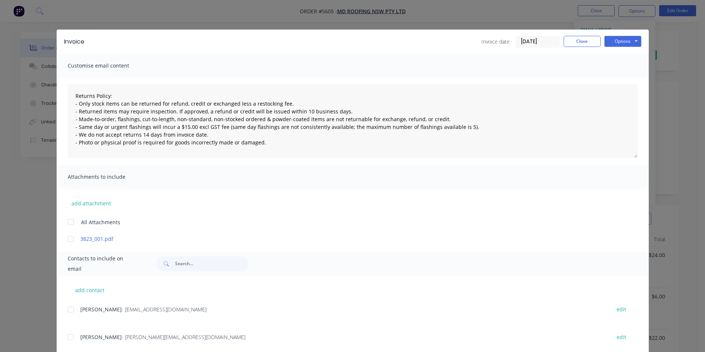
click at [68, 311] on div at bounding box center [70, 310] width 15 height 15
click at [617, 36] on button "Options" at bounding box center [622, 41] width 37 height 11
click at [624, 81] on button "Email" at bounding box center [627, 79] width 47 height 12
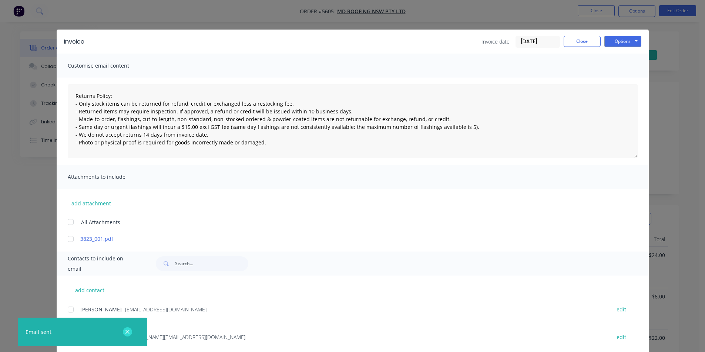
click at [128, 328] on button "button" at bounding box center [127, 332] width 9 height 9
type textarea "Returns Policy: - Only stock items can be returned for refund, credit or exchan…"
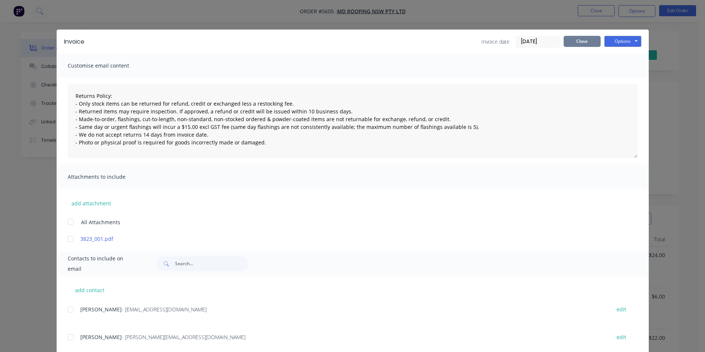
click at [575, 42] on button "Close" at bounding box center [581, 41] width 37 height 11
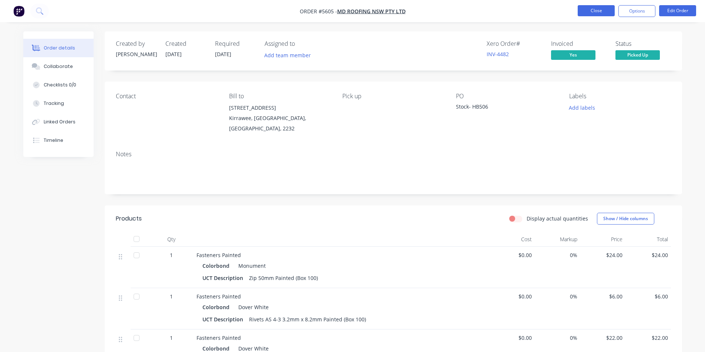
click at [598, 13] on button "Close" at bounding box center [595, 10] width 37 height 11
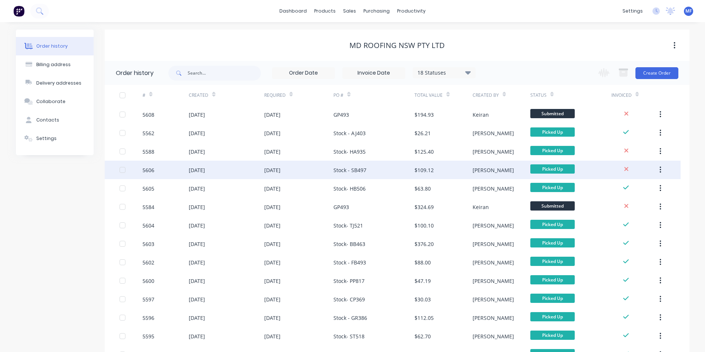
click at [353, 169] on div "Stock - SB497" at bounding box center [349, 170] width 33 height 8
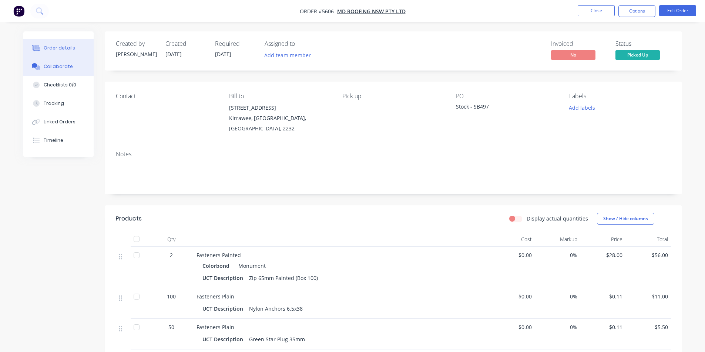
click at [54, 67] on div "Collaborate" at bounding box center [58, 66] width 29 height 7
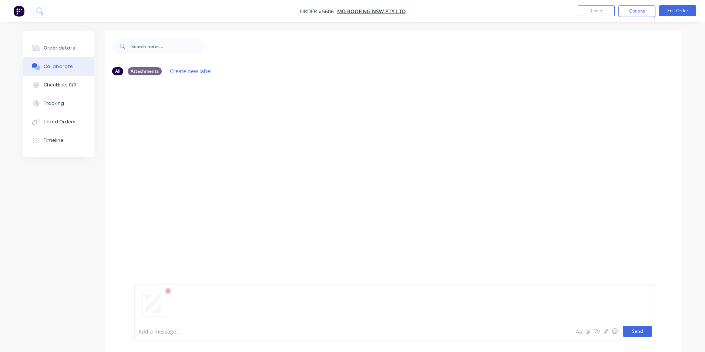
click at [640, 333] on button "Send" at bounding box center [636, 331] width 29 height 11
click at [64, 50] on div "Order details" at bounding box center [59, 48] width 31 height 7
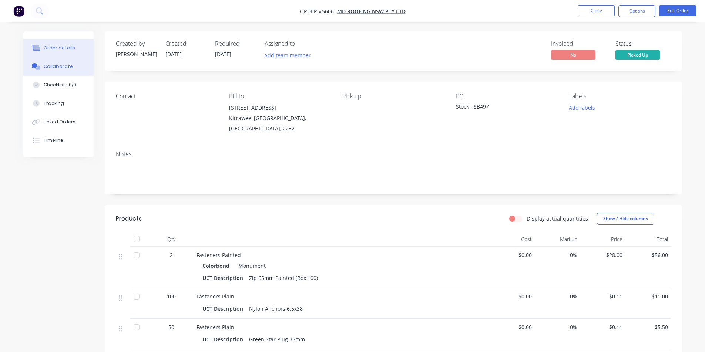
click at [61, 65] on div "Collaborate" at bounding box center [58, 66] width 29 height 7
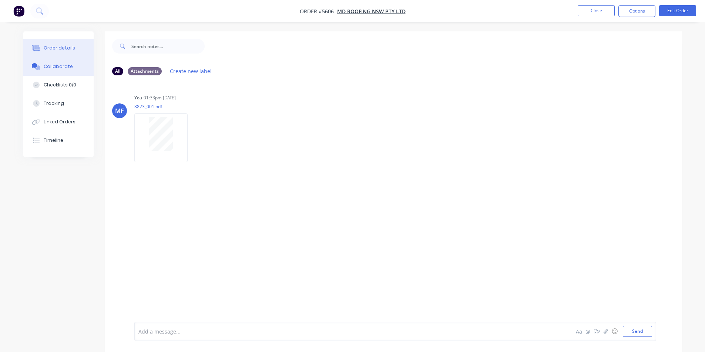
click at [59, 47] on div "Order details" at bounding box center [59, 48] width 31 height 7
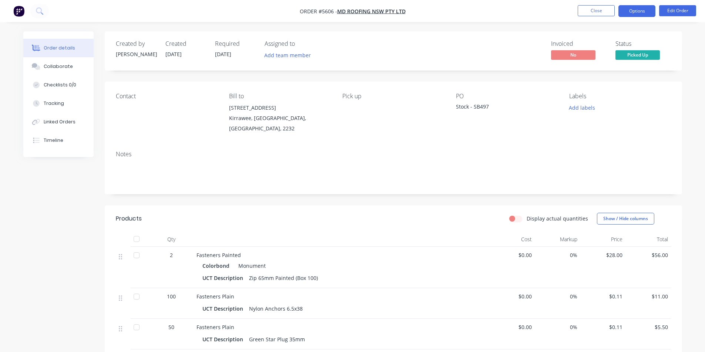
click at [635, 13] on button "Options" at bounding box center [636, 11] width 37 height 12
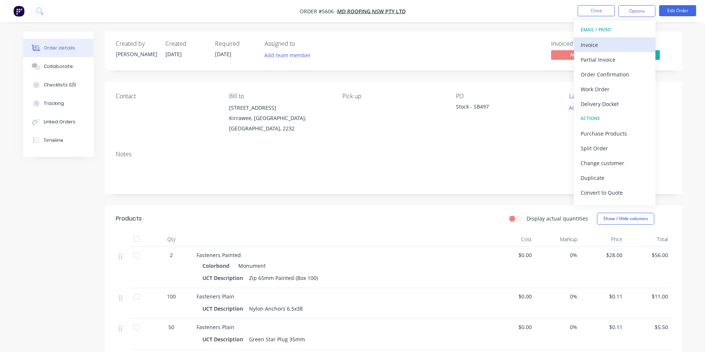
click at [595, 44] on div "Invoice" at bounding box center [614, 45] width 68 height 11
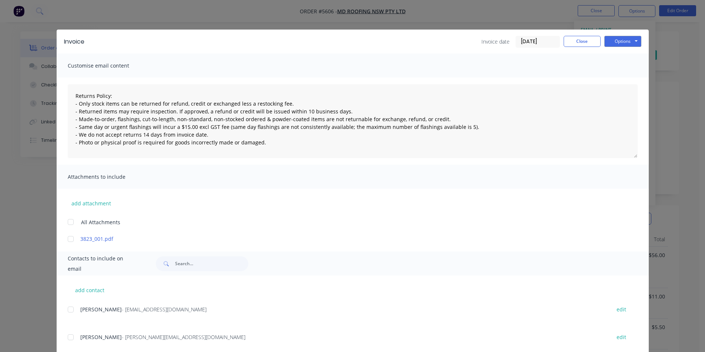
click at [68, 310] on div at bounding box center [70, 310] width 15 height 15
click at [622, 41] on button "Options" at bounding box center [622, 41] width 37 height 11
click at [624, 79] on button "Email" at bounding box center [627, 79] width 47 height 12
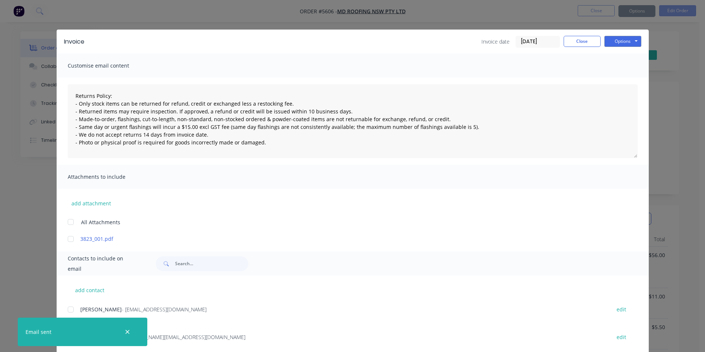
type textarea "Returns Policy: - Only stock items can be returned for refund, credit or exchan…"
click at [583, 41] on button "Close" at bounding box center [581, 41] width 37 height 11
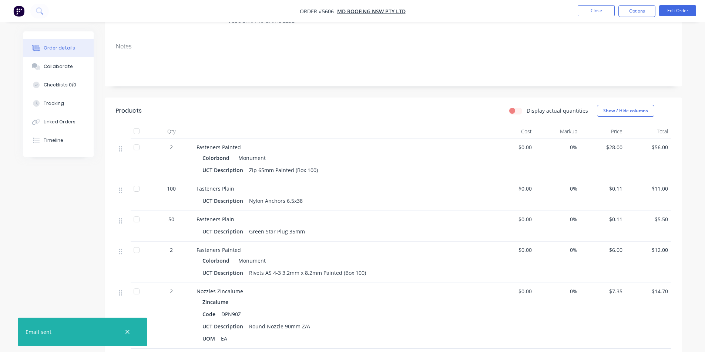
scroll to position [111, 0]
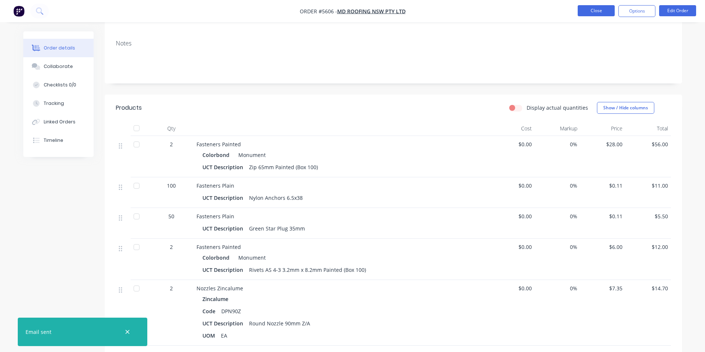
click at [596, 7] on button "Close" at bounding box center [595, 10] width 37 height 11
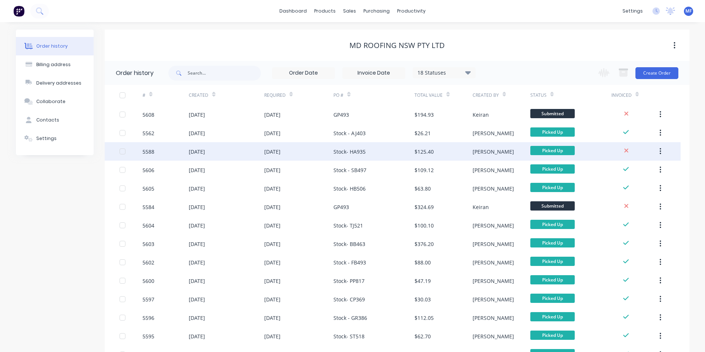
click at [349, 152] on div "Stock- HA935" at bounding box center [349, 152] width 32 height 8
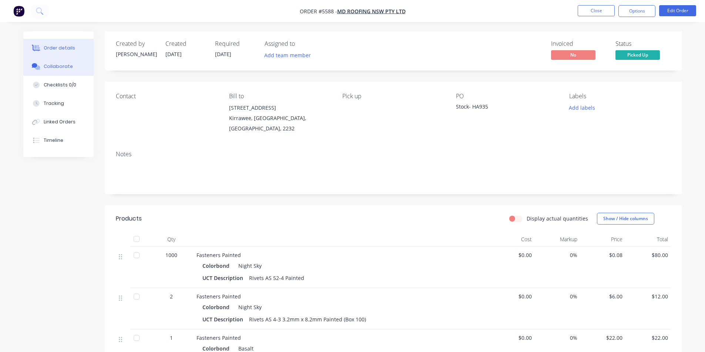
click at [53, 68] on div "Collaborate" at bounding box center [58, 66] width 29 height 7
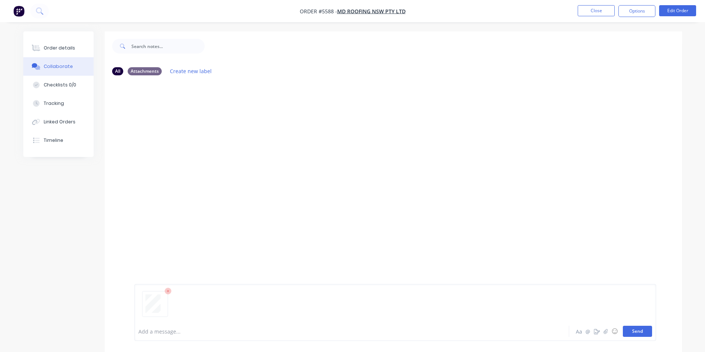
click at [640, 331] on button "Send" at bounding box center [636, 331] width 29 height 11
click at [65, 48] on div "Order details" at bounding box center [59, 48] width 31 height 7
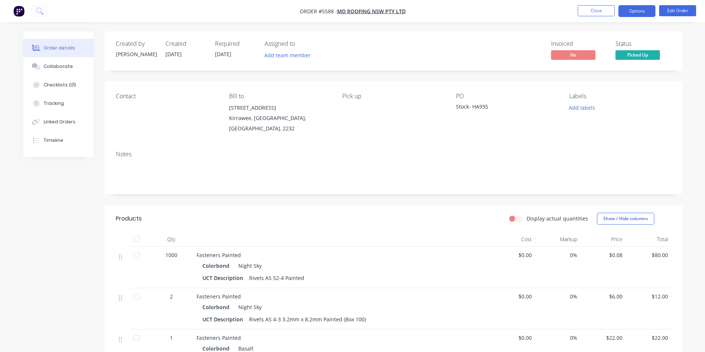
click at [638, 7] on button "Options" at bounding box center [636, 11] width 37 height 12
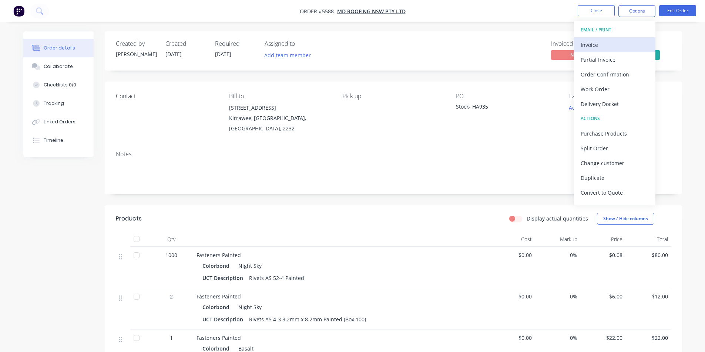
click at [601, 43] on div "Invoice" at bounding box center [614, 45] width 68 height 11
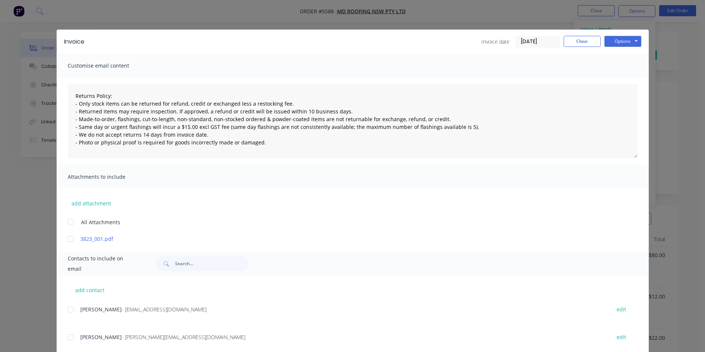
click at [67, 310] on div at bounding box center [70, 310] width 15 height 15
click at [617, 41] on button "Options" at bounding box center [622, 41] width 37 height 11
click at [624, 77] on button "Email" at bounding box center [627, 79] width 47 height 12
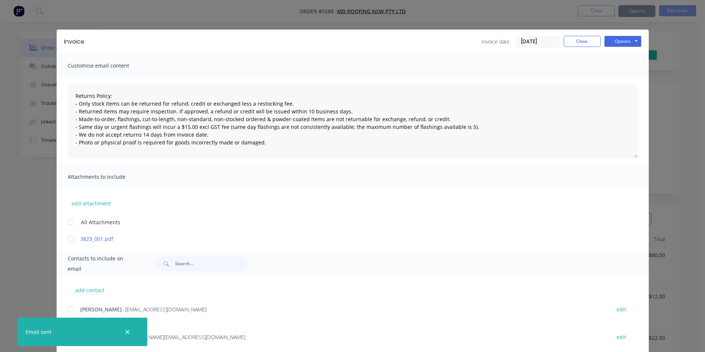
type textarea "Returns Policy: - Only stock items can be returned for refund, credit or exchan…"
click at [571, 42] on button "Close" at bounding box center [581, 41] width 37 height 11
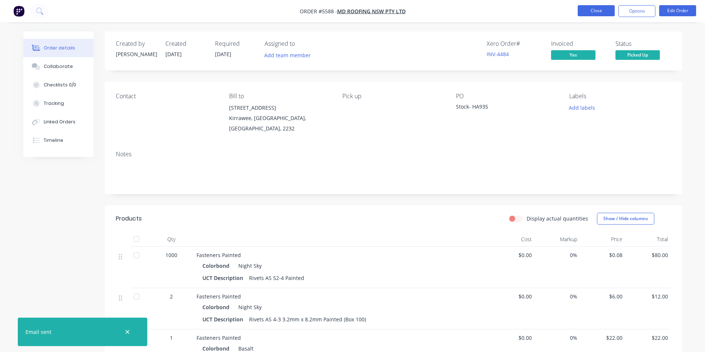
click at [592, 7] on button "Close" at bounding box center [595, 10] width 37 height 11
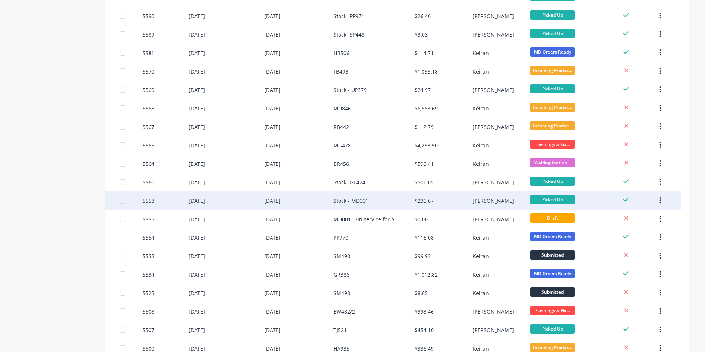
scroll to position [449, 0]
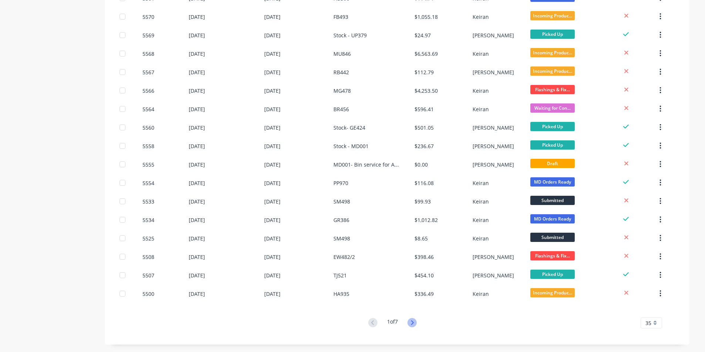
click at [413, 322] on icon at bounding box center [411, 322] width 9 height 9
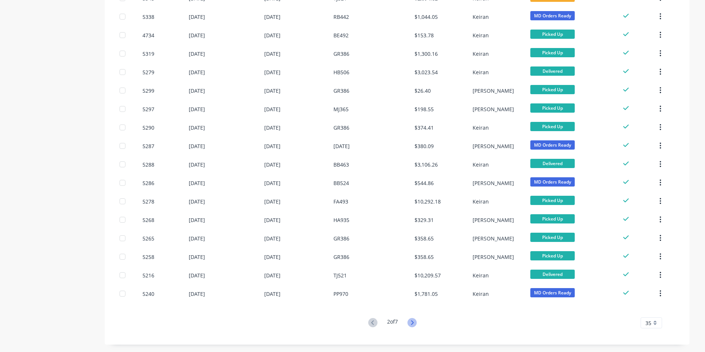
click at [411, 323] on icon at bounding box center [411, 322] width 9 height 9
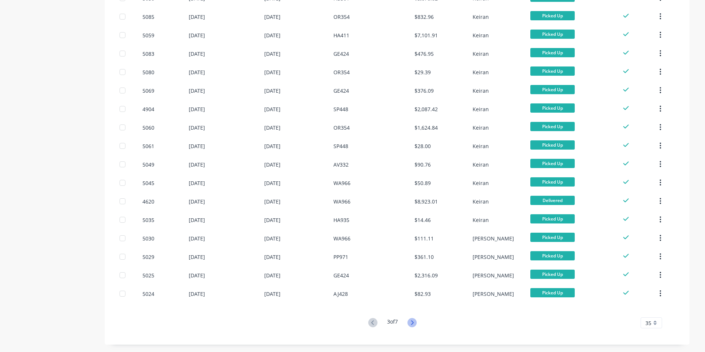
click at [413, 323] on icon at bounding box center [411, 322] width 9 height 9
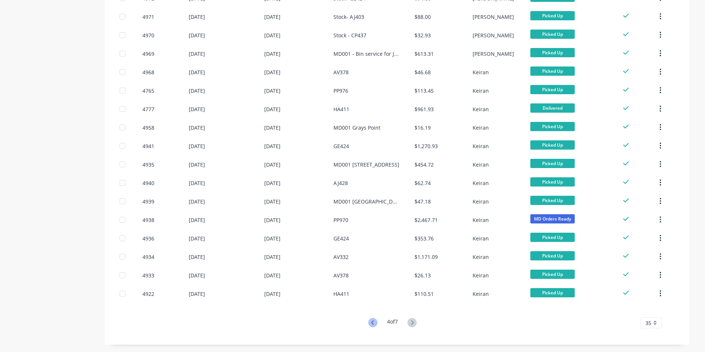
click at [372, 321] on icon at bounding box center [372, 322] width 9 height 9
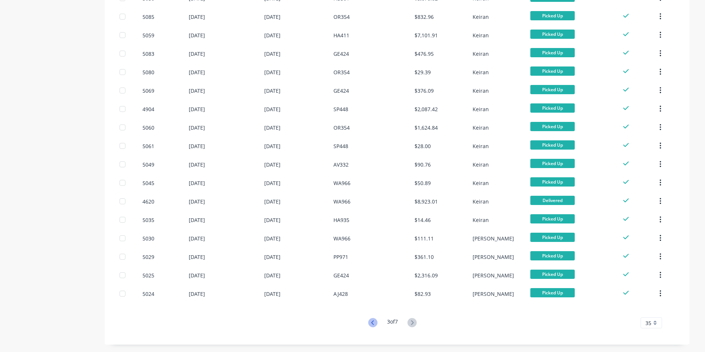
click at [372, 323] on icon at bounding box center [372, 322] width 9 height 9
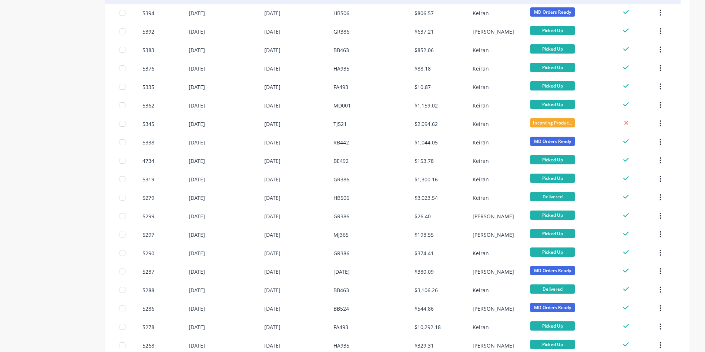
scroll to position [301, 0]
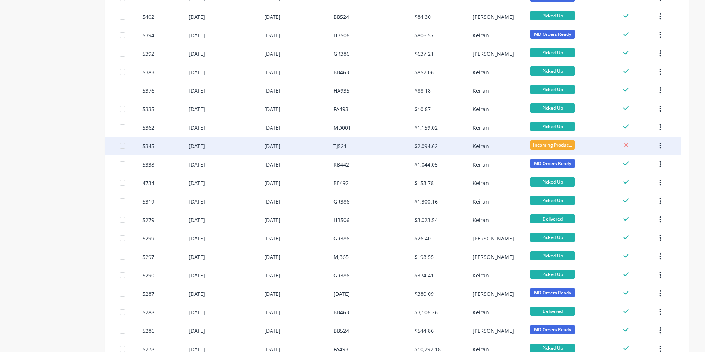
click at [428, 147] on div "$2,094.62" at bounding box center [425, 146] width 23 height 8
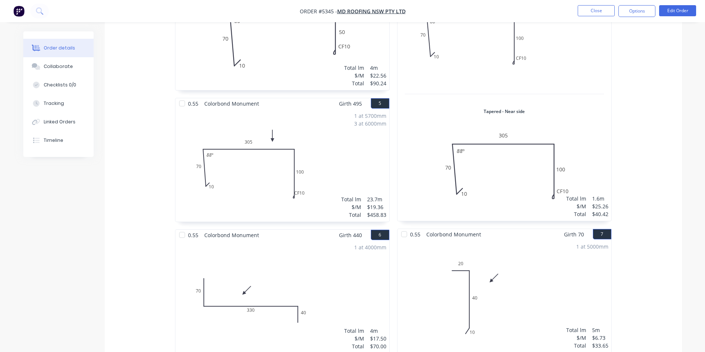
scroll to position [443, 0]
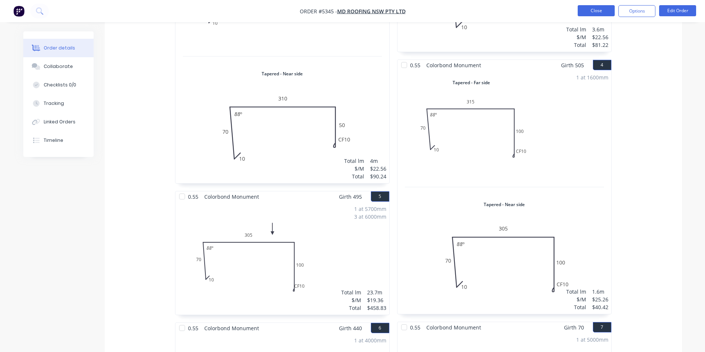
click at [592, 11] on button "Close" at bounding box center [595, 10] width 37 height 11
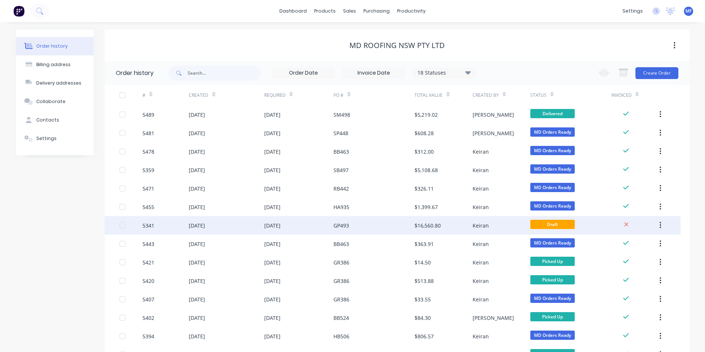
click at [430, 224] on div "$16,560.80" at bounding box center [427, 226] width 26 height 8
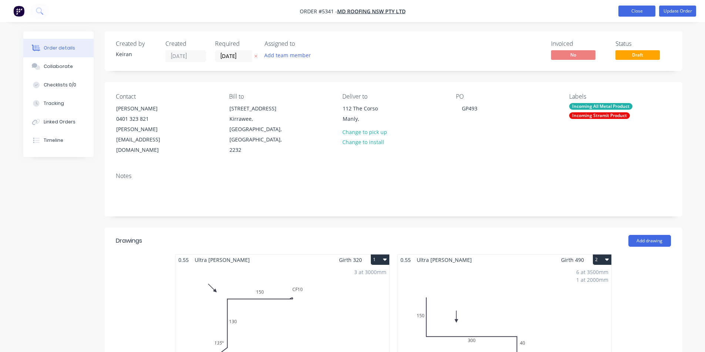
click at [635, 10] on button "Close" at bounding box center [636, 11] width 37 height 11
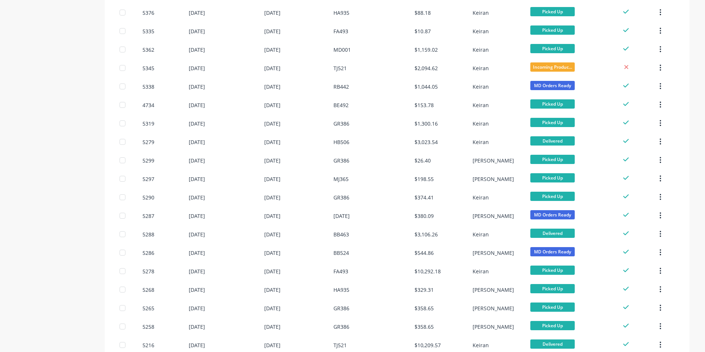
scroll to position [449, 0]
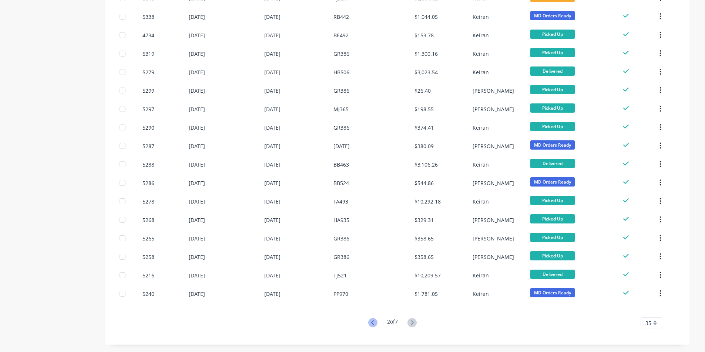
click at [371, 324] on icon at bounding box center [372, 323] width 3 height 4
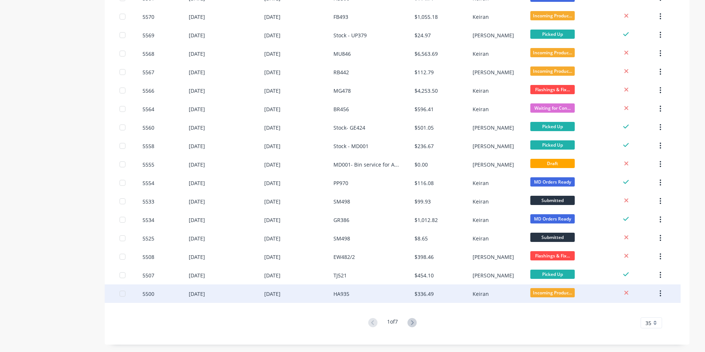
click at [338, 294] on div "HA935" at bounding box center [341, 294] width 16 height 8
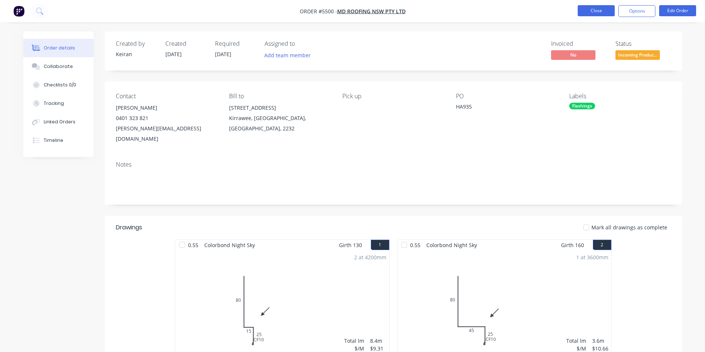
click at [599, 11] on button "Close" at bounding box center [595, 10] width 37 height 11
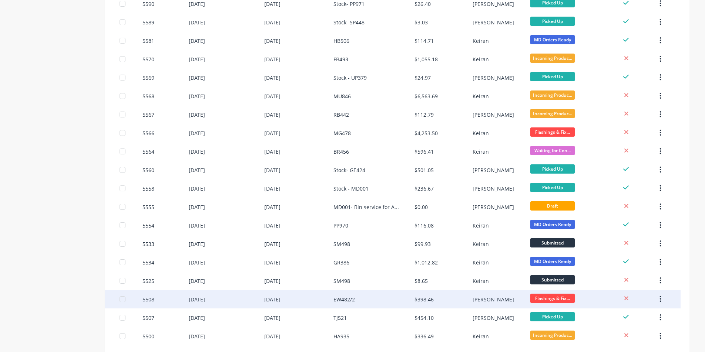
scroll to position [444, 0]
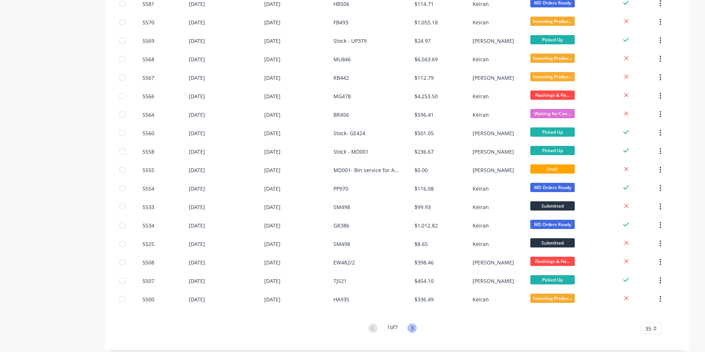
click at [414, 328] on icon at bounding box center [411, 328] width 9 height 9
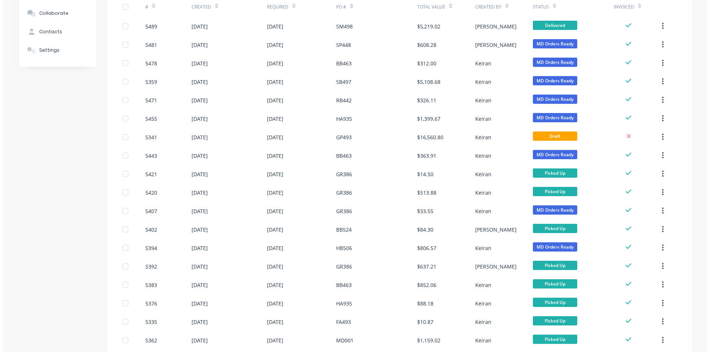
scroll to position [0, 0]
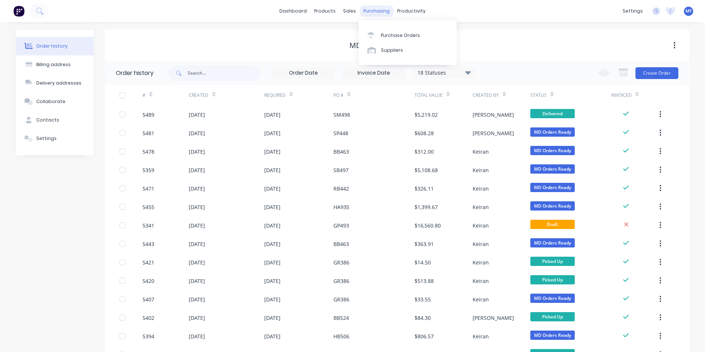
click at [370, 7] on div "purchasing" at bounding box center [376, 11] width 34 height 11
click at [387, 30] on link "Purchase Orders" at bounding box center [407, 35] width 98 height 15
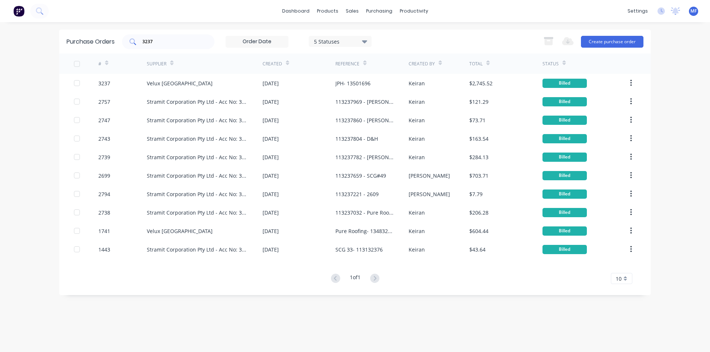
click at [160, 42] on input "3237" at bounding box center [172, 41] width 61 height 7
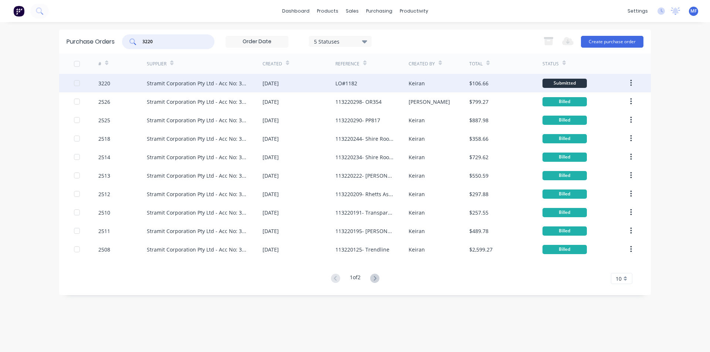
type input "3220"
click at [209, 83] on div "Stramit Corporation Pty Ltd - Acc No: 32915" at bounding box center [197, 84] width 101 height 8
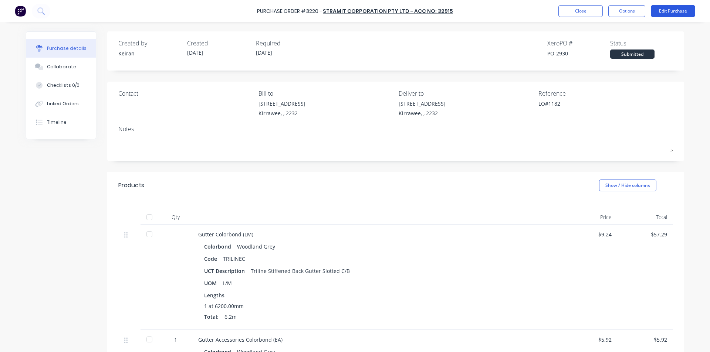
click at [681, 11] on button "Edit Purchase" at bounding box center [673, 11] width 44 height 12
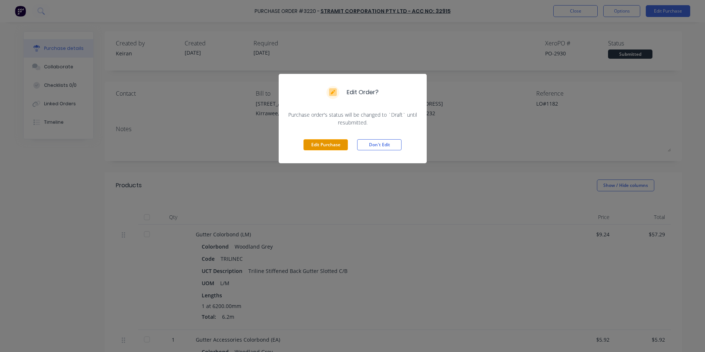
click at [329, 145] on button "Edit Purchase" at bounding box center [325, 144] width 44 height 11
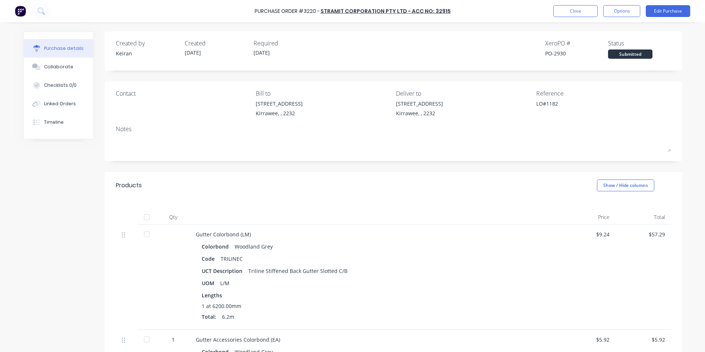
type textarea "x"
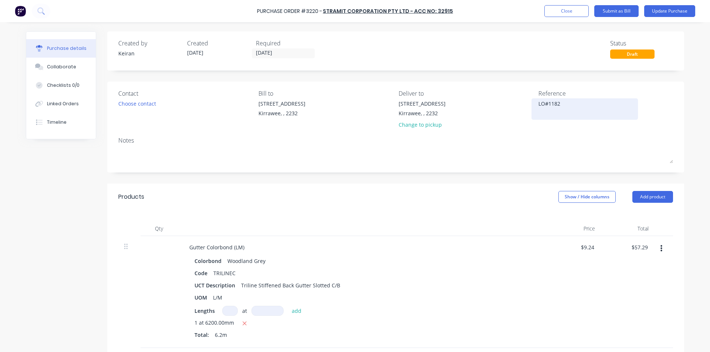
click at [538, 105] on textarea "LO#1182" at bounding box center [584, 108] width 92 height 17
type textarea "114034279 - LO#1182"
type textarea "x"
type textarea "114034279 - LO#1182"
click at [426, 203] on div "Products Show / Hide columns Add product" at bounding box center [395, 197] width 577 height 27
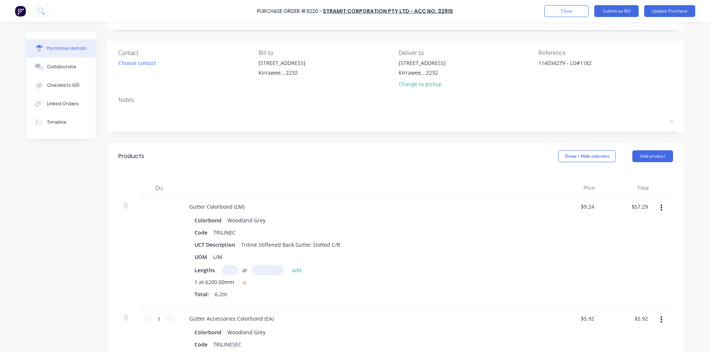
scroll to position [74, 0]
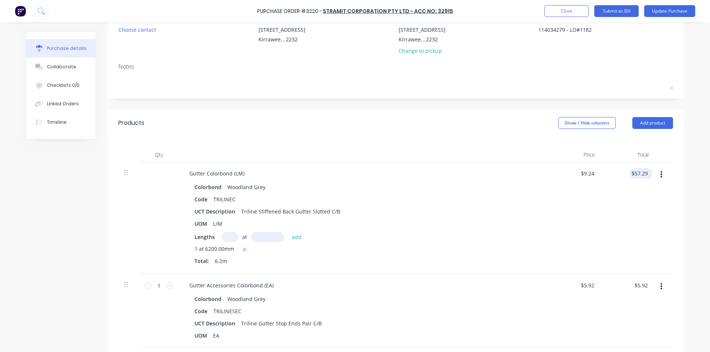
type textarea "x"
type input "57.29"
click at [644, 171] on input "57.29" at bounding box center [639, 173] width 20 height 11
click at [642, 174] on input "57.29" at bounding box center [640, 173] width 17 height 11
type textarea "x"
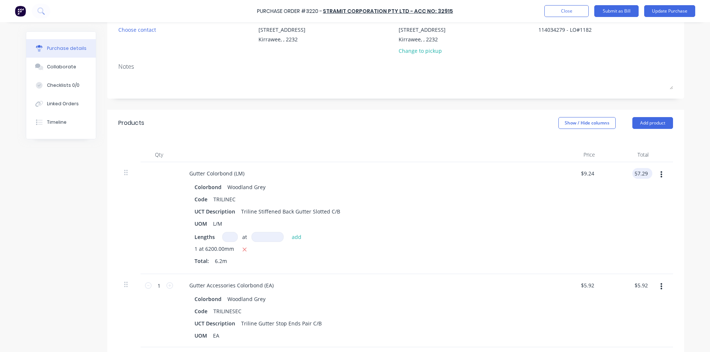
click at [642, 174] on input "57.29" at bounding box center [640, 173] width 17 height 11
type input "60.02"
type textarea "x"
type input "$9.6806"
type input "$60.02"
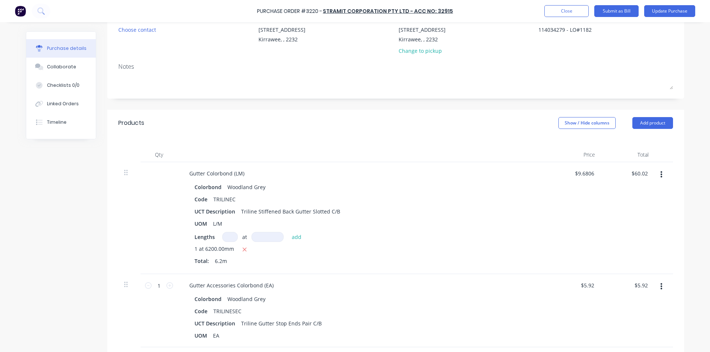
click at [631, 223] on div "$60.02 $60.02" at bounding box center [628, 218] width 54 height 112
type textarea "x"
type input "5.92"
click at [636, 286] on input "5.92" at bounding box center [642, 285] width 14 height 11
type textarea "x"
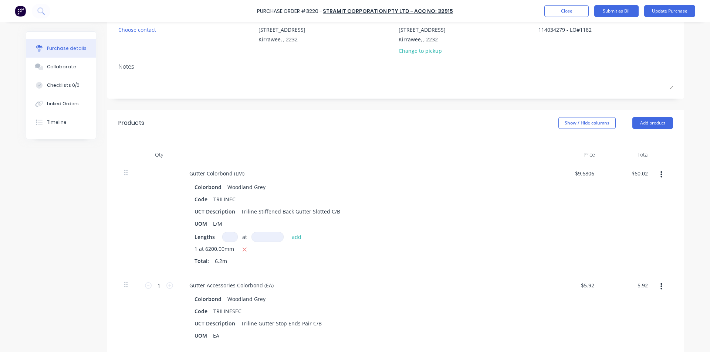
type input "$5.92"
click at [547, 236] on div "$9.6806 $9.6806" at bounding box center [574, 218] width 54 height 112
click at [374, 212] on div "UCT Description Triline Stiffened Back Gutter Slotted C/B" at bounding box center [361, 211] width 339 height 11
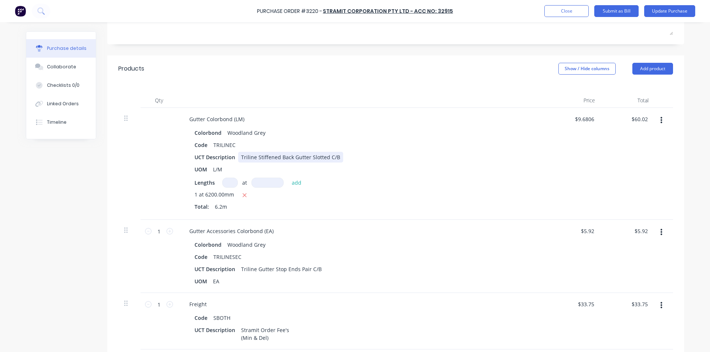
scroll to position [148, 0]
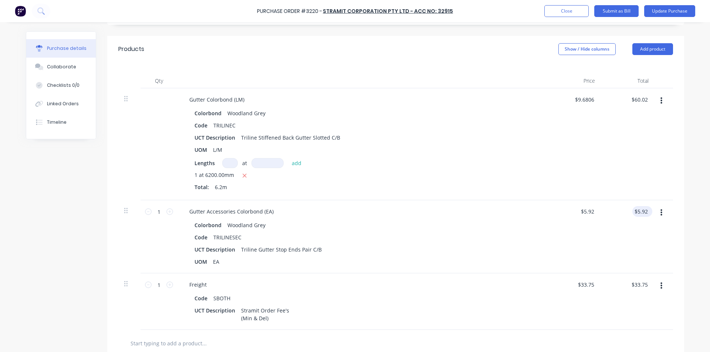
type textarea "x"
type input "5.92"
click at [638, 215] on input "5.92" at bounding box center [642, 211] width 14 height 11
click at [642, 208] on input "5.92" at bounding box center [642, 211] width 14 height 11
type textarea "x"
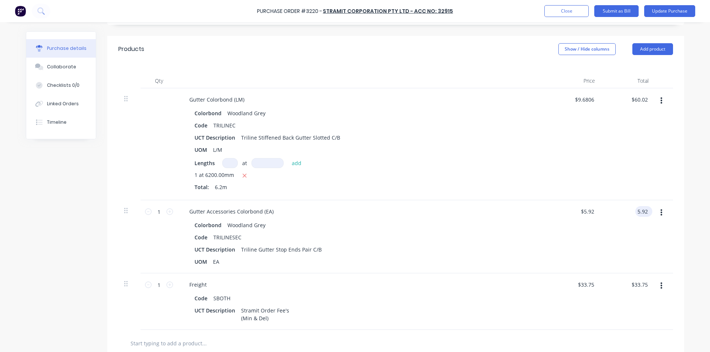
click at [642, 208] on input "5.92" at bounding box center [642, 211] width 14 height 11
type input "6.20"
type textarea "x"
type input "$6.20"
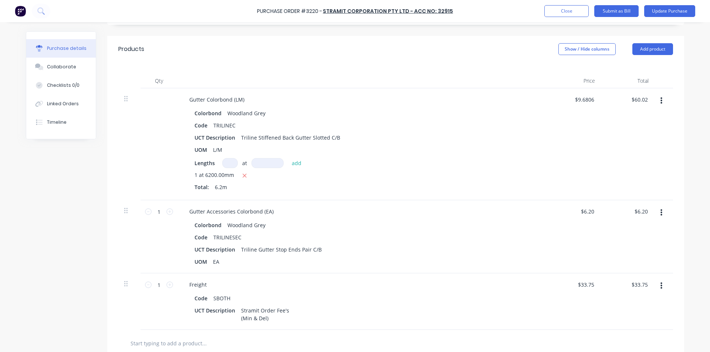
click at [622, 264] on div "$6.20 $6.20" at bounding box center [628, 236] width 54 height 73
type textarea "x"
type input "33.75"
click at [640, 285] on input "33.75" at bounding box center [639, 285] width 20 height 11
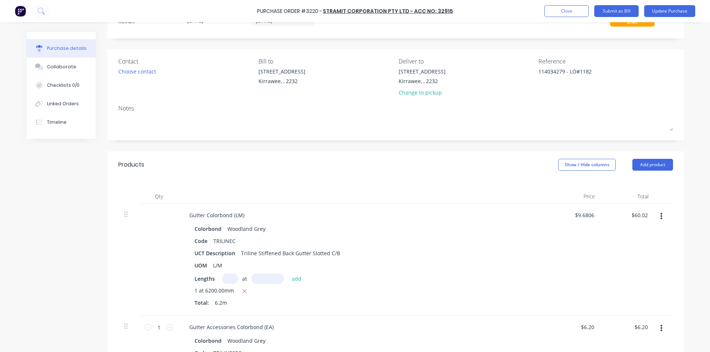
scroll to position [0, 0]
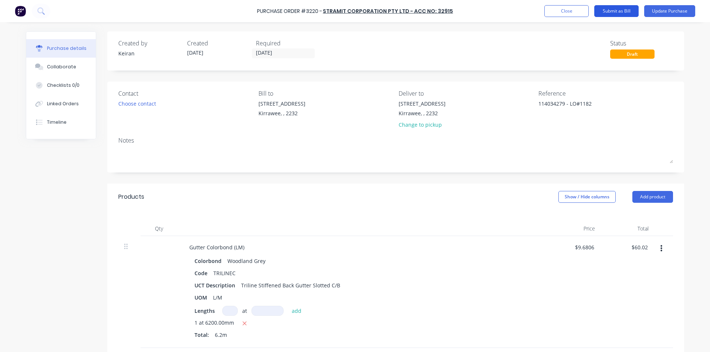
type textarea "x"
type input "$33.75"
click at [622, 10] on button "Submit as Bill" at bounding box center [616, 11] width 44 height 12
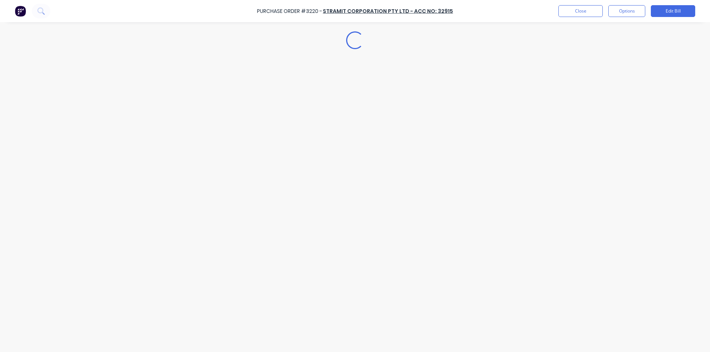
type textarea "x"
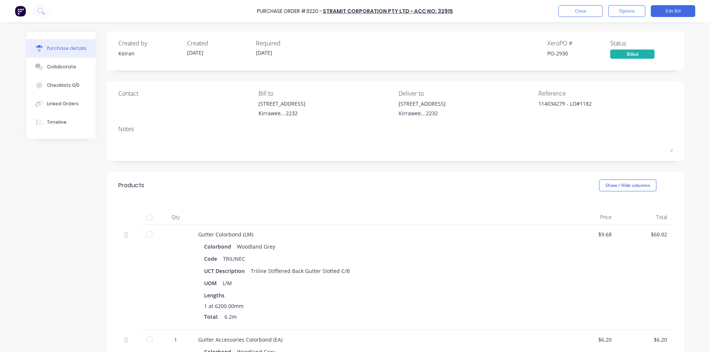
click at [452, 174] on div "Products Show / Hide columns" at bounding box center [395, 185] width 577 height 27
click at [577, 13] on button "Close" at bounding box center [580, 11] width 44 height 12
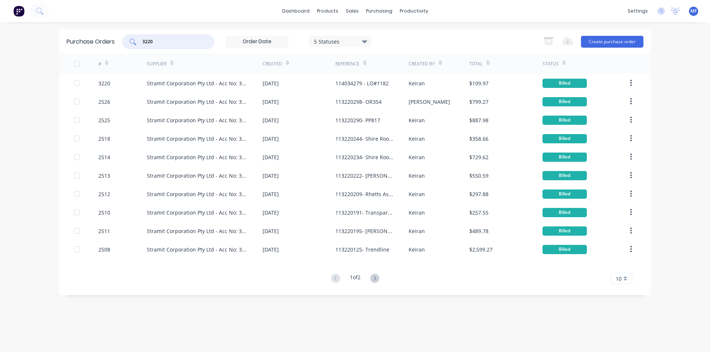
click at [163, 42] on input "3220" at bounding box center [172, 41] width 61 height 7
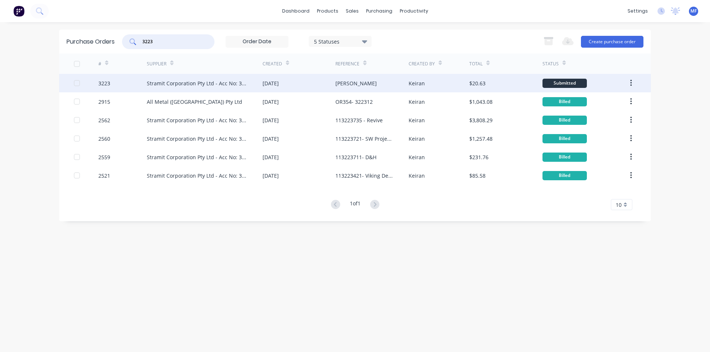
type input "3223"
click at [174, 81] on div "Stramit Corporation Pty Ltd - Acc No: 32915" at bounding box center [197, 84] width 101 height 8
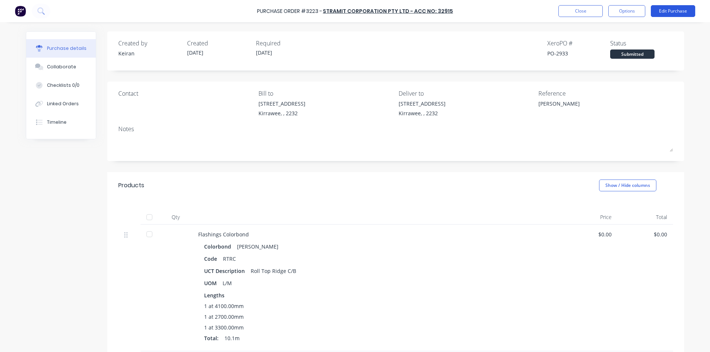
click at [679, 10] on button "Edit Purchase" at bounding box center [673, 11] width 44 height 12
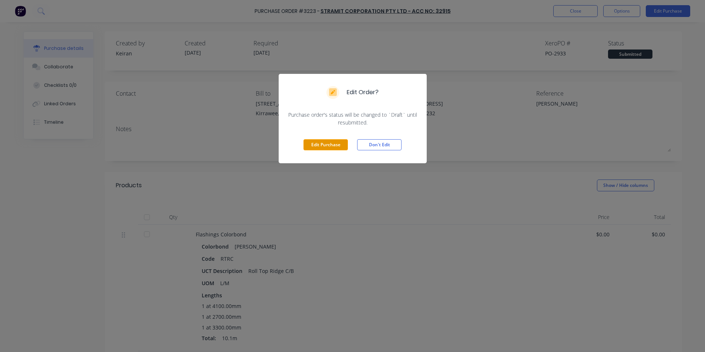
click at [313, 145] on button "Edit Purchase" at bounding box center [325, 144] width 44 height 11
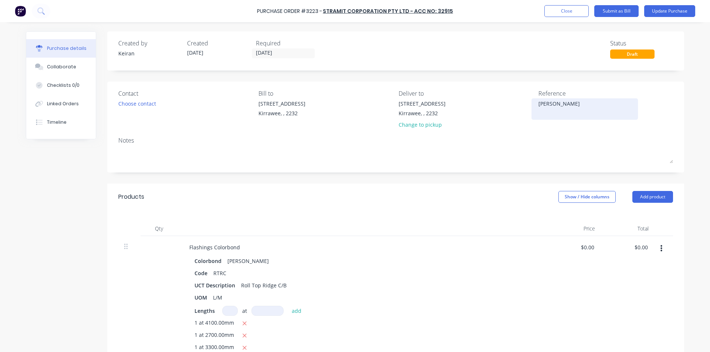
type textarea "x"
click at [538, 105] on div "[PERSON_NAME]" at bounding box center [584, 109] width 92 height 18
click at [538, 104] on textarea "[PERSON_NAME]" at bounding box center [584, 108] width 92 height 17
type textarea "114034296 [PERSON_NAME]"
type textarea "x"
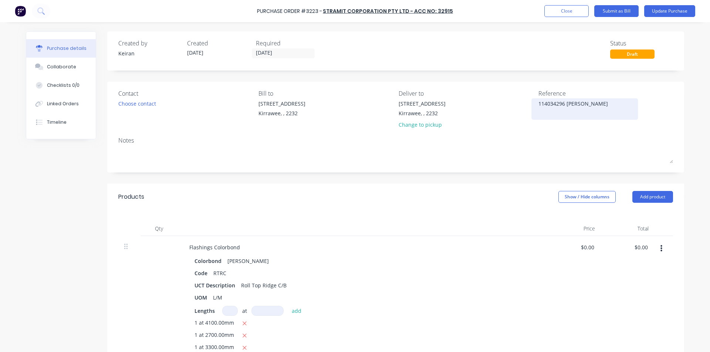
type textarea "114034296 -[GEOGRAPHIC_DATA]"
type textarea "x"
type textarea "114034296 - [GEOGRAPHIC_DATA]"
type textarea "x"
type textarea "114034296 - Cuthill"
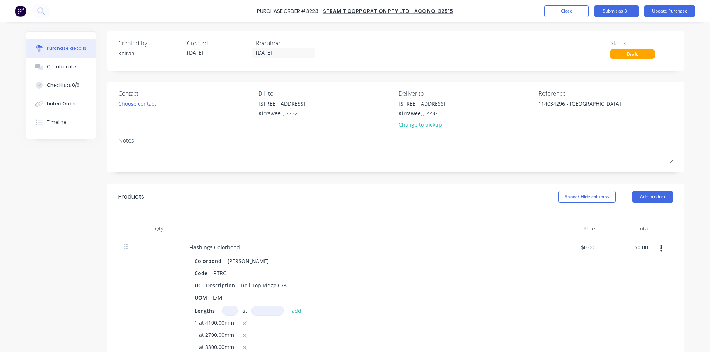
drag, startPoint x: 546, startPoint y: 281, endPoint x: 592, endPoint y: 255, distance: 53.4
click at [547, 281] on div "$0.00 $0.00" at bounding box center [574, 304] width 54 height 136
type textarea "x"
type input "0.00"
click at [639, 250] on input "0.00" at bounding box center [640, 247] width 17 height 11
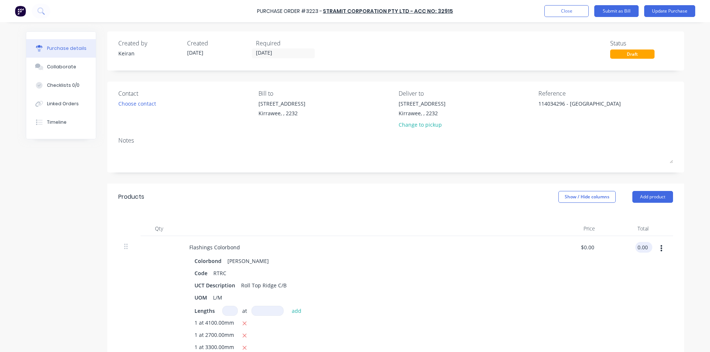
click at [642, 246] on input "0.00" at bounding box center [642, 247] width 14 height 11
type textarea "x"
click at [642, 246] on input "0.00" at bounding box center [642, 247] width 14 height 11
type input "87.87"
type textarea "x"
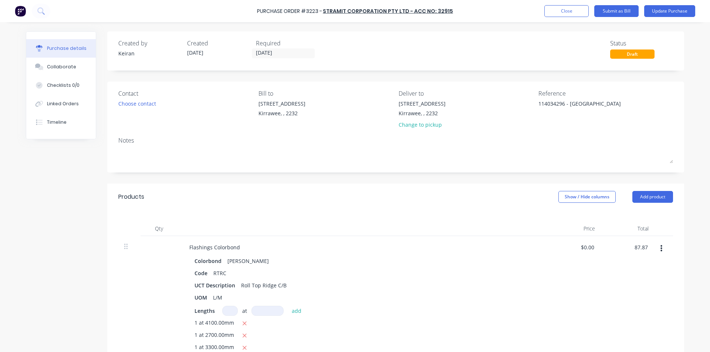
type input "$8.70"
type input "$87.87"
click at [639, 273] on div "$87.87 87.87" at bounding box center [628, 304] width 54 height 136
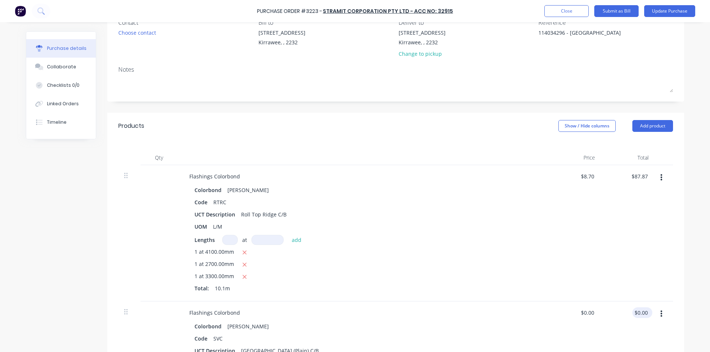
scroll to position [74, 0]
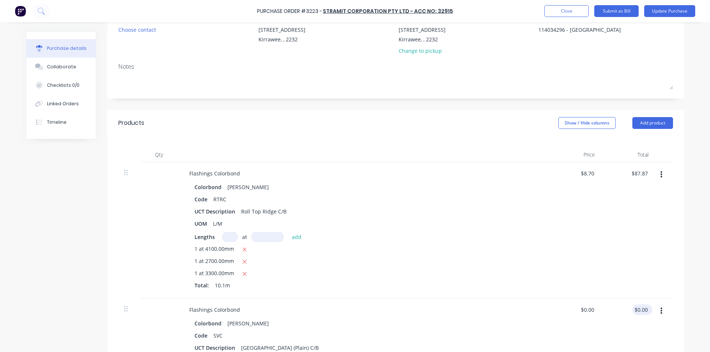
type textarea "x"
click at [636, 308] on input "0.00" at bounding box center [642, 310] width 14 height 11
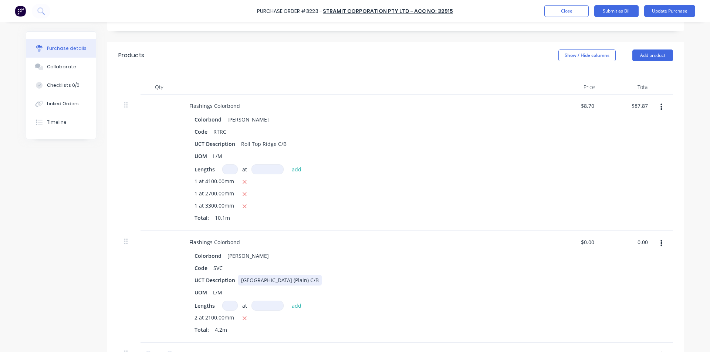
scroll to position [148, 0]
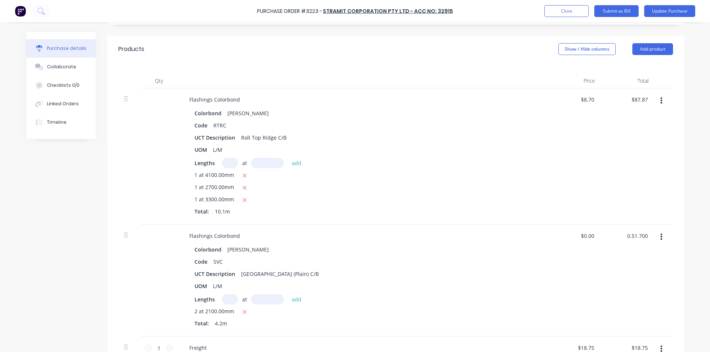
type input "0.51.7900"
click at [636, 240] on input "0.51.7900" at bounding box center [635, 236] width 27 height 11
type textarea "x"
click at [636, 240] on input "0.51.7900" at bounding box center [635, 236] width 27 height 11
type input "51.79"
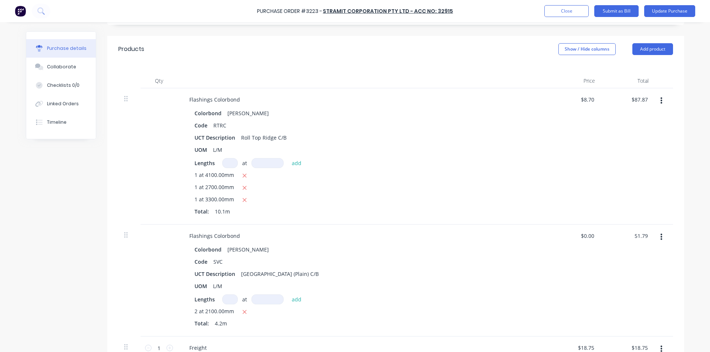
type textarea "x"
type input "$12.331"
type input "$51.79"
click at [601, 237] on div "$51.79 $51.79" at bounding box center [628, 281] width 54 height 112
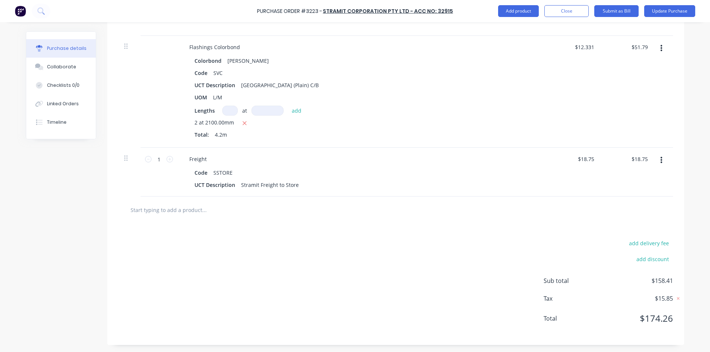
scroll to position [337, 0]
type textarea "x"
type input "51.79"
click at [636, 47] on input "51.79" at bounding box center [639, 46] width 20 height 11
click at [644, 46] on input "51.79" at bounding box center [640, 46] width 17 height 11
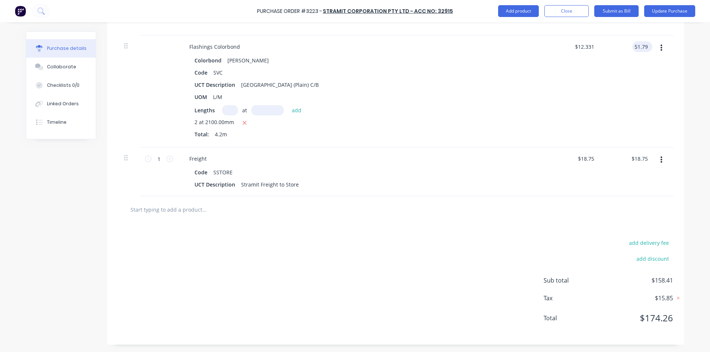
type textarea "x"
click at [644, 46] on input "51.79" at bounding box center [640, 46] width 17 height 11
type input "51.78"
type textarea "x"
type input "$12.3286"
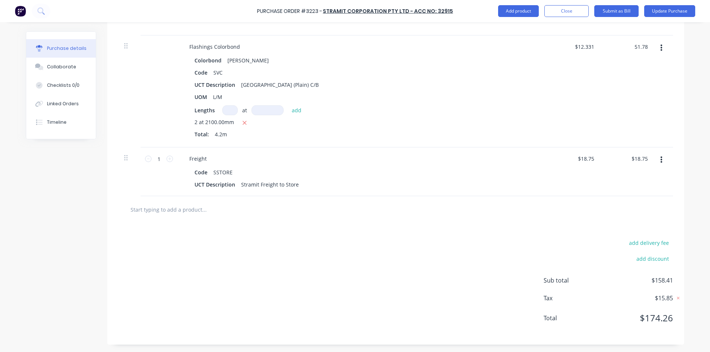
type input "$51.78"
click at [558, 95] on div "$12.3286 $12.3286" at bounding box center [574, 92] width 54 height 112
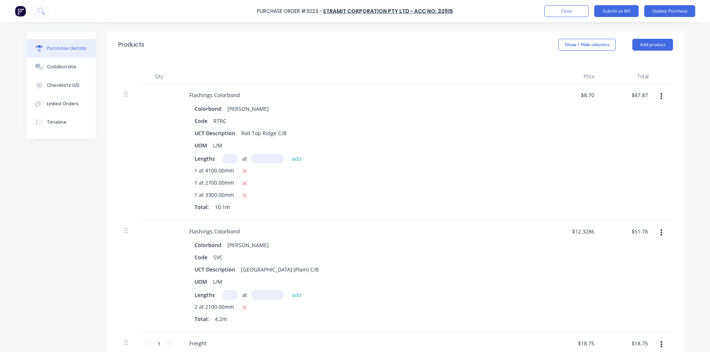
scroll to position [0, 0]
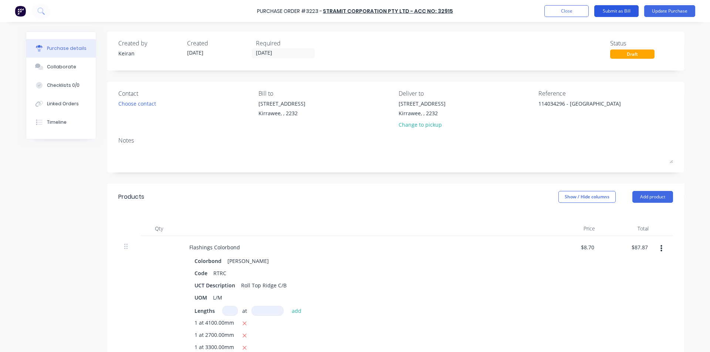
click at [617, 10] on button "Submit as Bill" at bounding box center [616, 11] width 44 height 12
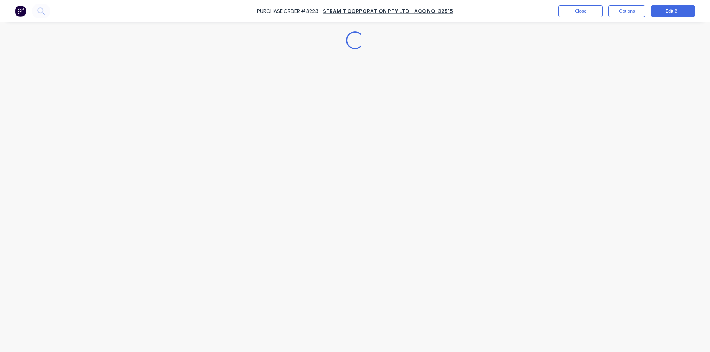
type textarea "x"
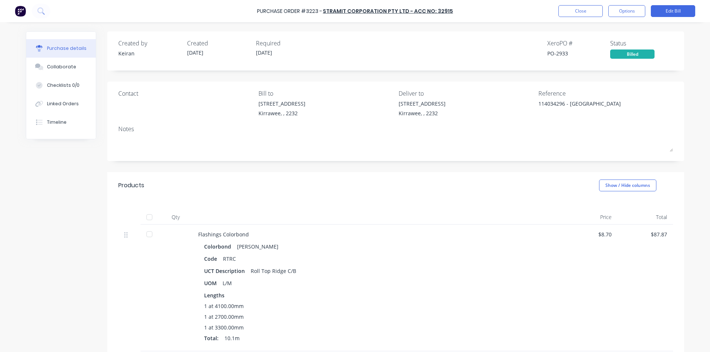
click at [486, 178] on div "Products Show / Hide columns" at bounding box center [395, 185] width 577 height 27
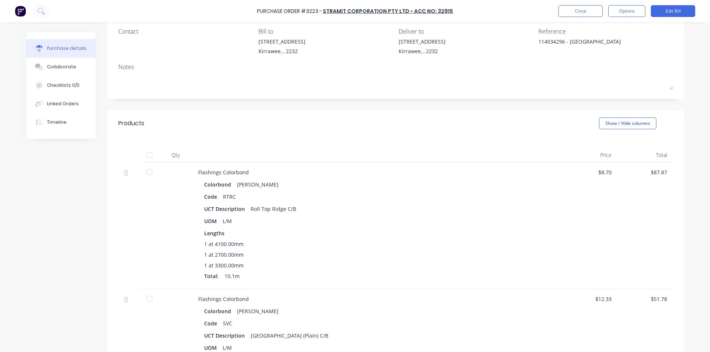
scroll to position [111, 0]
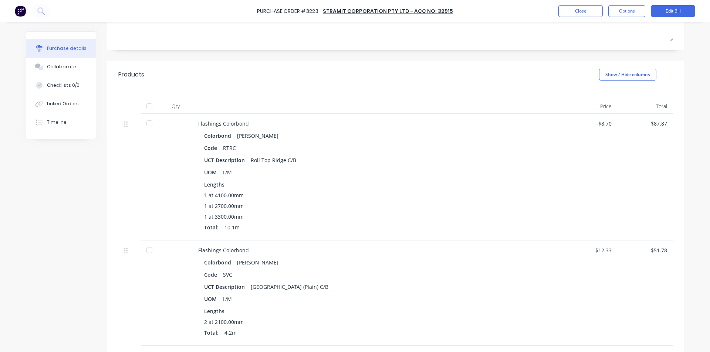
click at [486, 178] on div "Colorbond Shale Grey Code RTRC UCT Description Roll Top Ridge C/B UOM L/M Lengt…" at bounding box center [377, 183] width 358 height 104
click at [441, 173] on div "UOM L/M" at bounding box center [377, 172] width 346 height 11
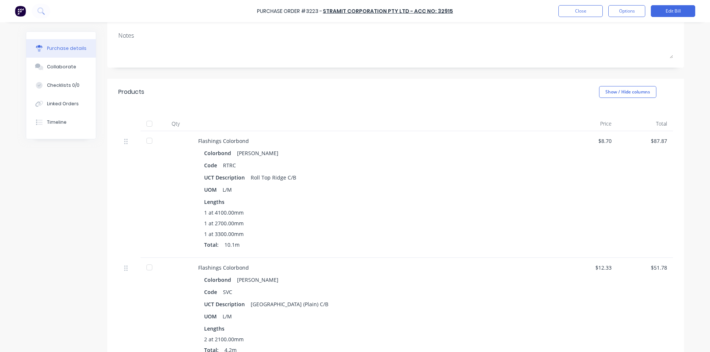
scroll to position [0, 0]
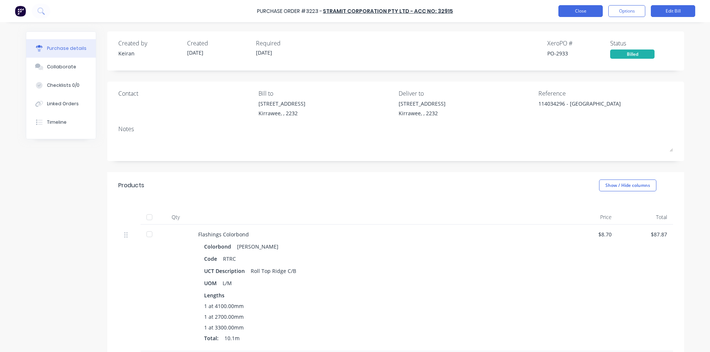
click at [570, 10] on button "Close" at bounding box center [580, 11] width 44 height 12
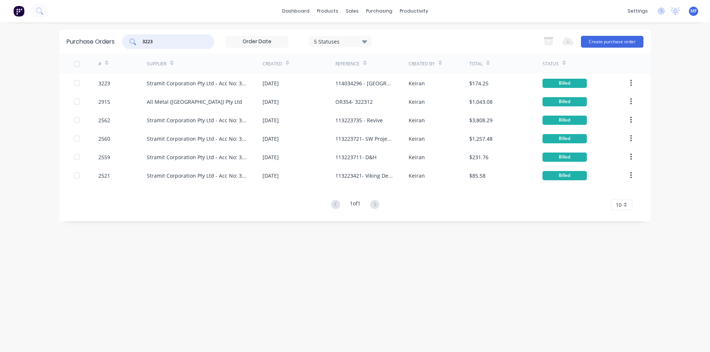
click at [168, 40] on input "3223" at bounding box center [172, 41] width 61 height 7
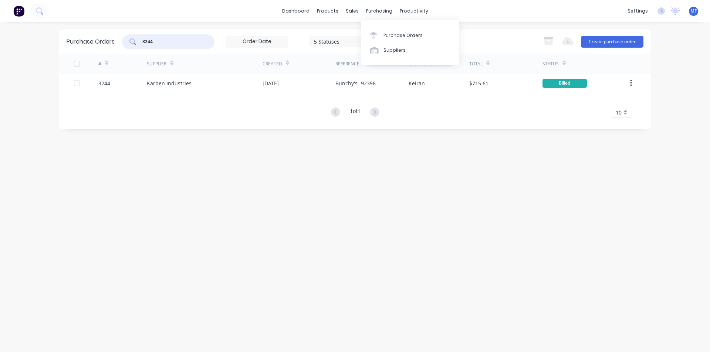
drag, startPoint x: 388, startPoint y: 35, endPoint x: 350, endPoint y: 38, distance: 37.8
click at [388, 35] on div "Purchase Orders" at bounding box center [403, 35] width 39 height 7
click at [388, 267] on div "Purchase Orders 3244 5 Statuses 5 Statuses Export to Excel (XLSX) Create purcha…" at bounding box center [355, 187] width 592 height 315
click at [160, 40] on input "3244" at bounding box center [172, 41] width 61 height 7
click at [375, 9] on div "purchasing" at bounding box center [379, 11] width 34 height 11
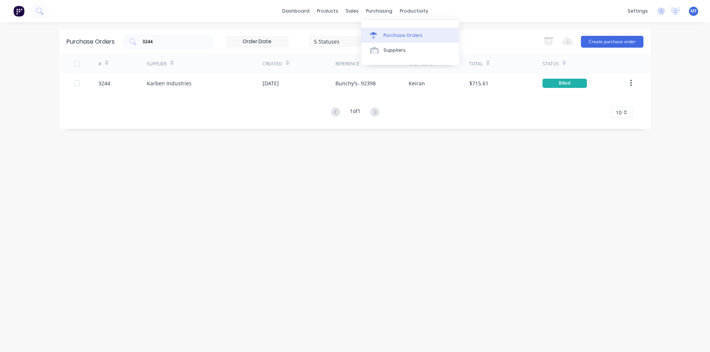
click at [382, 34] on link "Purchase Orders" at bounding box center [410, 35] width 98 height 15
click at [156, 41] on input "3244" at bounding box center [172, 41] width 61 height 7
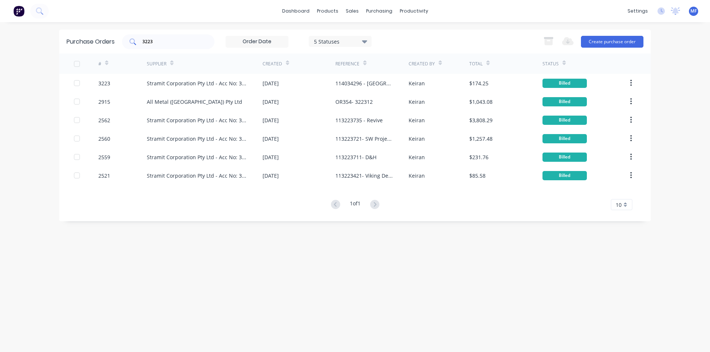
click at [156, 42] on input "3223" at bounding box center [172, 41] width 61 height 7
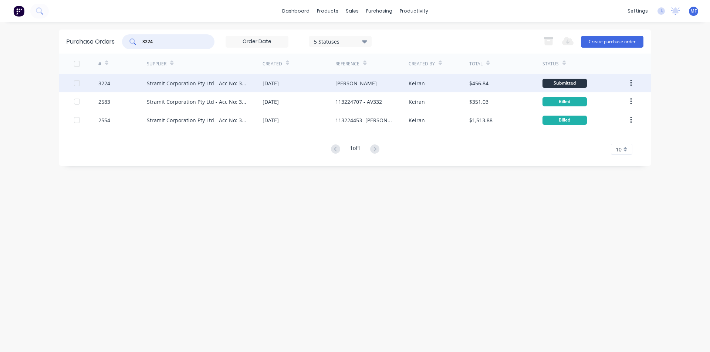
type input "3224"
click at [232, 80] on div "Stramit Corporation Pty Ltd - Acc No: 32915" at bounding box center [197, 84] width 101 height 8
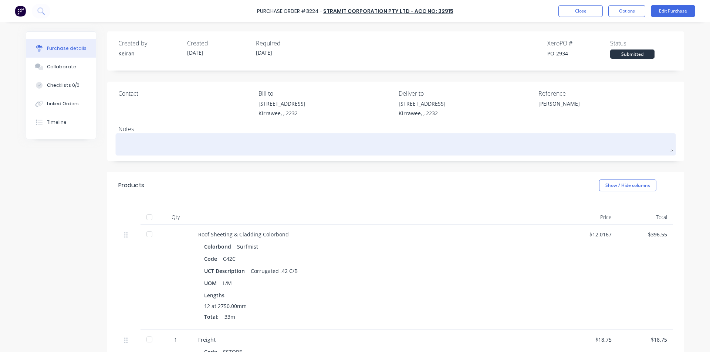
click at [451, 143] on textarea at bounding box center [395, 143] width 555 height 17
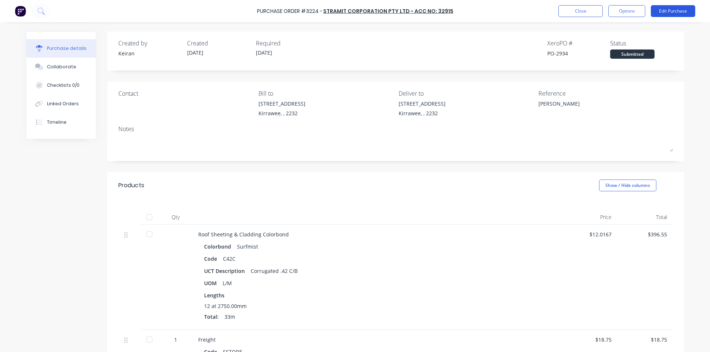
click at [664, 11] on button "Edit Purchase" at bounding box center [673, 11] width 44 height 12
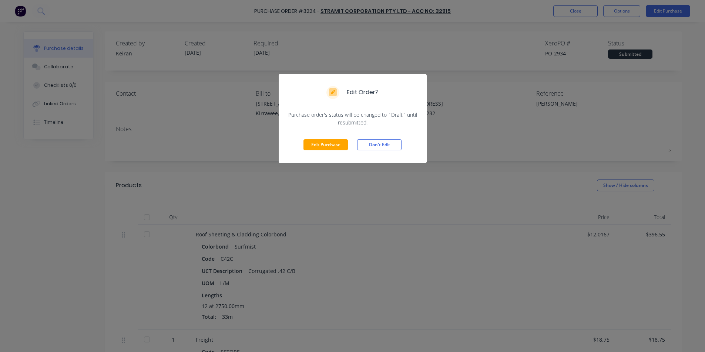
drag, startPoint x: 334, startPoint y: 145, endPoint x: 493, endPoint y: 103, distance: 163.6
click at [334, 144] on button "Edit Purchase" at bounding box center [325, 144] width 44 height 11
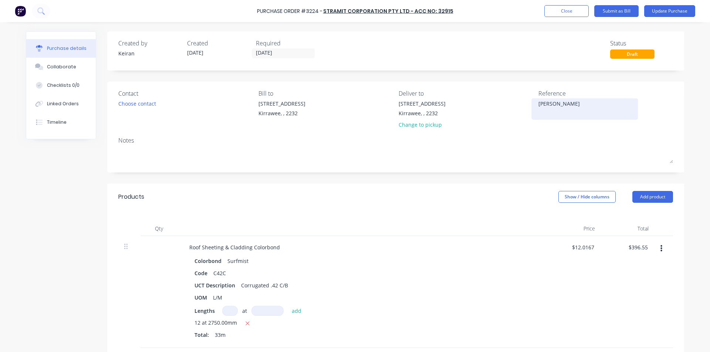
click at [567, 102] on textarea "Ben Reid" at bounding box center [584, 108] width 92 height 17
type textarea "x"
click at [538, 105] on textarea "Ben Reid" at bounding box center [584, 108] width 92 height 17
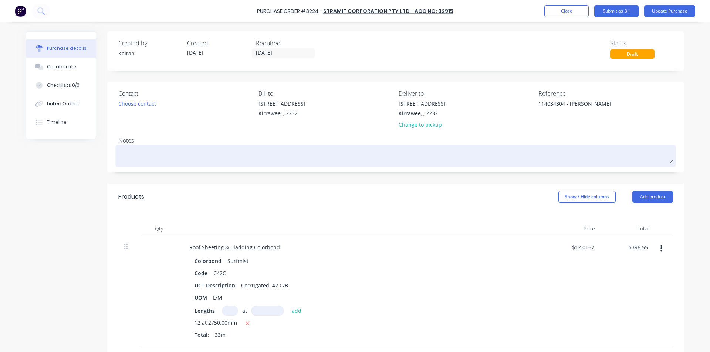
type textarea "114034304 - Ben Reid"
type textarea "x"
type textarea "114034304 - Ben Reid"
click at [519, 165] on div at bounding box center [395, 156] width 555 height 18
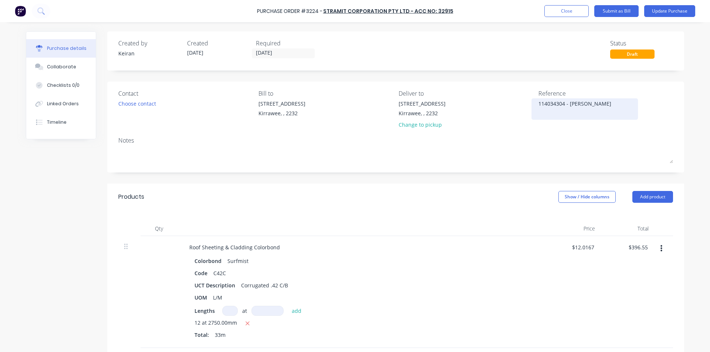
click at [552, 105] on textarea "114034304 - Ben Reid" at bounding box center [584, 108] width 92 height 17
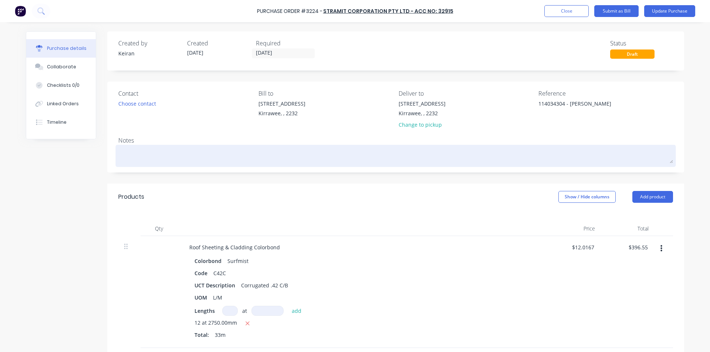
click at [496, 158] on textarea at bounding box center [395, 155] width 555 height 17
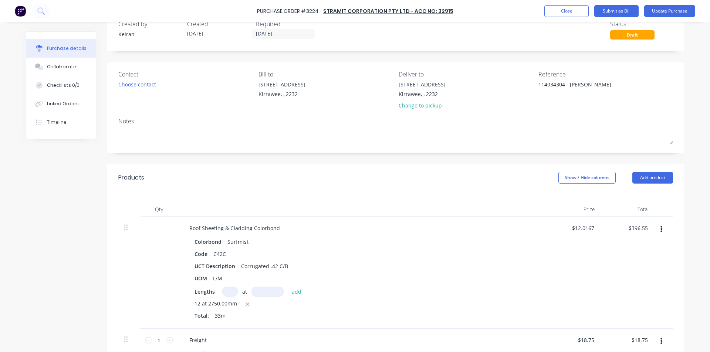
scroll to position [37, 0]
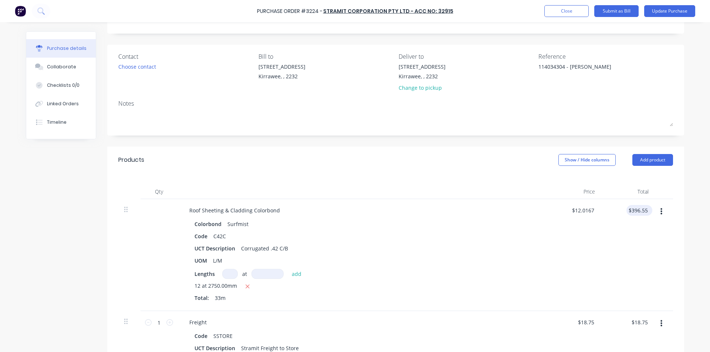
type textarea "x"
type input "396.55"
click at [635, 209] on input "396.55" at bounding box center [638, 210] width 23 height 11
type textarea "x"
type input "$396.55"
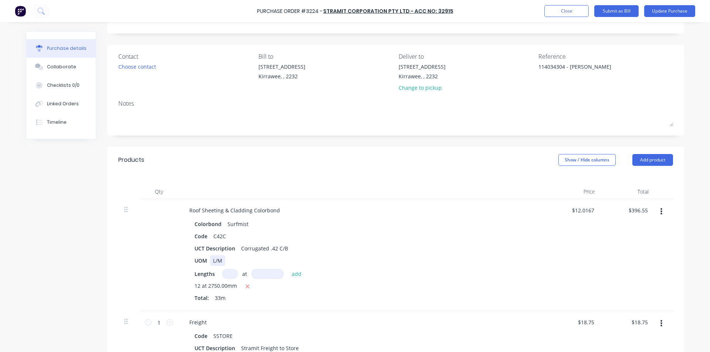
click at [403, 263] on div "UOM L/M" at bounding box center [361, 261] width 339 height 11
type textarea "x"
type input "396.55"
click at [633, 210] on input "396.55" at bounding box center [638, 210] width 23 height 11
click at [641, 210] on input "396.55" at bounding box center [639, 210] width 20 height 11
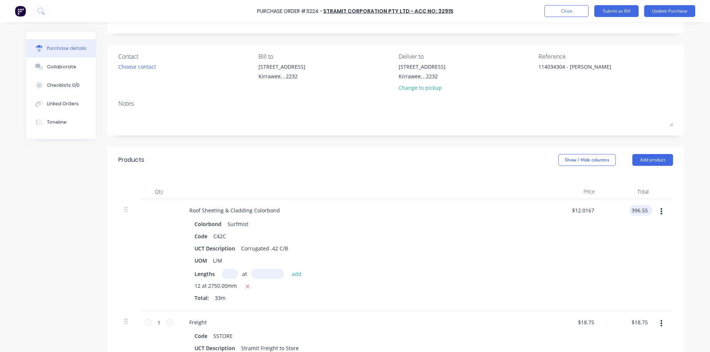
type textarea "x"
click at [641, 210] on input "396.55" at bounding box center [639, 210] width 20 height 11
type input "415.66"
type textarea "x"
type input "$12.5958"
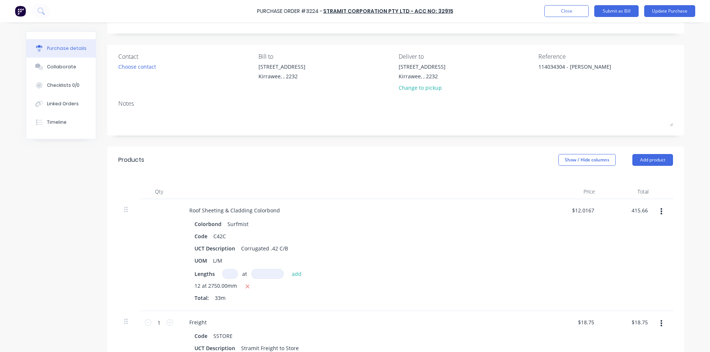
type input "$415.66"
click at [602, 250] on div "$415.66 415.66" at bounding box center [628, 255] width 54 height 112
type textarea "x"
type input "415.66"
click at [638, 210] on input "415.66" at bounding box center [639, 210] width 20 height 11
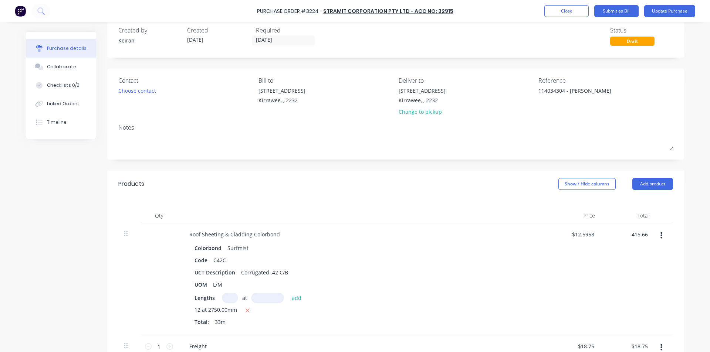
scroll to position [0, 0]
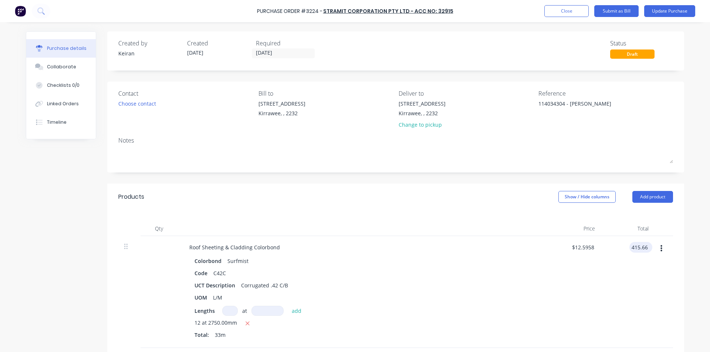
click at [639, 247] on input "415.66" at bounding box center [639, 247] width 20 height 11
type textarea "x"
click at [639, 247] on input "415.66" at bounding box center [639, 247] width 20 height 11
type input "415.65"
type textarea "x"
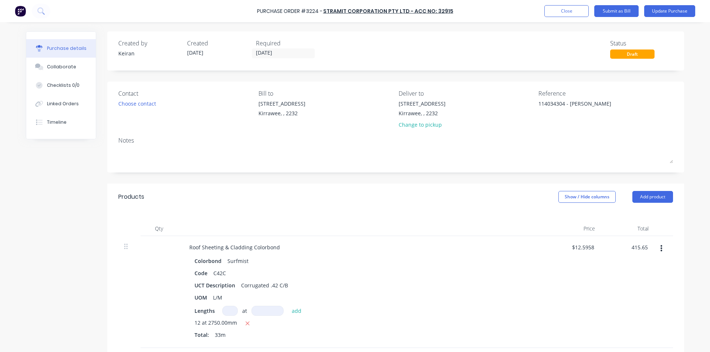
type input "$12.5955"
type input "$415.65"
click at [627, 288] on div "$415.65 $415.65" at bounding box center [628, 292] width 54 height 112
click at [626, 9] on button "Submit as Bill" at bounding box center [616, 11] width 44 height 12
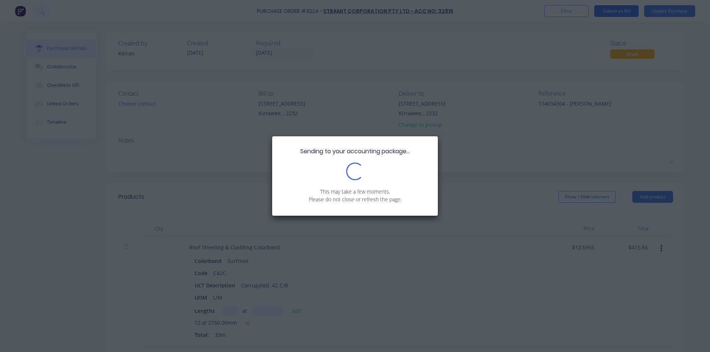
type textarea "x"
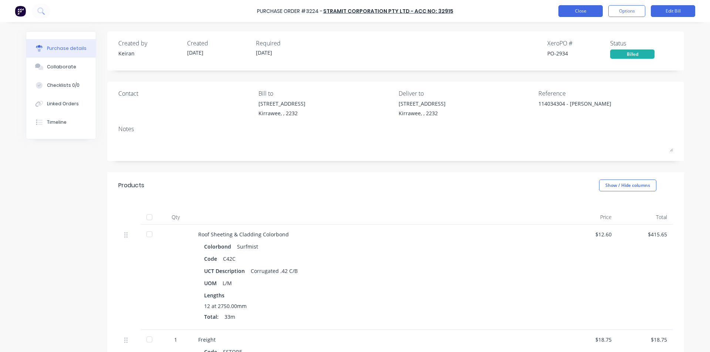
click at [584, 8] on button "Close" at bounding box center [580, 11] width 44 height 12
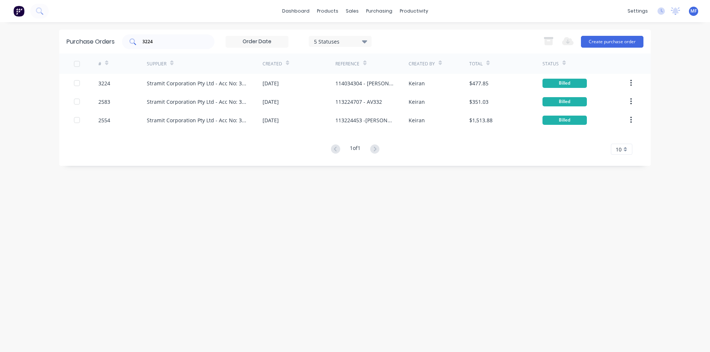
click at [160, 40] on input "3224" at bounding box center [172, 41] width 61 height 7
click at [161, 40] on input "3224" at bounding box center [172, 41] width 61 height 7
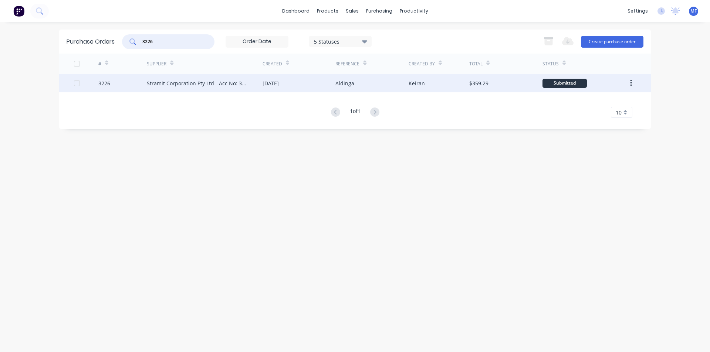
type input "3226"
click at [214, 82] on div "Stramit Corporation Pty Ltd - Acc No: 32915" at bounding box center [197, 84] width 101 height 8
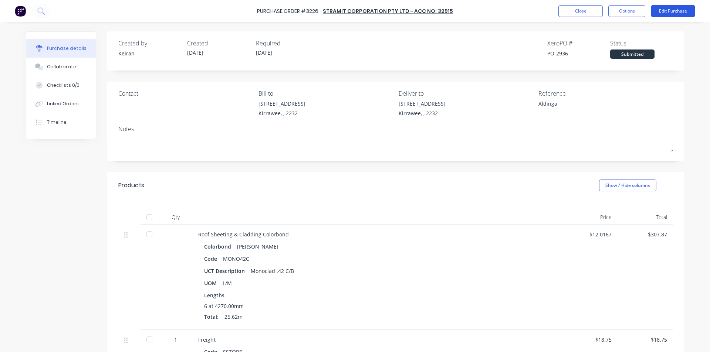
click at [679, 12] on button "Edit Purchase" at bounding box center [673, 11] width 44 height 12
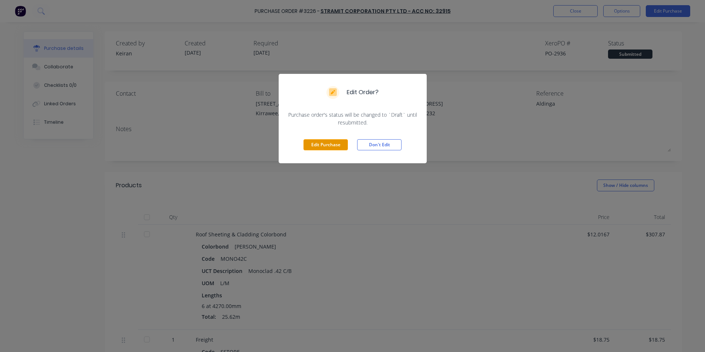
drag, startPoint x: 318, startPoint y: 145, endPoint x: 333, endPoint y: 142, distance: 15.4
click at [319, 145] on button "Edit Purchase" at bounding box center [325, 144] width 44 height 11
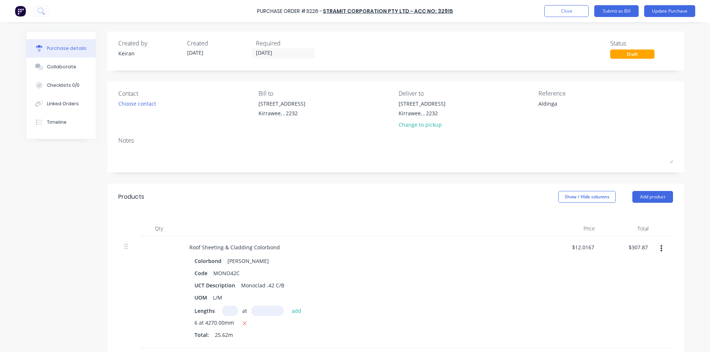
type textarea "x"
click at [565, 97] on div "Reference" at bounding box center [605, 93] width 135 height 9
click at [563, 108] on textarea "Aldinga" at bounding box center [584, 108] width 92 height 17
type textarea "114034321Aldinga"
type textarea "x"
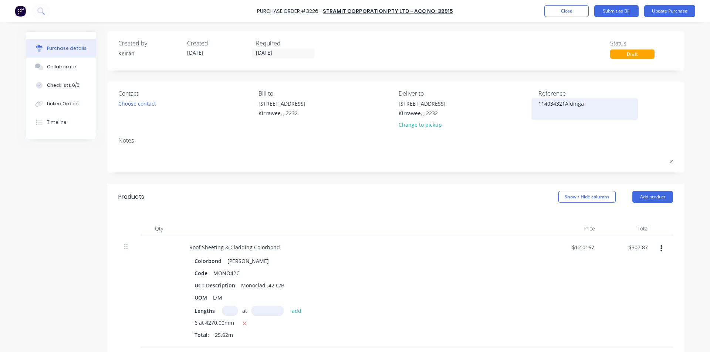
type textarea "114034321 Aldinga"
type textarea "x"
type textarea "114034321 -Aldinga"
type textarea "x"
type textarea "114034321 - Aldinga"
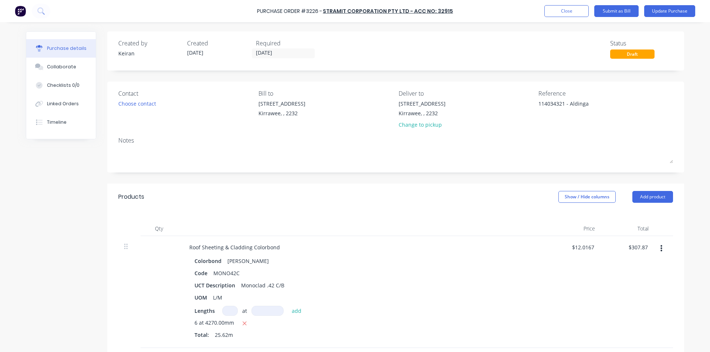
type textarea "x"
type textarea "114034321 - Aldinga"
click at [552, 132] on div "Contact Choose contact Bill to 86 Oak Rd Kirrawee, , 2232 Deliver to 86 Oak Rd …" at bounding box center [395, 127] width 577 height 91
click at [382, 234] on div at bounding box center [363, 229] width 370 height 15
type textarea "x"
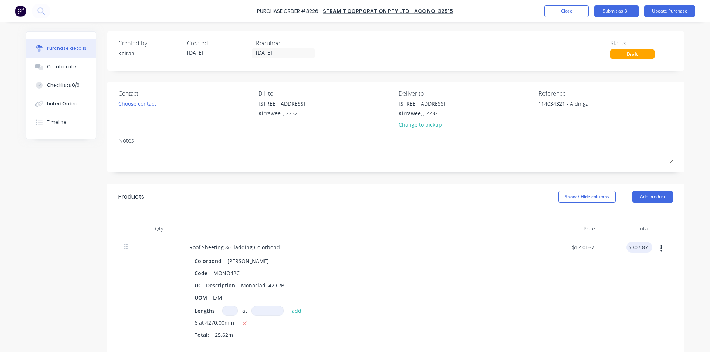
type input "307.87"
click at [636, 249] on input "307.87" at bounding box center [639, 247] width 20 height 11
click at [640, 244] on input "307.87" at bounding box center [639, 247] width 20 height 11
type textarea "x"
click at [640, 244] on input "307.87" at bounding box center [639, 247] width 20 height 11
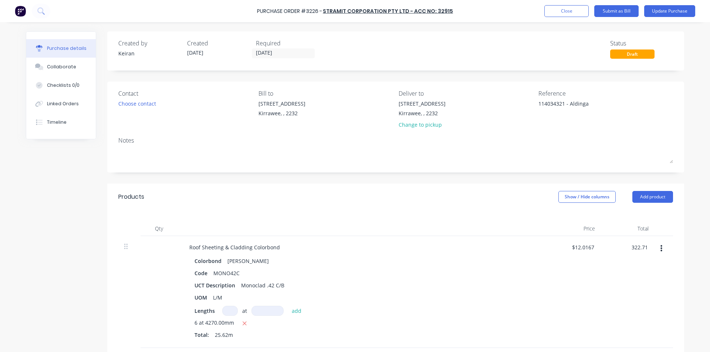
type input "322.71"
type textarea "x"
type input "$12.596"
type input "$322.71"
click at [627, 308] on div "$322.71 $322.71" at bounding box center [628, 292] width 54 height 112
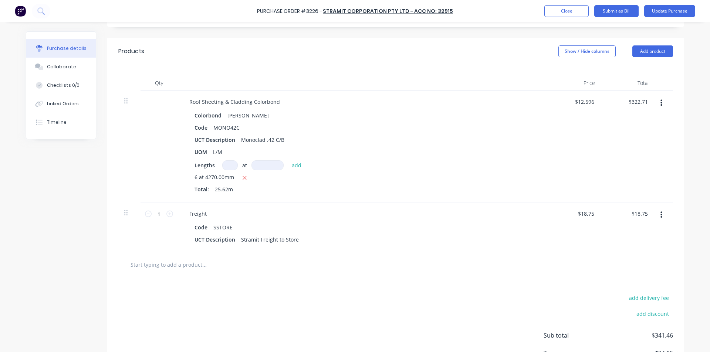
scroll to position [148, 0]
type textarea "x"
type input "18.75"
click at [641, 212] on input "18.75" at bounding box center [639, 211] width 20 height 11
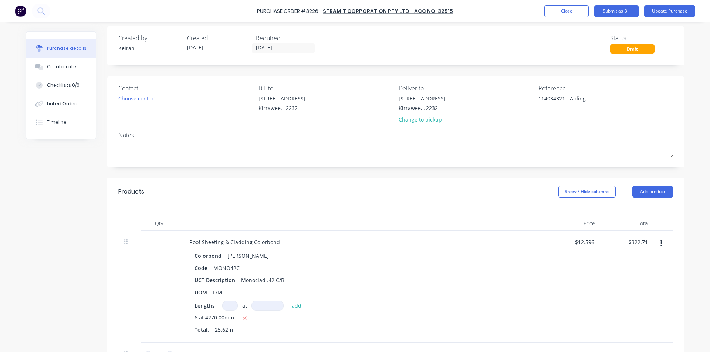
scroll to position [0, 0]
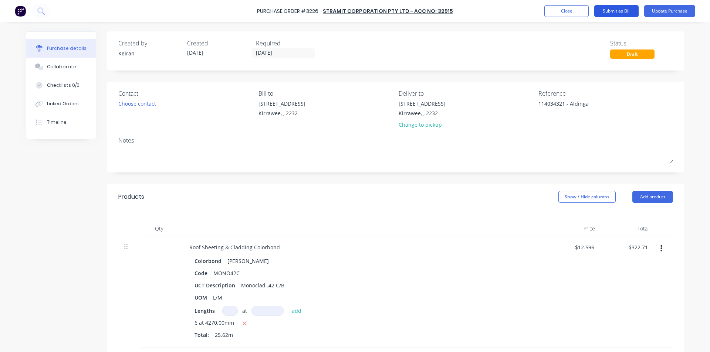
type textarea "x"
type input "$18.75"
click at [624, 16] on button "Submit as Bill" at bounding box center [616, 11] width 44 height 12
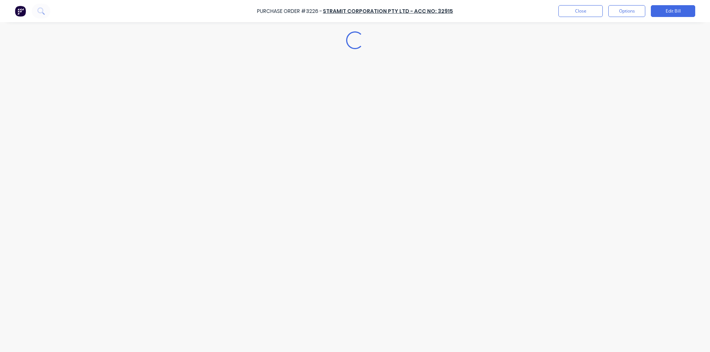
type textarea "x"
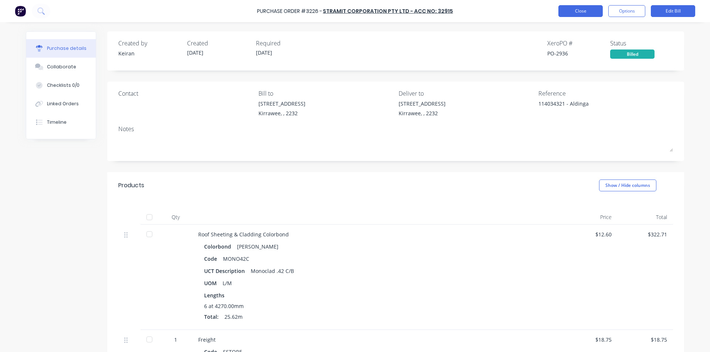
click at [582, 9] on button "Close" at bounding box center [580, 11] width 44 height 12
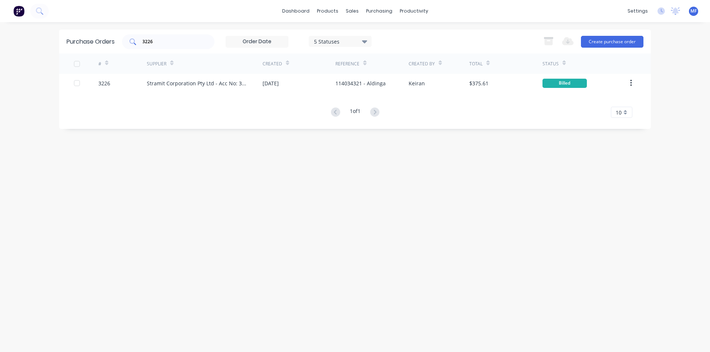
click at [156, 39] on input "3226" at bounding box center [172, 41] width 61 height 7
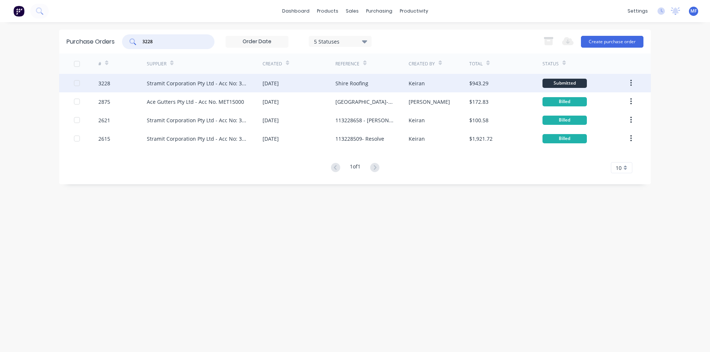
type input "3228"
click at [180, 80] on div "Stramit Corporation Pty Ltd - Acc No: 32915" at bounding box center [197, 84] width 101 height 8
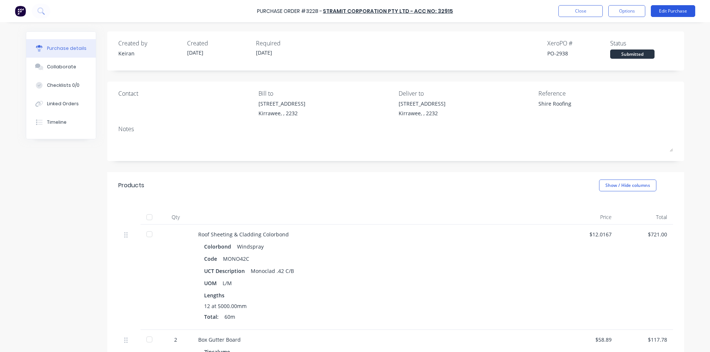
click at [668, 8] on button "Edit Purchase" at bounding box center [673, 11] width 44 height 12
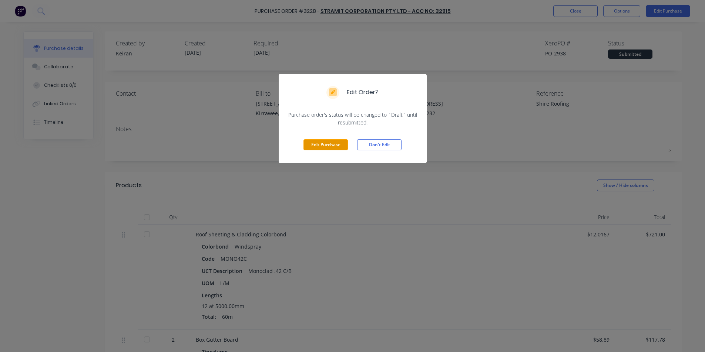
click at [328, 148] on button "Edit Purchase" at bounding box center [325, 144] width 44 height 11
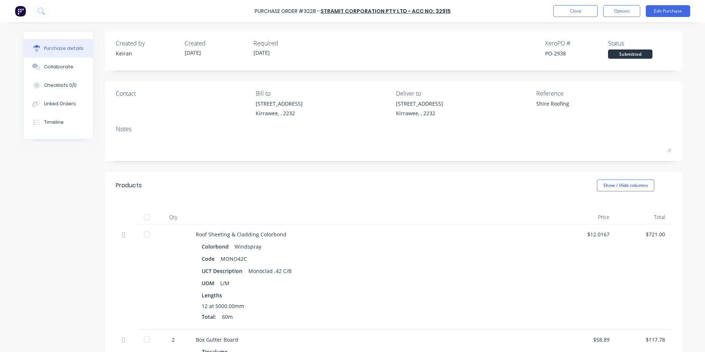
type textarea "x"
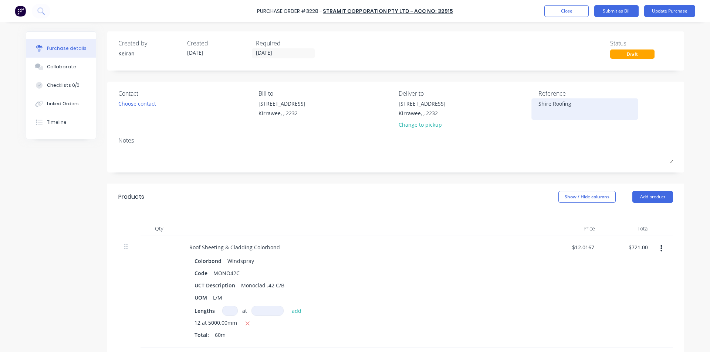
click at [579, 106] on textarea "Shire Roofing" at bounding box center [584, 108] width 92 height 17
type textarea "114034328 - Shire Roofing"
type textarea "x"
type textarea "114034328 - Shire Roofing"
type input "721.00"
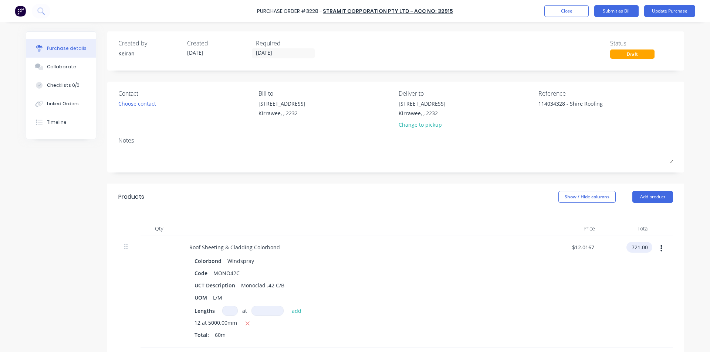
click at [641, 250] on input "721.00" at bounding box center [638, 247] width 23 height 11
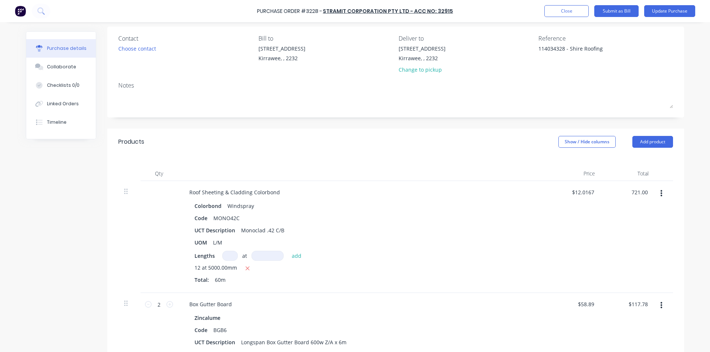
scroll to position [74, 0]
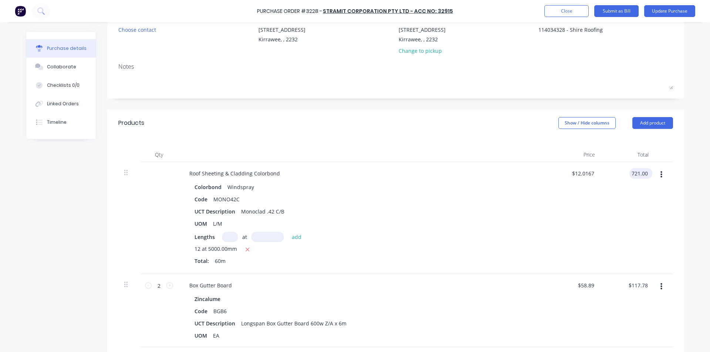
click at [638, 172] on input "721.00" at bounding box center [639, 173] width 20 height 11
type textarea "x"
click at [638, 172] on input "721.00" at bounding box center [639, 173] width 20 height 11
type input "755.75"
type textarea "x"
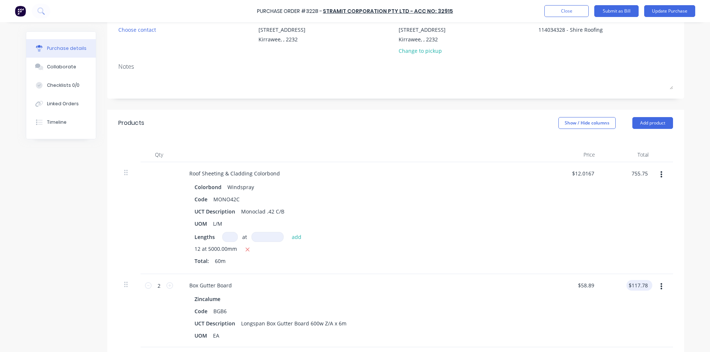
type input "$12.5958"
type input "$755.75"
type input "117.78"
click at [636, 286] on input "117.78" at bounding box center [638, 285] width 23 height 11
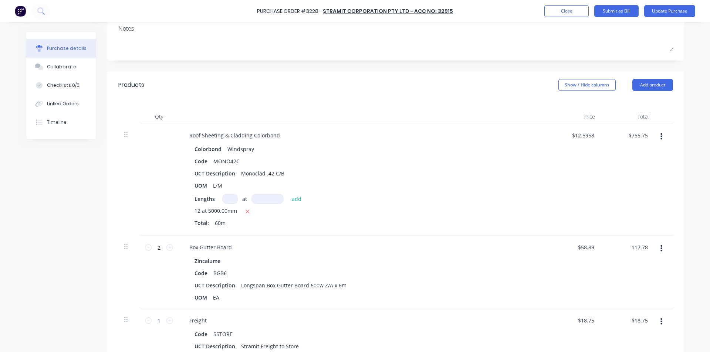
scroll to position [111, 0]
click at [638, 247] on input "117.78" at bounding box center [639, 248] width 20 height 11
type textarea "x"
click at [638, 247] on input "117.78" at bounding box center [639, 248] width 20 height 11
type input "117.76"
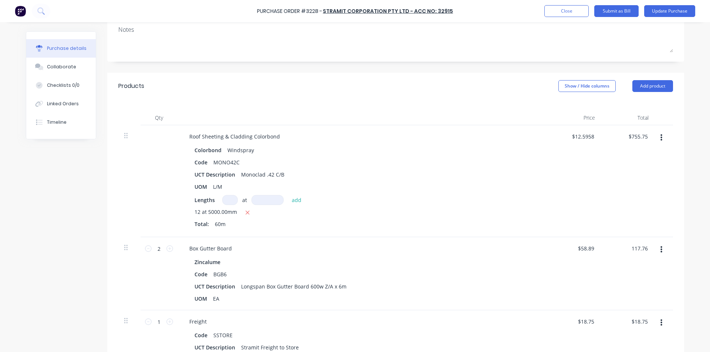
type textarea "x"
type input "$58.88"
type input "$117.76"
click at [655, 274] on div at bounding box center [664, 273] width 18 height 73
type textarea "x"
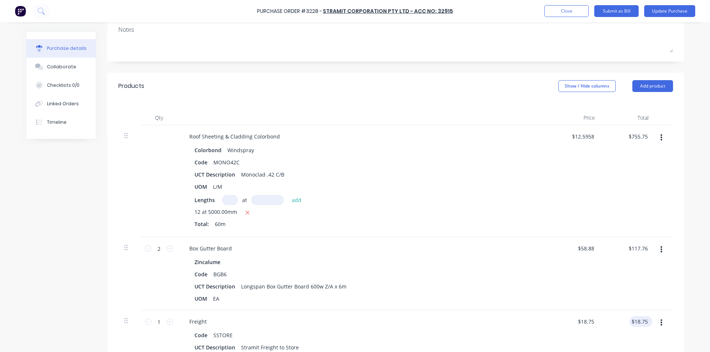
type input "18.75"
click at [642, 323] on input "18.75" at bounding box center [639, 322] width 20 height 11
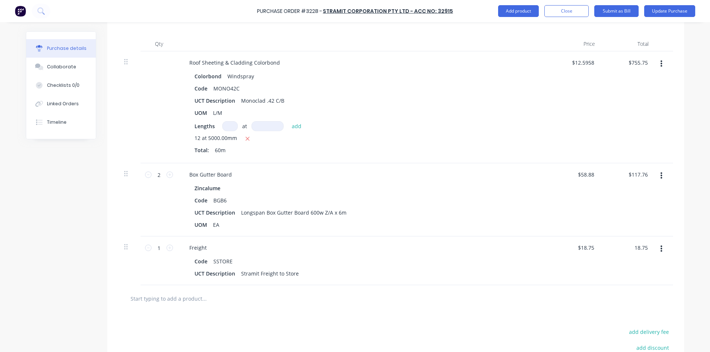
scroll to position [274, 0]
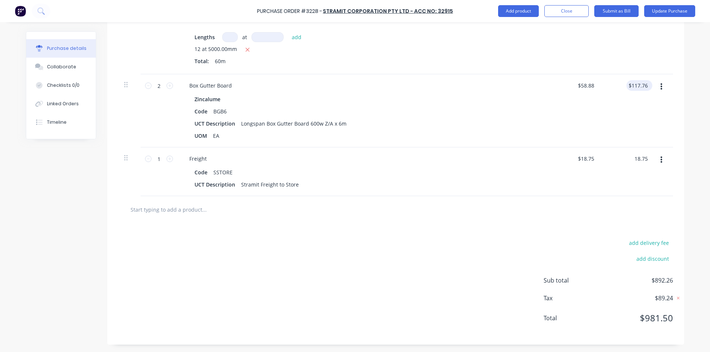
type textarea "x"
type input "117.76"
type input "$18.75"
click at [638, 83] on input "117.76" at bounding box center [638, 85] width 23 height 11
click at [638, 84] on input "117.76" at bounding box center [639, 85] width 20 height 11
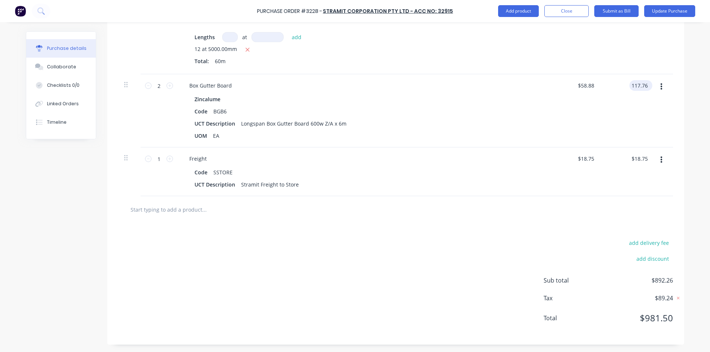
type textarea "x"
click at [638, 84] on input "117.76" at bounding box center [639, 85] width 20 height 11
type input "117.75"
type textarea "x"
type input "$58.875"
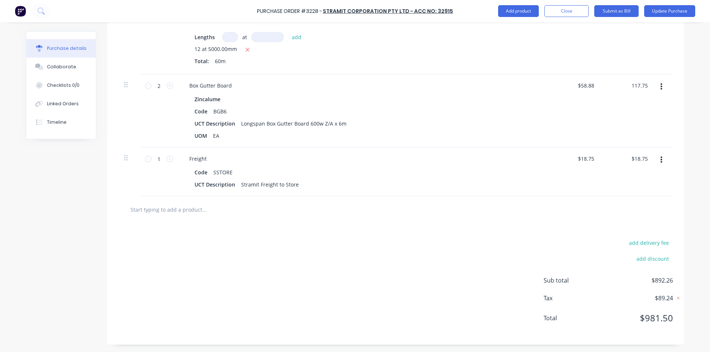
type input "$117.75"
click at [625, 109] on div "$117.75 117.75" at bounding box center [628, 110] width 54 height 73
